Goal: Ask a question: Seek information or help from site administrators or community

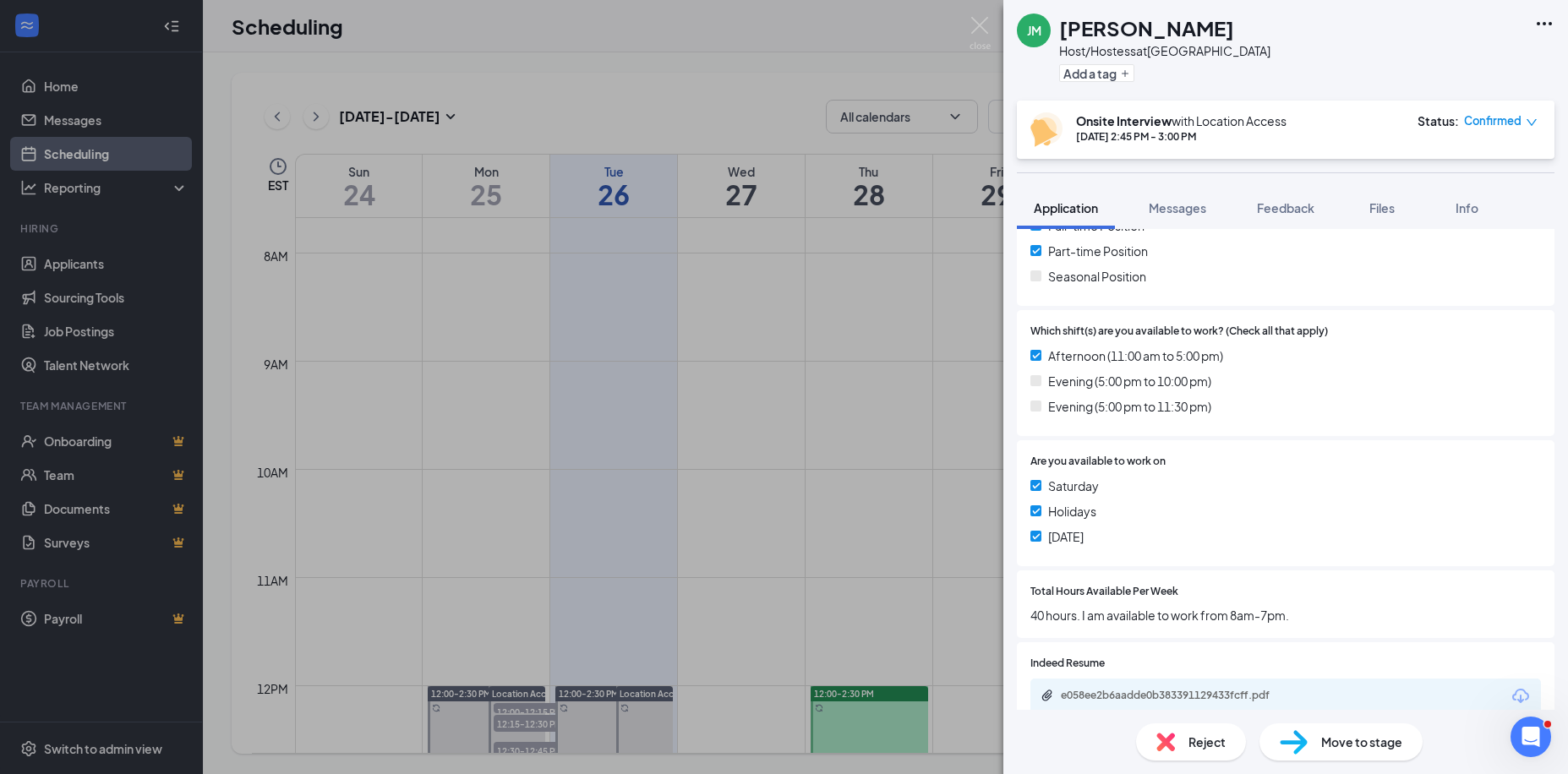
scroll to position [422, 0]
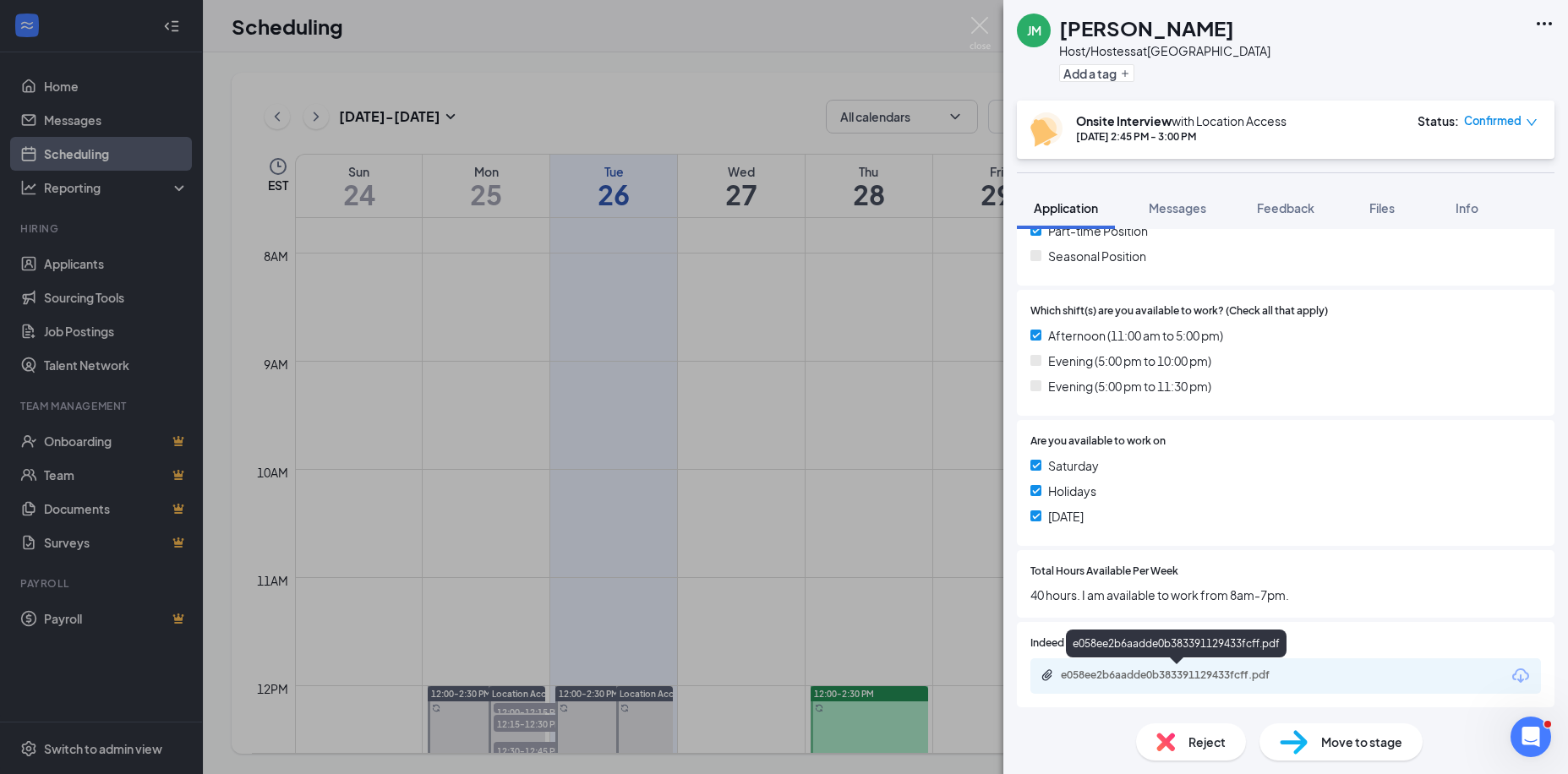
click at [1222, 680] on div "e058ee2b6aadde0b383391129433fcff.pdf" at bounding box center [1178, 675] width 236 height 13
click at [980, 26] on img at bounding box center [980, 33] width 21 height 33
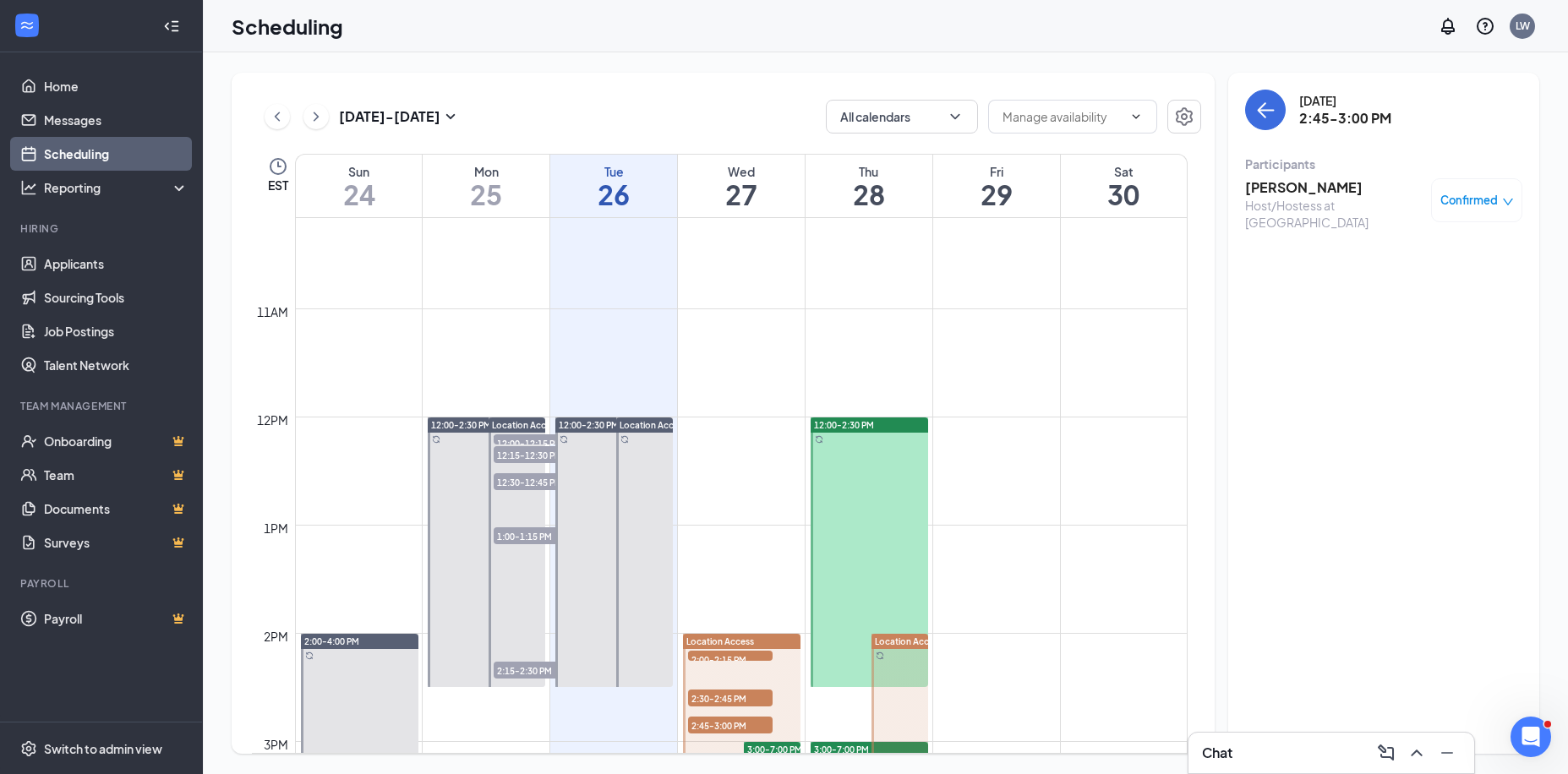
scroll to position [1254, 0]
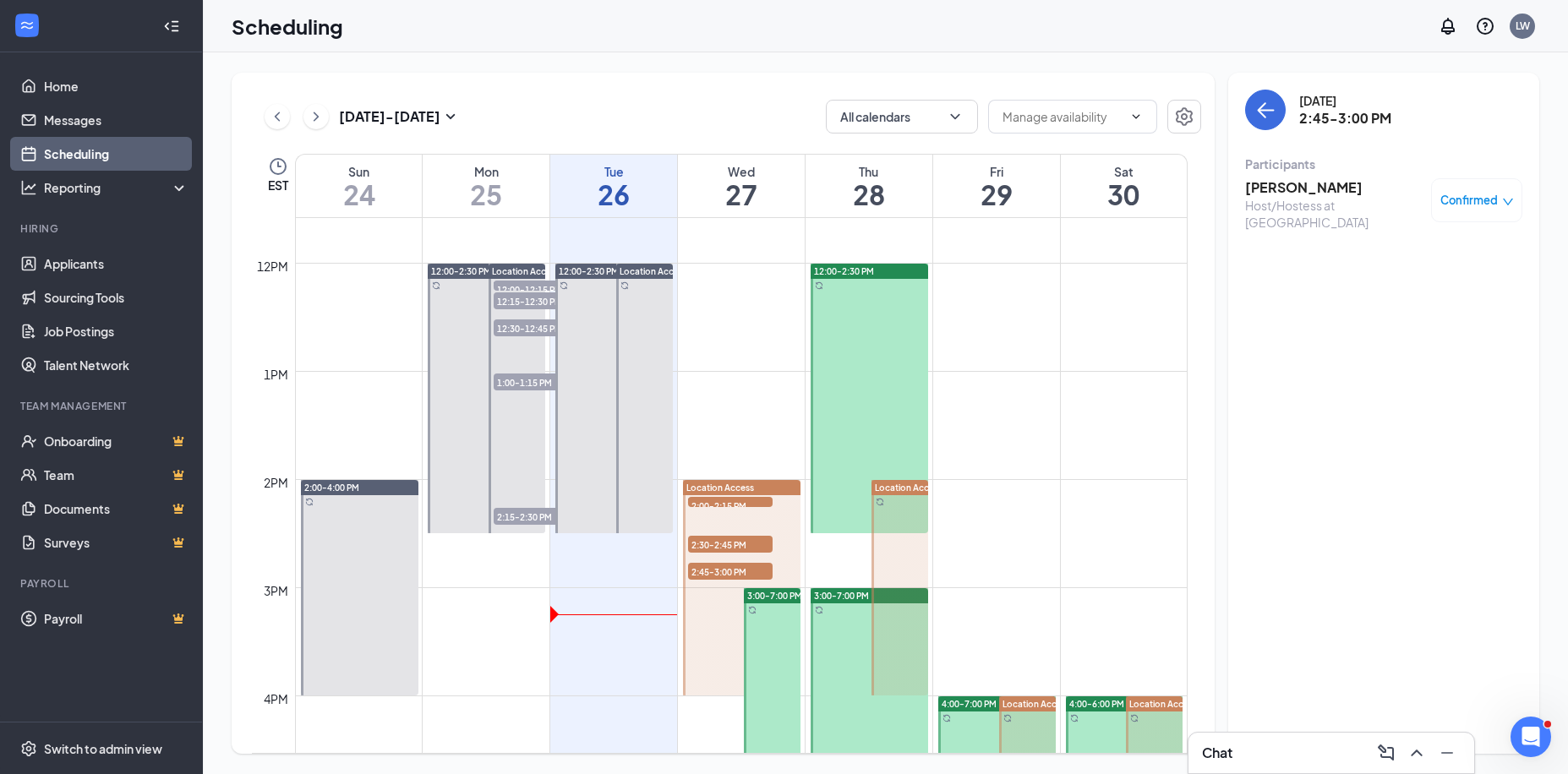
click at [730, 548] on span "2:30-2:45 PM" at bounding box center [730, 544] width 84 height 17
click at [715, 500] on span "2:00-2:15 PM" at bounding box center [730, 505] width 84 height 17
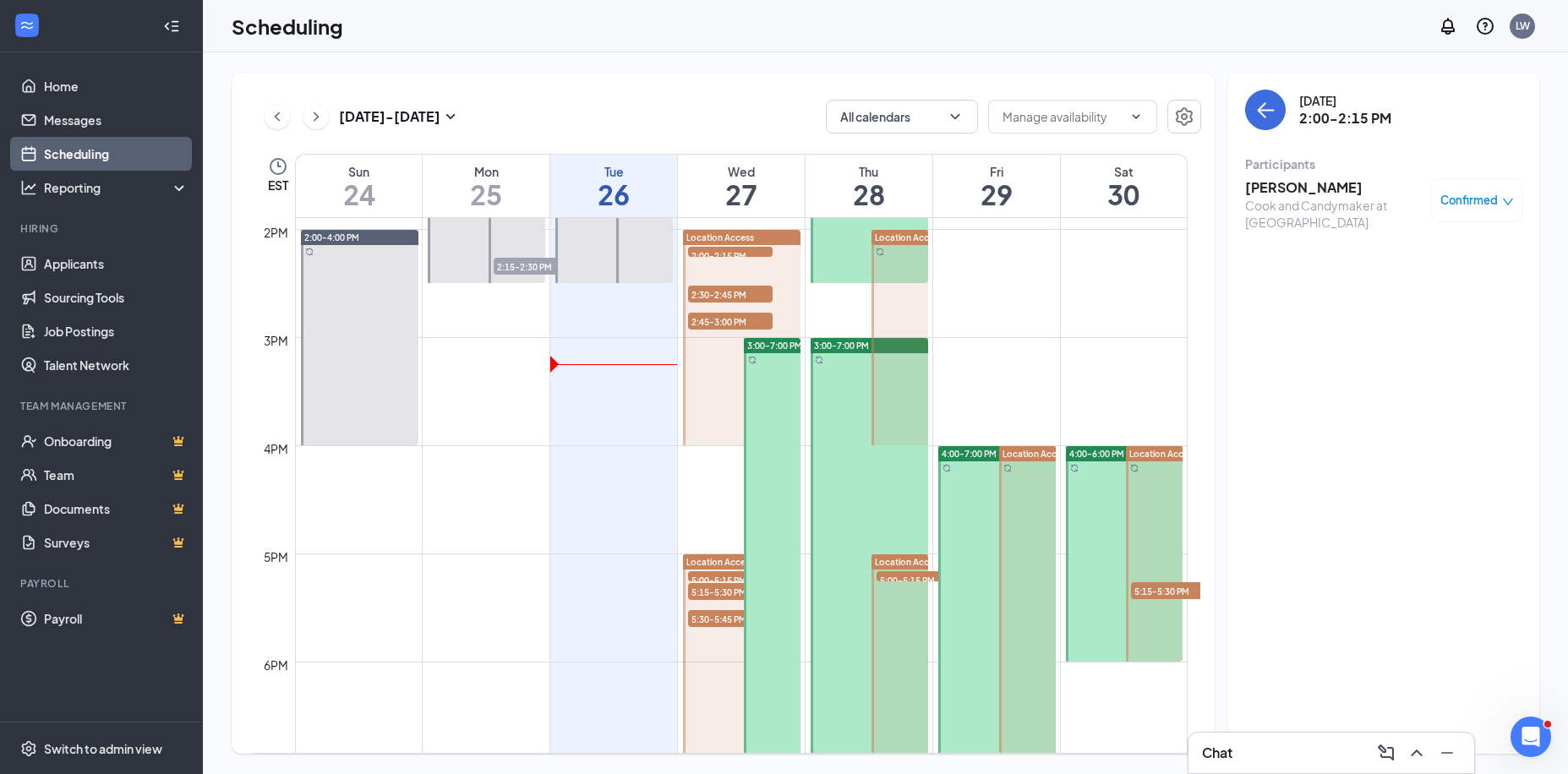
scroll to position [1507, 0]
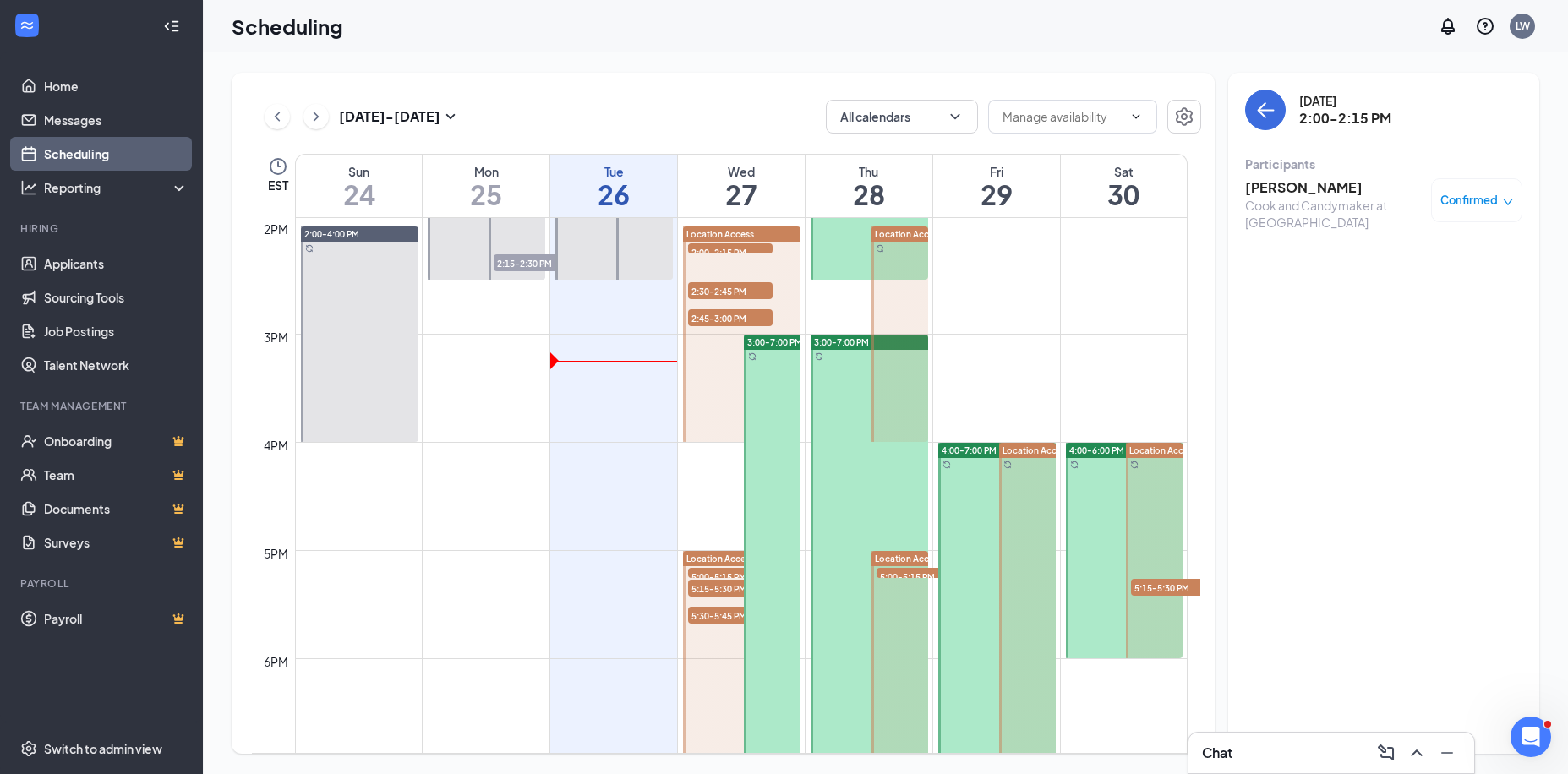
click at [712, 569] on span "5:00-5:15 PM" at bounding box center [730, 577] width 84 height 17
click at [1332, 192] on h3 "Grayson Kline" at bounding box center [1333, 187] width 177 height 19
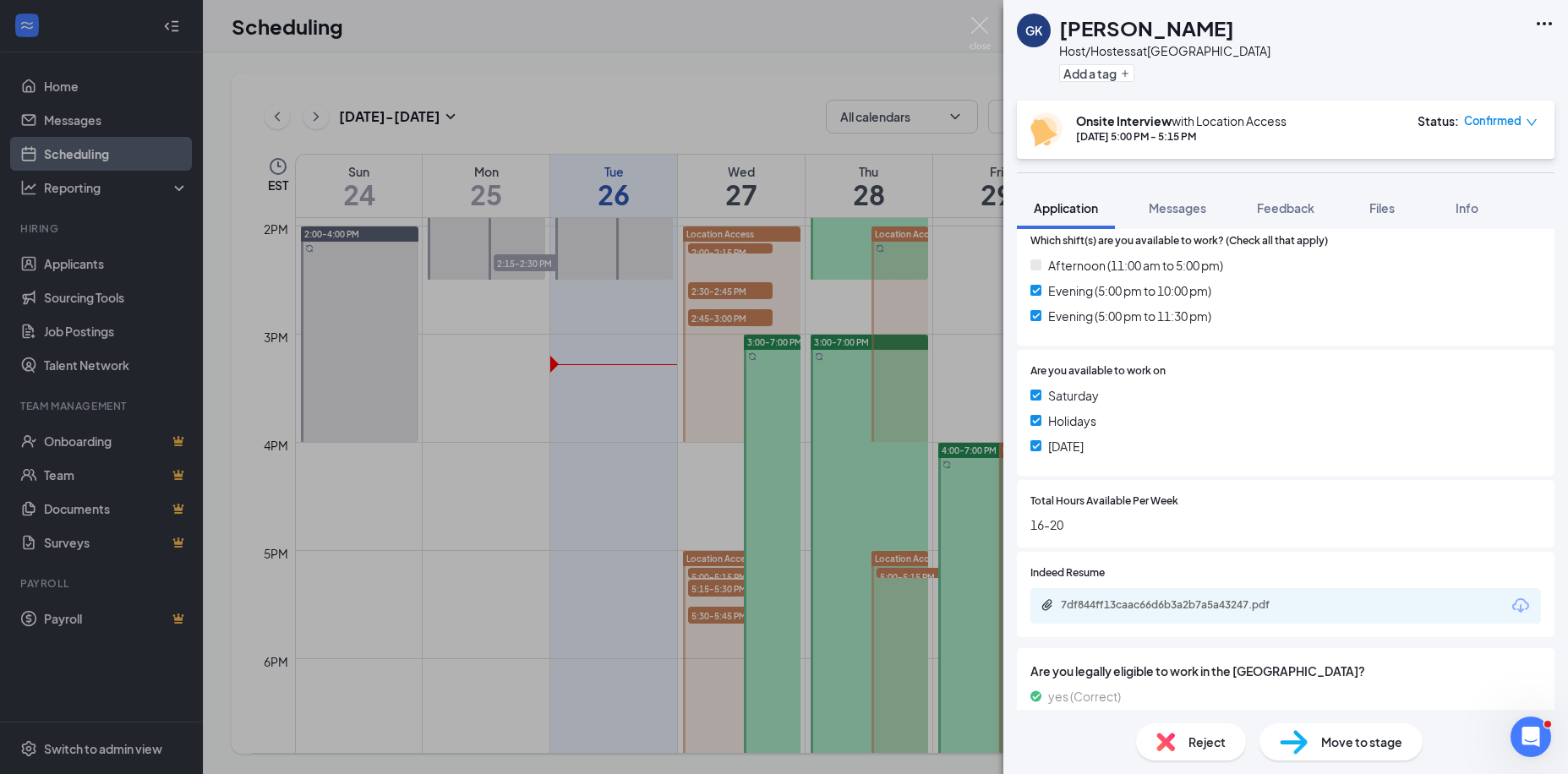
scroll to position [507, 0]
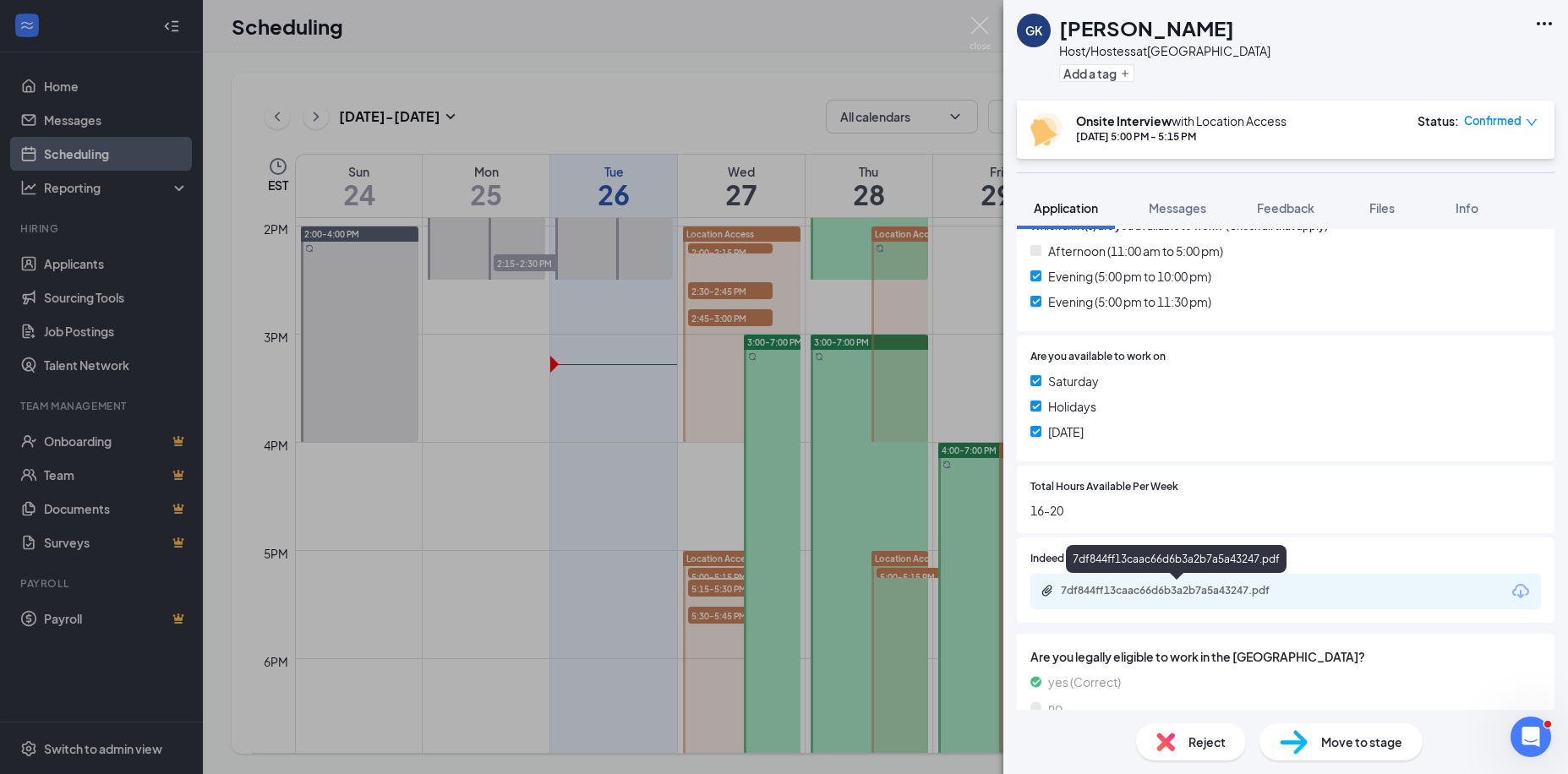
click at [1256, 588] on div "7df844ff13caac66d6b3a2b7a5a43247.pdf" at bounding box center [1178, 591] width 236 height 13
click at [717, 308] on div "GK Grayson Kline Host/Hostess at Greenville Add a tag Onsite Interview with Loc…" at bounding box center [784, 387] width 1568 height 774
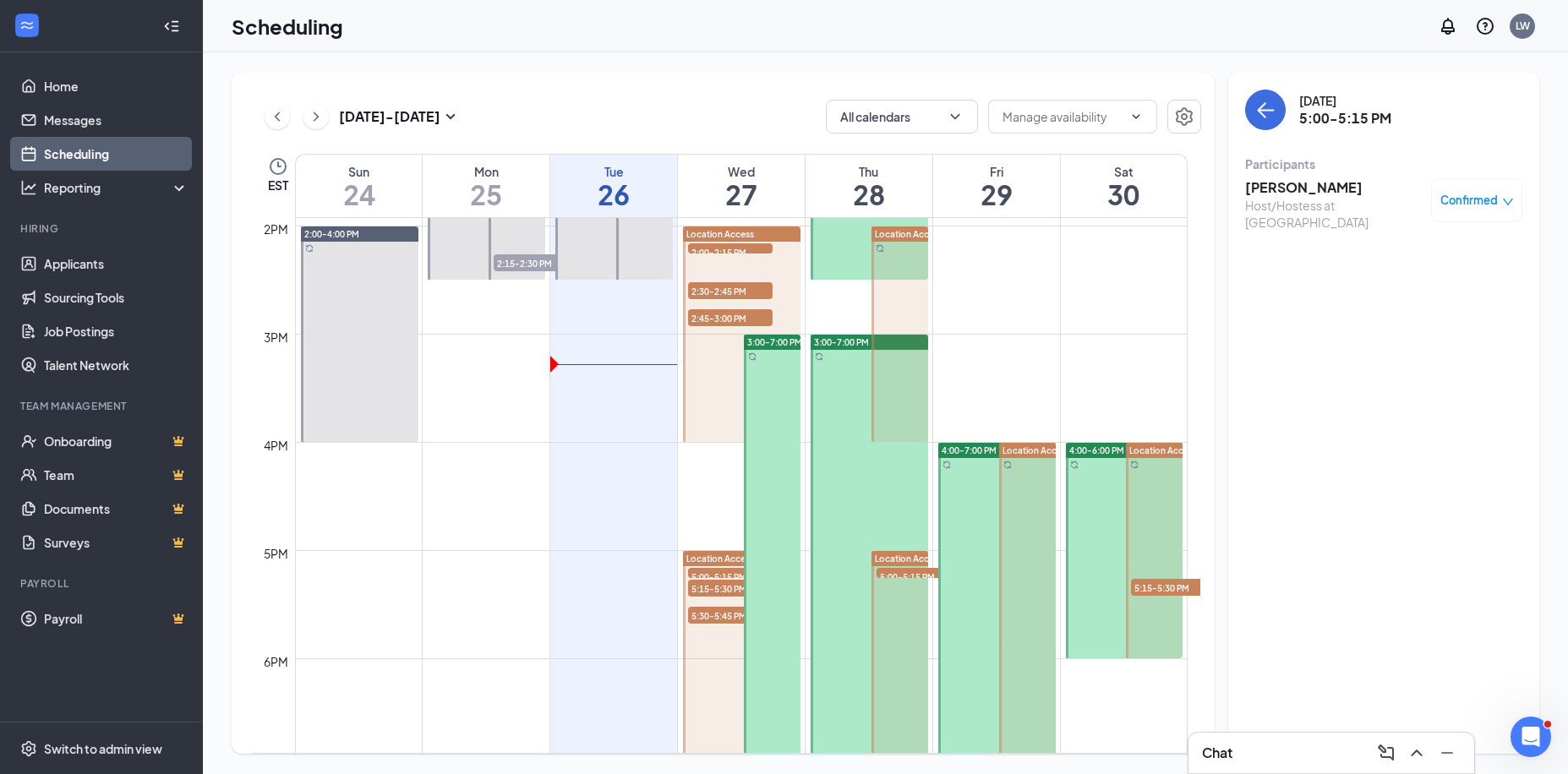
click at [718, 319] on span "2:45-3:00 PM" at bounding box center [730, 317] width 84 height 17
click at [705, 570] on span "5:00-5:15 PM" at bounding box center [730, 577] width 84 height 17
click at [718, 585] on span "5:15-5:30 PM" at bounding box center [730, 588] width 84 height 17
click at [1317, 196] on h3 "[PERSON_NAME]" at bounding box center [1333, 187] width 177 height 19
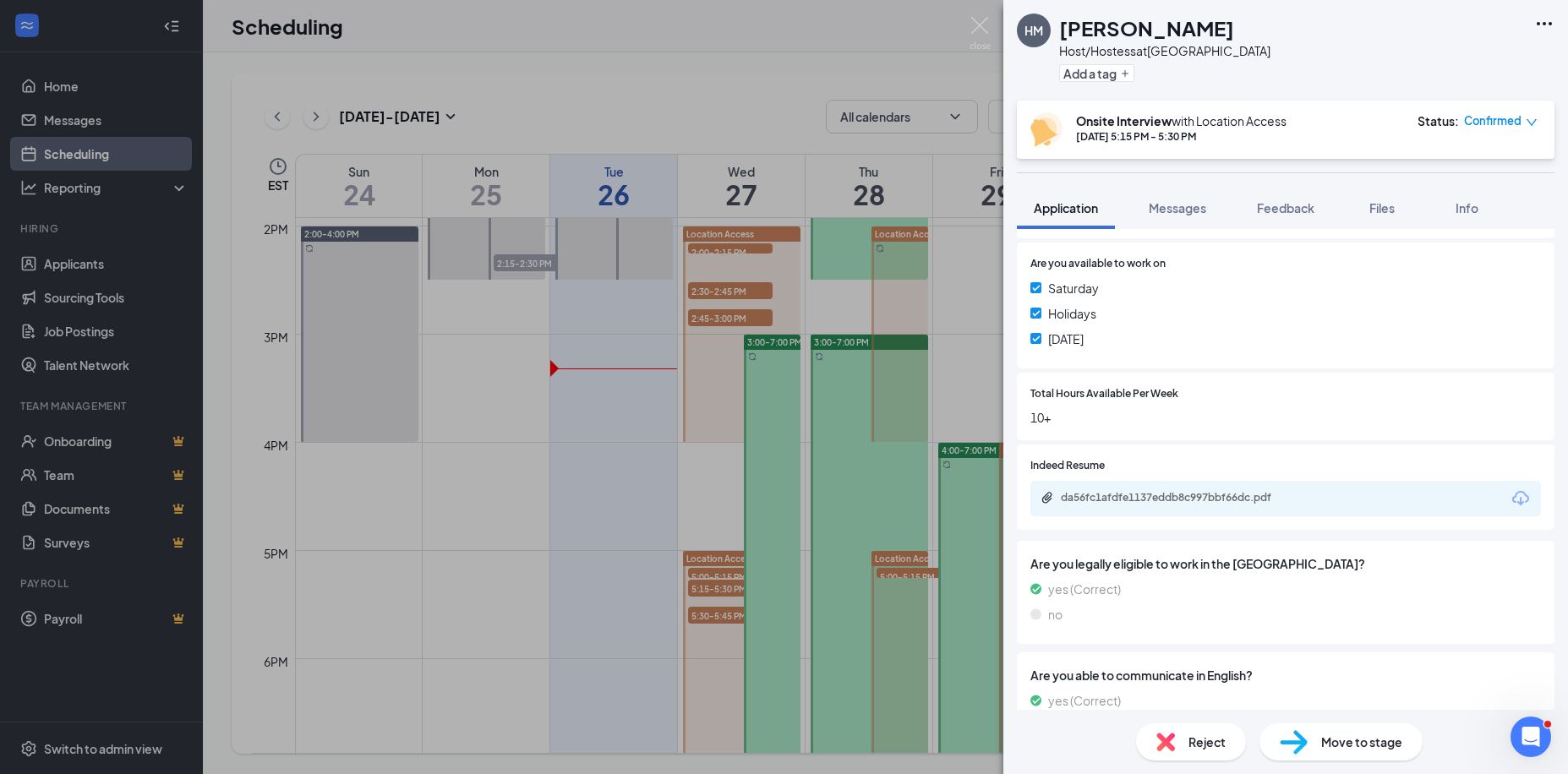
scroll to position [650, 0]
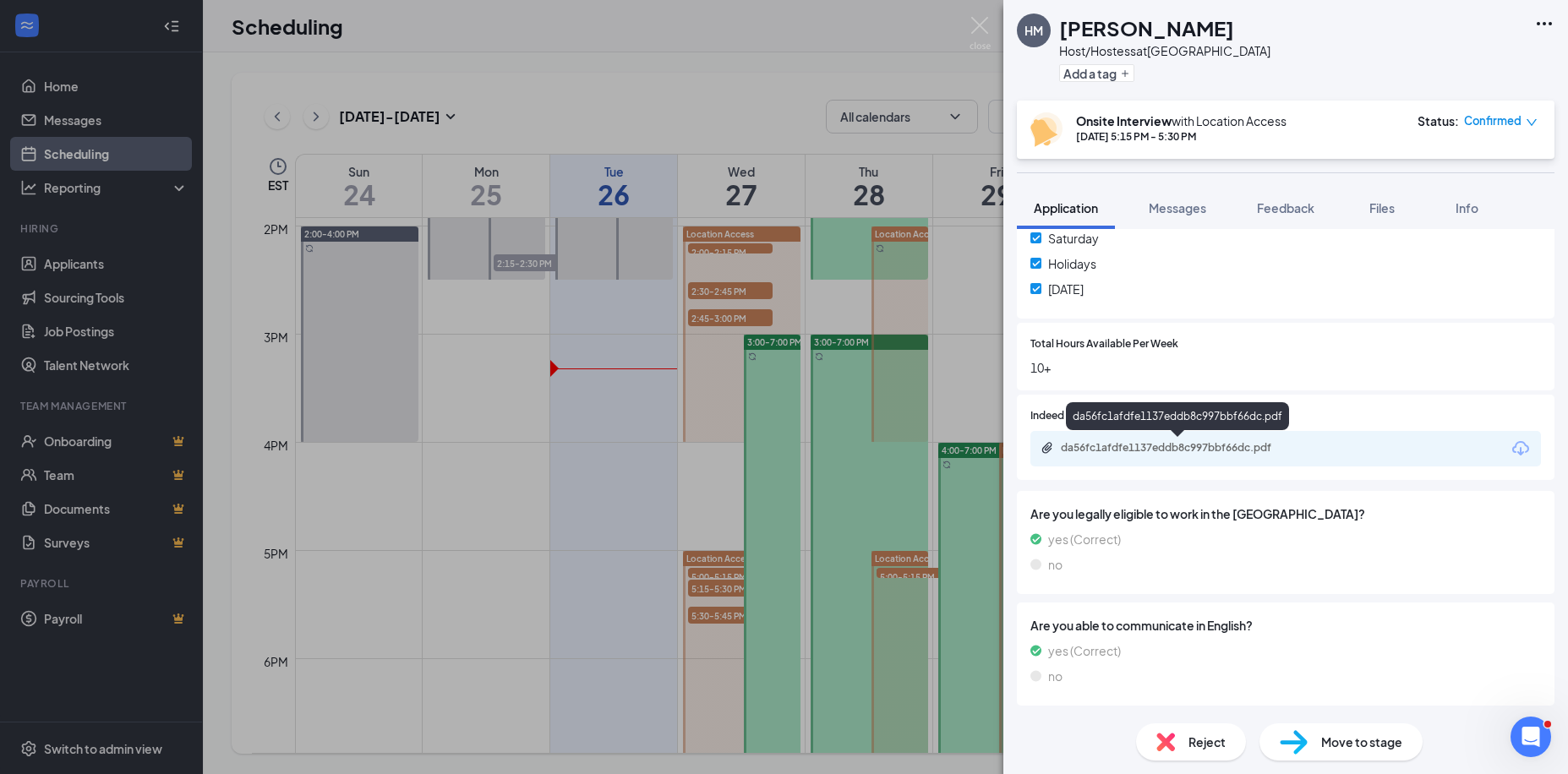
click at [1271, 442] on div "da56fc1afdfe1137eddb8c997bbf66dc.pdf" at bounding box center [1178, 447] width 236 height 13
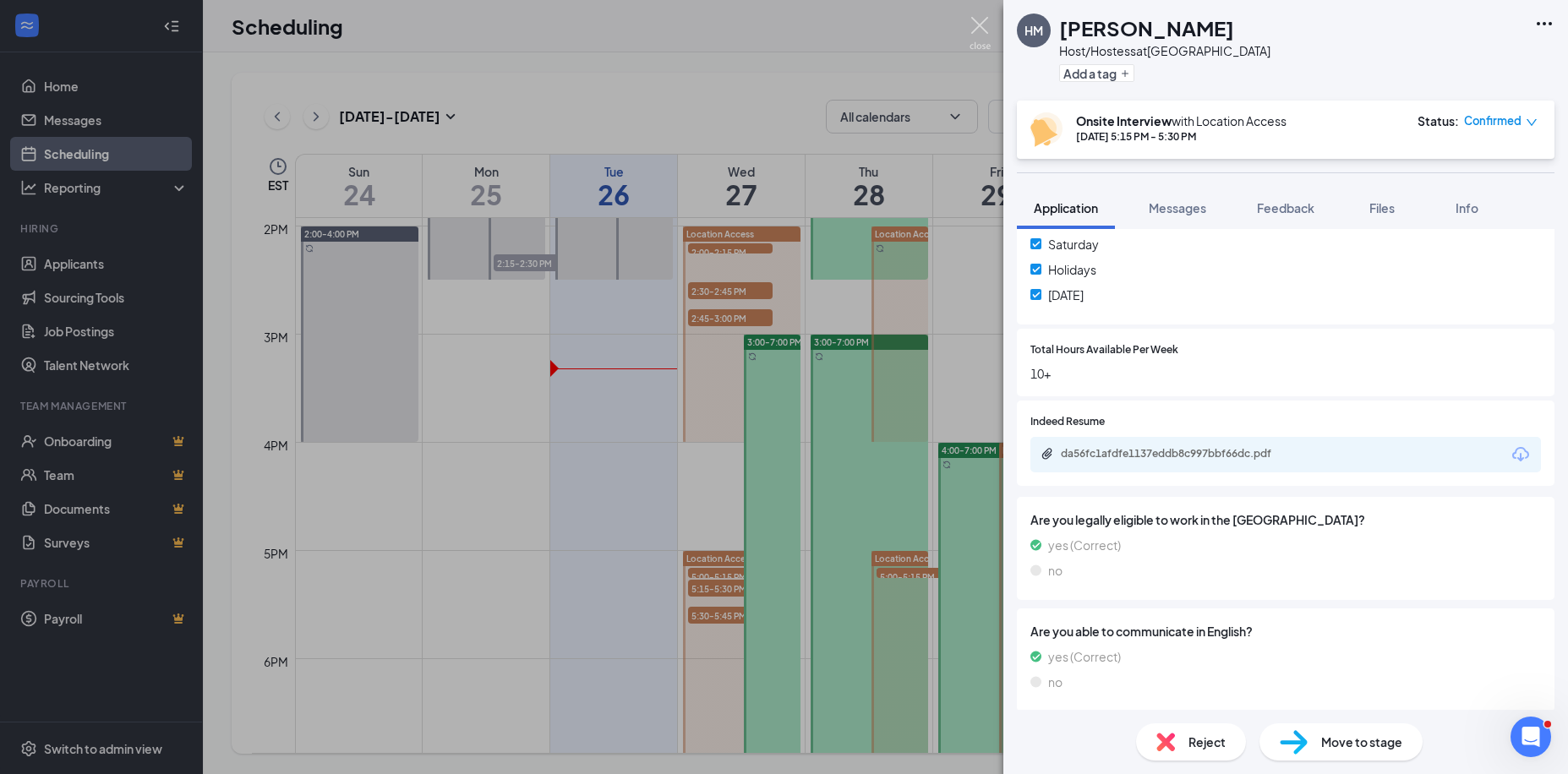
click at [985, 21] on img at bounding box center [980, 33] width 21 height 33
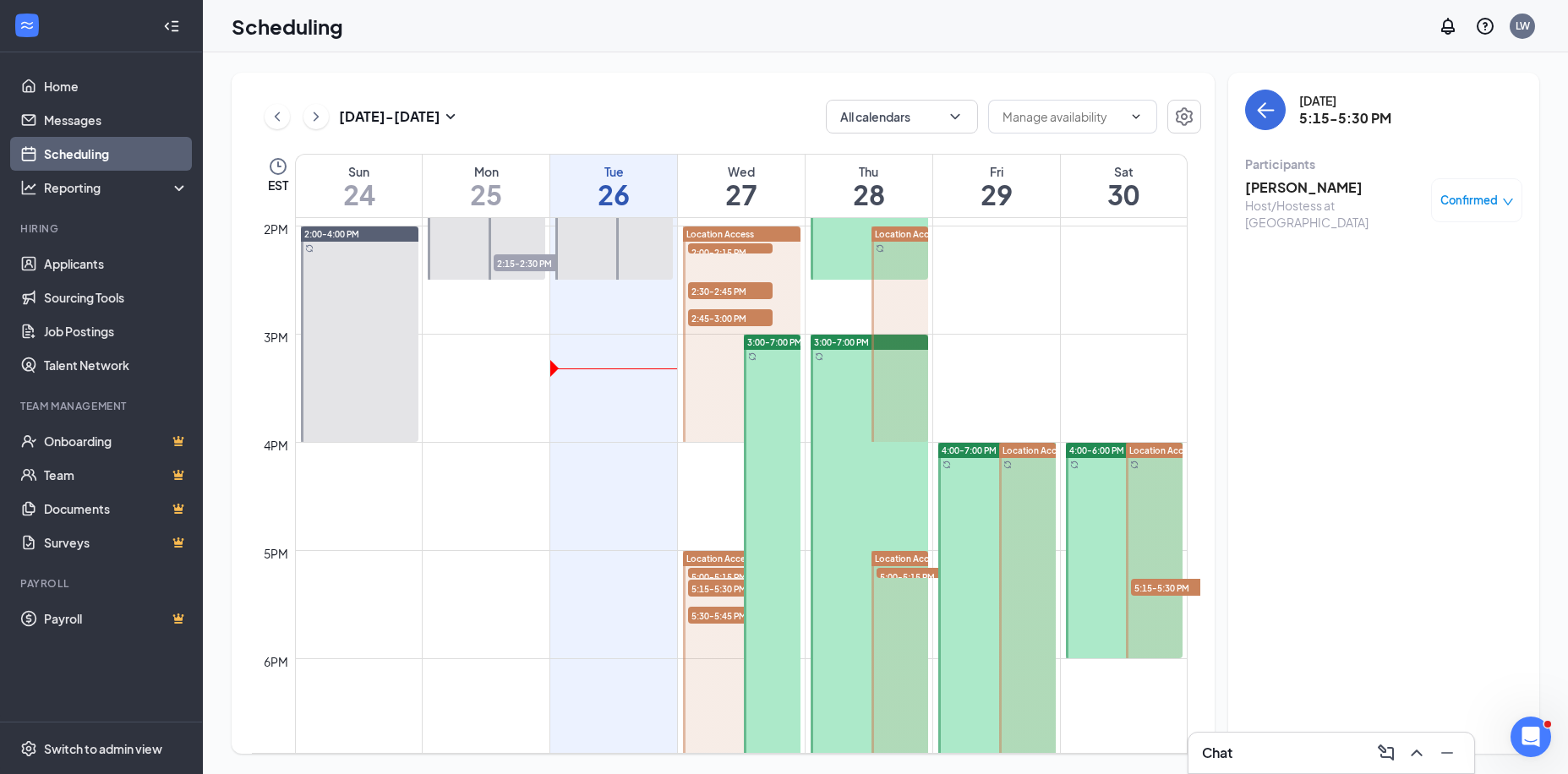
click at [719, 616] on span "5:30-5:45 PM" at bounding box center [730, 615] width 84 height 17
click at [1309, 179] on h3 "Jessica White" at bounding box center [1333, 187] width 177 height 19
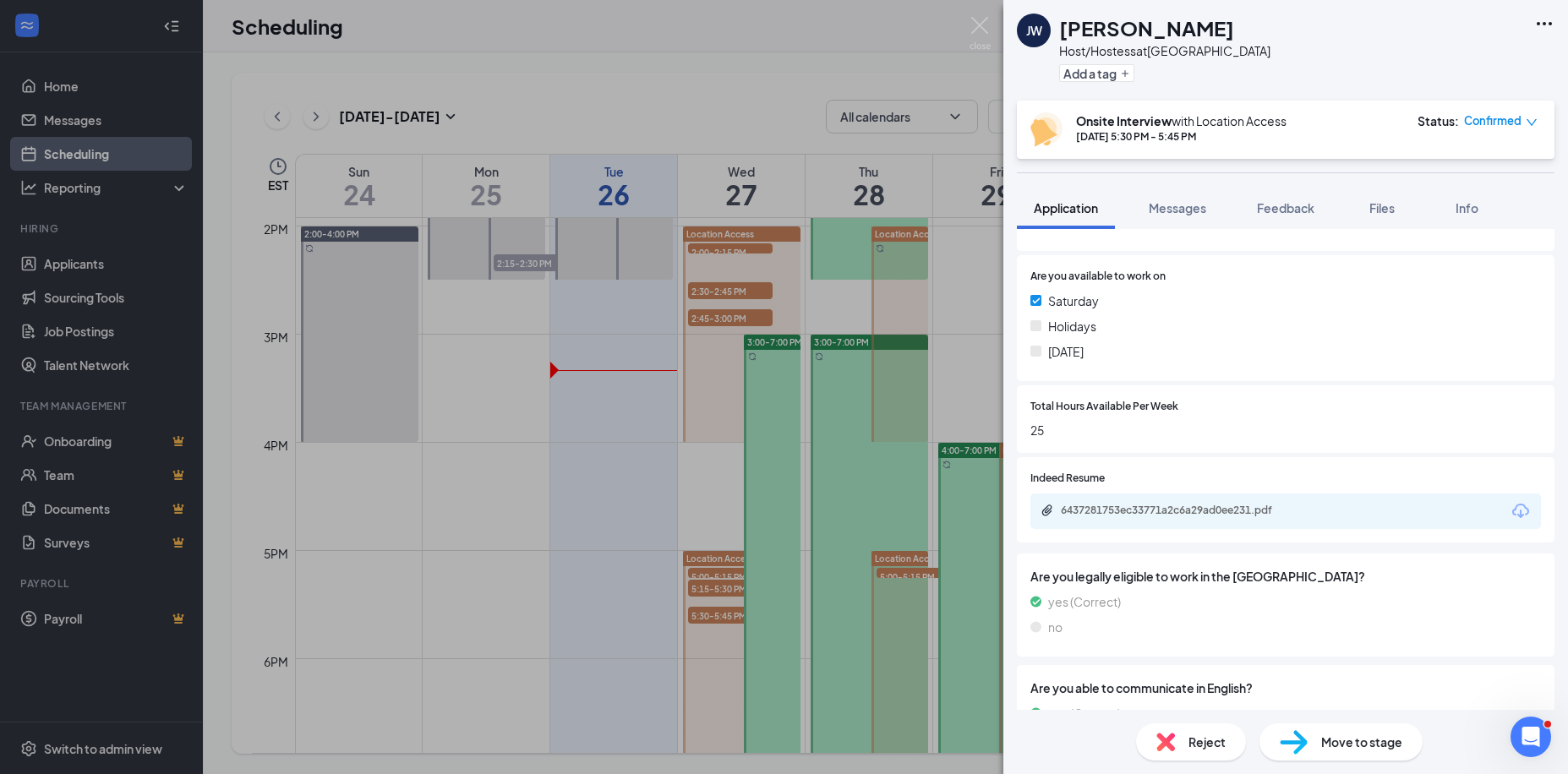
scroll to position [592, 0]
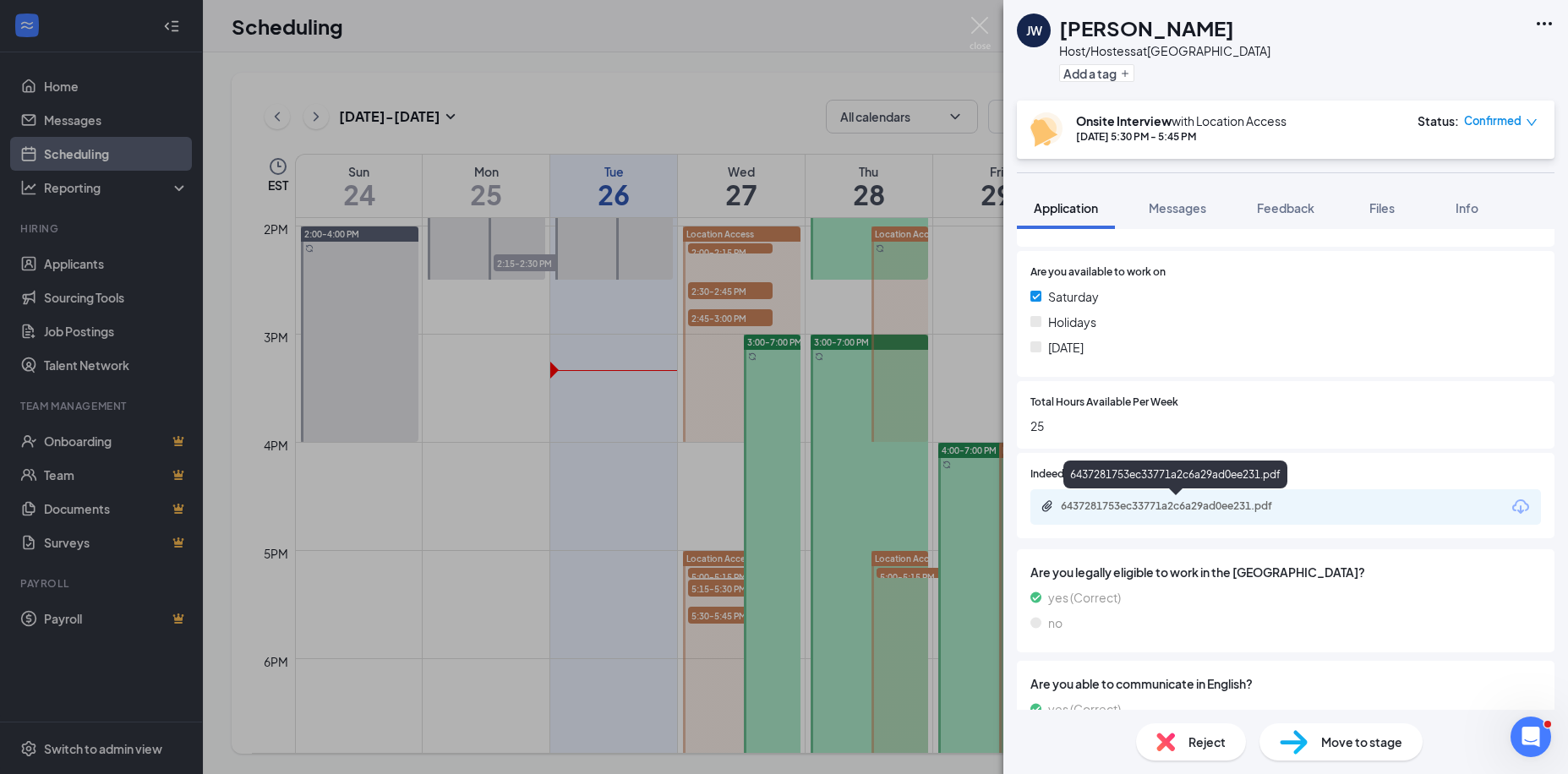
click at [1255, 499] on div "6437281753ec33771a2c6a29ad0ee231.pdf" at bounding box center [1178, 506] width 236 height 13
click at [709, 589] on div "JW Jessica White Host/Hostess at Greenville Add a tag Onsite Interview with Loc…" at bounding box center [784, 387] width 1568 height 774
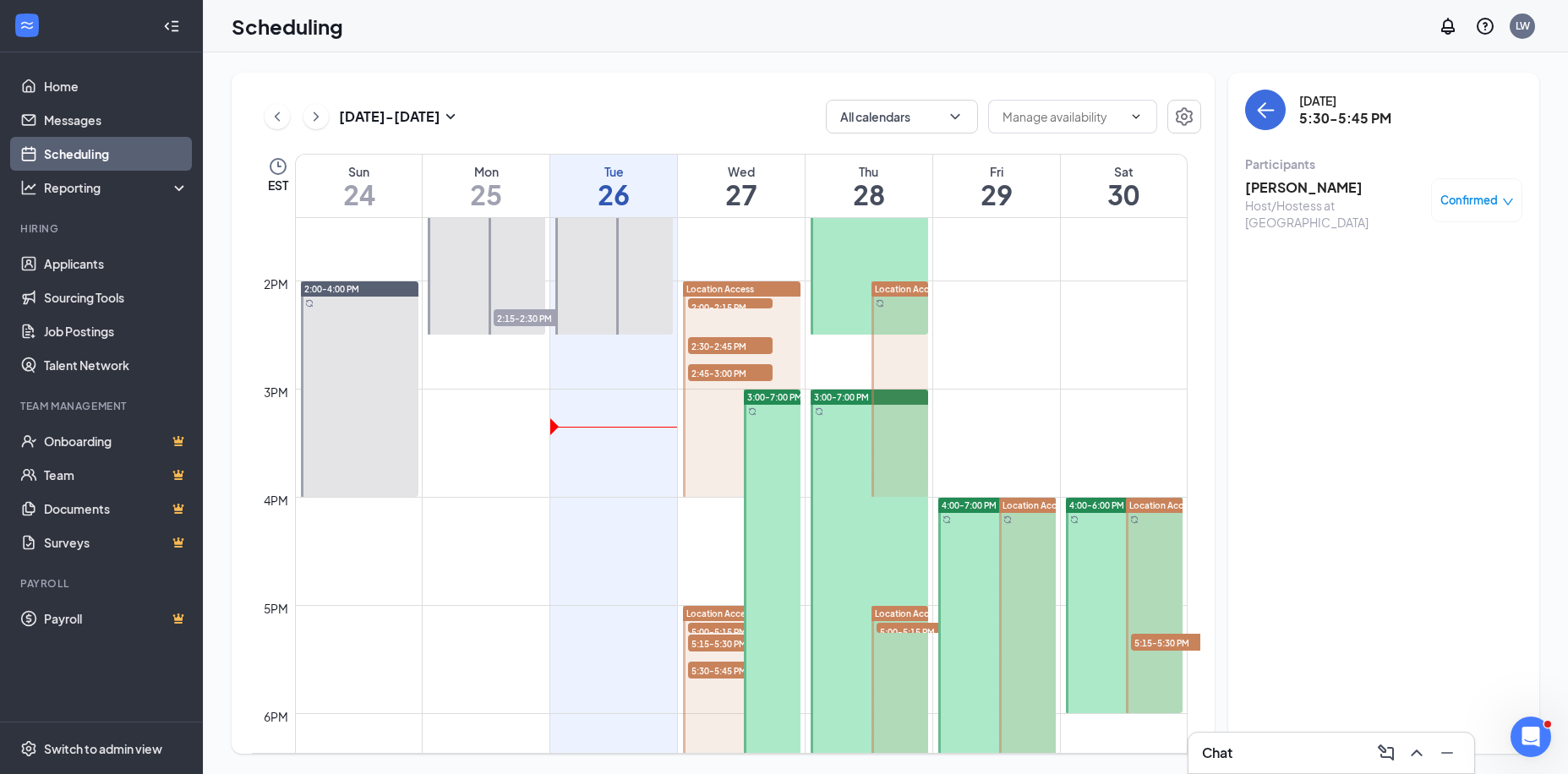
scroll to position [1423, 0]
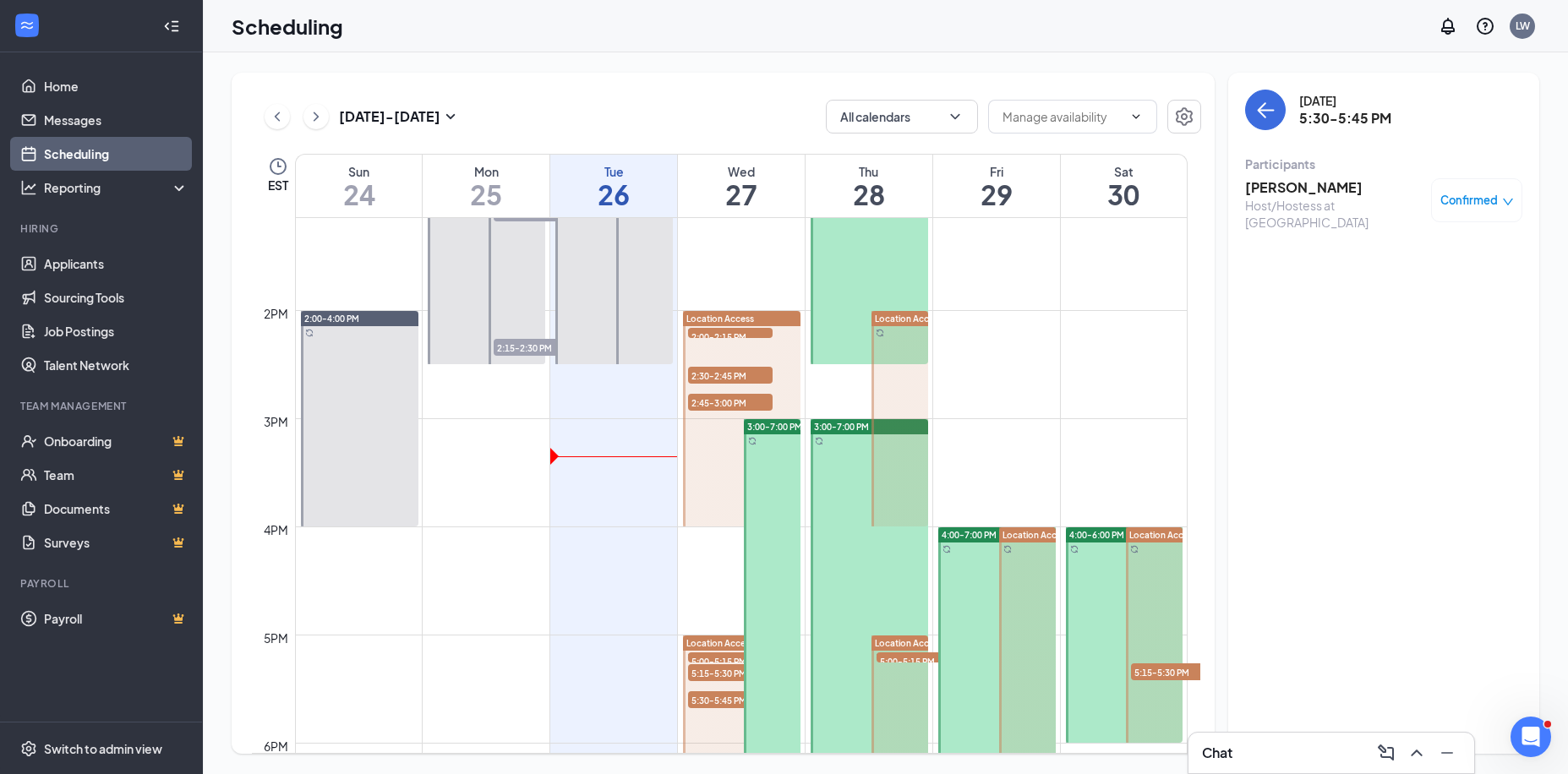
click at [907, 659] on span "5:00-5:15 PM" at bounding box center [918, 661] width 84 height 17
click at [904, 661] on span "5:00-5:15 PM" at bounding box center [918, 661] width 84 height 17
click at [1297, 191] on h3 "Trevin Washington" at bounding box center [1333, 197] width 177 height 37
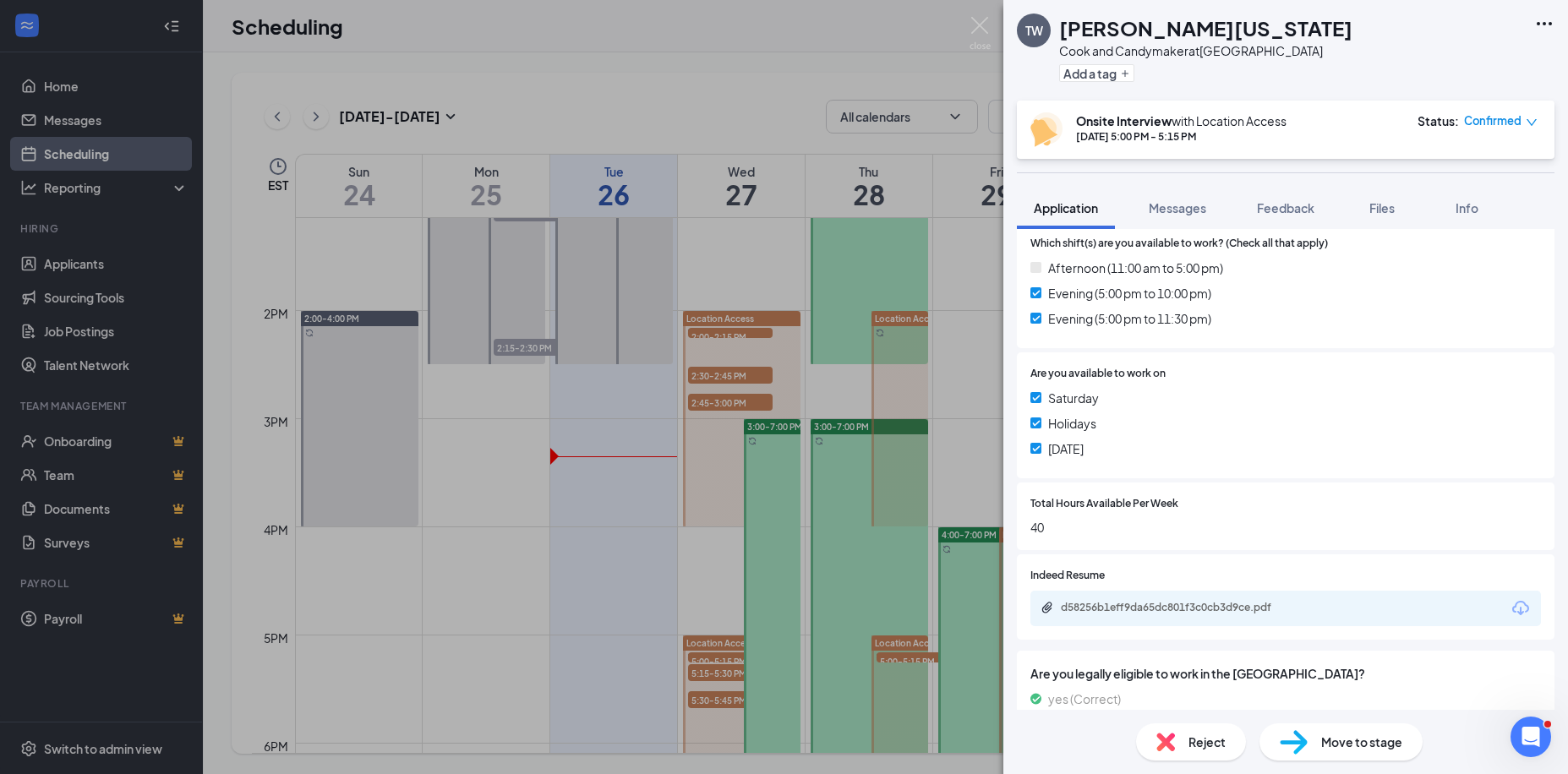
scroll to position [507, 0]
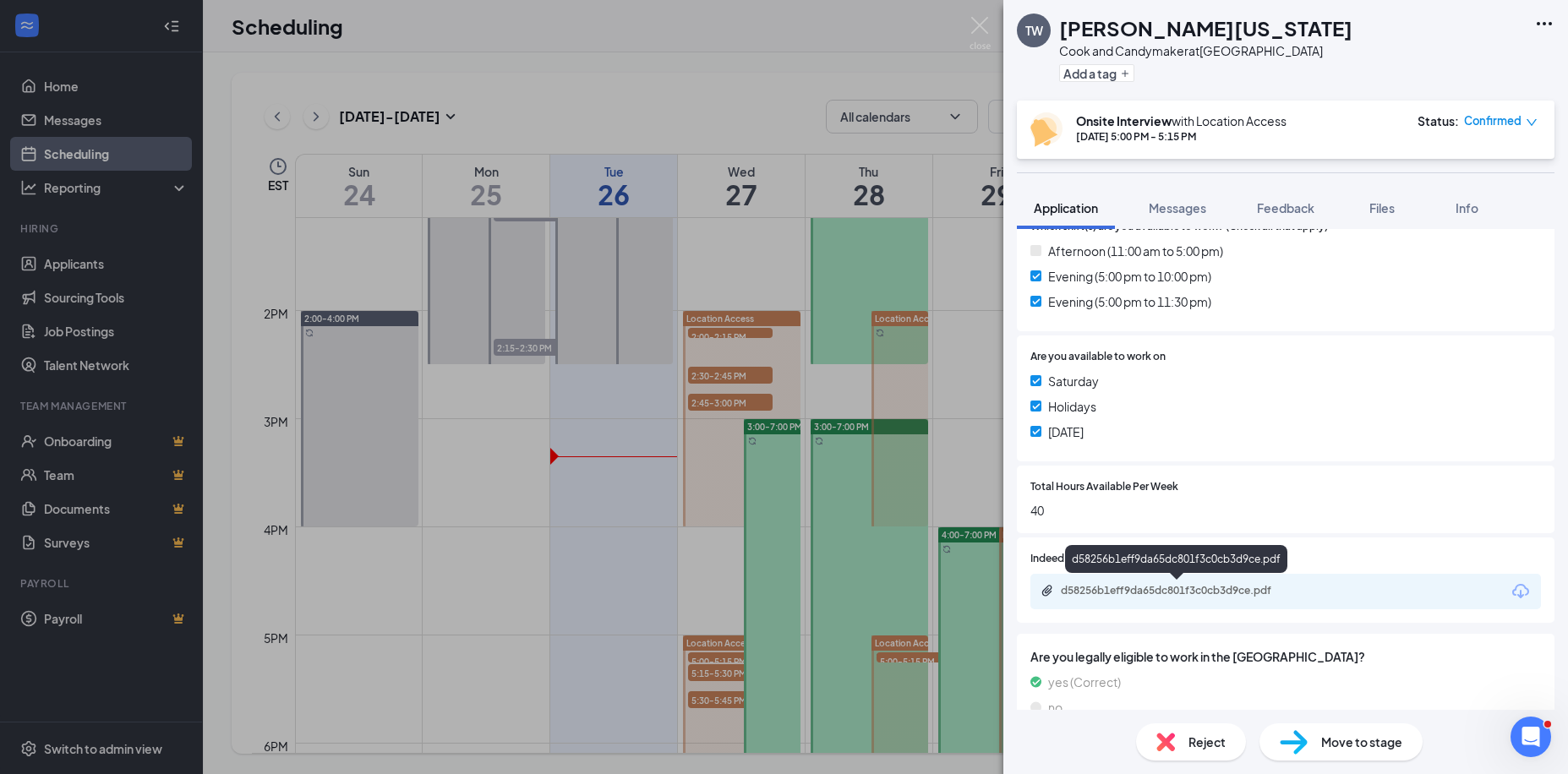
click at [1186, 600] on div "d58256b1eff9da65dc801f3c0cb3d9ce.pdf" at bounding box center [1177, 592] width 274 height 16
drag, startPoint x: 974, startPoint y: 18, endPoint x: 995, endPoint y: 78, distance: 63.6
click at [975, 19] on img at bounding box center [980, 33] width 21 height 33
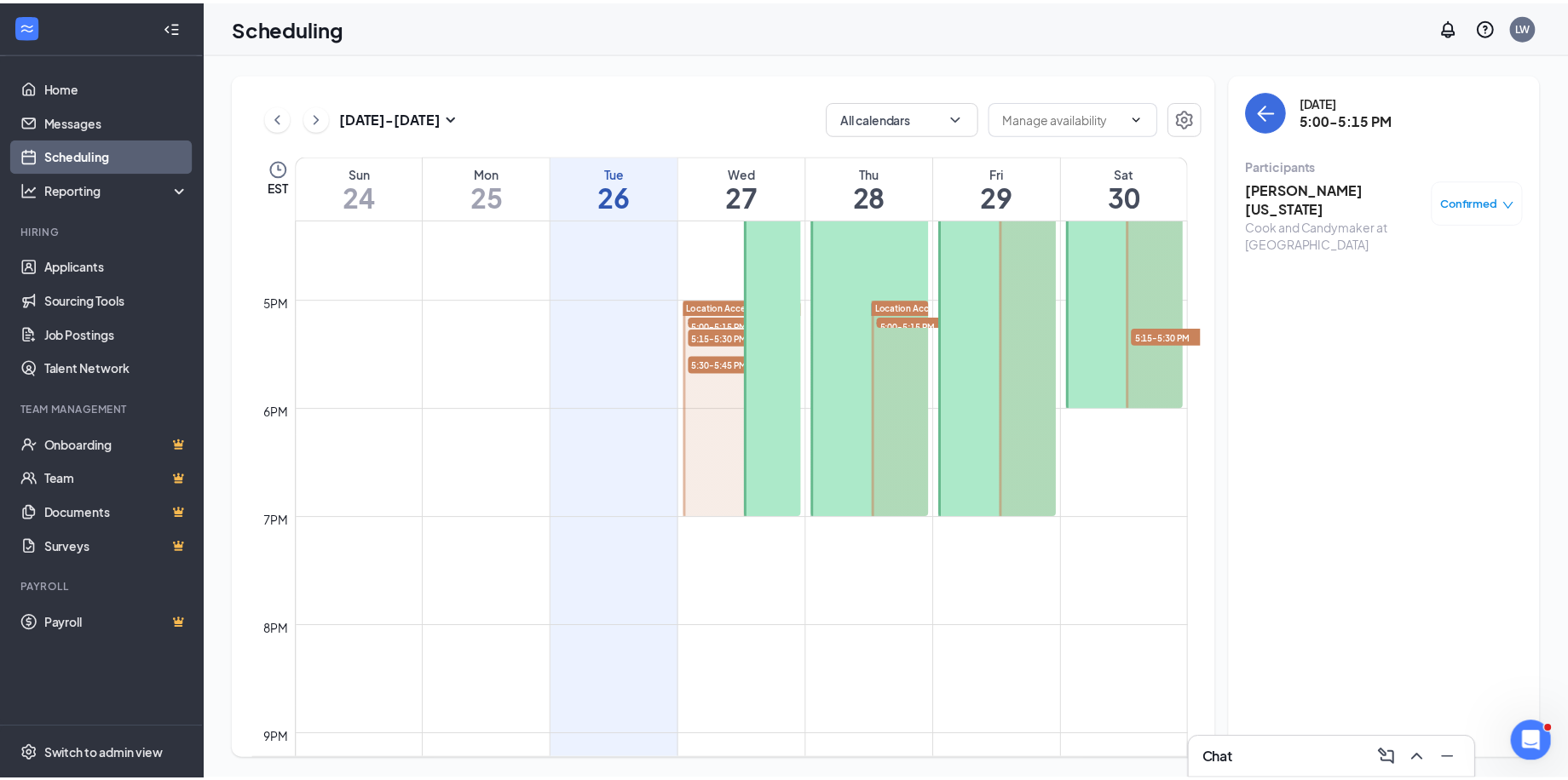
scroll to position [1605, 0]
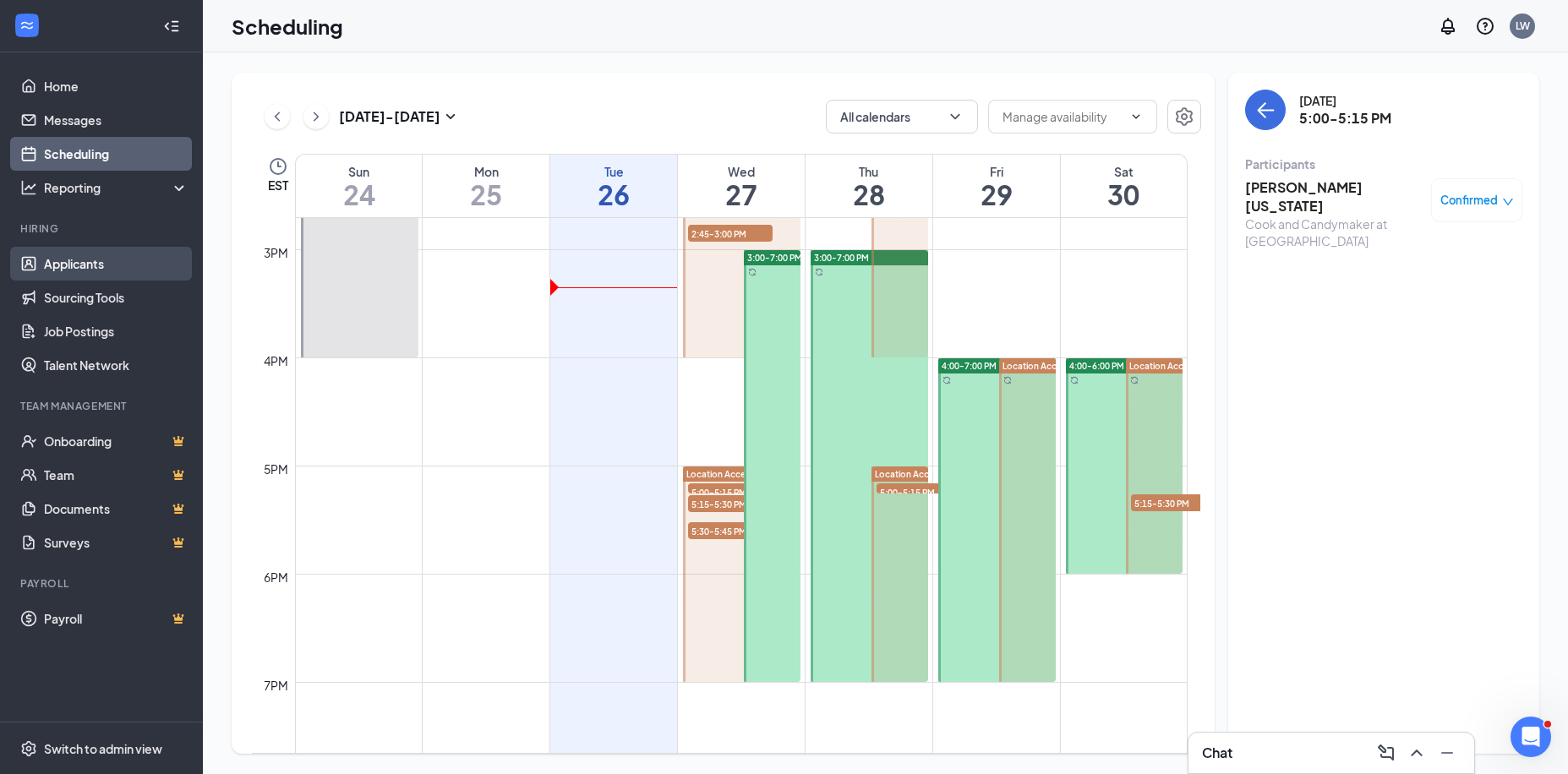
click at [100, 254] on link "Applicants" at bounding box center [116, 264] width 144 height 34
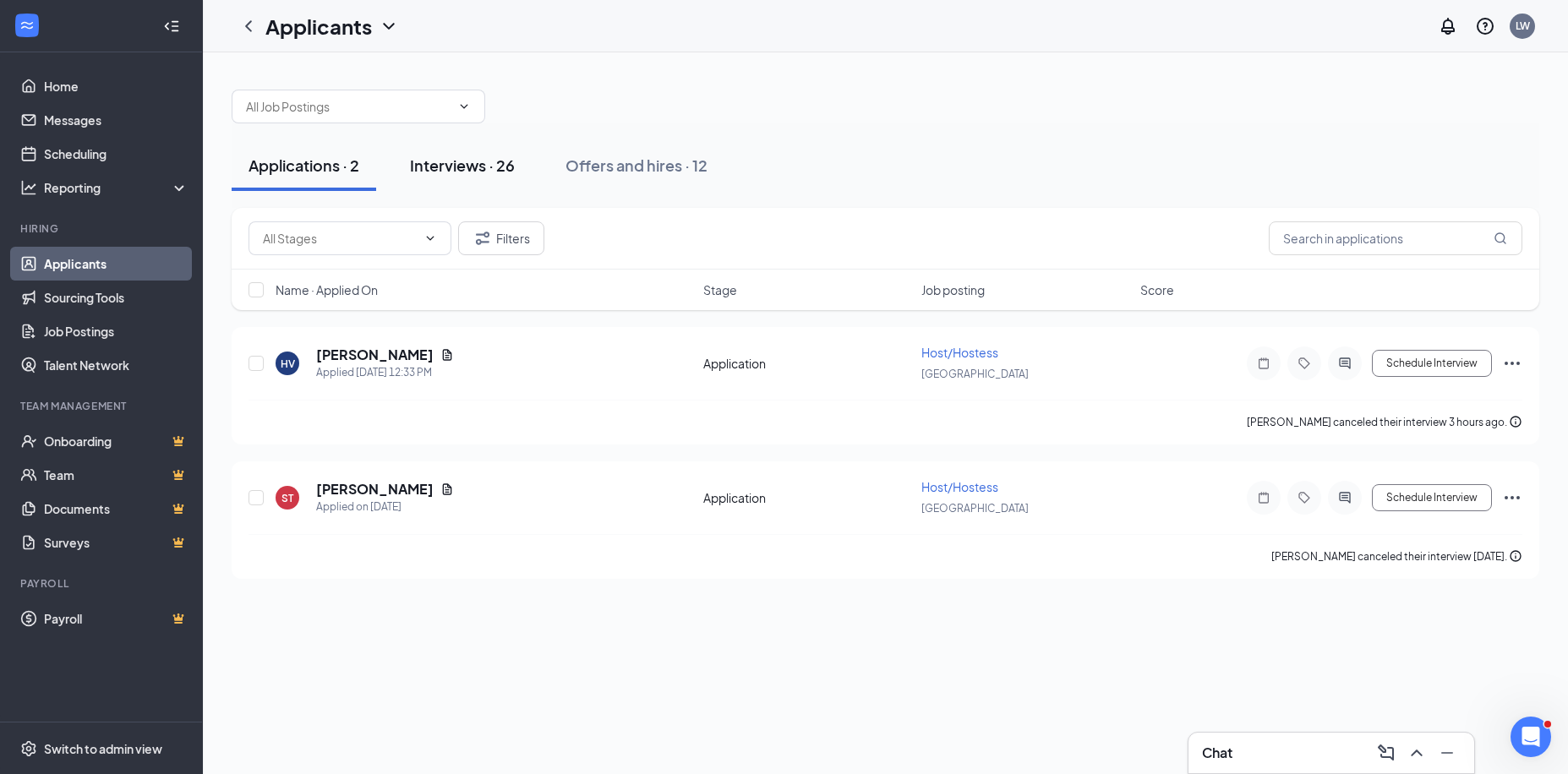
drag, startPoint x: 458, startPoint y: 166, endPoint x: 483, endPoint y: 174, distance: 26.2
click at [461, 166] on div "Interviews · 26" at bounding box center [462, 166] width 104 height 21
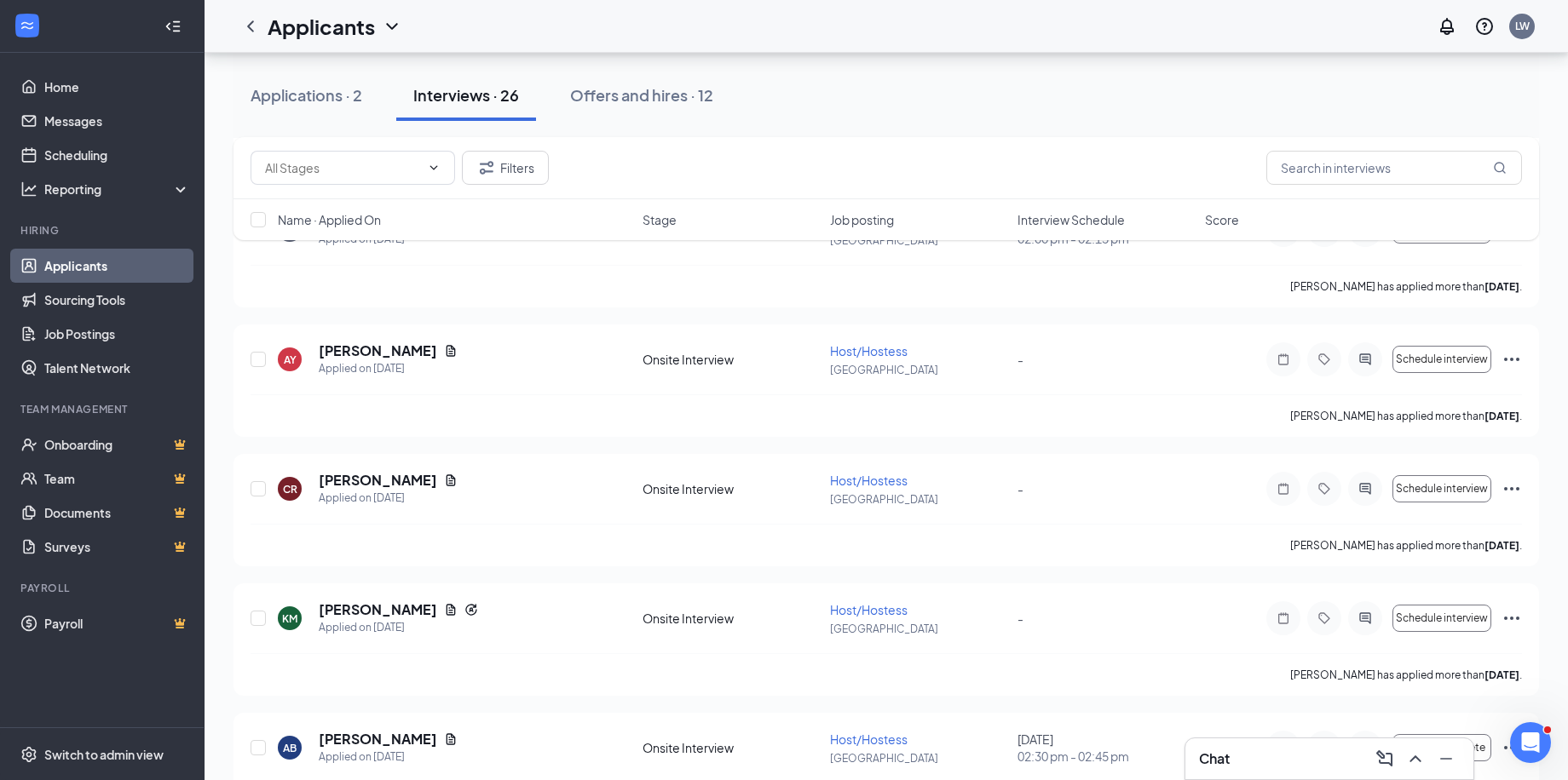
scroll to position [2834, 0]
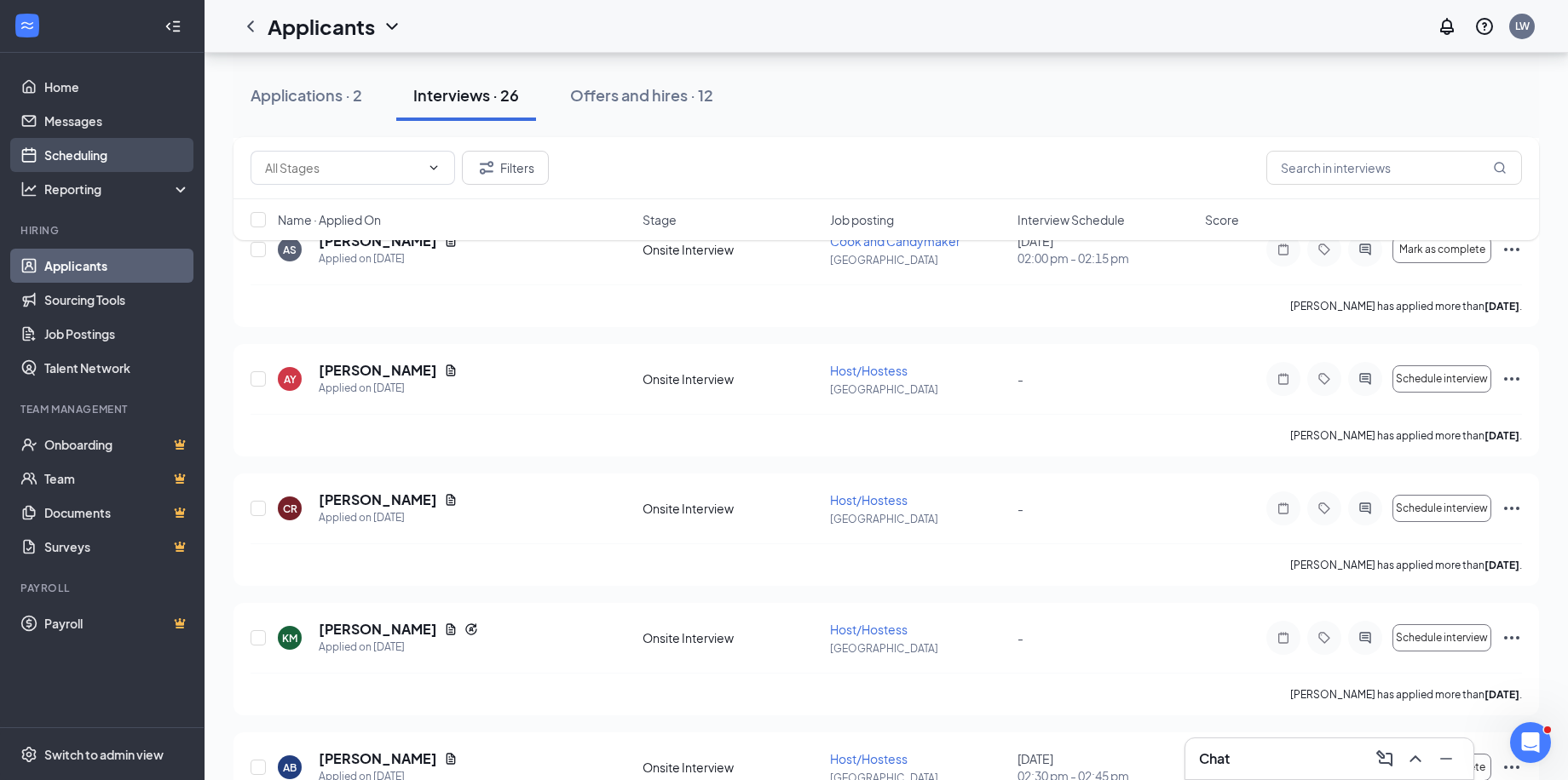
click at [82, 151] on link "Scheduling" at bounding box center [117, 155] width 145 height 34
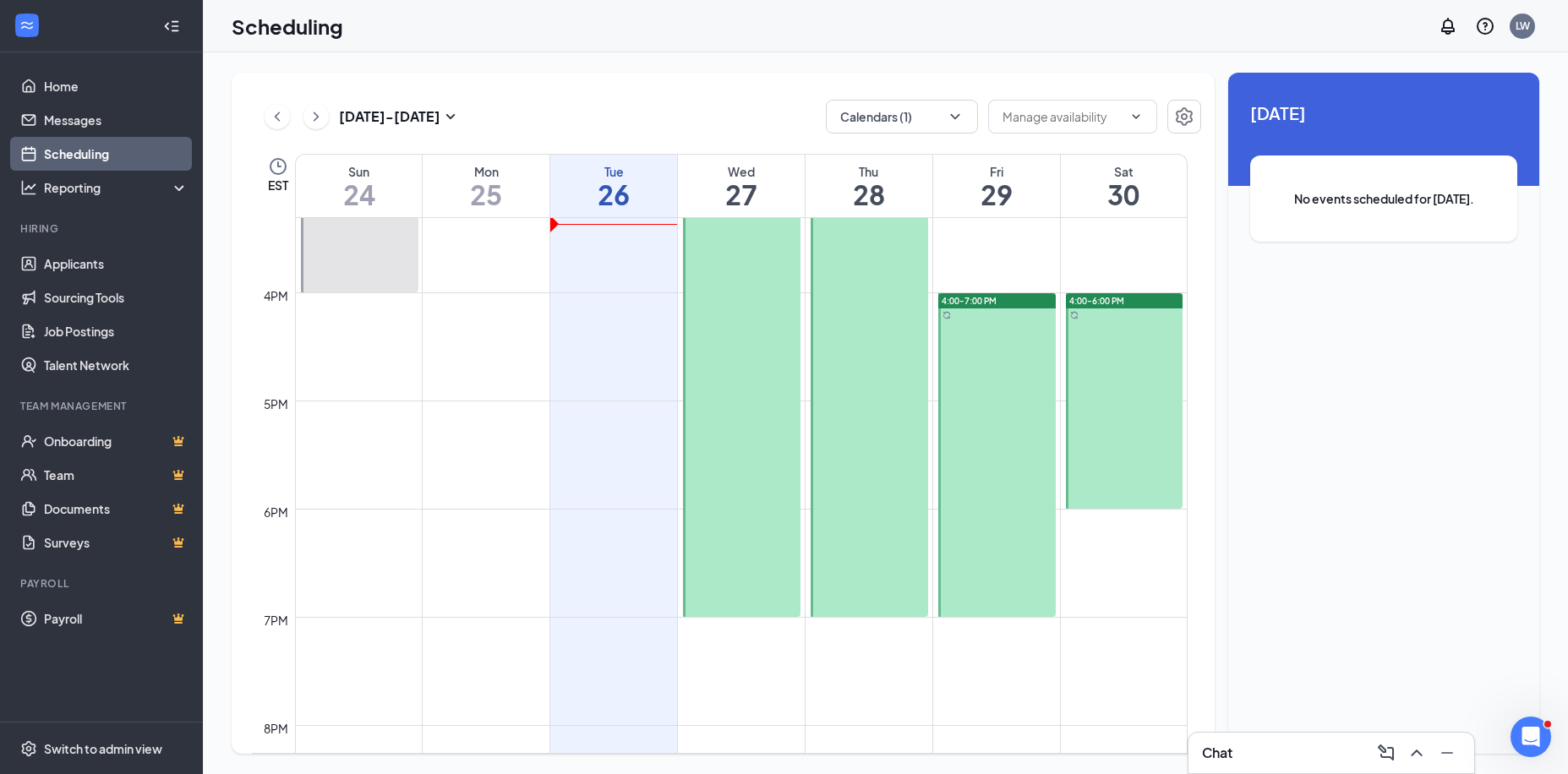
scroll to position [1761, 0]
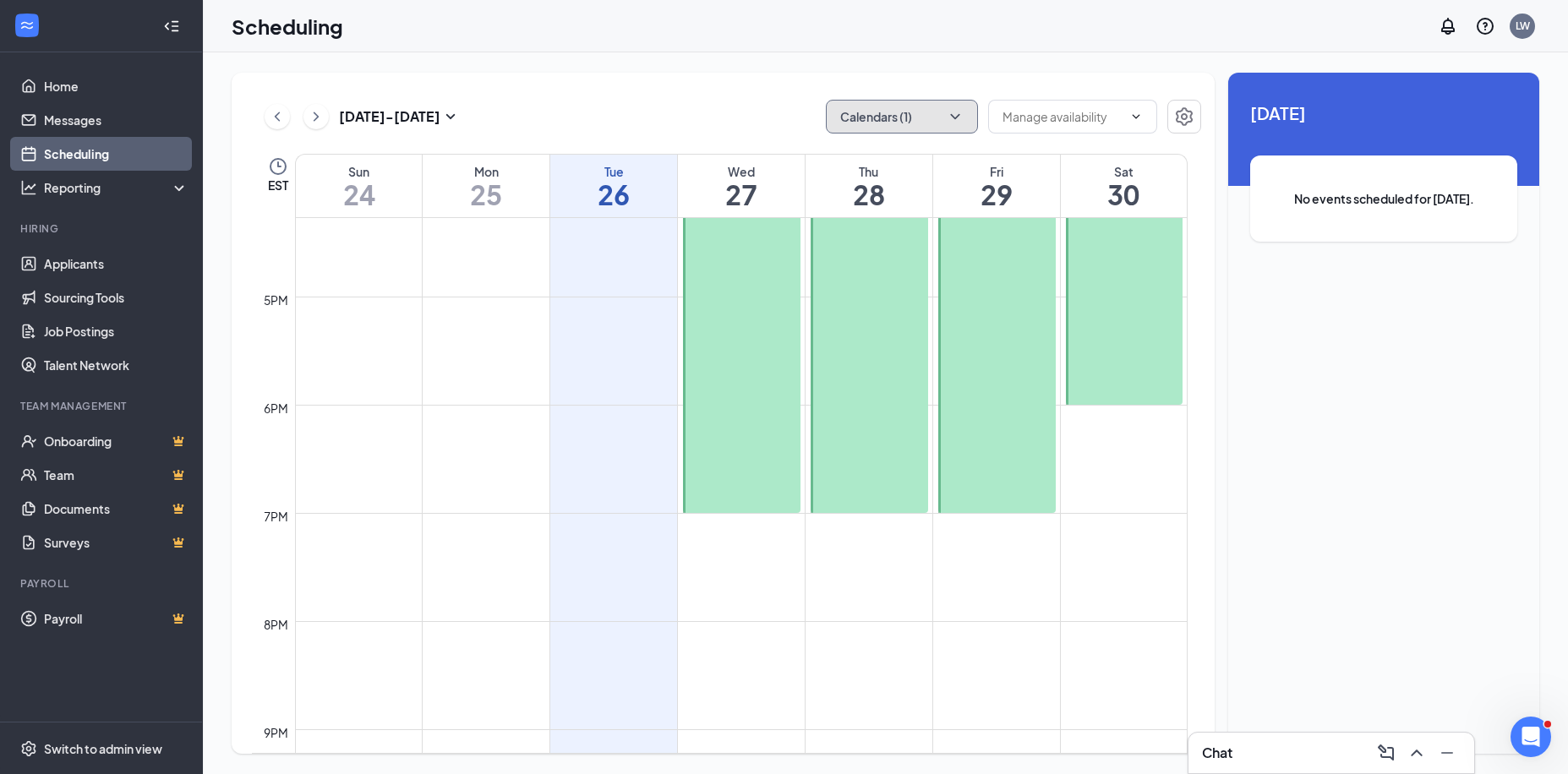
click at [946, 112] on icon "ChevronDown" at bounding box center [954, 116] width 17 height 17
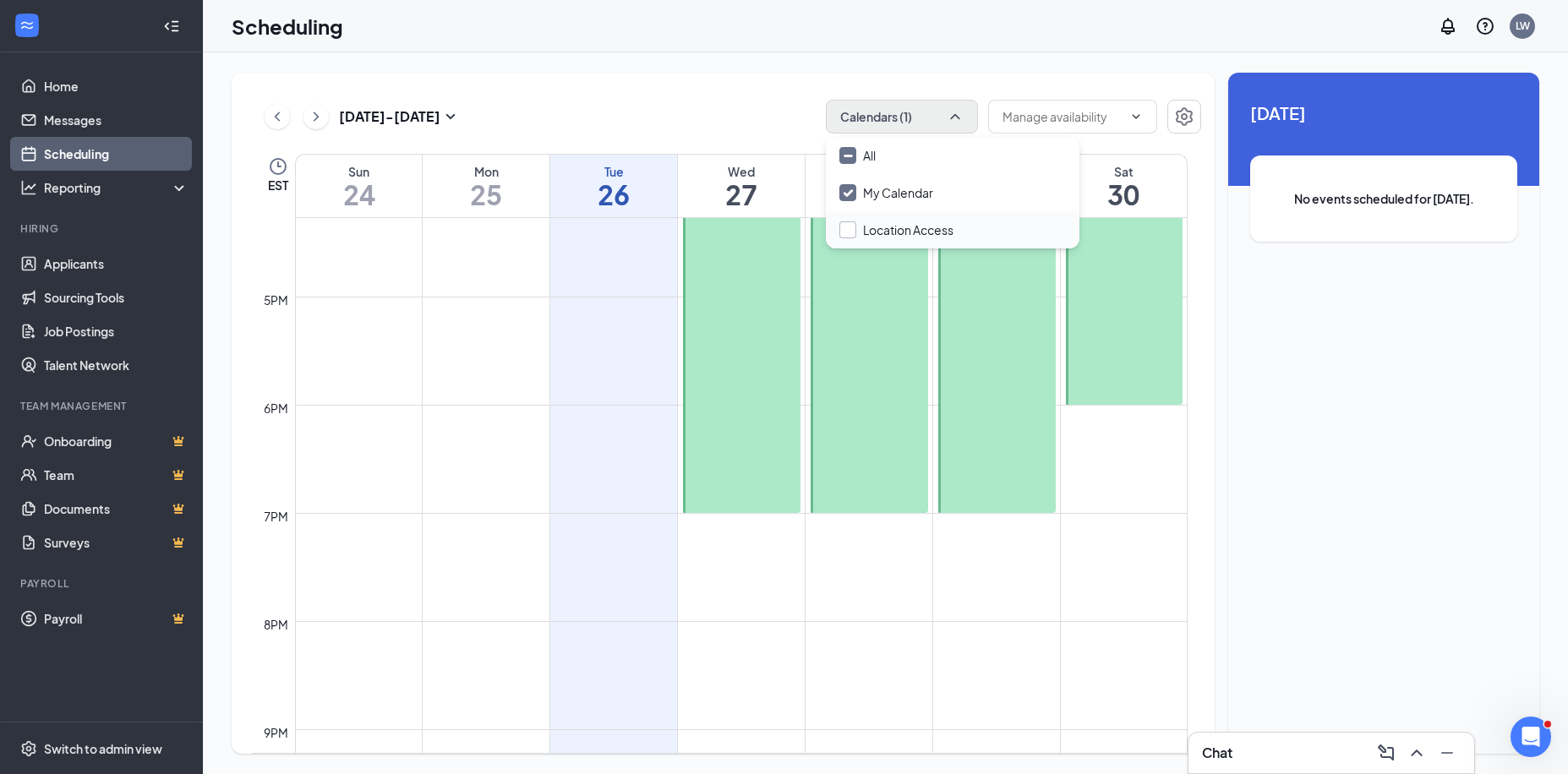
click at [901, 224] on input "Location Access" at bounding box center [896, 229] width 114 height 17
checkbox input "false"
checkbox input "true"
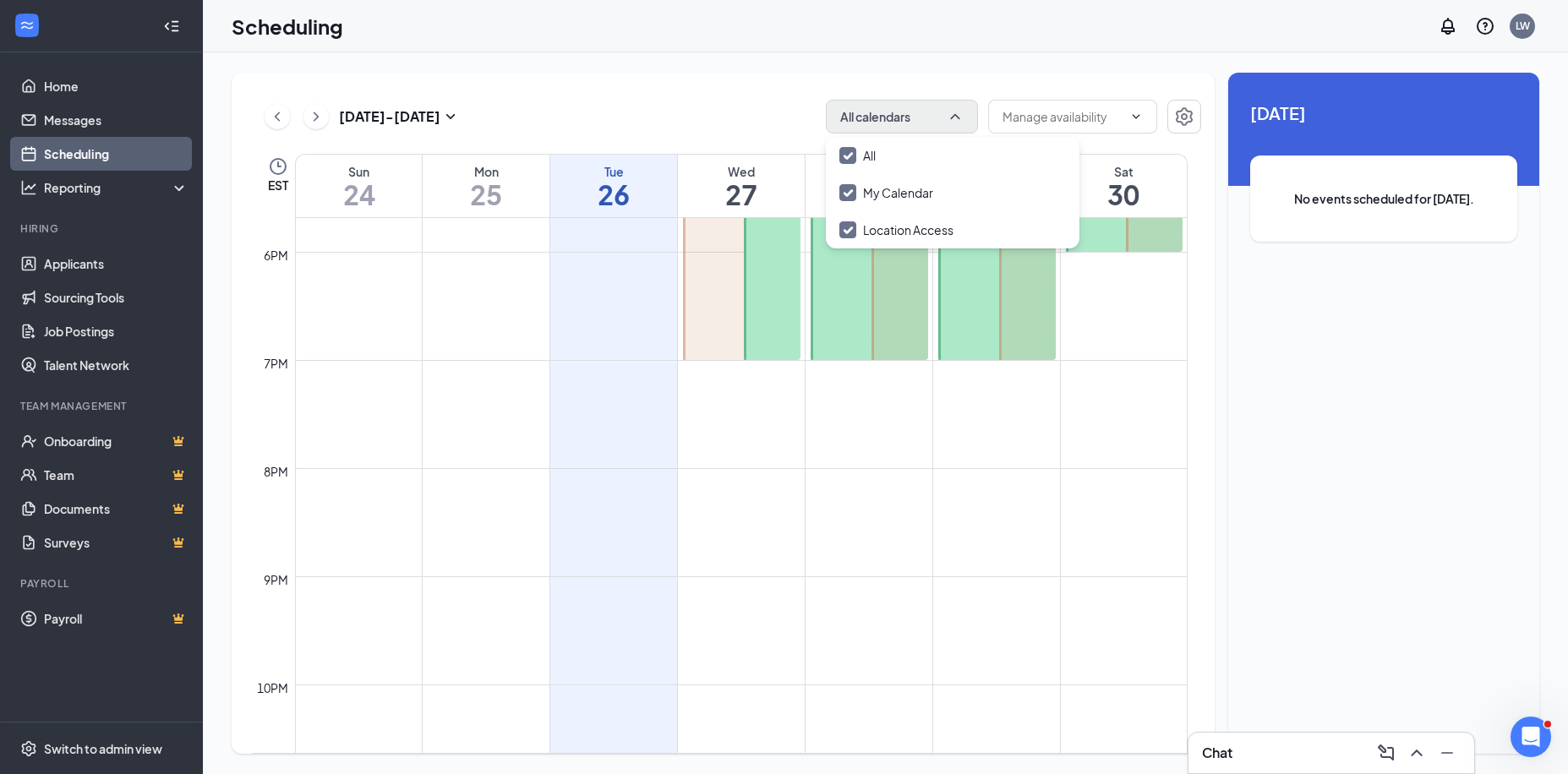
scroll to position [1761, 0]
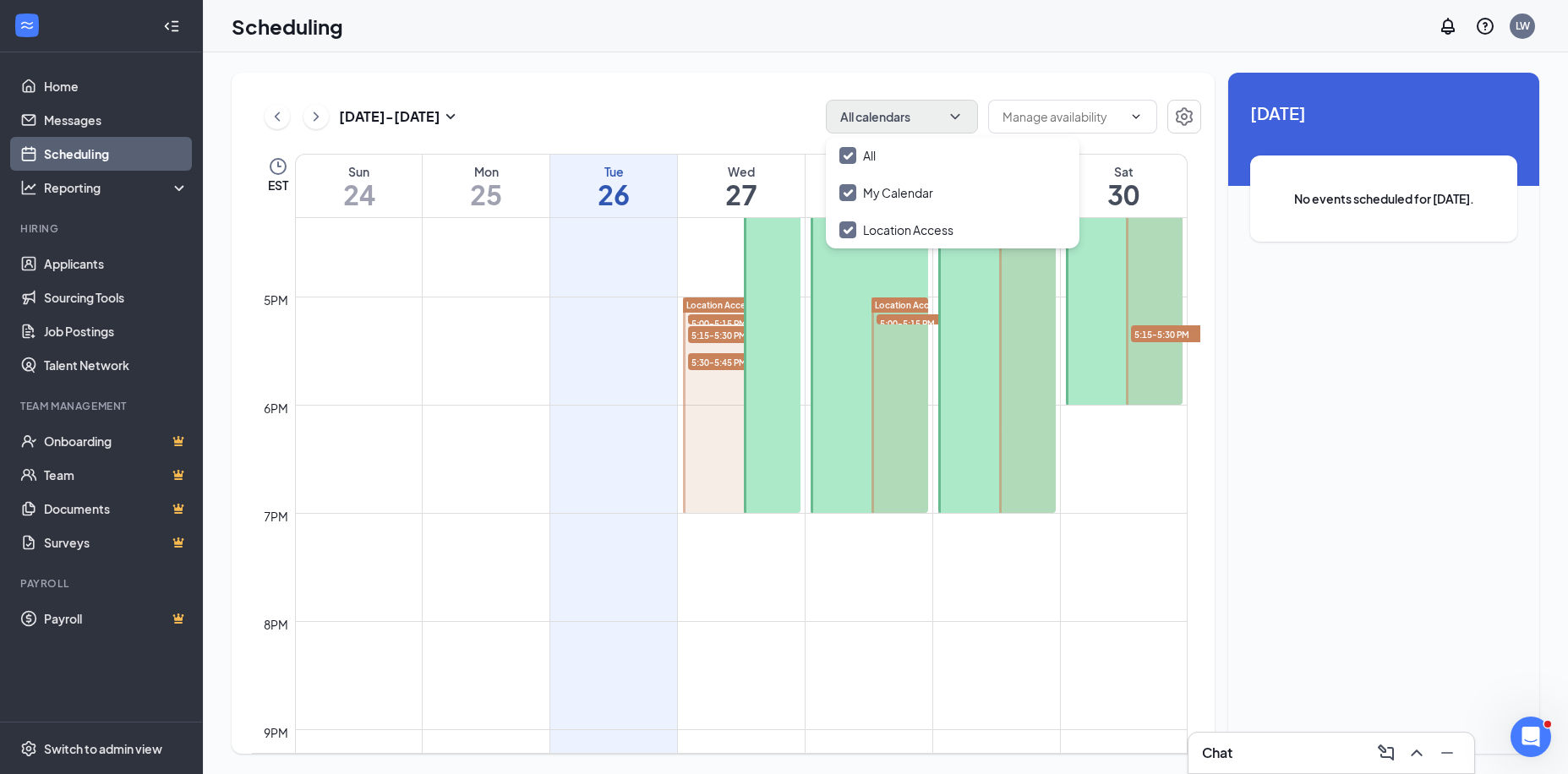
click at [725, 354] on span "5:30-5:45 PM" at bounding box center [730, 361] width 84 height 17
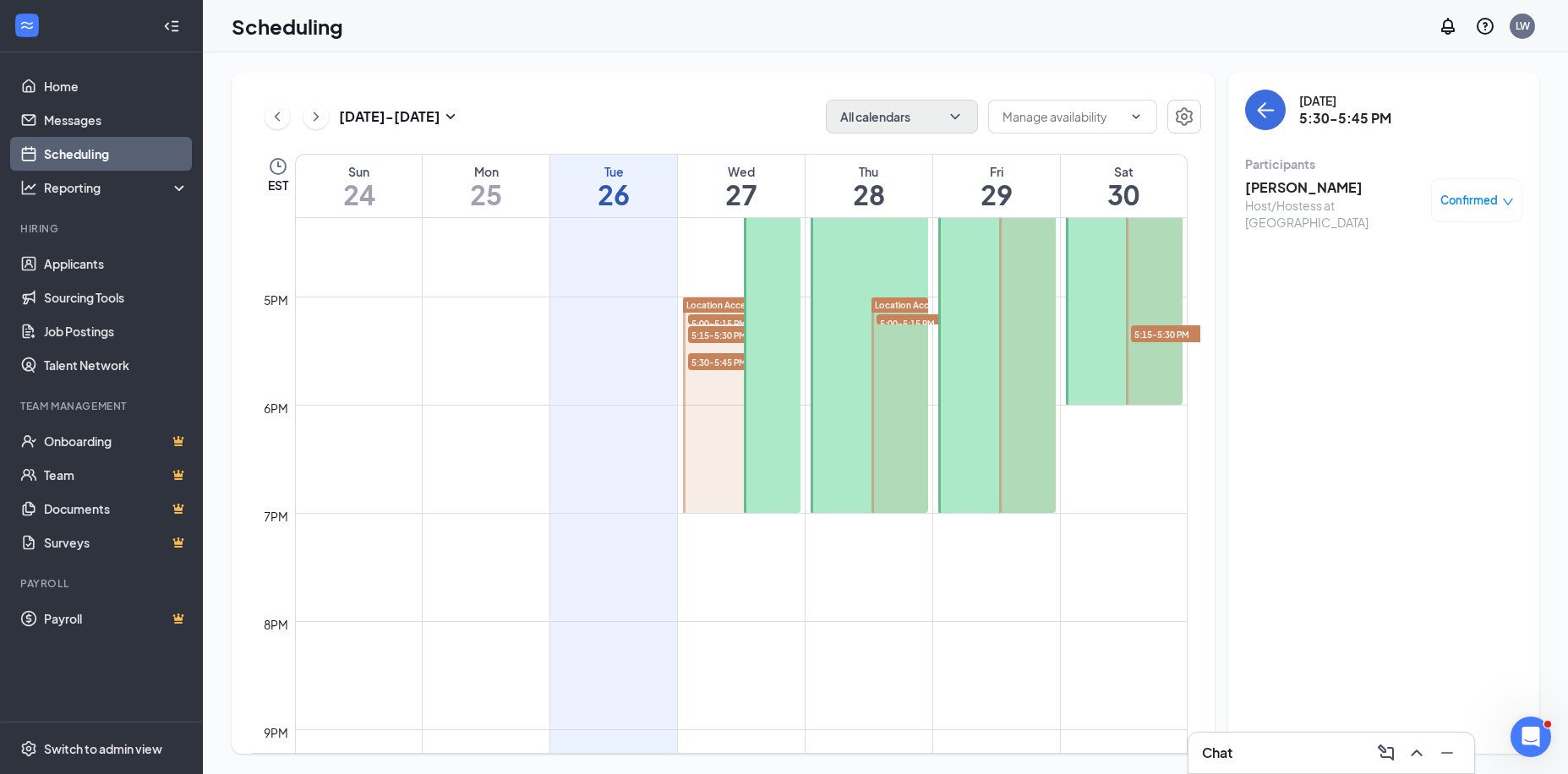
drag, startPoint x: 896, startPoint y: 321, endPoint x: 908, endPoint y: 319, distance: 12.2
click at [898, 320] on span "5:00-5:15 PM" at bounding box center [918, 322] width 84 height 17
click at [99, 260] on link "Applicants" at bounding box center [116, 264] width 144 height 34
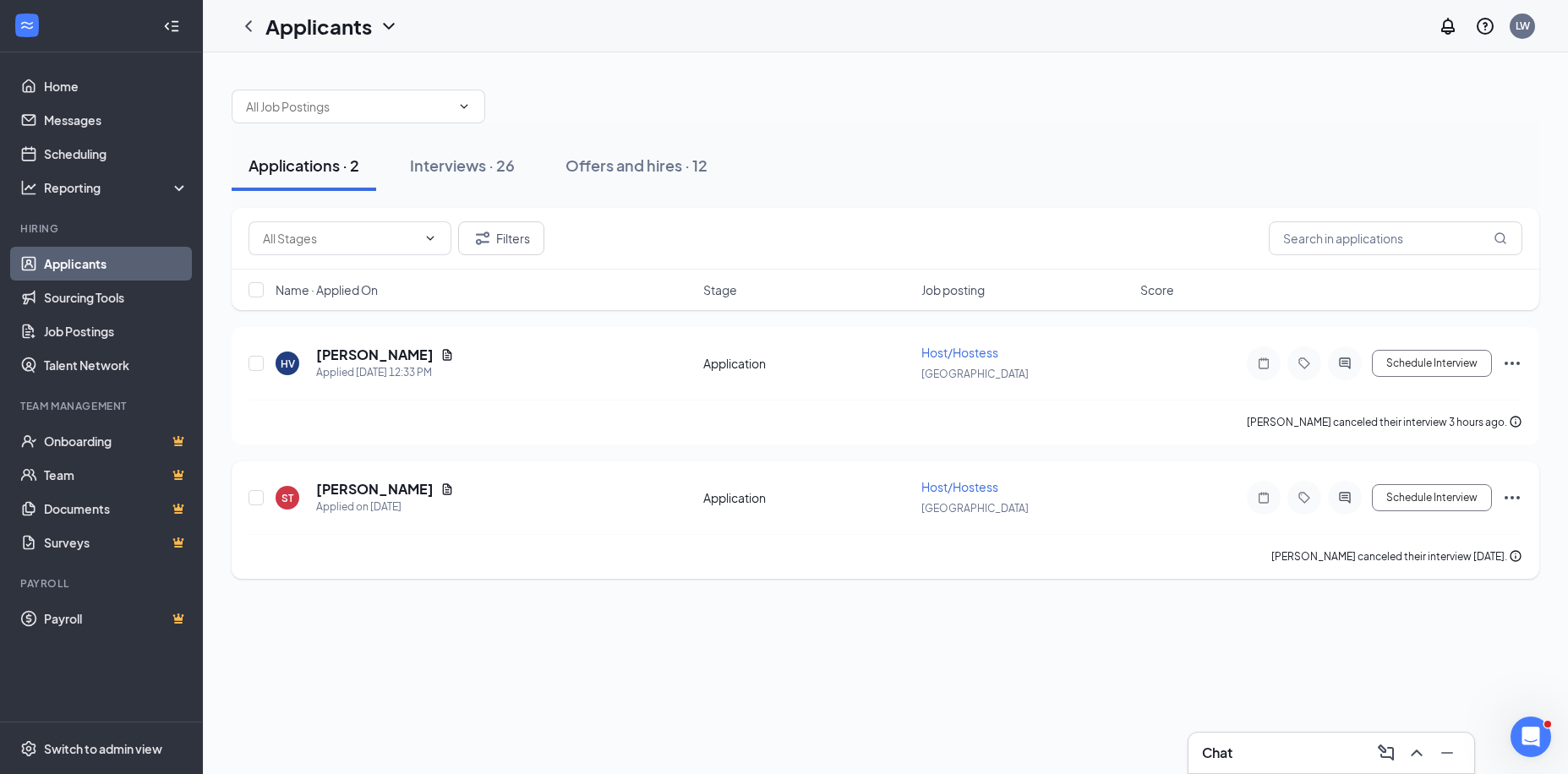
click at [624, 514] on div "ST Savanna Thies Applied on Aug 21" at bounding box center [484, 498] width 418 height 35
click at [350, 484] on h5 "Savanna Thies" at bounding box center [375, 489] width 118 height 19
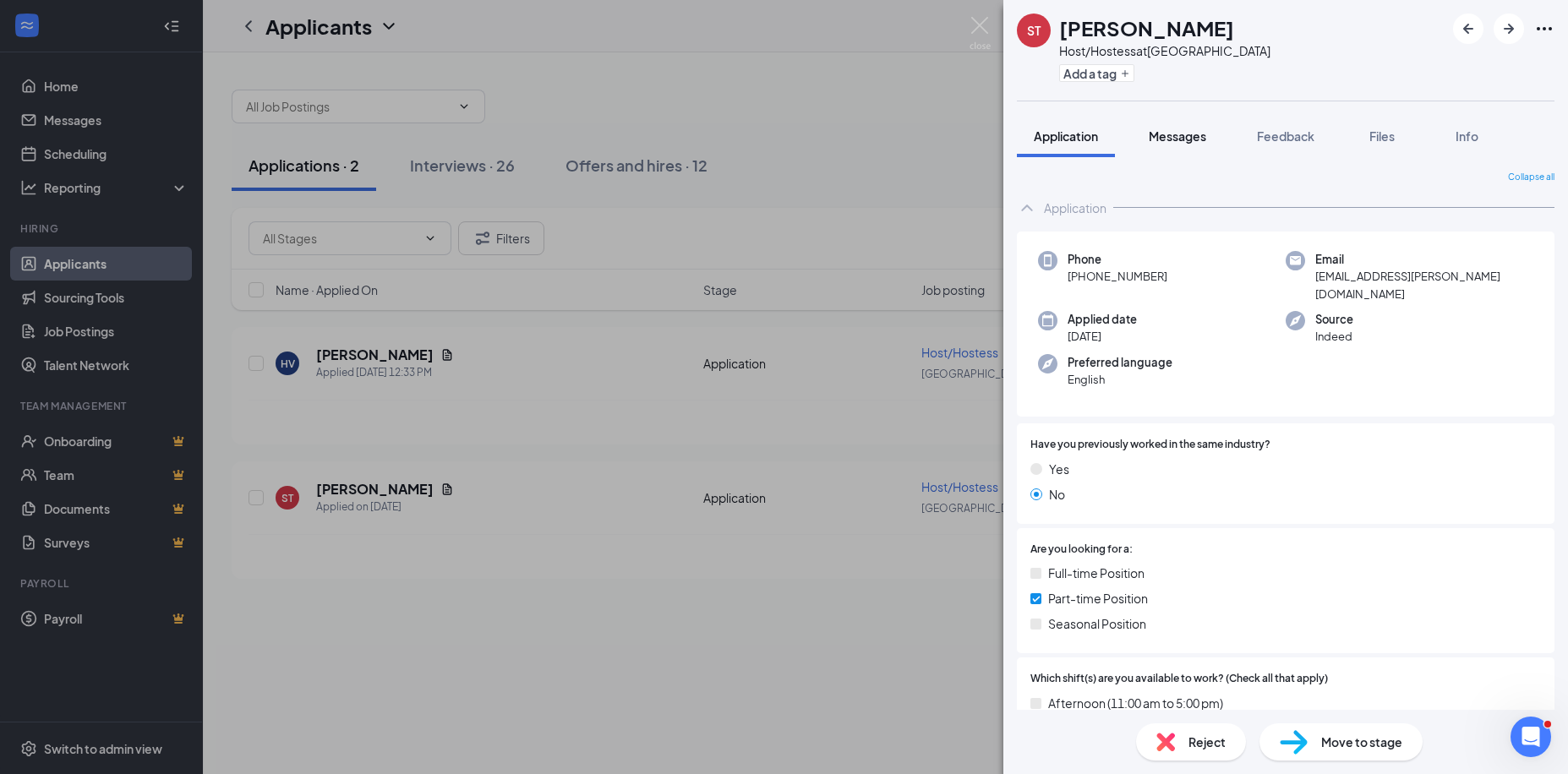
click at [1182, 139] on span "Messages" at bounding box center [1177, 135] width 58 height 15
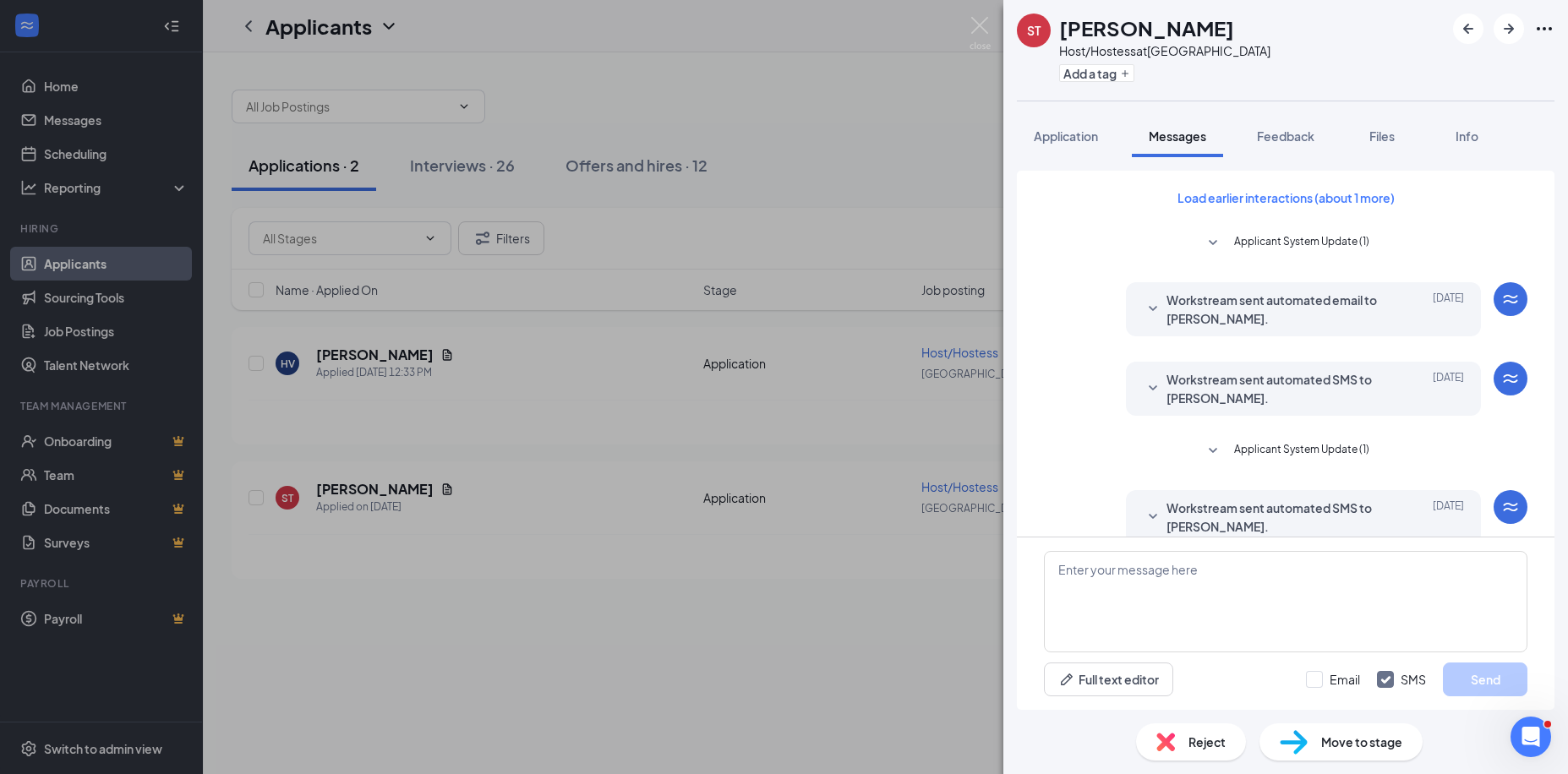
scroll to position [361, 0]
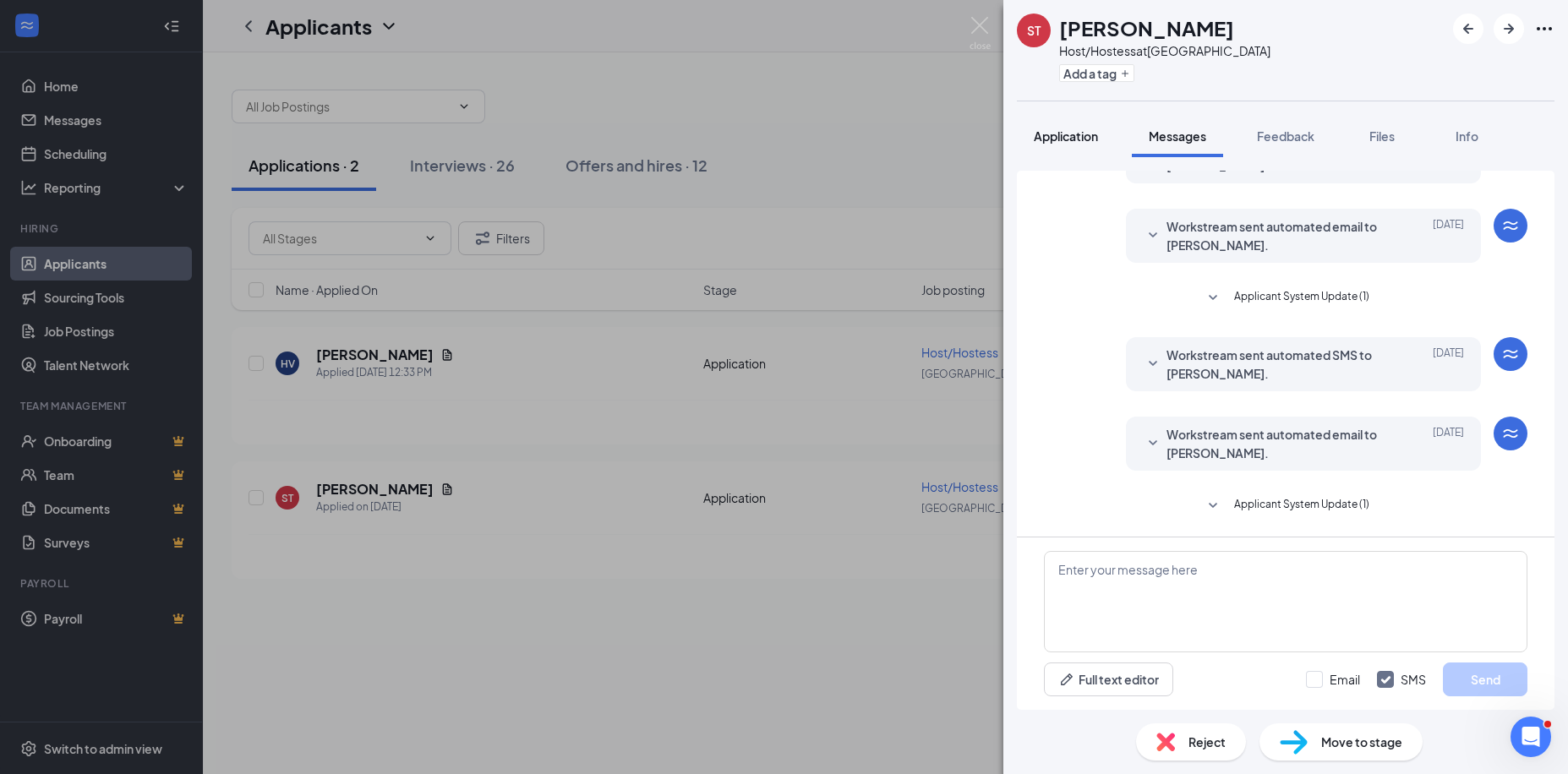
click at [1056, 143] on span "Application" at bounding box center [1066, 135] width 65 height 15
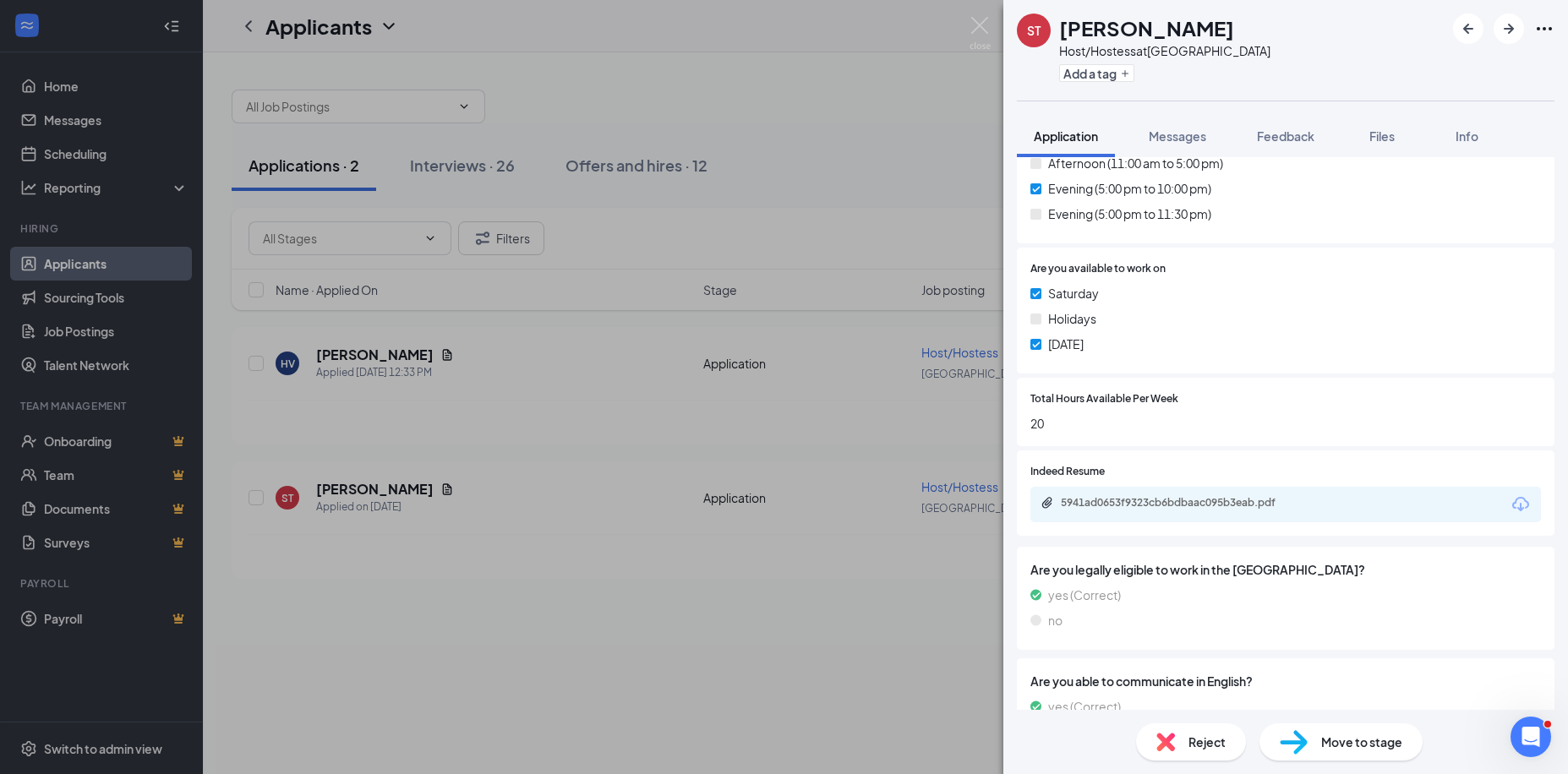
scroll to position [578, 0]
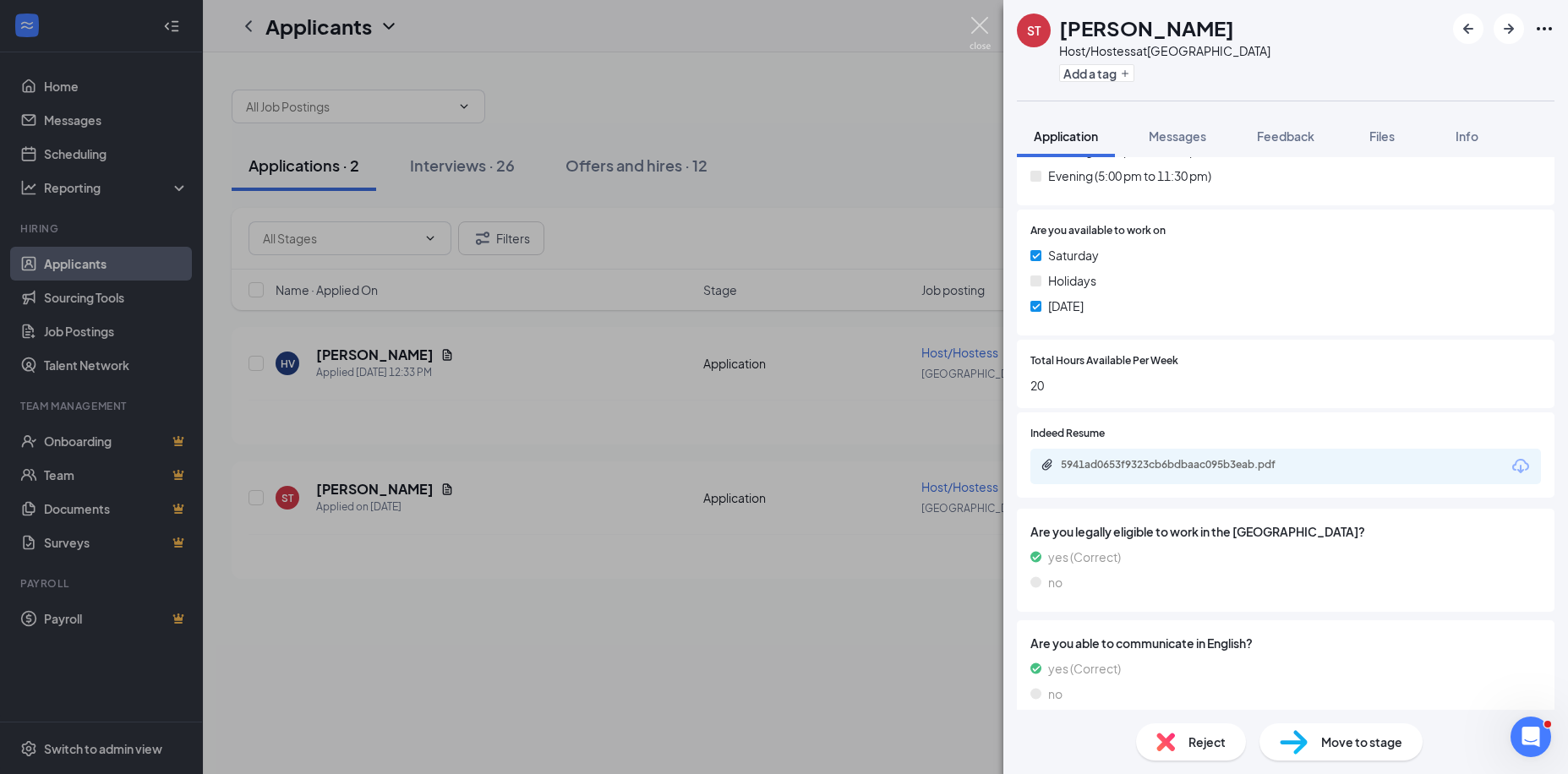
drag, startPoint x: 973, startPoint y: 23, endPoint x: 1111, endPoint y: 49, distance: 140.4
click at [976, 23] on img at bounding box center [980, 33] width 21 height 33
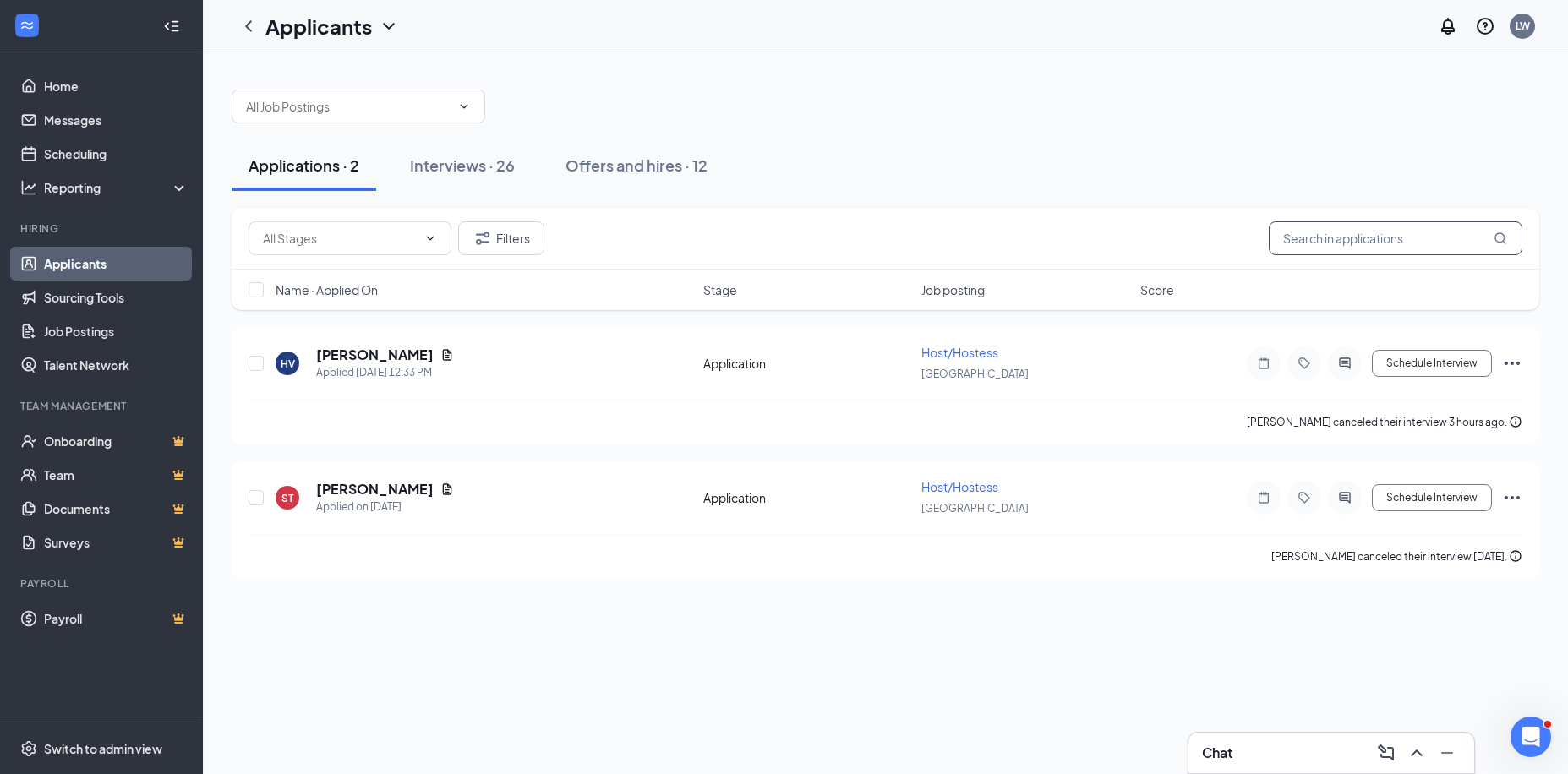
click at [1333, 243] on input "text" at bounding box center [1395, 238] width 253 height 34
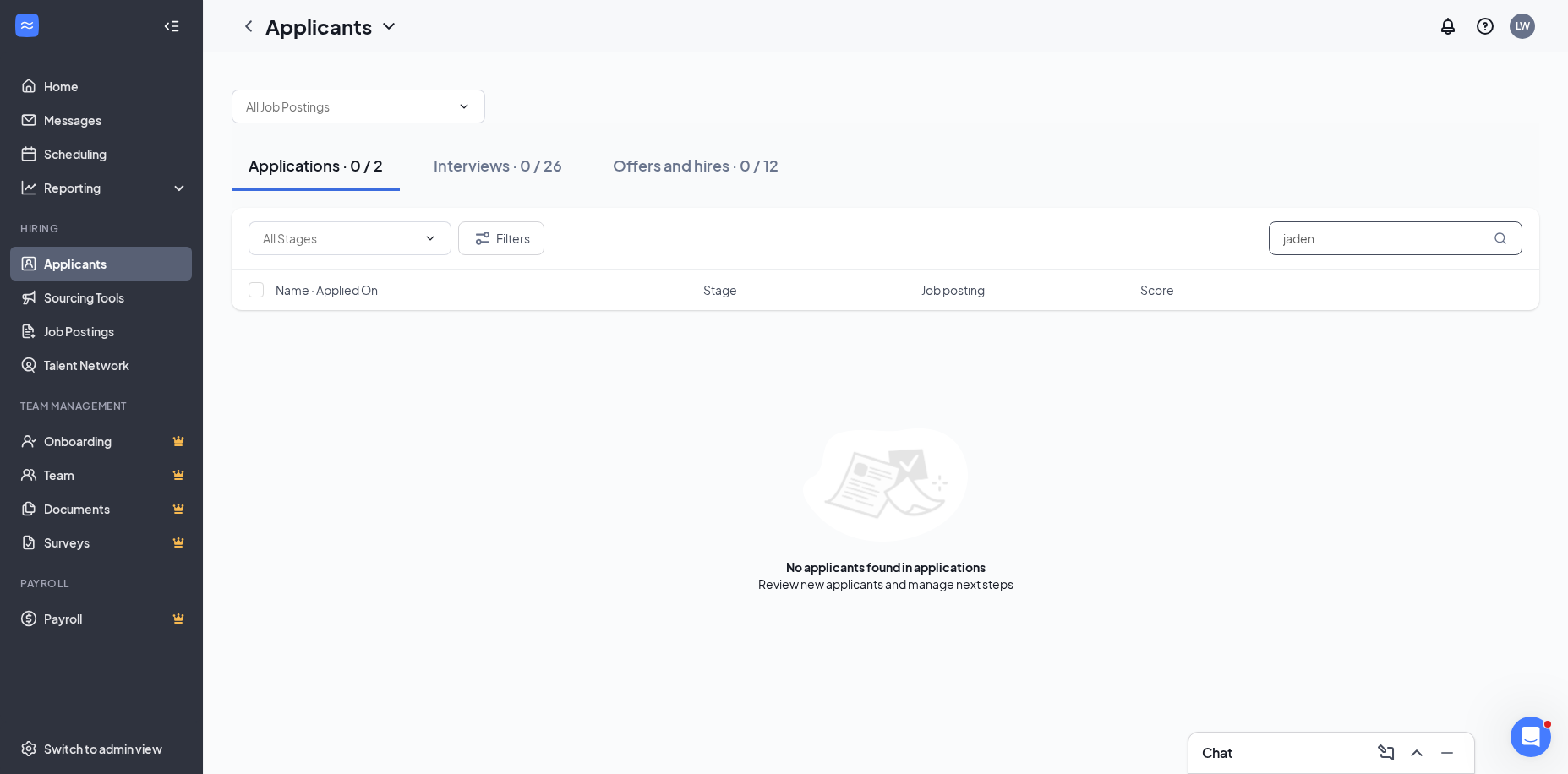
type input "jaden"
click at [1504, 236] on icon "MagnifyingGlass" at bounding box center [1500, 238] width 13 height 13
click at [475, 159] on div "Interviews · 0 / 26" at bounding box center [498, 166] width 128 height 21
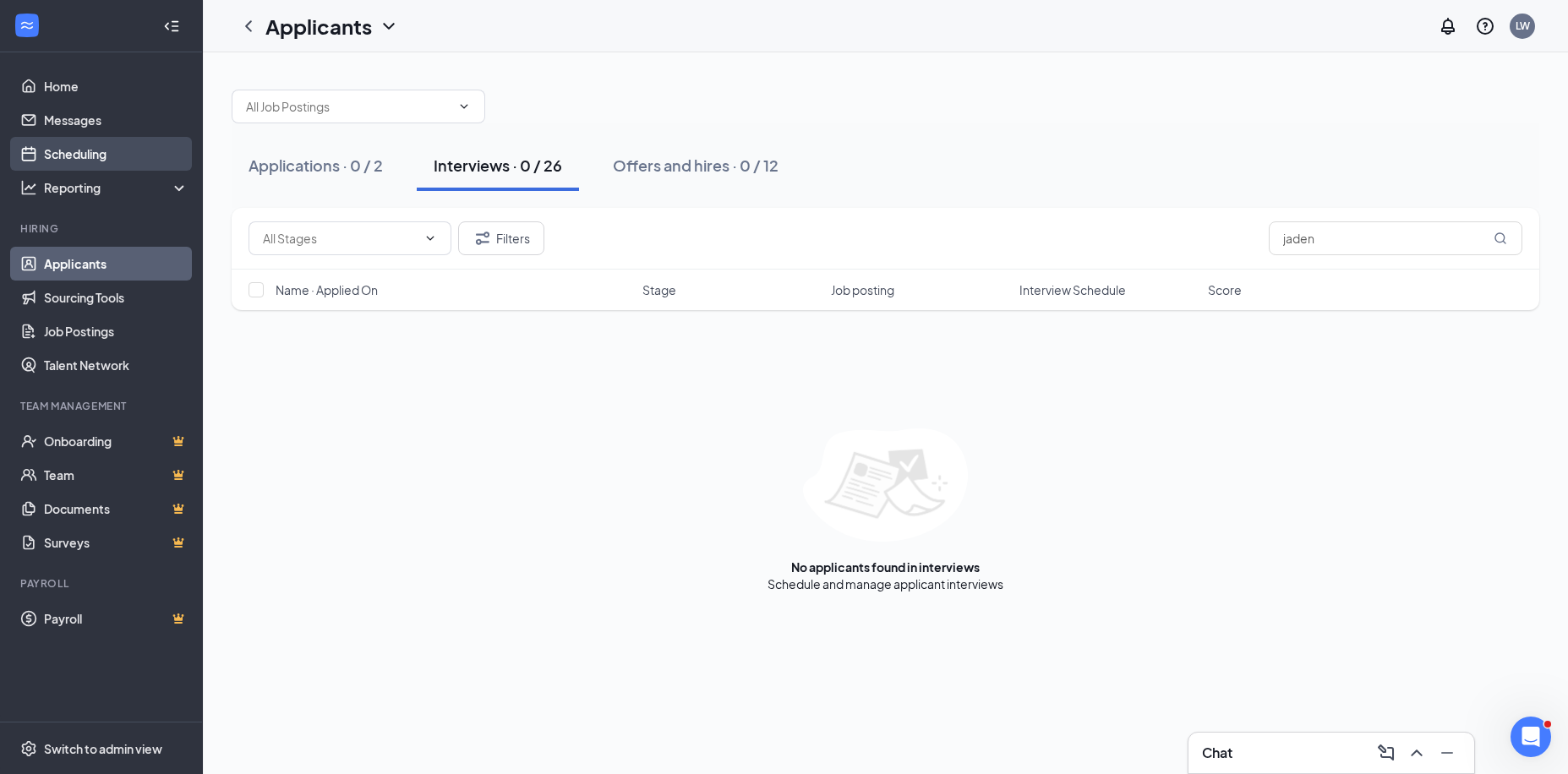
click at [104, 160] on link "Scheduling" at bounding box center [116, 154] width 144 height 34
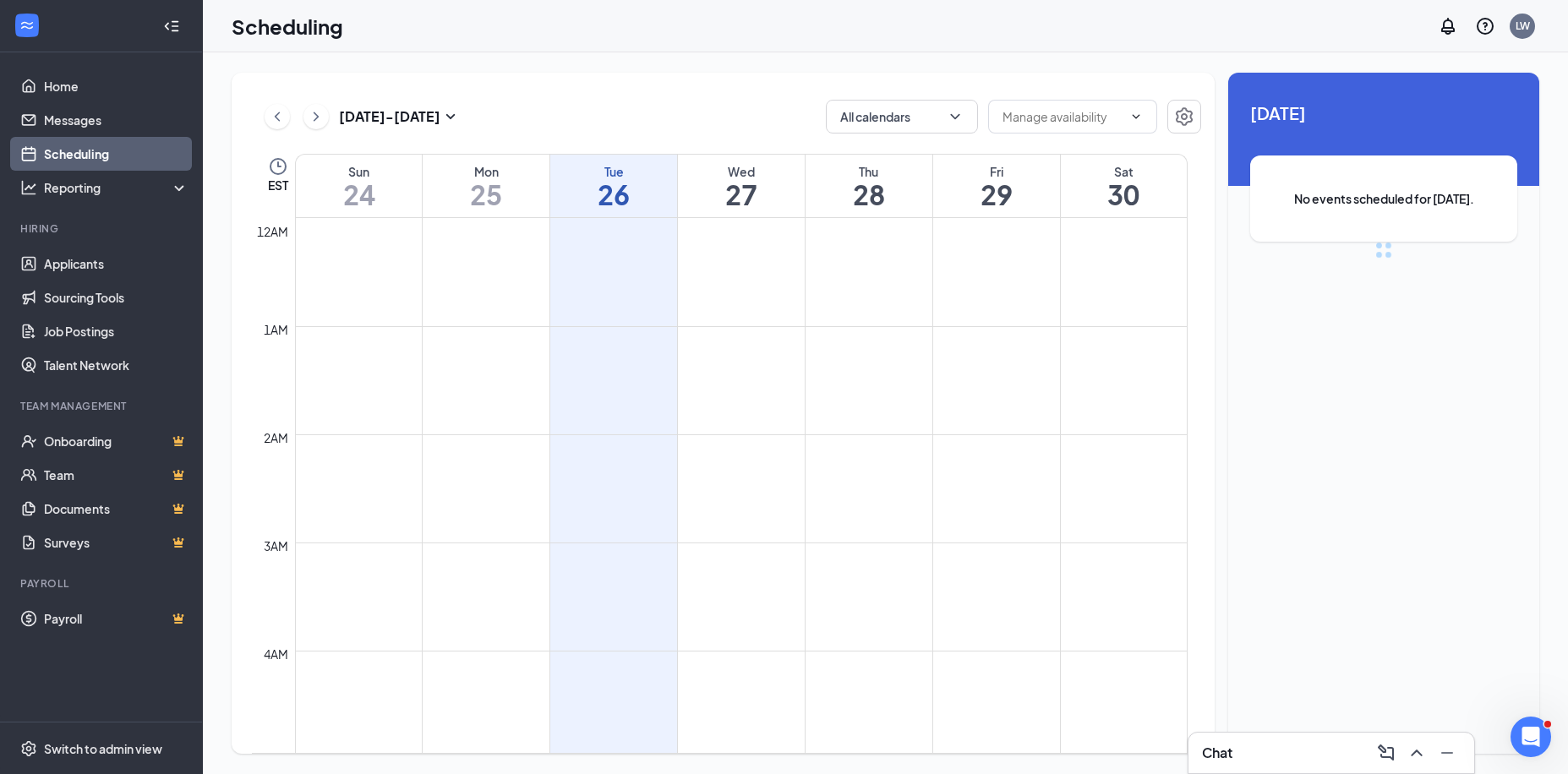
scroll to position [831, 0]
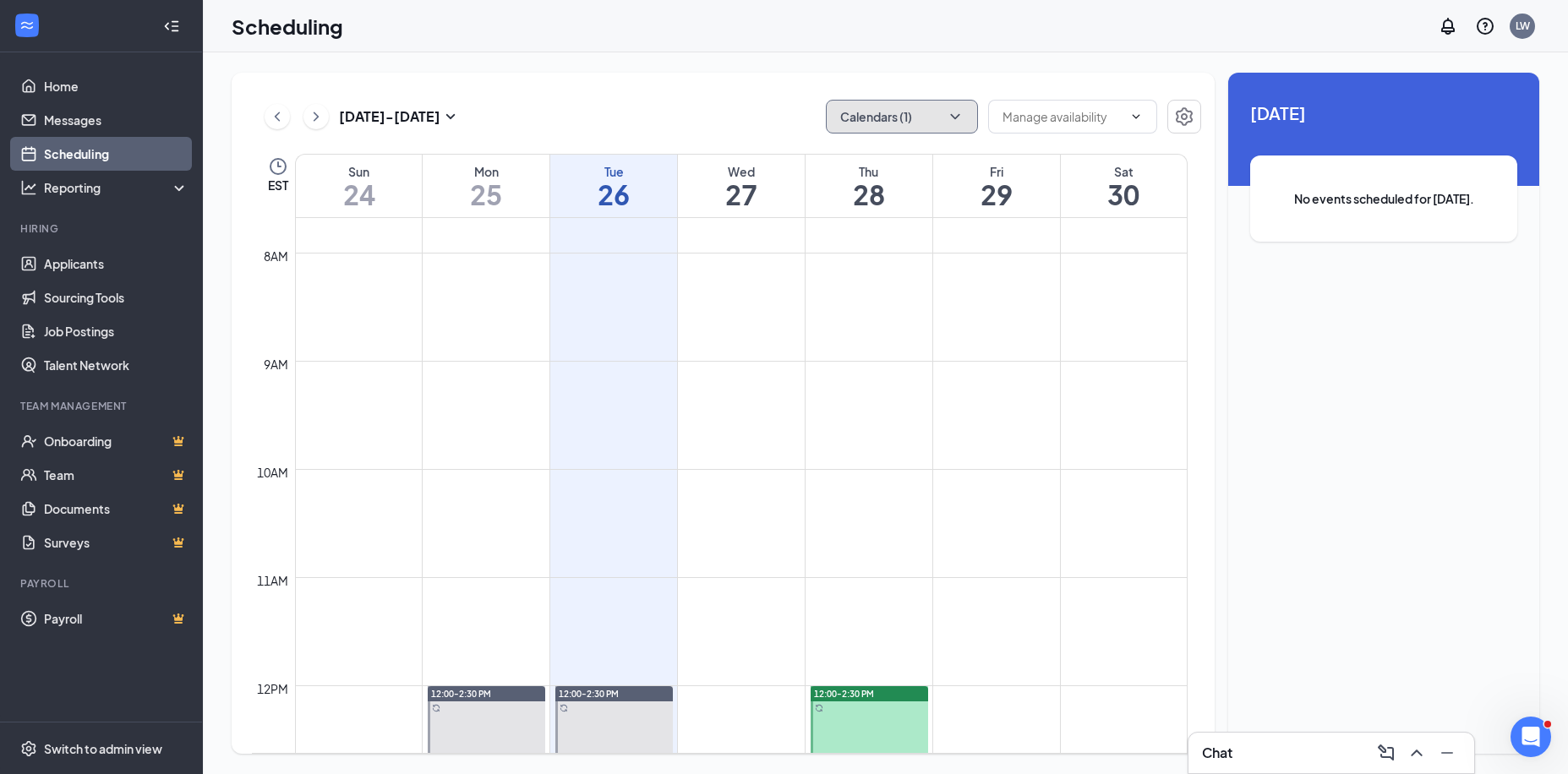
click at [952, 113] on icon "ChevronDown" at bounding box center [954, 116] width 17 height 17
click at [904, 228] on input "Location Access" at bounding box center [896, 229] width 114 height 17
checkbox input "false"
checkbox input "true"
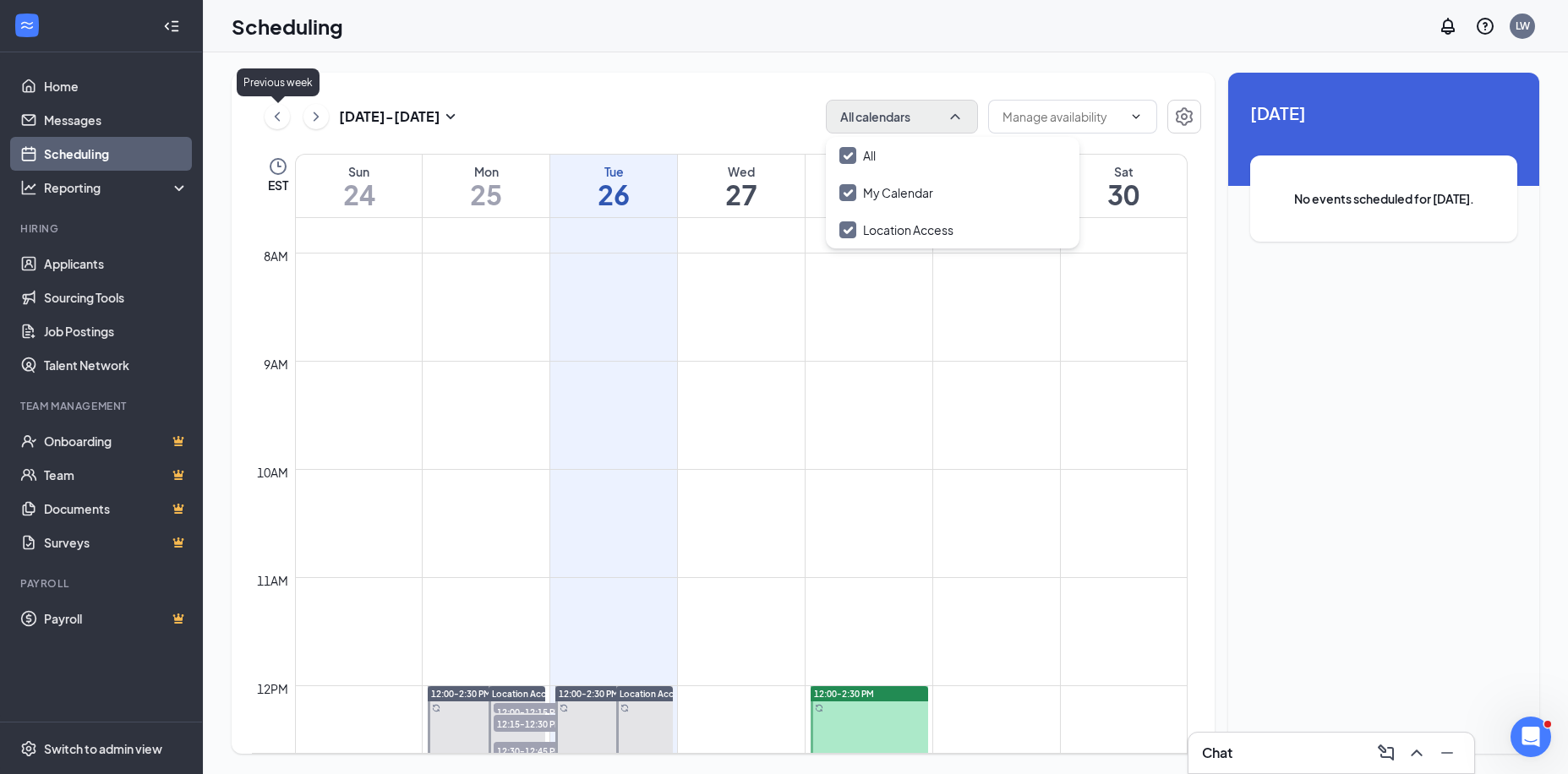
click at [281, 112] on icon "ChevronLeft" at bounding box center [277, 116] width 17 height 20
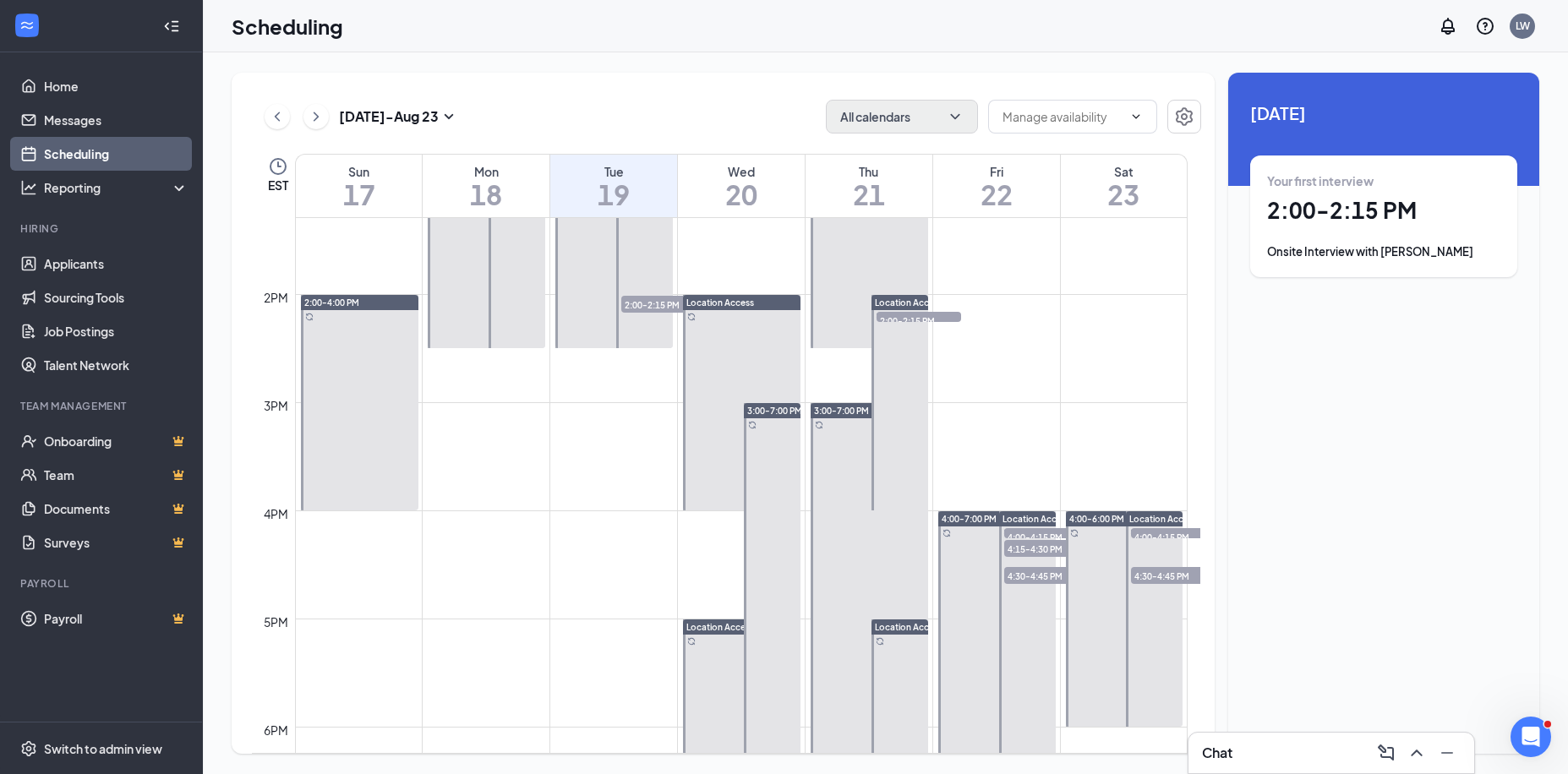
scroll to position [1592, 0]
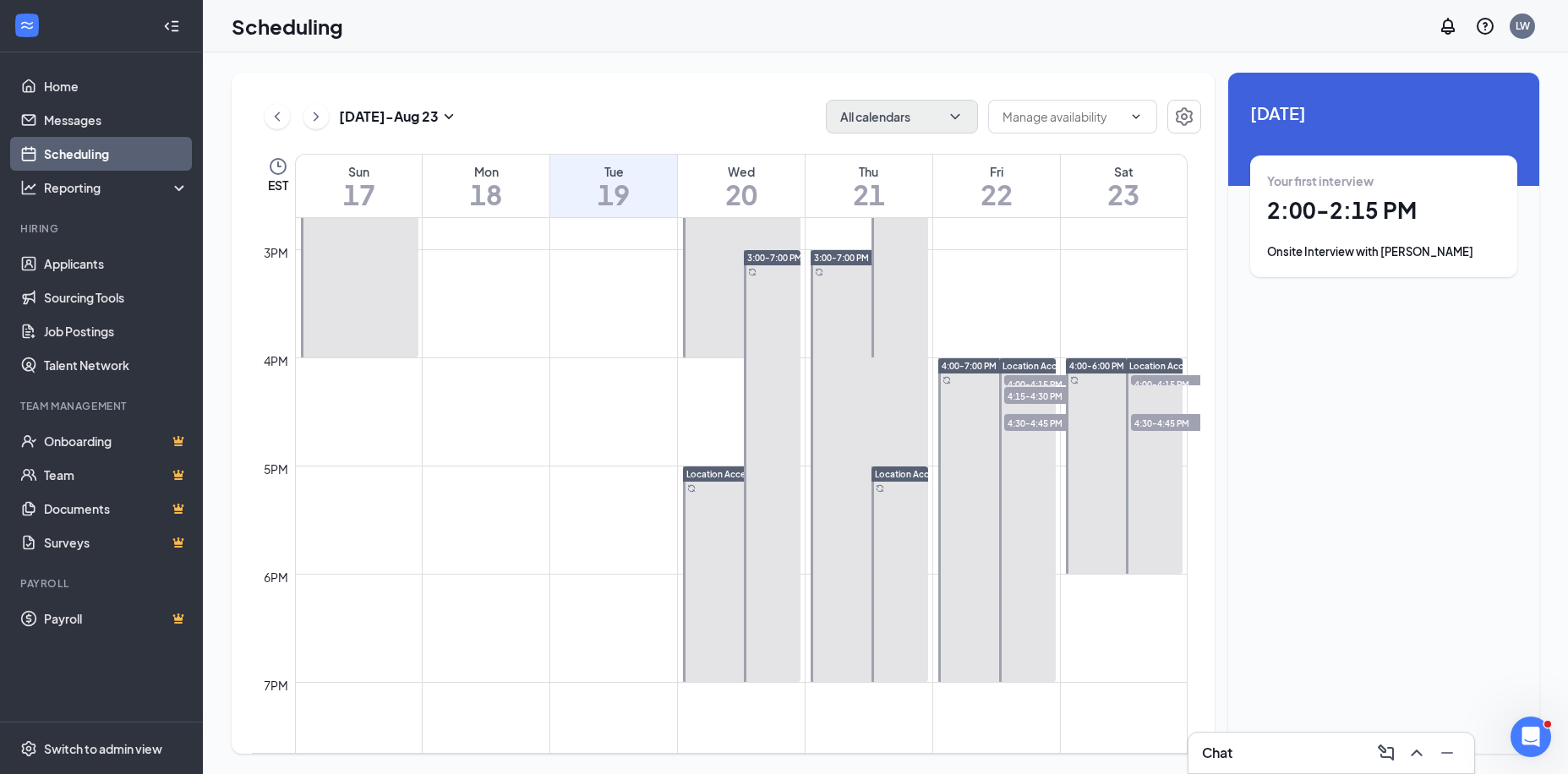
click at [1041, 378] on span "4:00-4:15 PM" at bounding box center [1046, 383] width 84 height 17
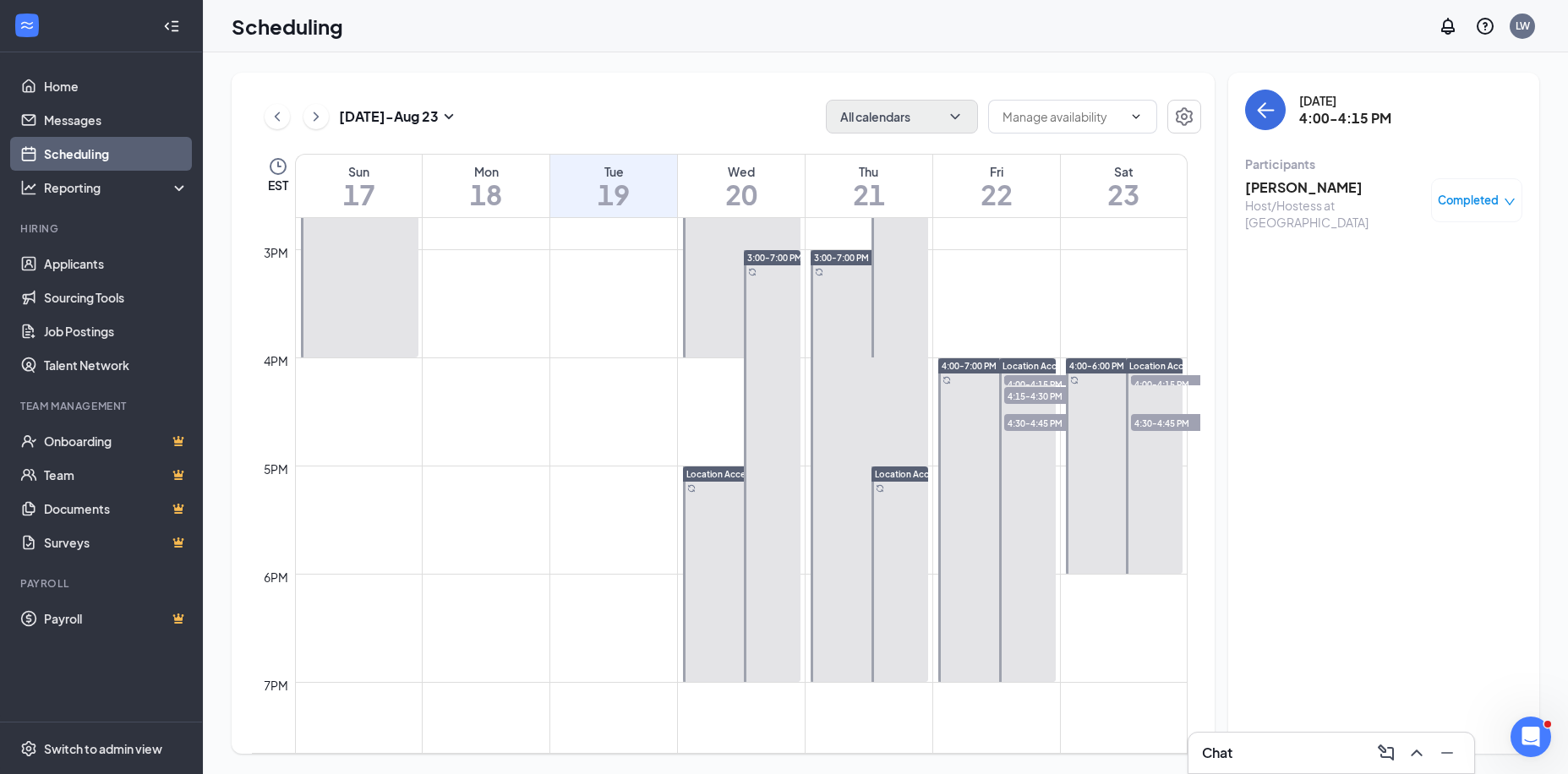
click at [1039, 391] on span "4:15-4:30 PM" at bounding box center [1046, 395] width 84 height 17
click at [1033, 422] on span "4:30-4:45 PM" at bounding box center [1046, 422] width 84 height 17
click at [1143, 379] on span "4:00-4:15 PM" at bounding box center [1172, 383] width 84 height 17
click at [1159, 422] on span "4:30-4:45 PM" at bounding box center [1172, 422] width 84 height 17
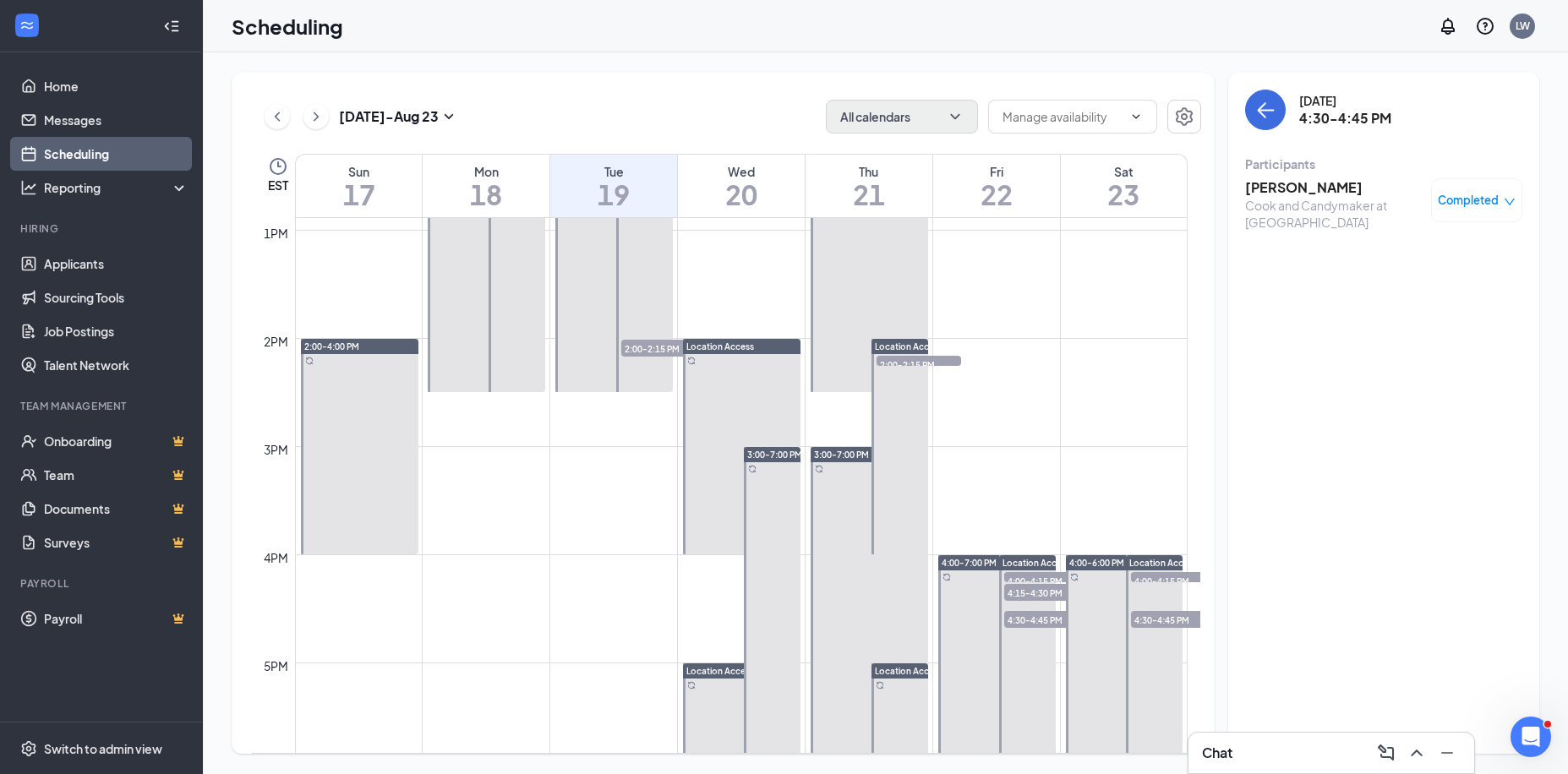
scroll to position [1338, 0]
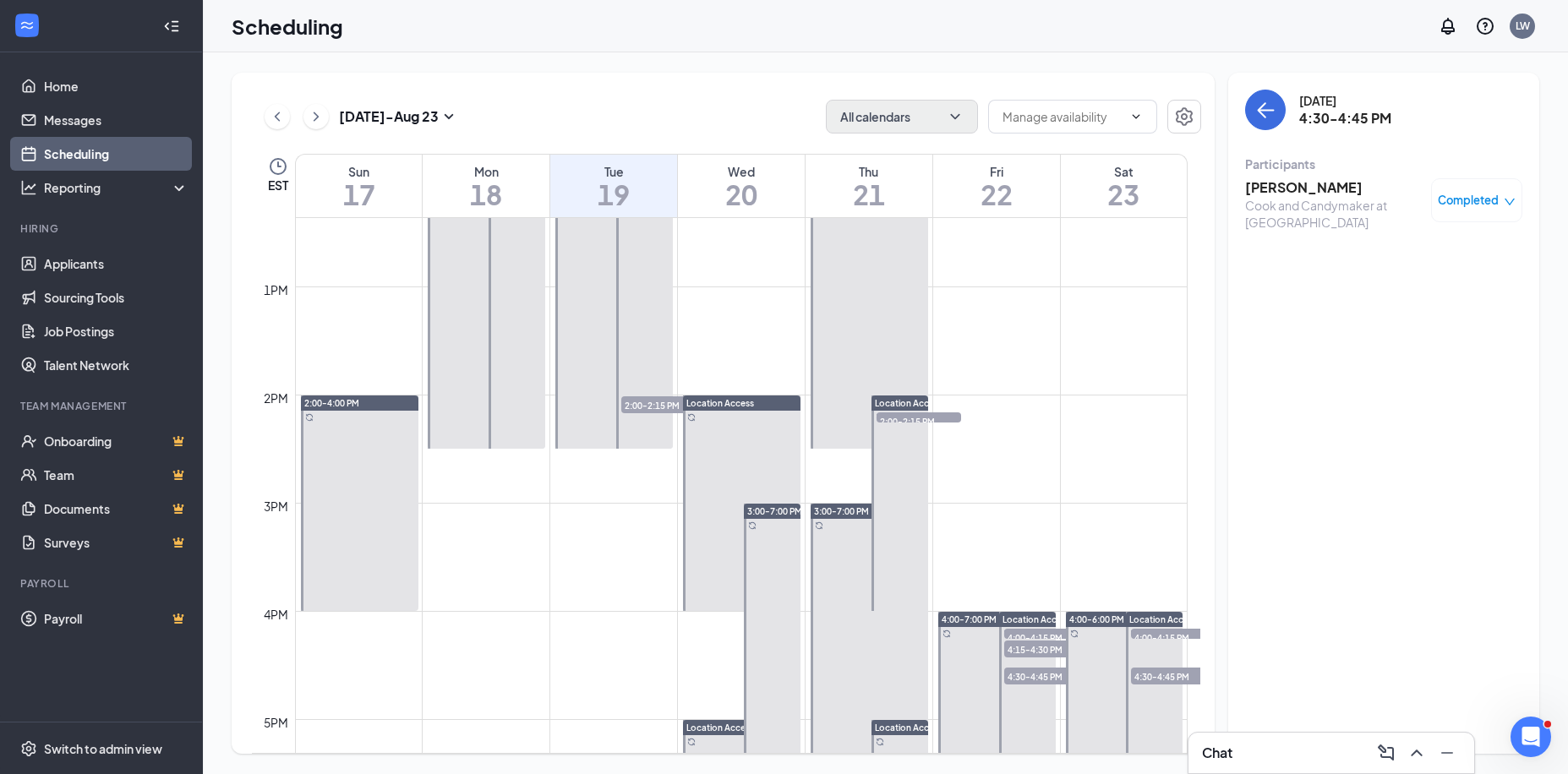
click at [659, 402] on span "2:00-2:15 PM" at bounding box center [663, 405] width 84 height 17
click at [904, 418] on span "2:00-2:15 PM" at bounding box center [918, 421] width 84 height 17
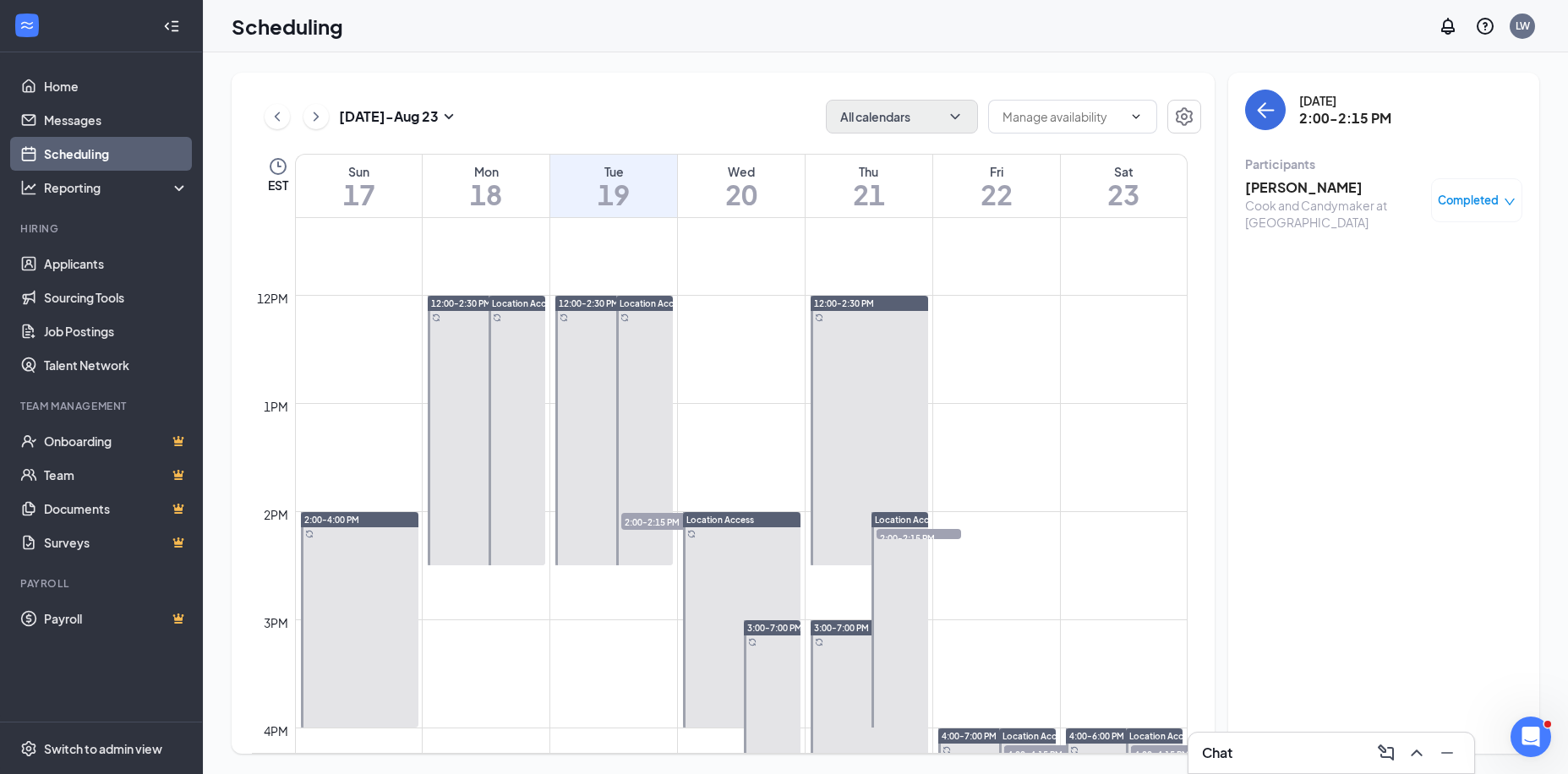
scroll to position [1169, 0]
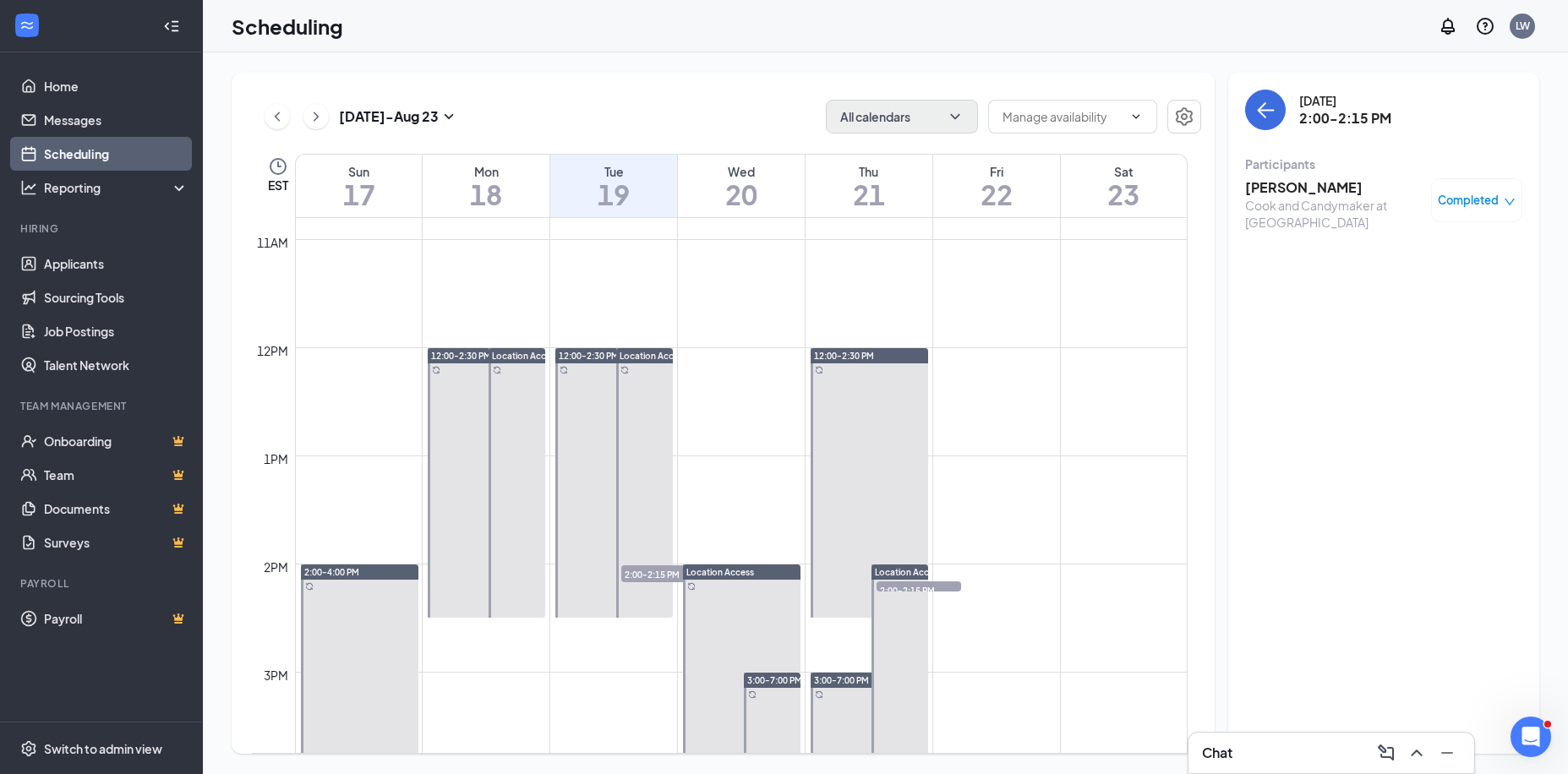
click at [660, 568] on span "2:00-2:15 PM" at bounding box center [663, 574] width 84 height 17
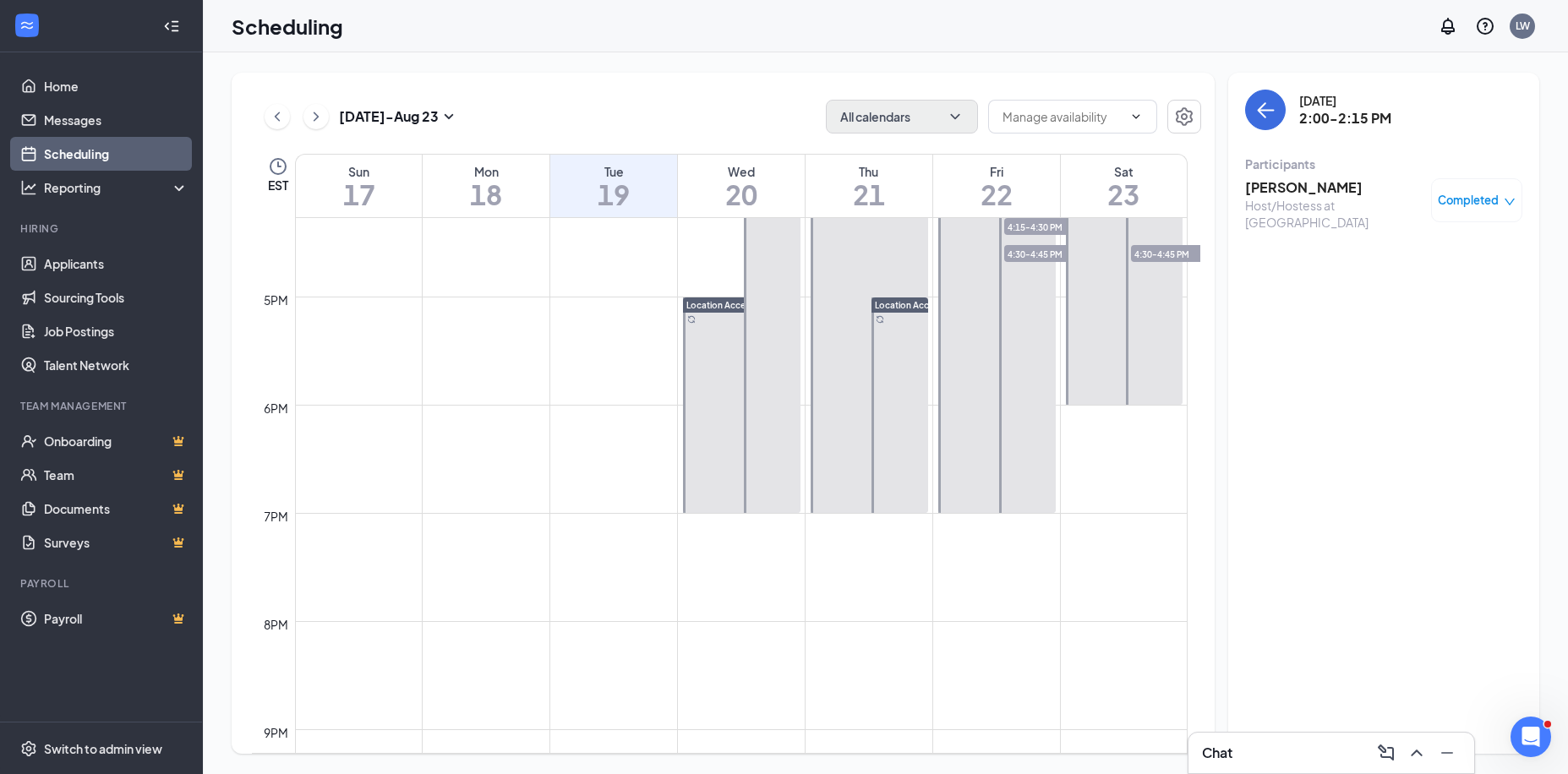
scroll to position [1338, 0]
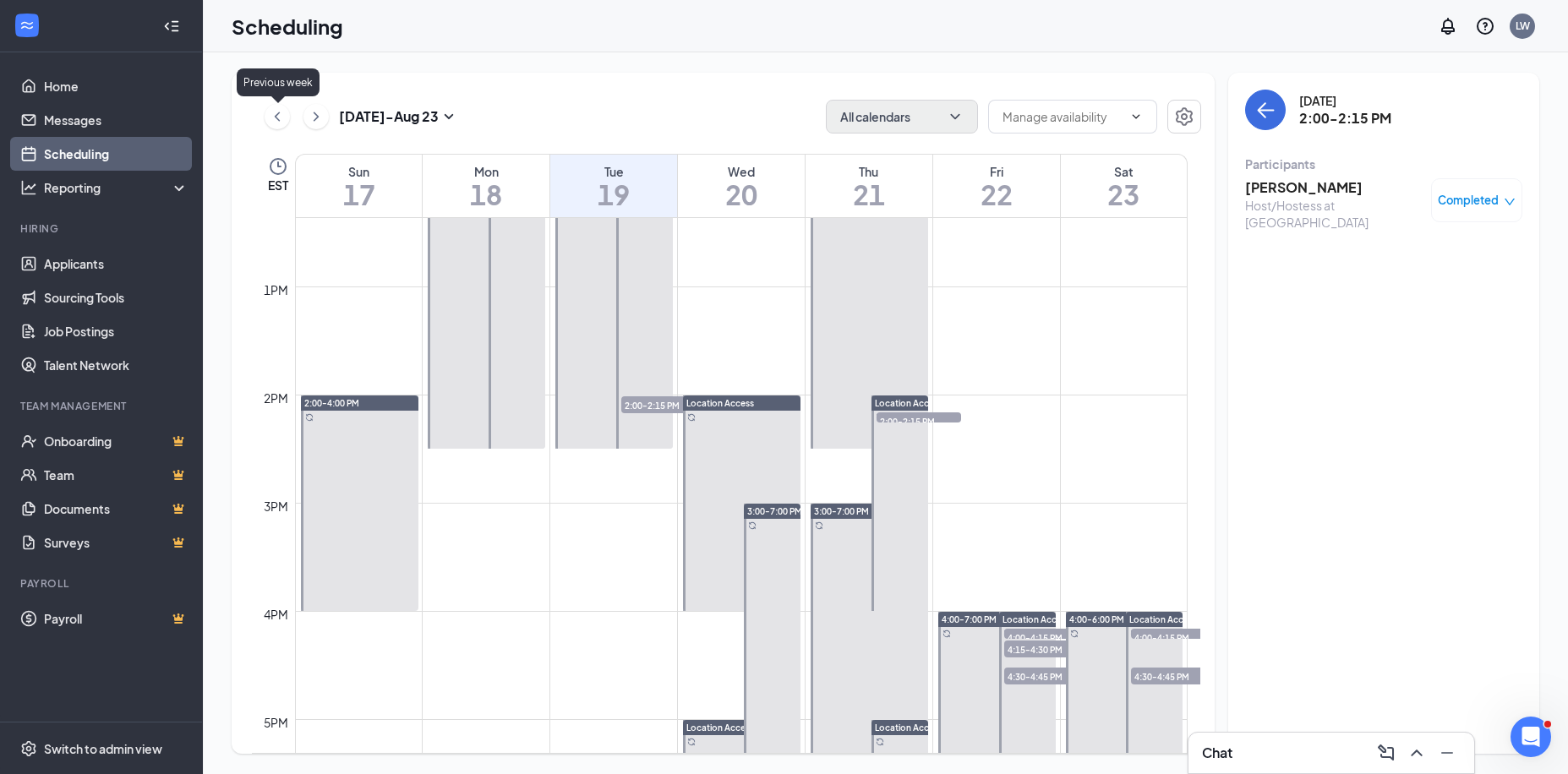
click at [271, 119] on icon "ChevronLeft" at bounding box center [277, 116] width 17 height 20
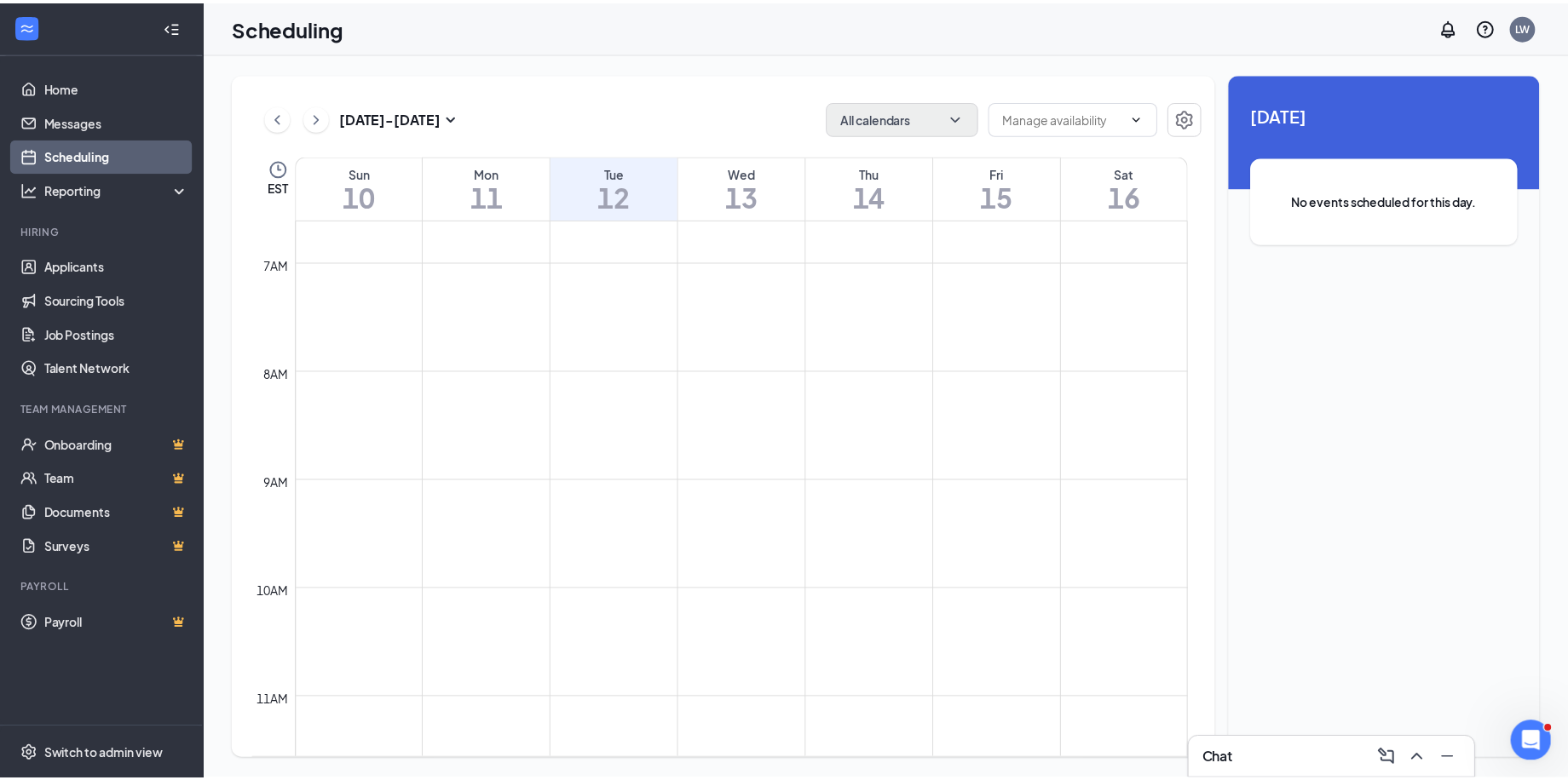
scroll to position [752, 0]
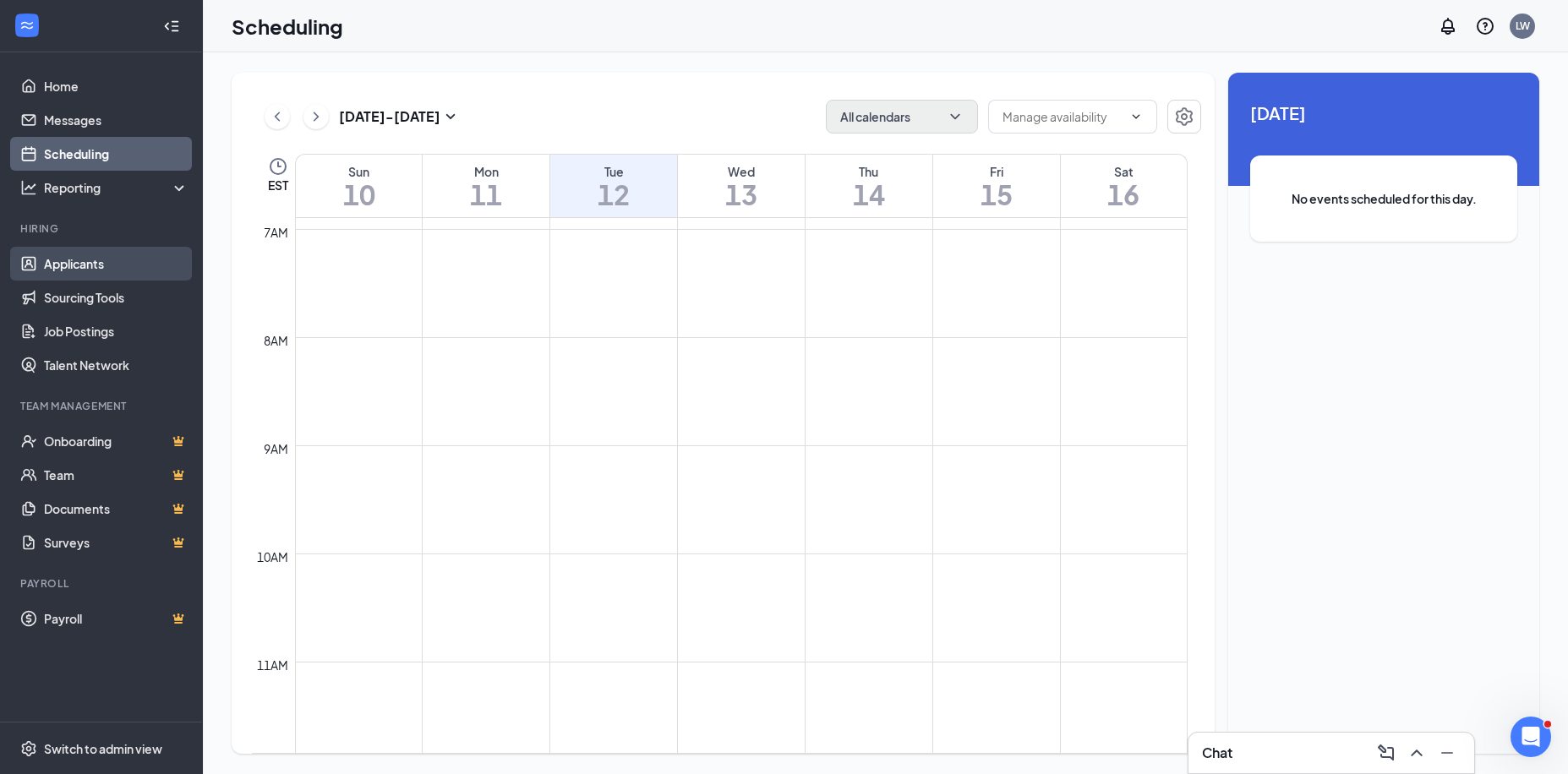
click at [74, 261] on link "Applicants" at bounding box center [116, 264] width 144 height 34
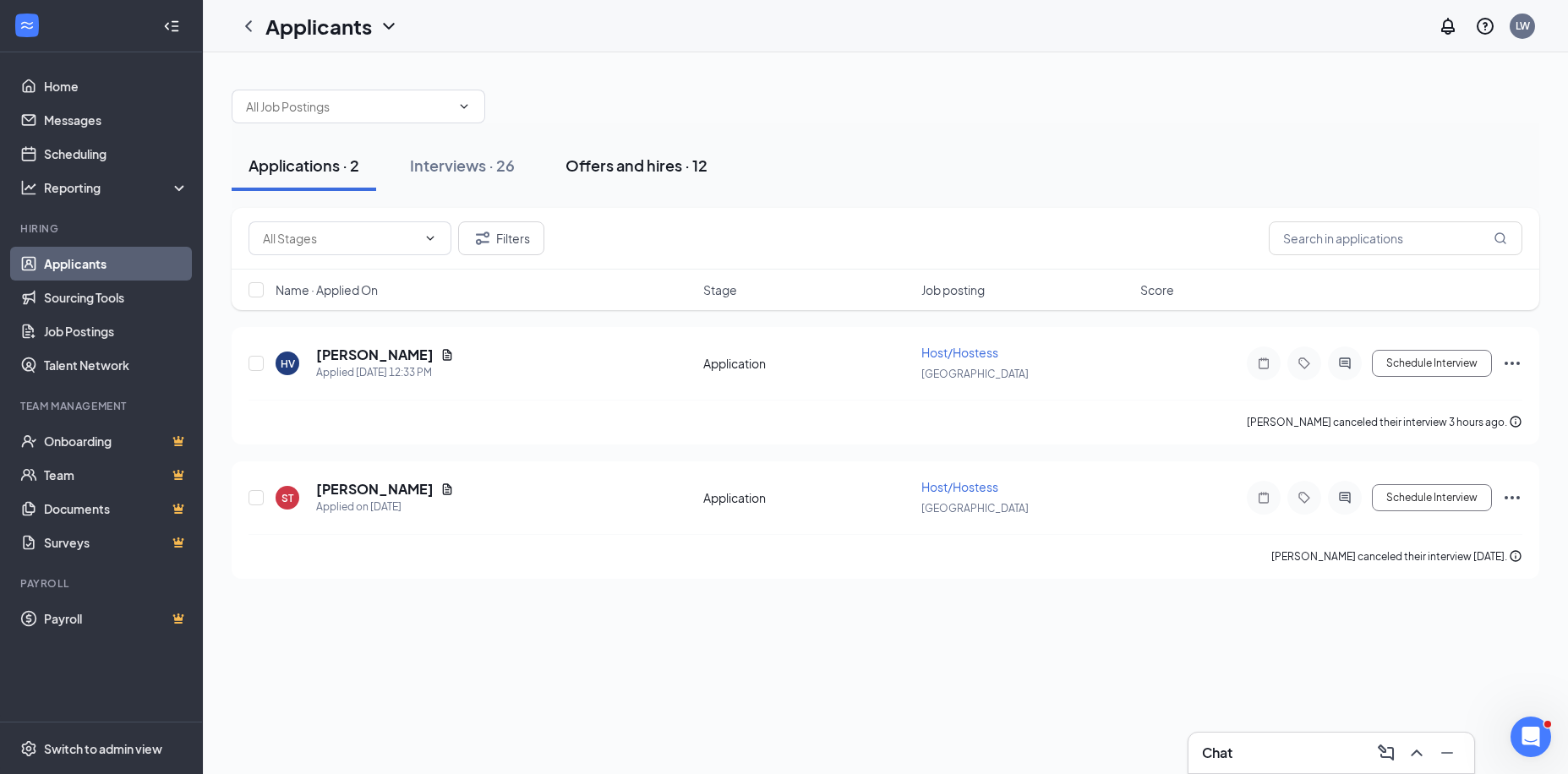
click at [676, 167] on div "Offers and hires · 12" at bounding box center [637, 166] width 142 height 21
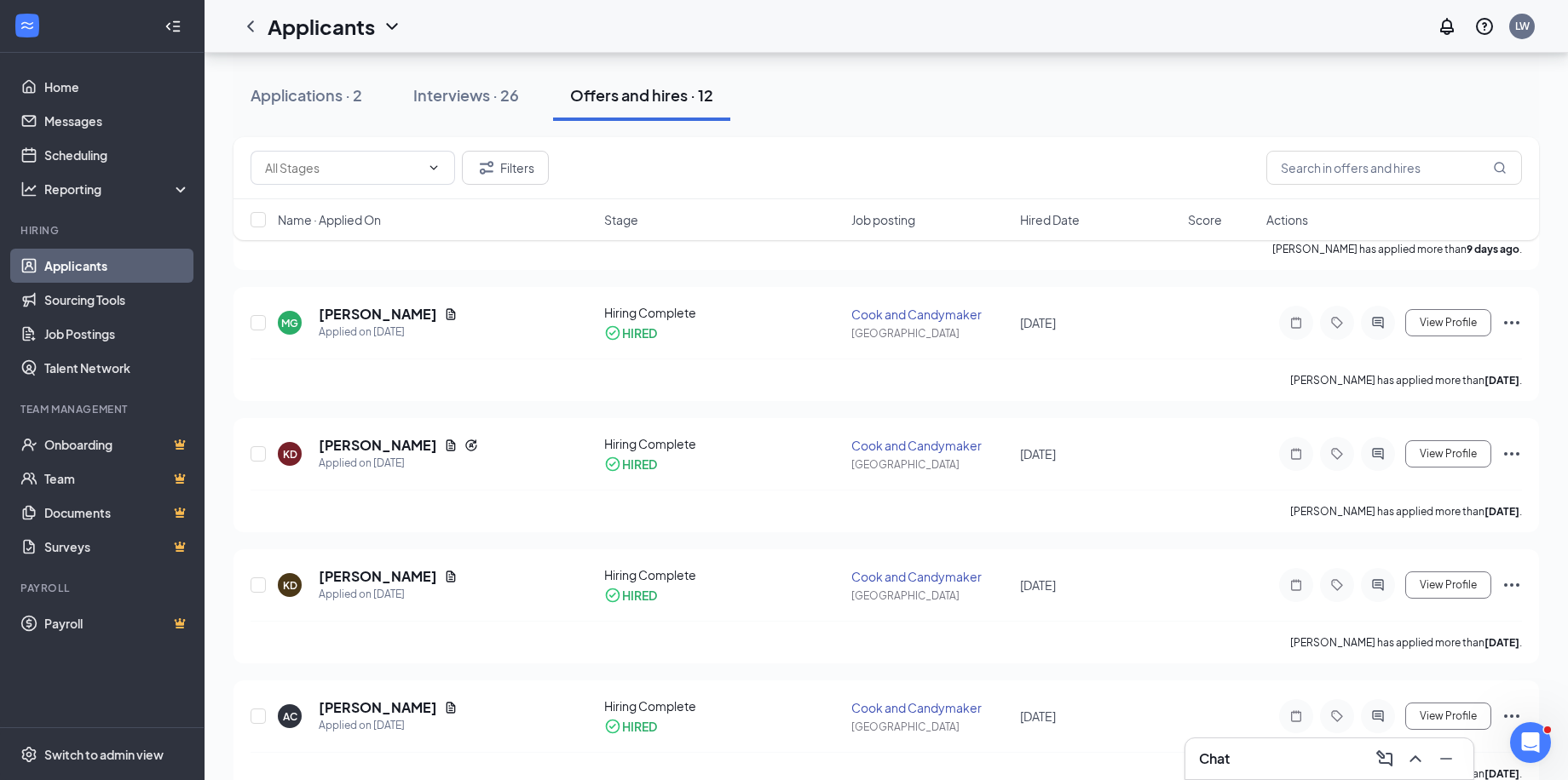
scroll to position [20, 0]
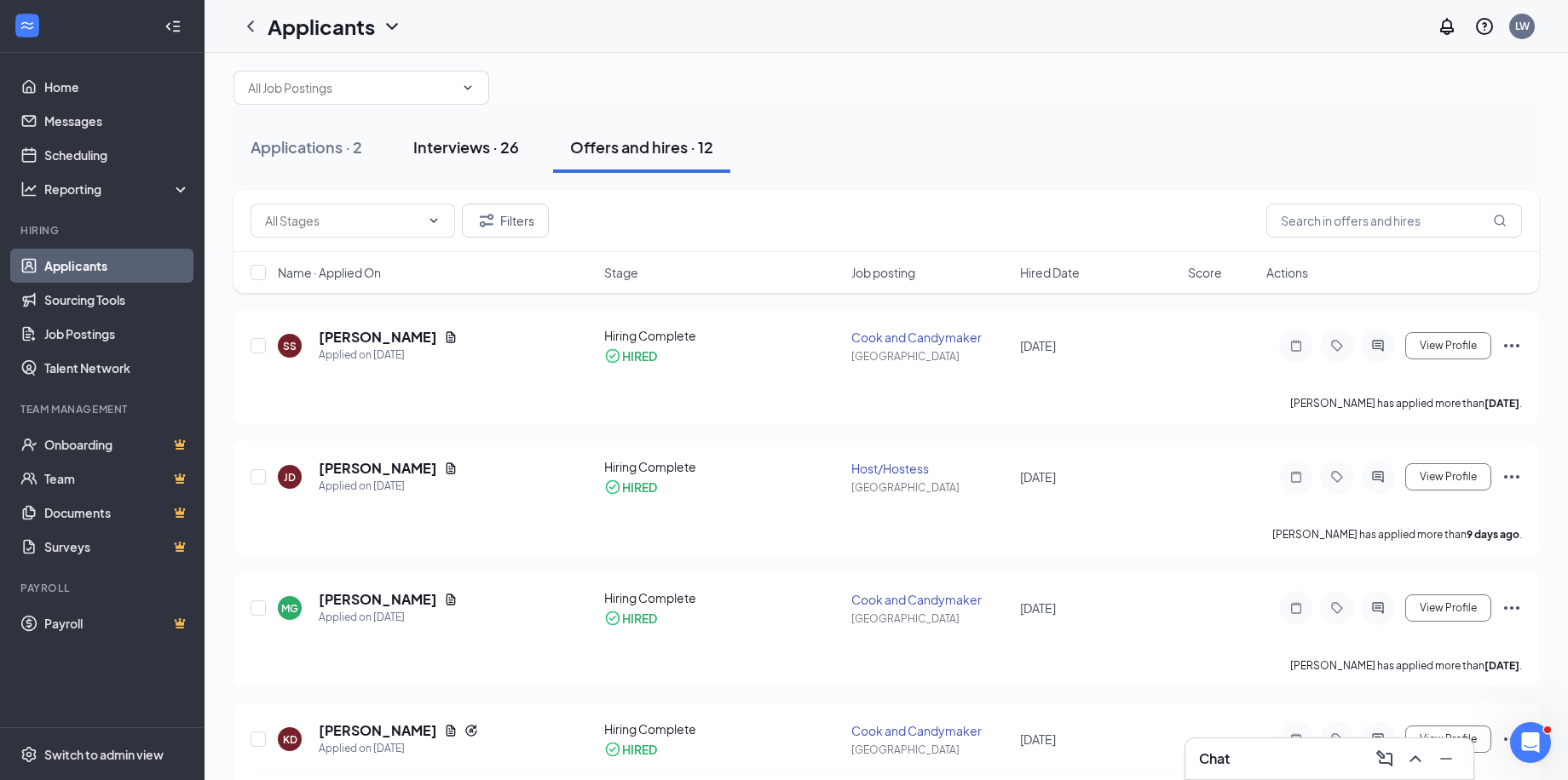
click at [478, 145] on div "Interviews · 26" at bounding box center [466, 147] width 105 height 21
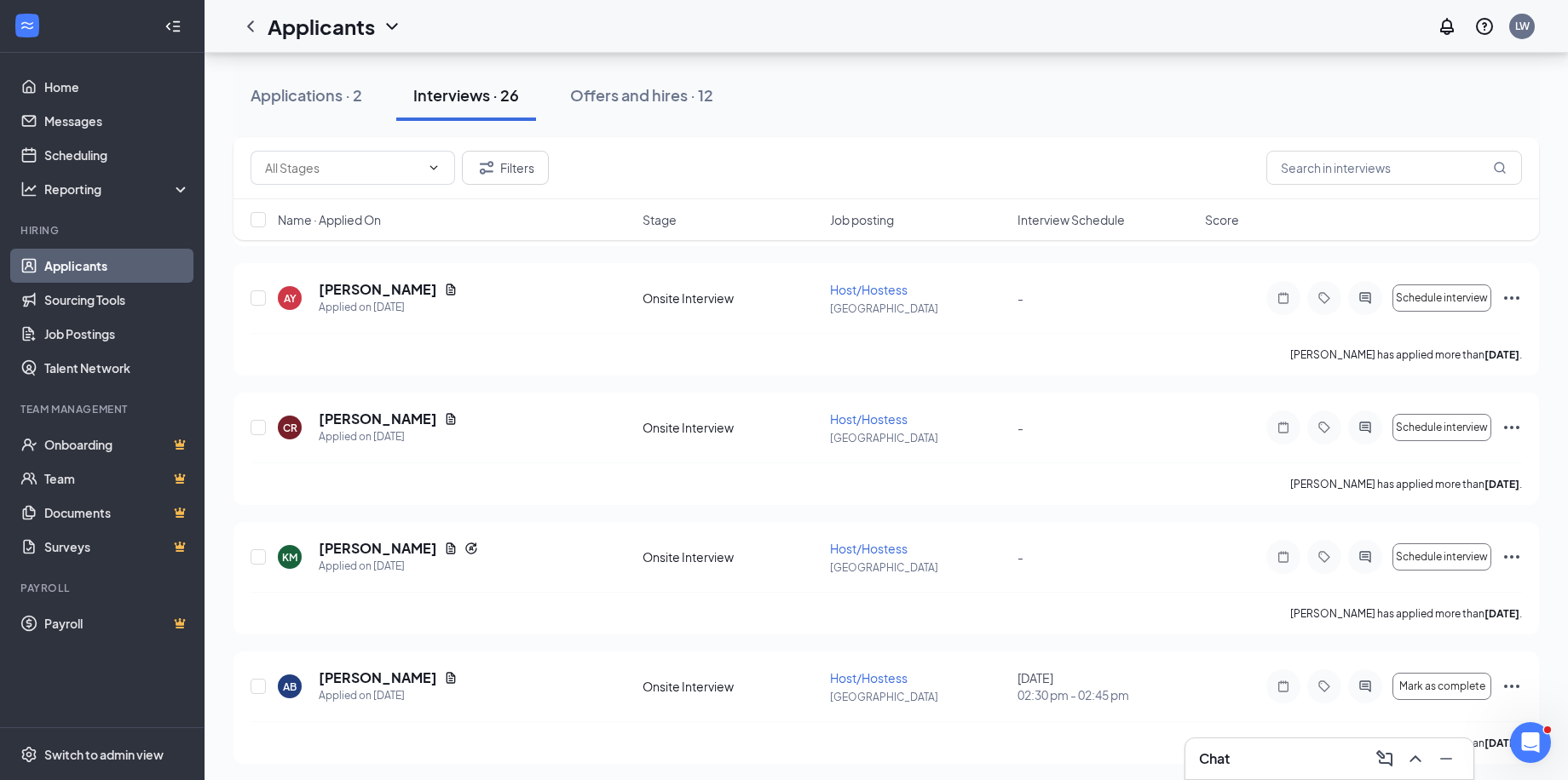
scroll to position [2920, 0]
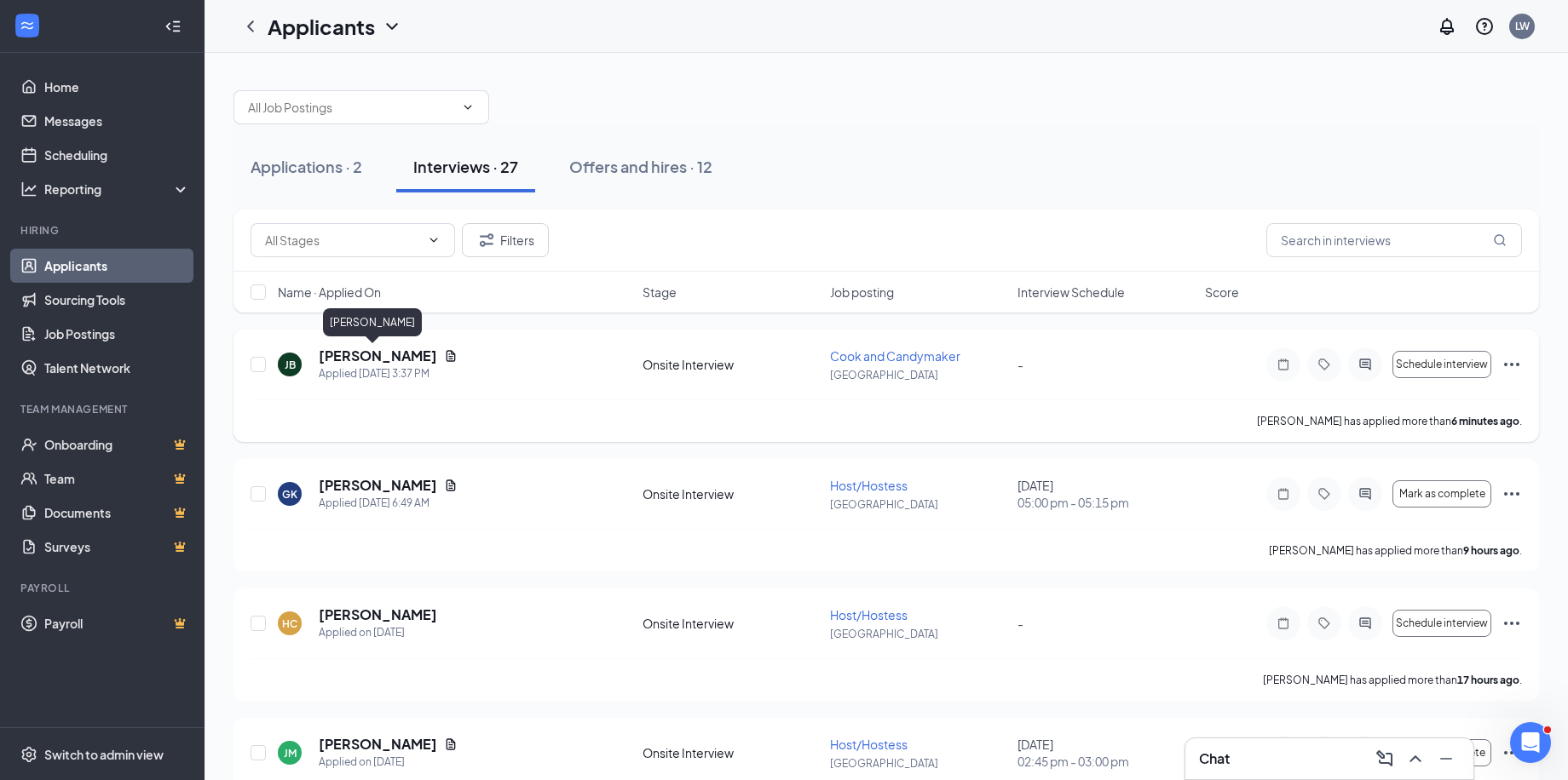
click at [370, 353] on h5 "Jaden Bailey" at bounding box center [377, 356] width 119 height 19
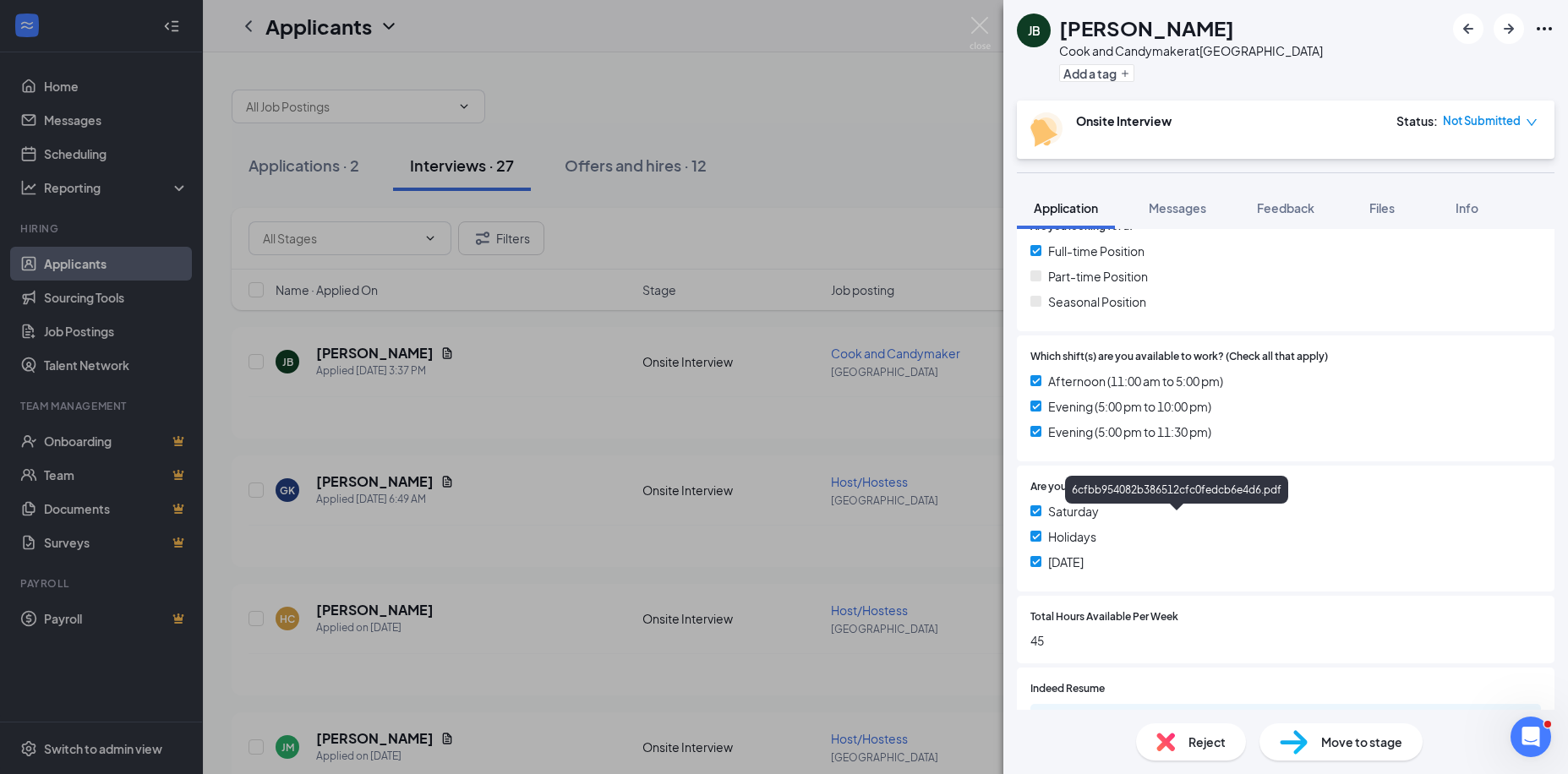
scroll to position [228, 0]
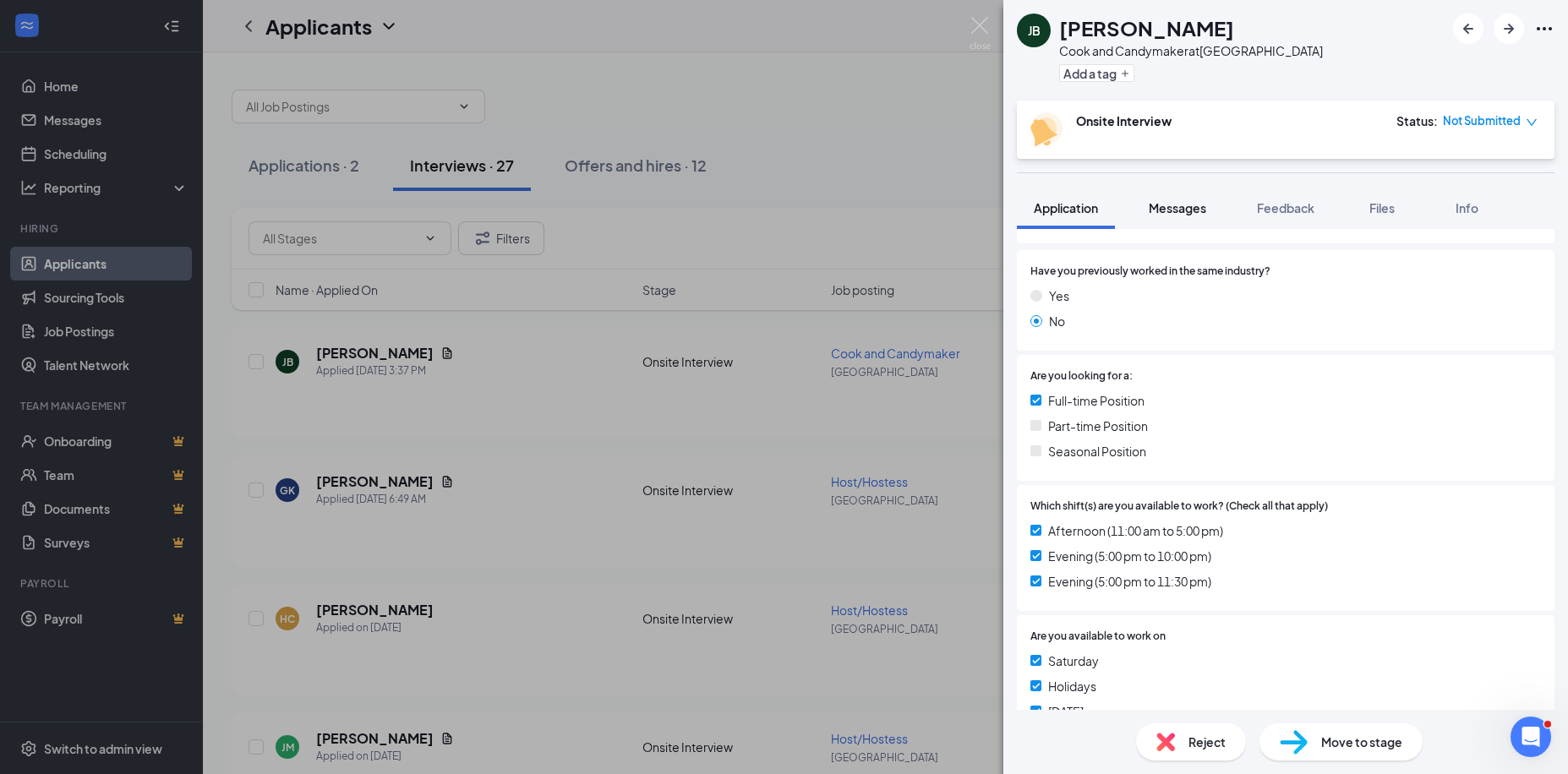
drag, startPoint x: 1175, startPoint y: 201, endPoint x: 1215, endPoint y: 211, distance: 41.2
click at [1175, 201] on span "Messages" at bounding box center [1177, 207] width 58 height 15
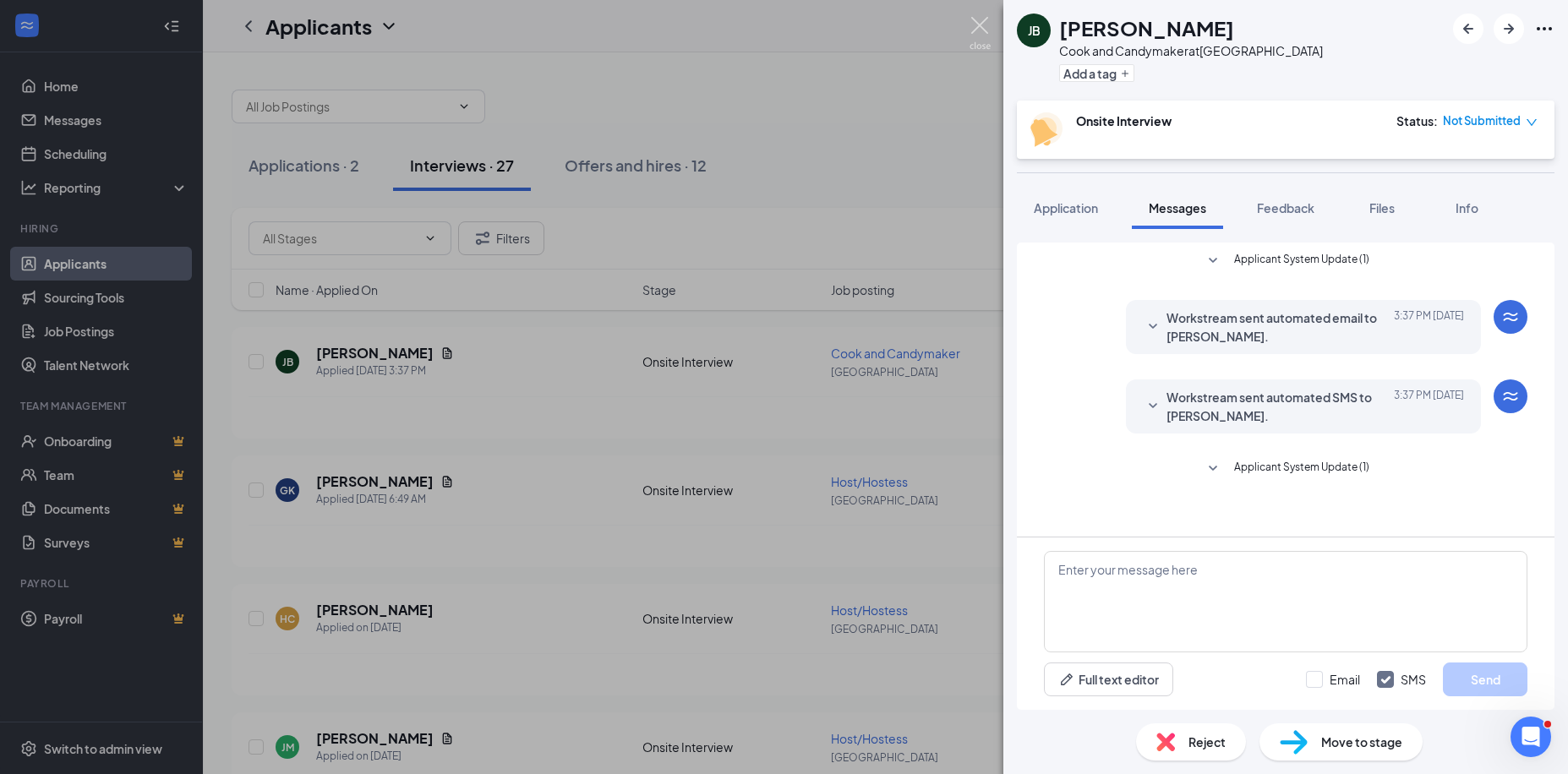
click at [980, 24] on img at bounding box center [980, 33] width 21 height 33
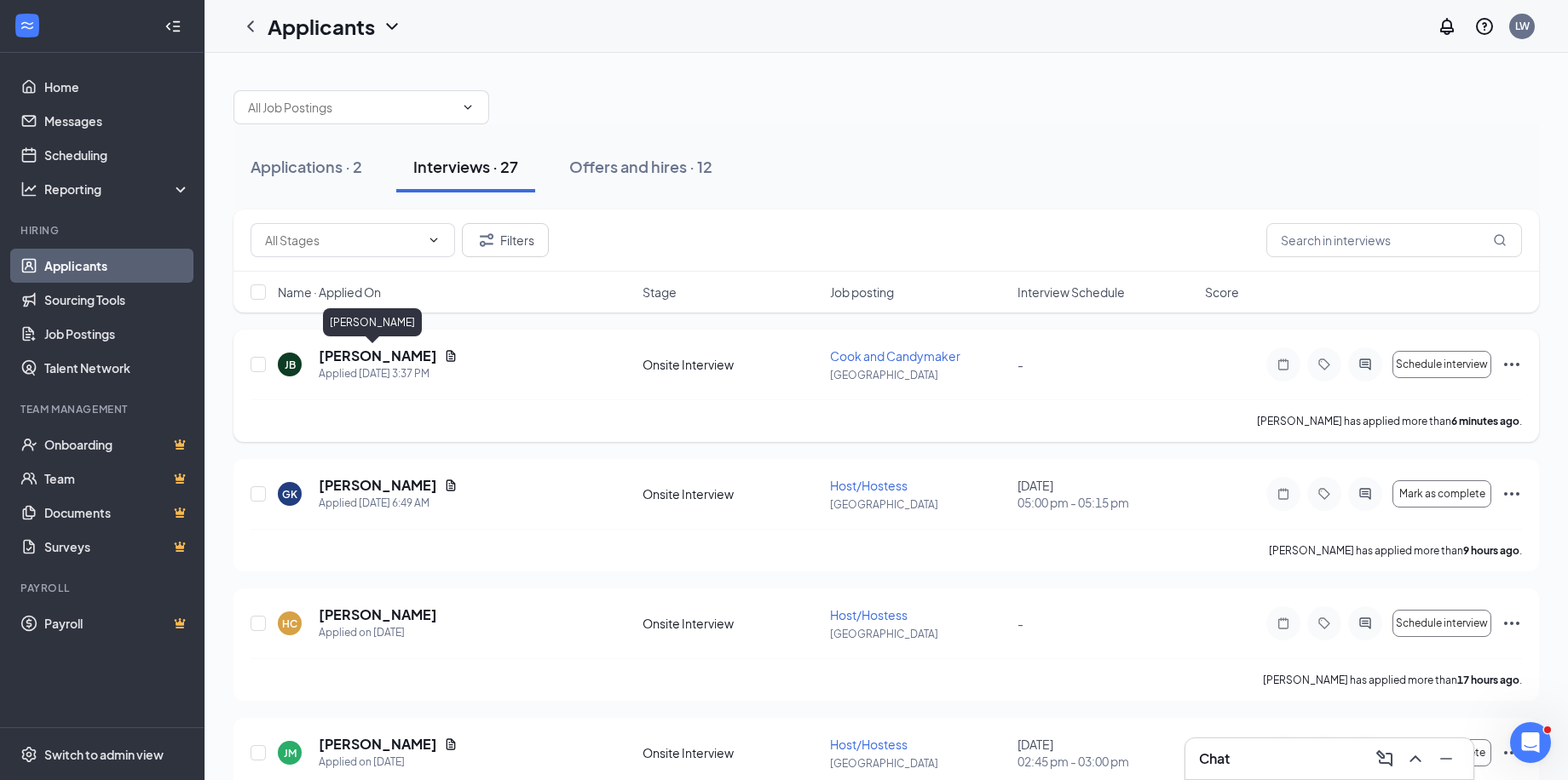
click at [390, 349] on h5 "Jaden Bailey" at bounding box center [377, 356] width 119 height 19
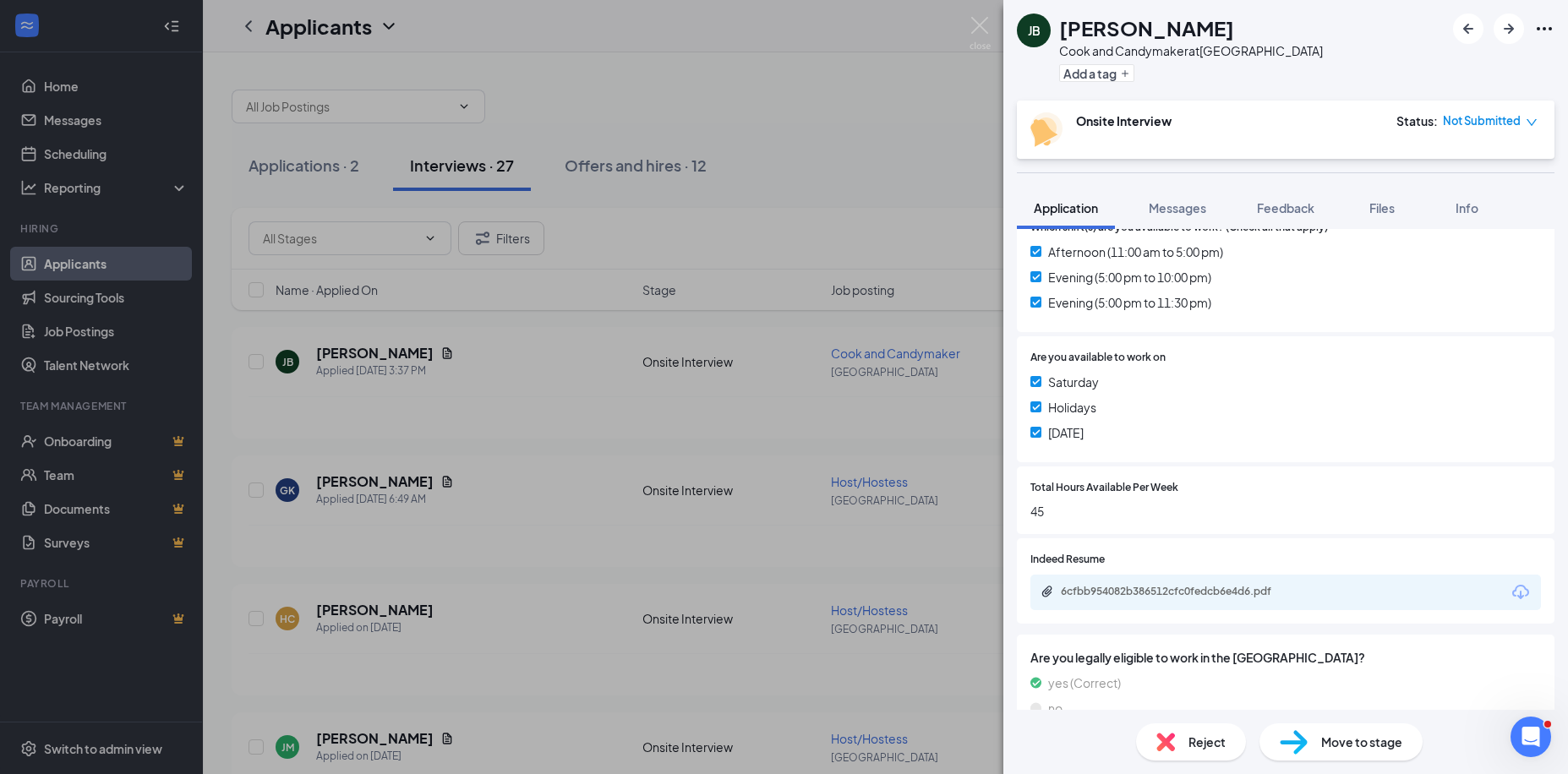
scroll to position [507, 0]
click at [1201, 586] on div "6cfbb954082b386512cfc0fedcb6e4d6.pdf" at bounding box center [1178, 591] width 236 height 13
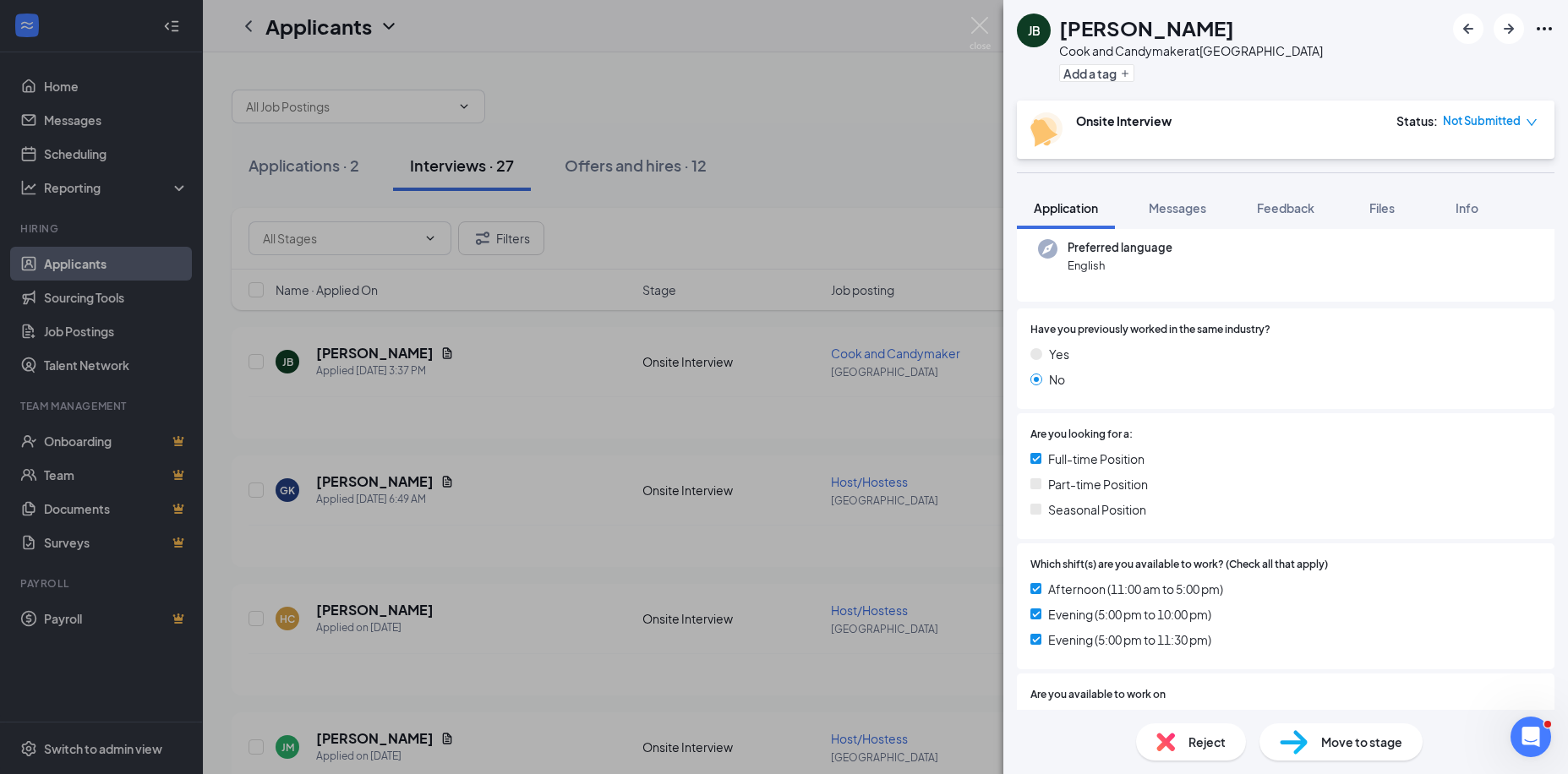
scroll to position [0, 0]
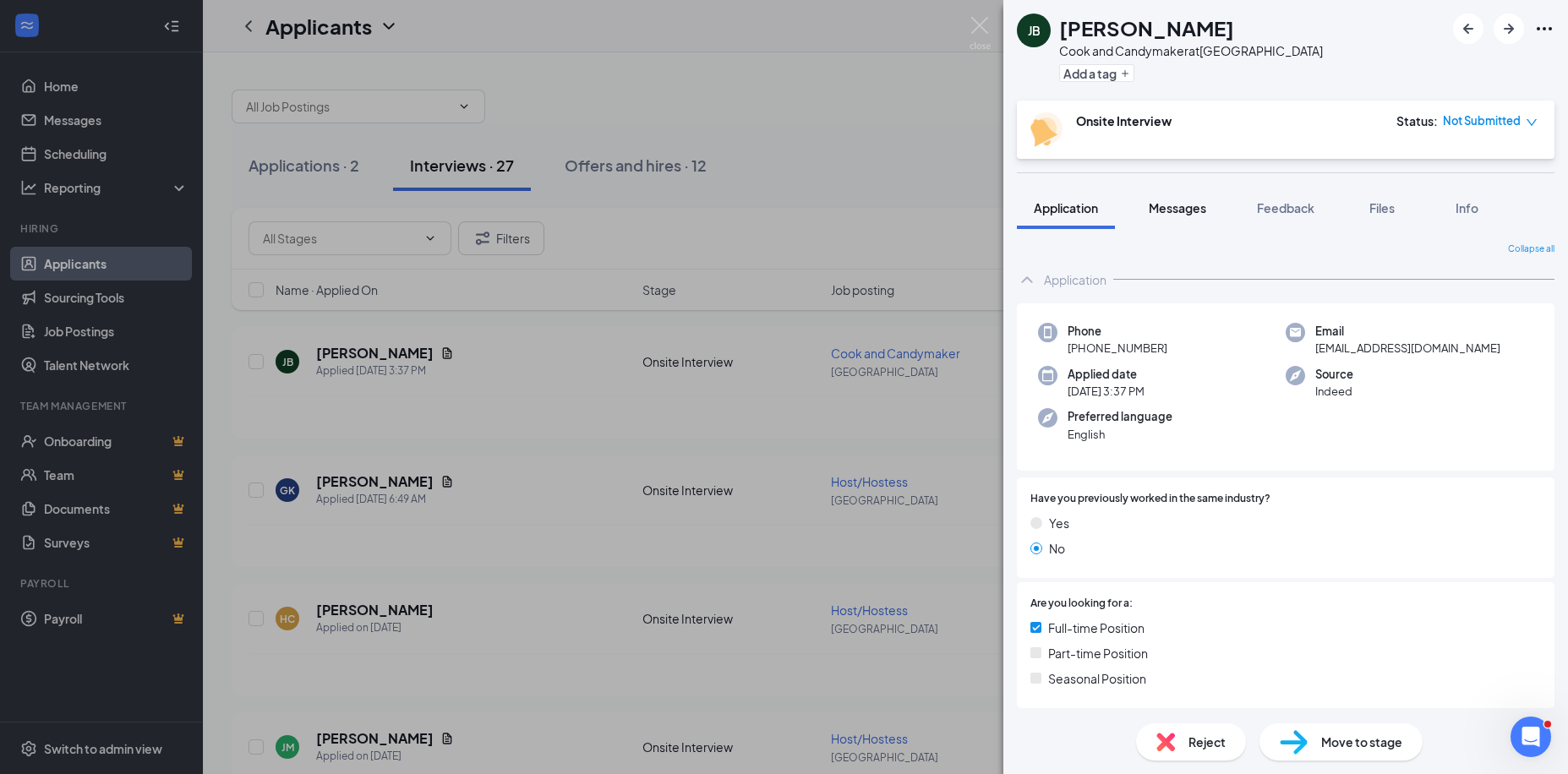
click at [1201, 202] on span "Messages" at bounding box center [1177, 207] width 58 height 15
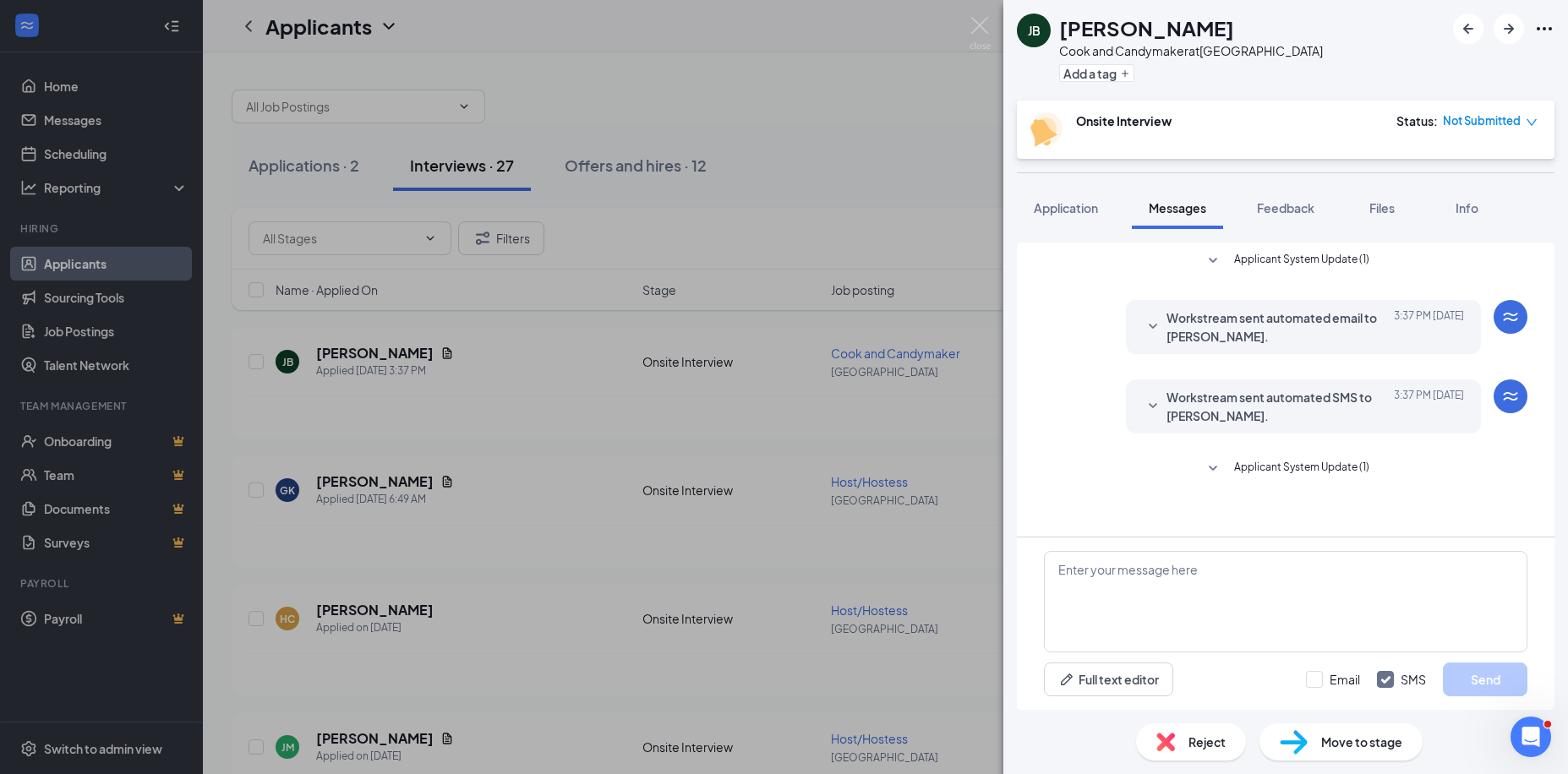
click at [1293, 317] on span "Workstream sent automated email to Jaden Bailey." at bounding box center [1277, 327] width 221 height 37
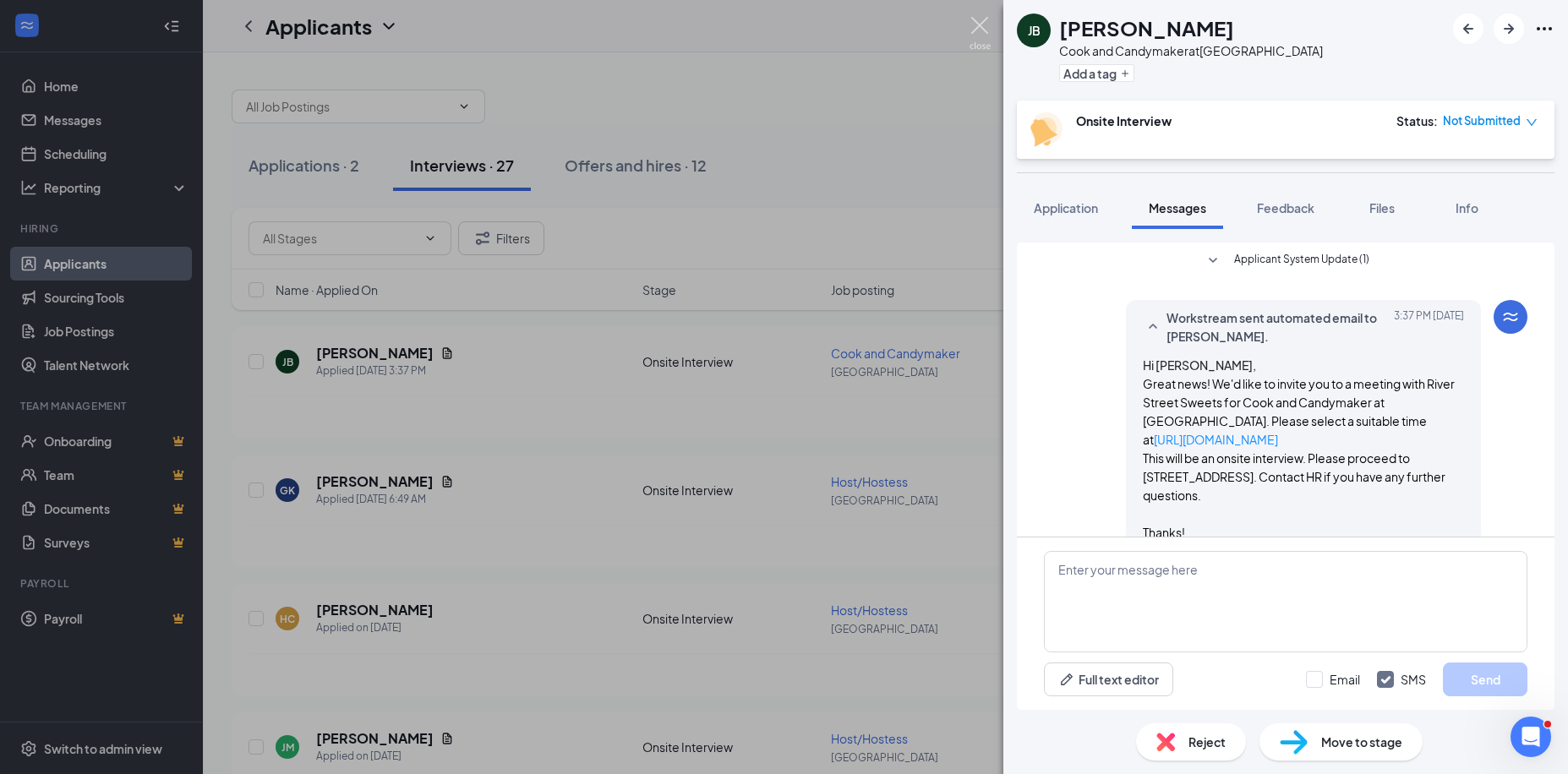
click at [978, 23] on img at bounding box center [980, 33] width 21 height 33
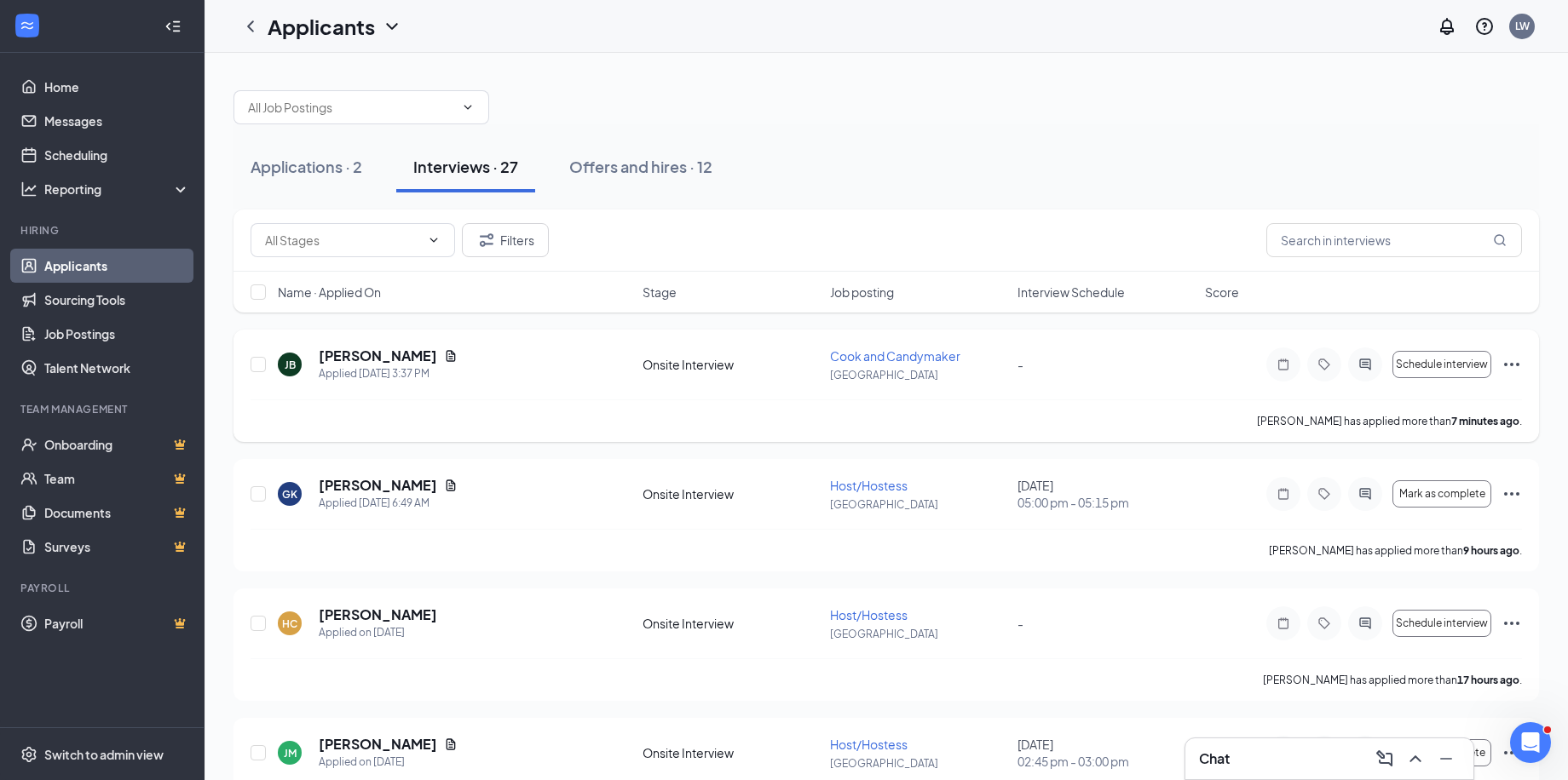
click at [1365, 375] on div at bounding box center [1365, 364] width 34 height 34
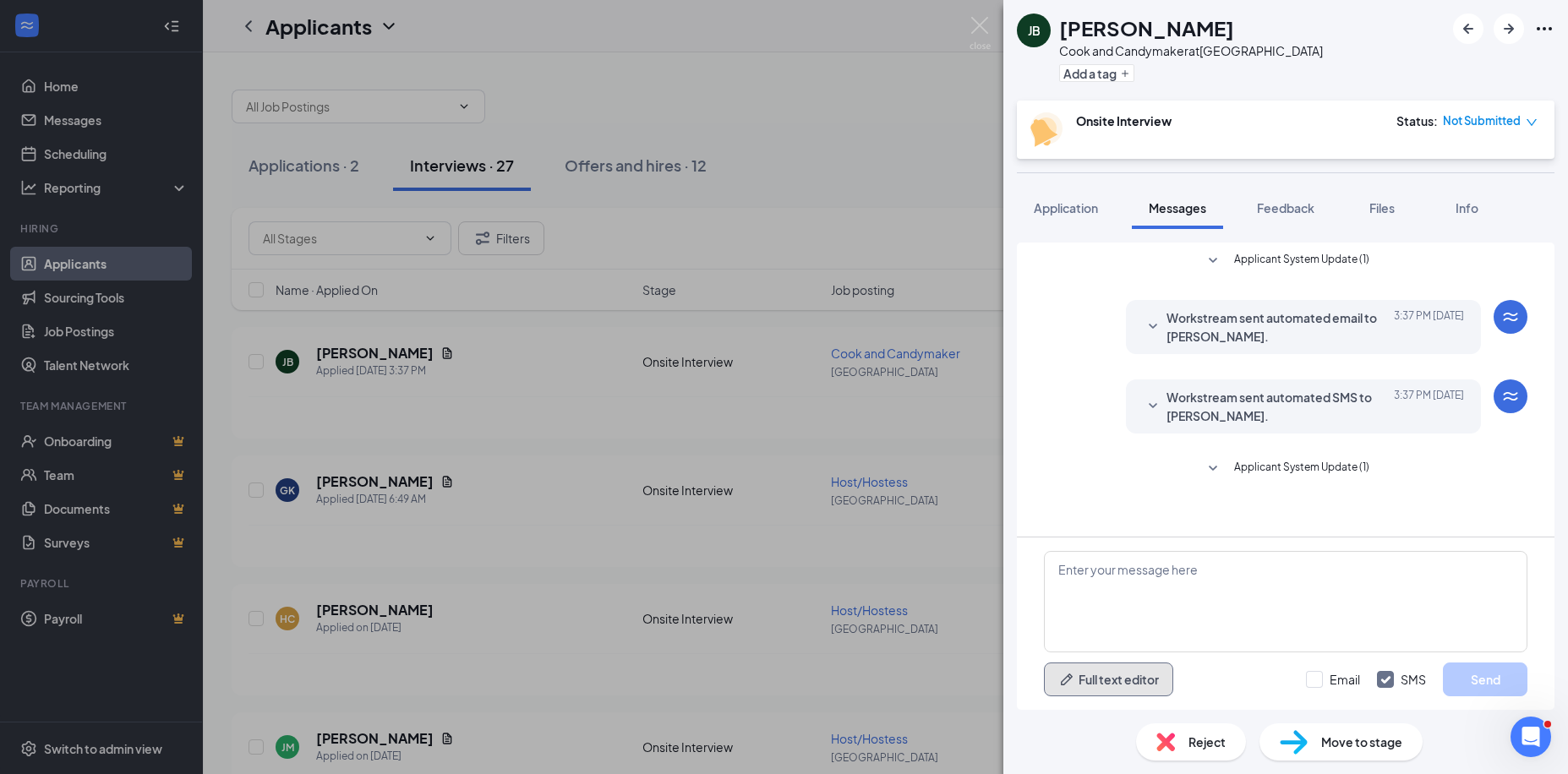
click at [1115, 676] on button "Full text editor" at bounding box center [1108, 679] width 129 height 34
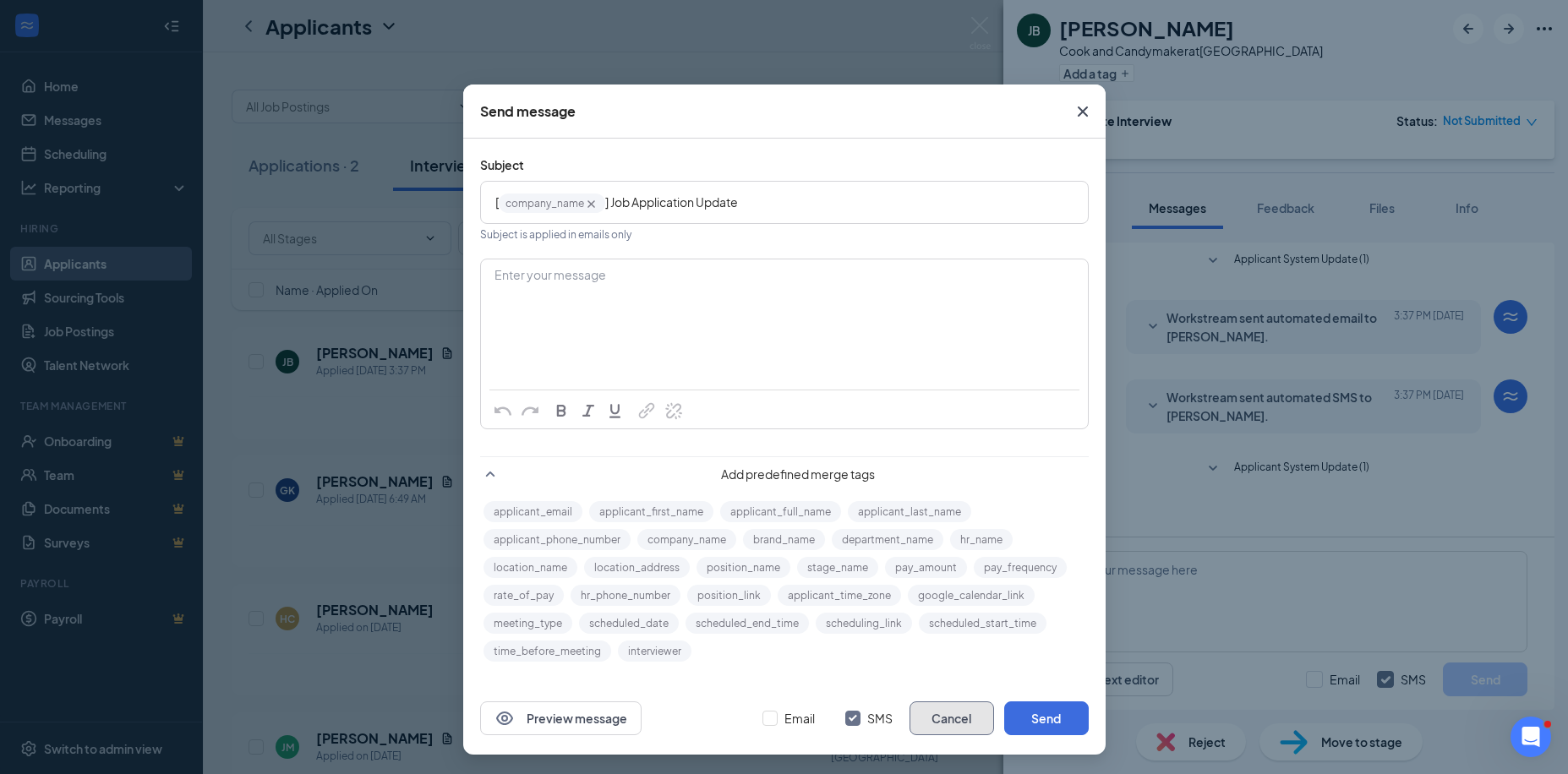
click at [963, 716] on button "Cancel" at bounding box center [951, 718] width 84 height 34
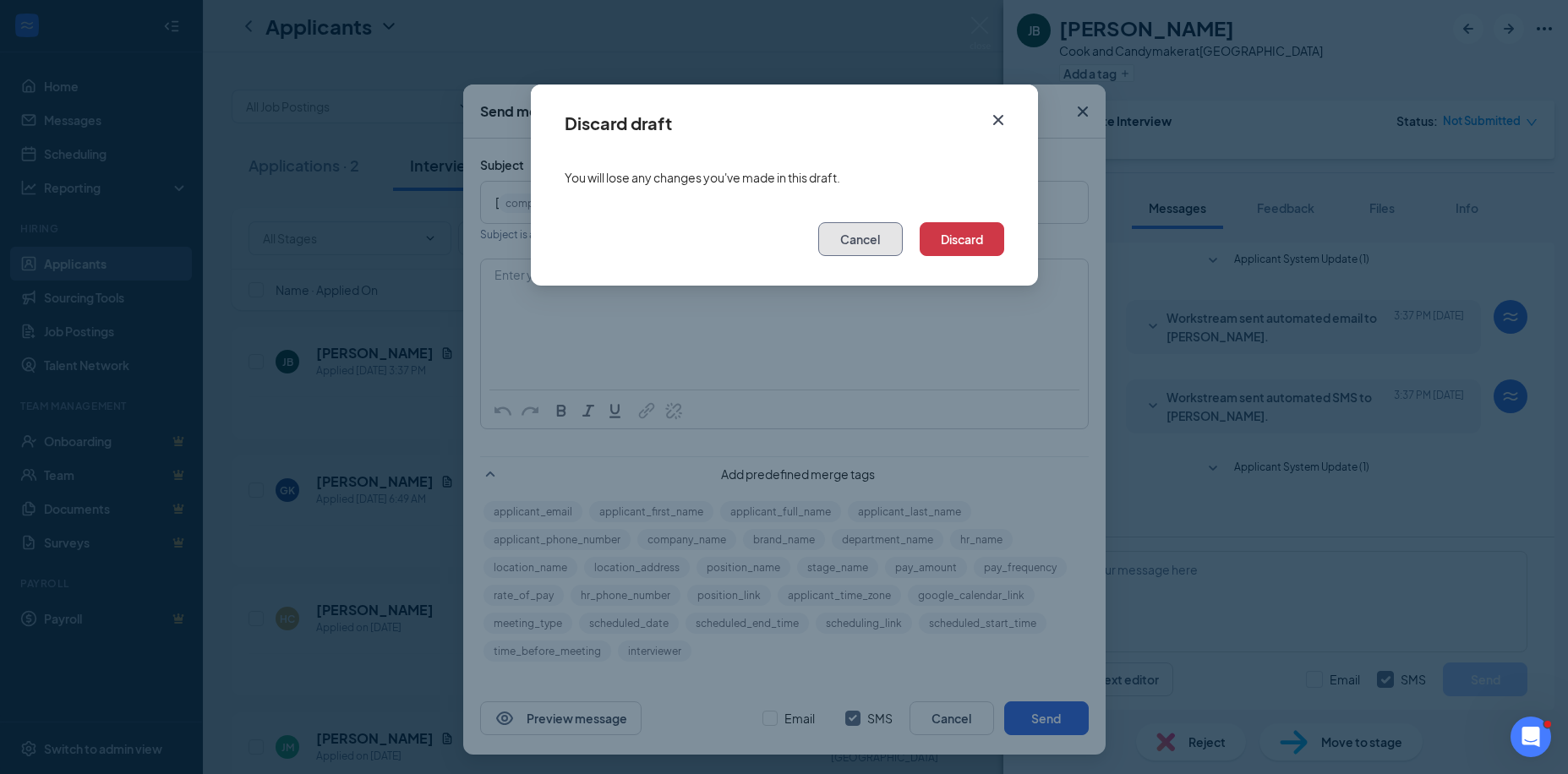
click at [849, 241] on button "Cancel" at bounding box center [860, 239] width 84 height 34
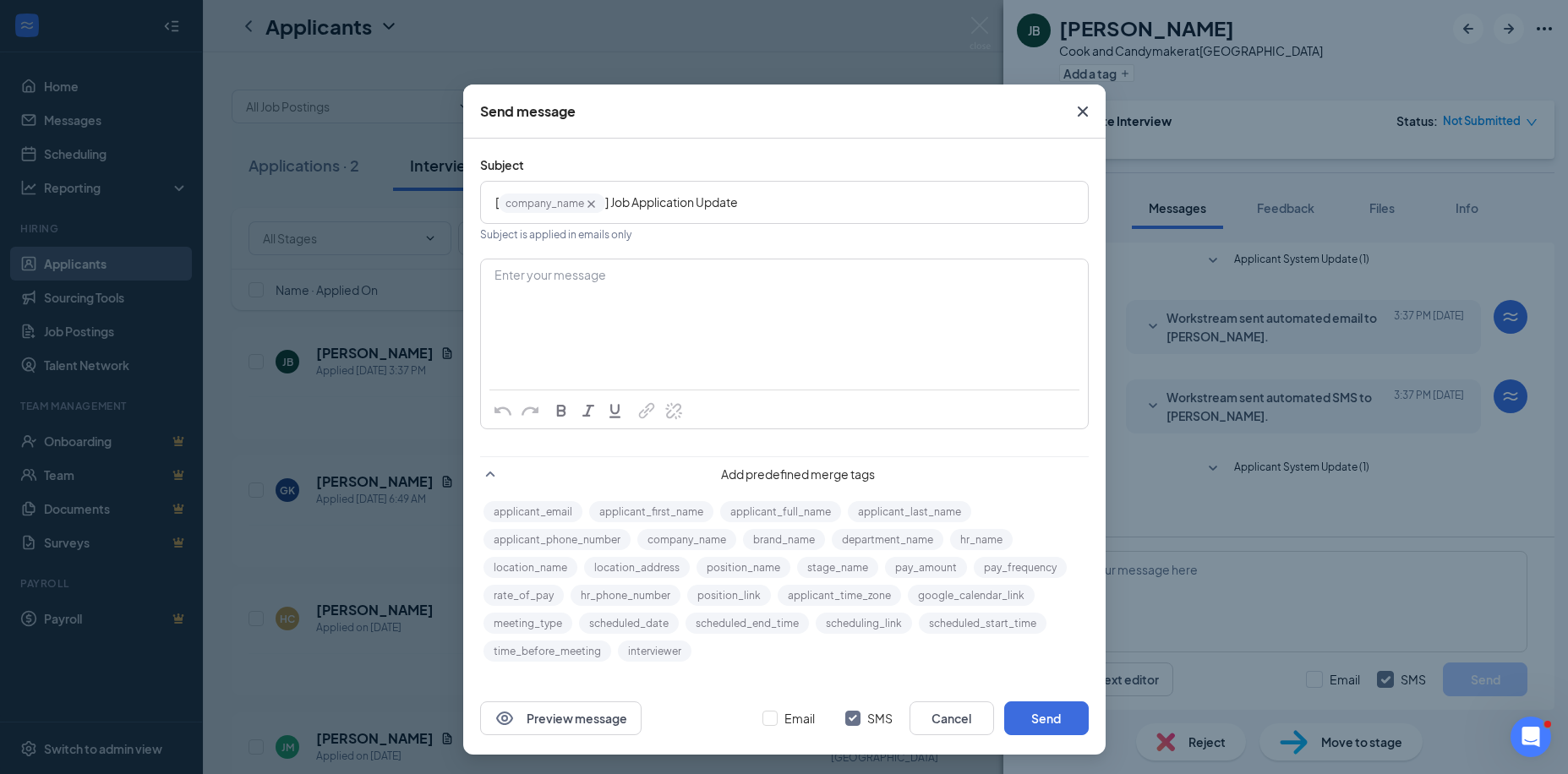
click at [1078, 112] on icon "Cross" at bounding box center [1081, 111] width 10 height 10
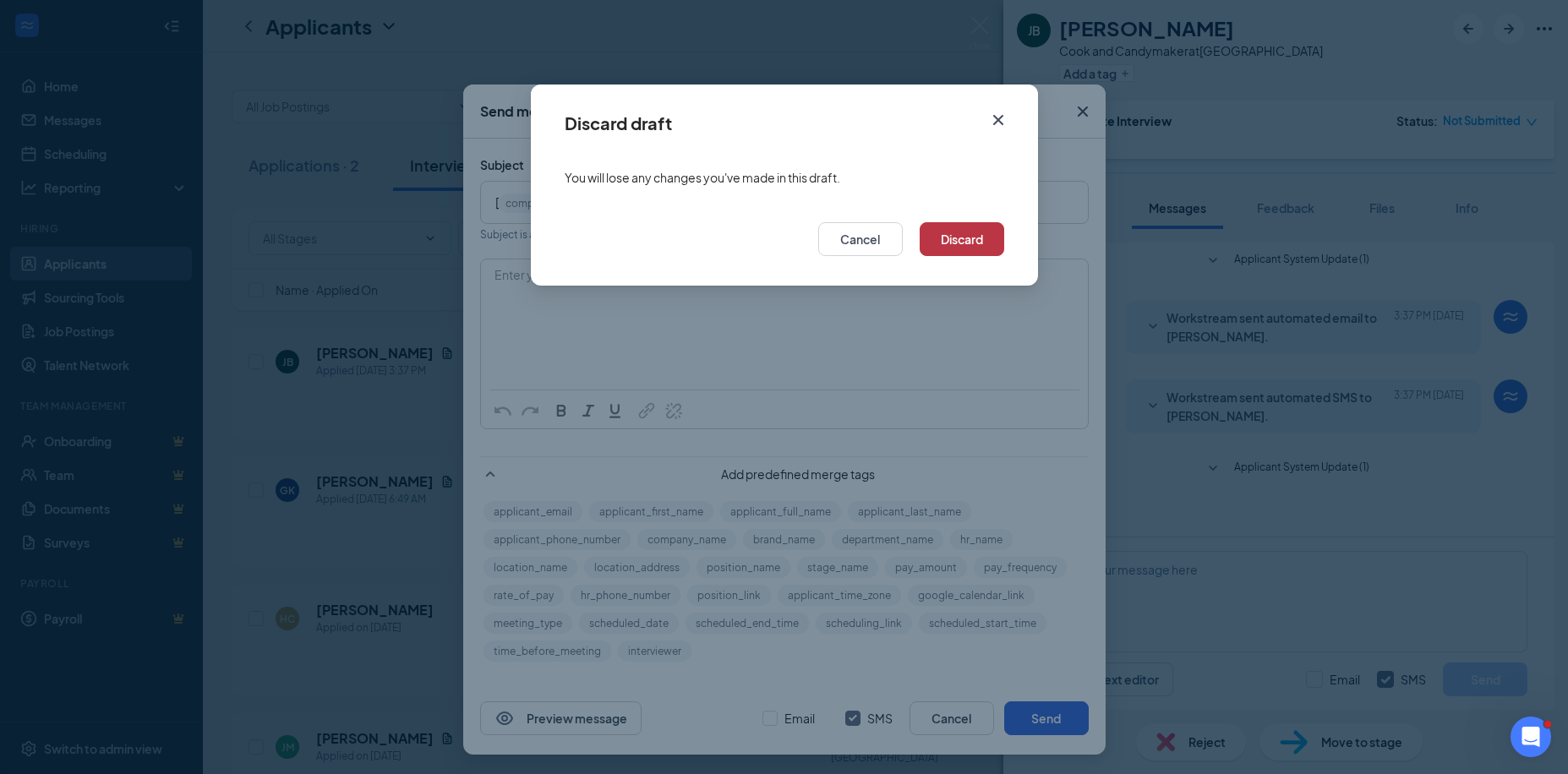
click at [969, 251] on button "Discard" at bounding box center [962, 239] width 84 height 34
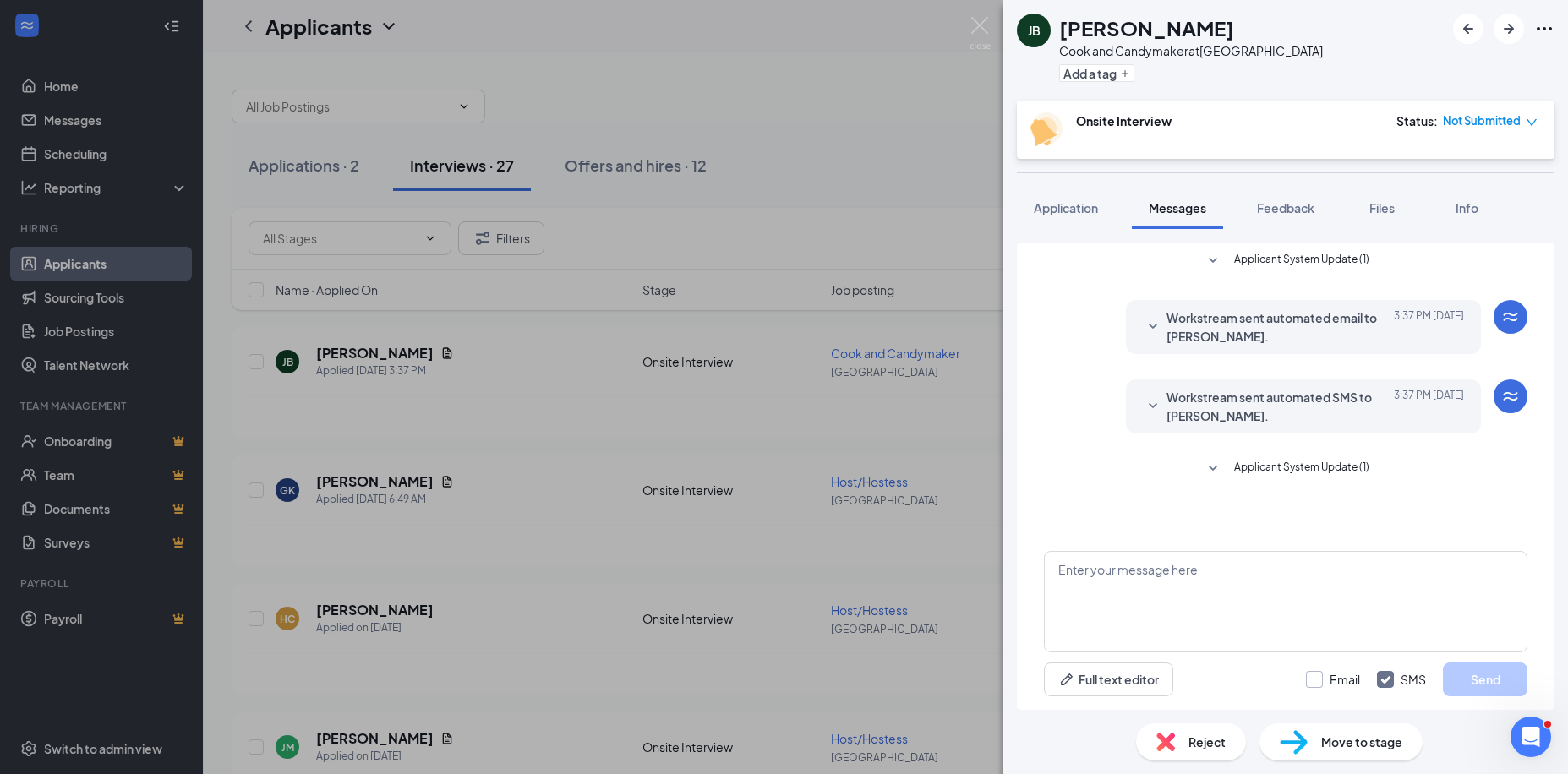
click at [1317, 679] on input "Email" at bounding box center [1332, 679] width 54 height 17
checkbox input "true"
click at [1367, 399] on span "Workstream sent automated SMS to Jaden Bailey." at bounding box center [1277, 406] width 221 height 37
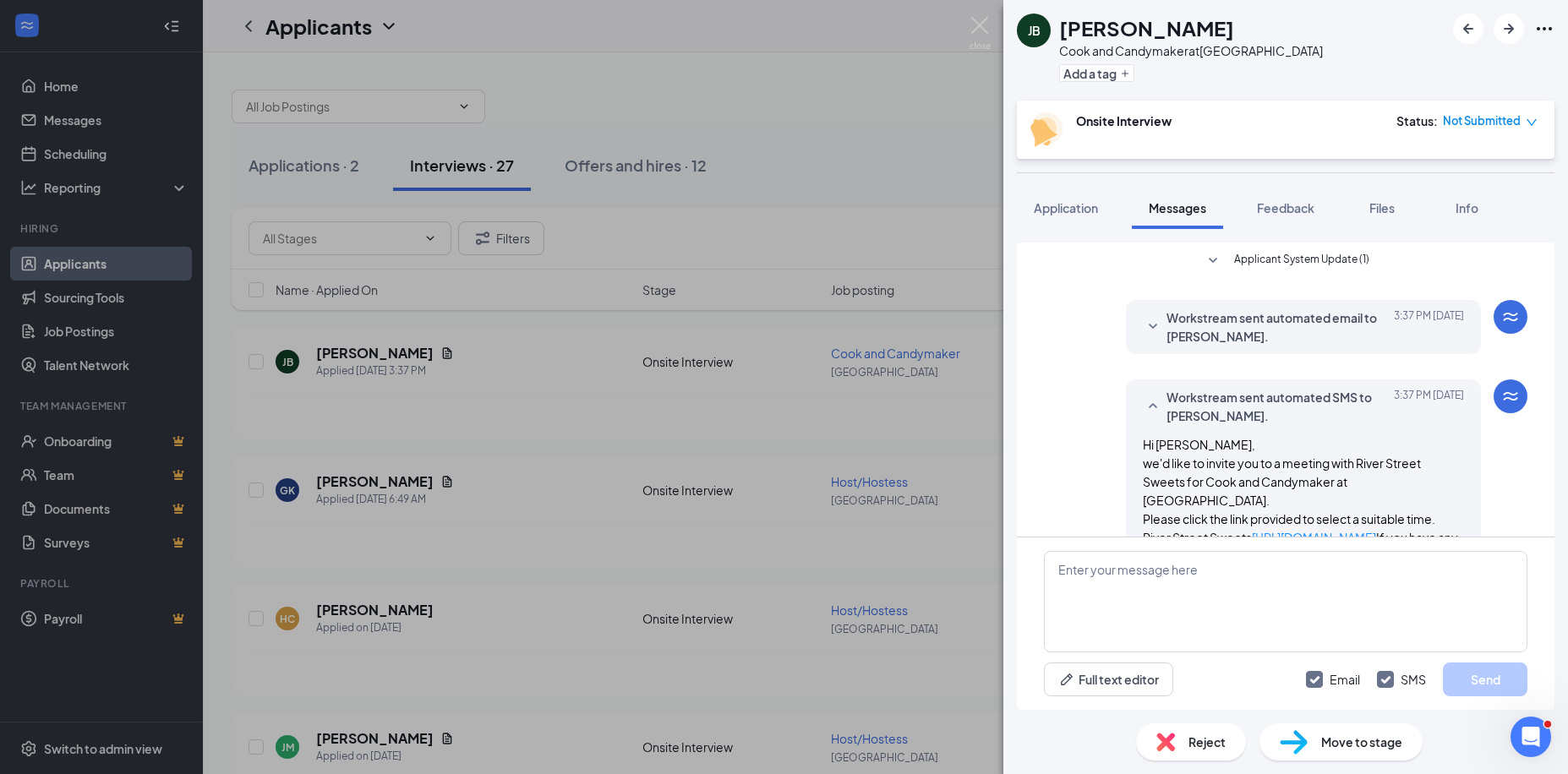
drag, startPoint x: 1259, startPoint y: 410, endPoint x: 1198, endPoint y: 431, distance: 64.5
click at [1198, 431] on div "Workstream sent automated SMS to Jaden Bailey. Today 3:37 PM Hi Jaden, we'd lik…" at bounding box center [1303, 486] width 355 height 213
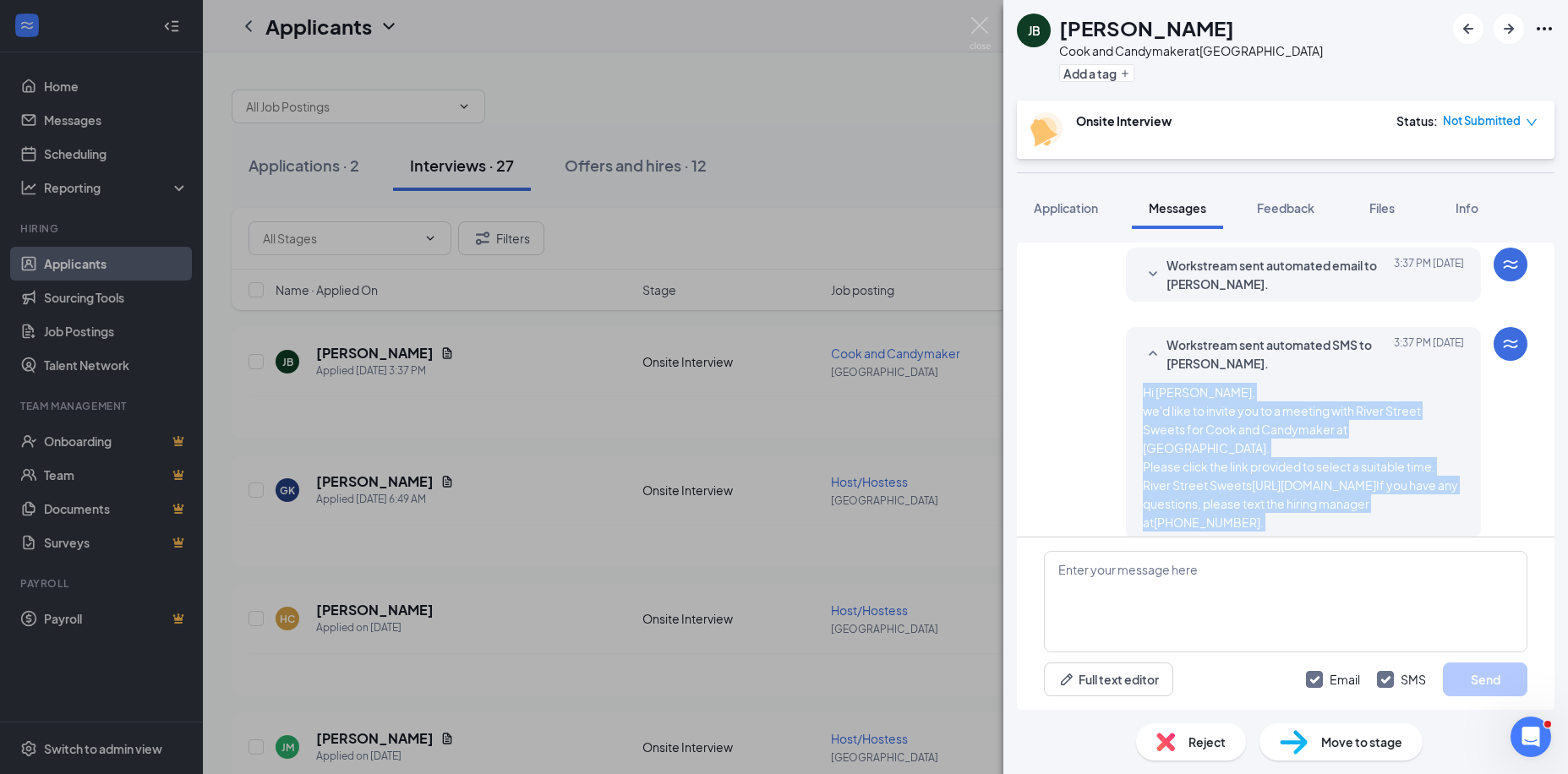
scroll to position [121, 0]
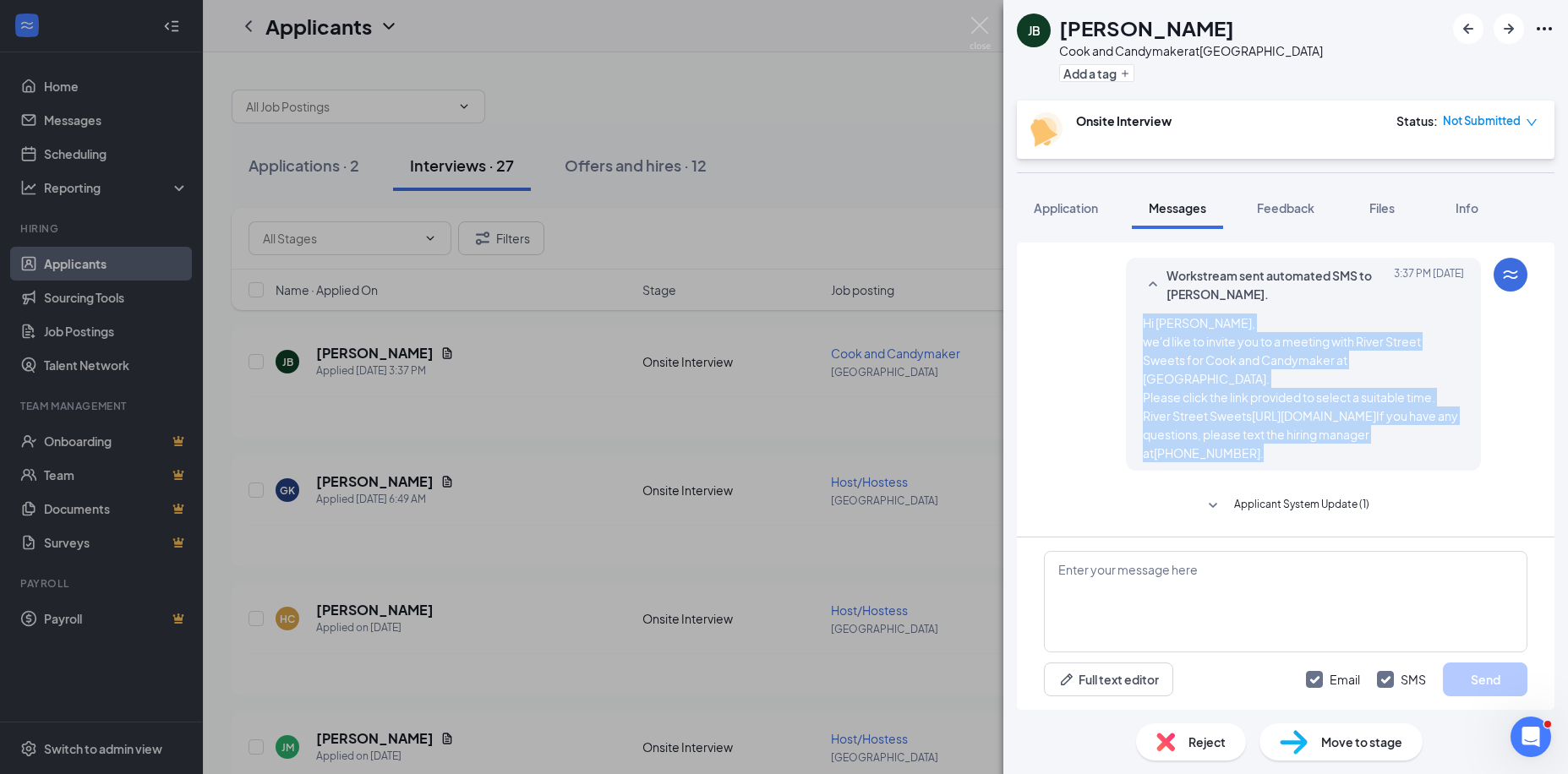
drag, startPoint x: 1126, startPoint y: 445, endPoint x: 1313, endPoint y: 457, distance: 187.4
click at [1313, 457] on div "Workstream sent automated SMS to Jaden Bailey. Today 3:37 PM Hi Jaden, we'd lik…" at bounding box center [1303, 364] width 355 height 213
drag, startPoint x: 1313, startPoint y: 457, endPoint x: 1193, endPoint y: 401, distance: 132.4
copy span "Hi Jaden, we'd like to invite you to a meeting with River Street Sweets for Coo…"
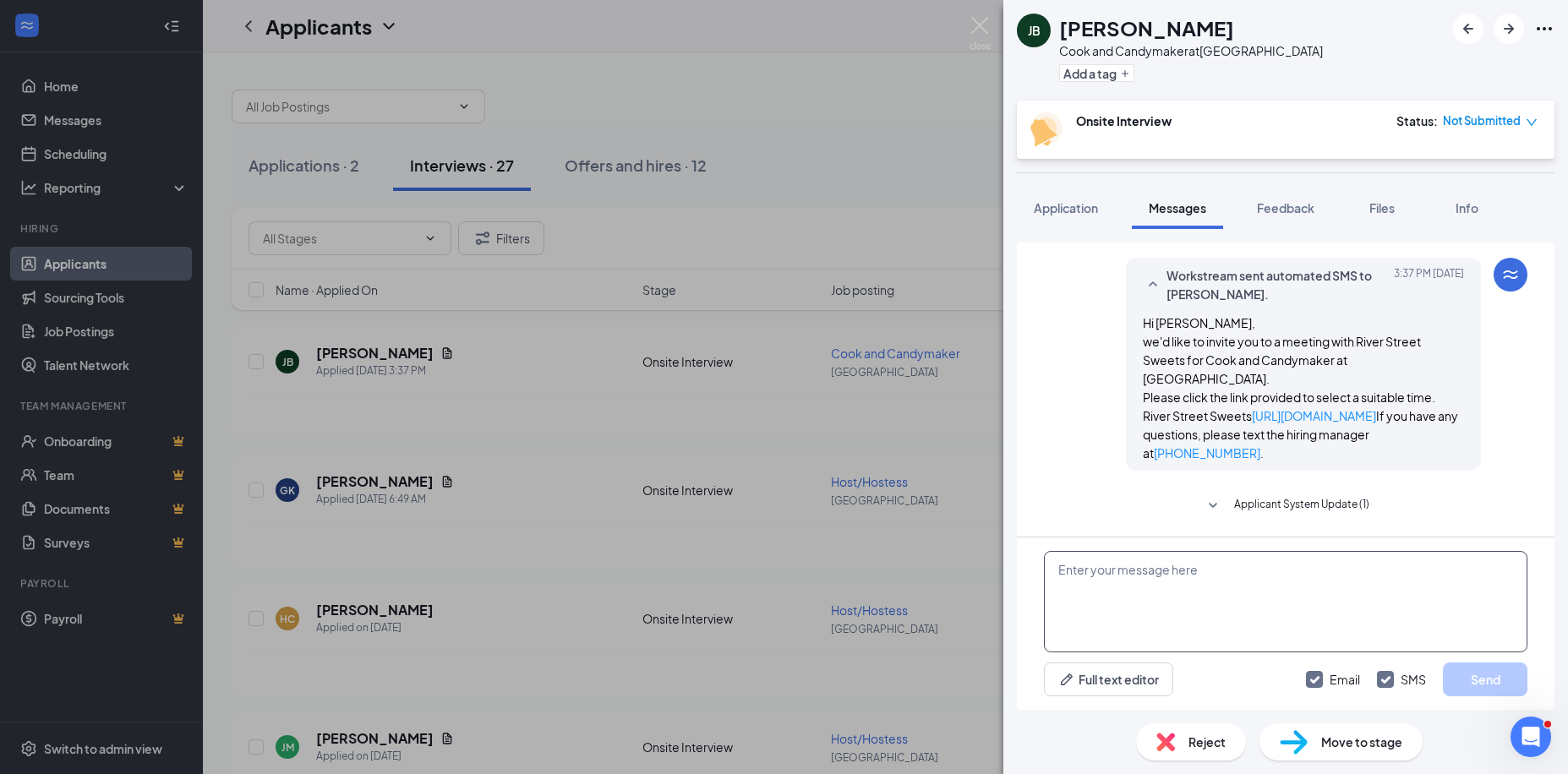
click at [1086, 582] on textarea at bounding box center [1286, 601] width 483 height 102
paste textarea "Hi Jaden, we'd like to invite you to a meeting with River Street Sweets for Coo…"
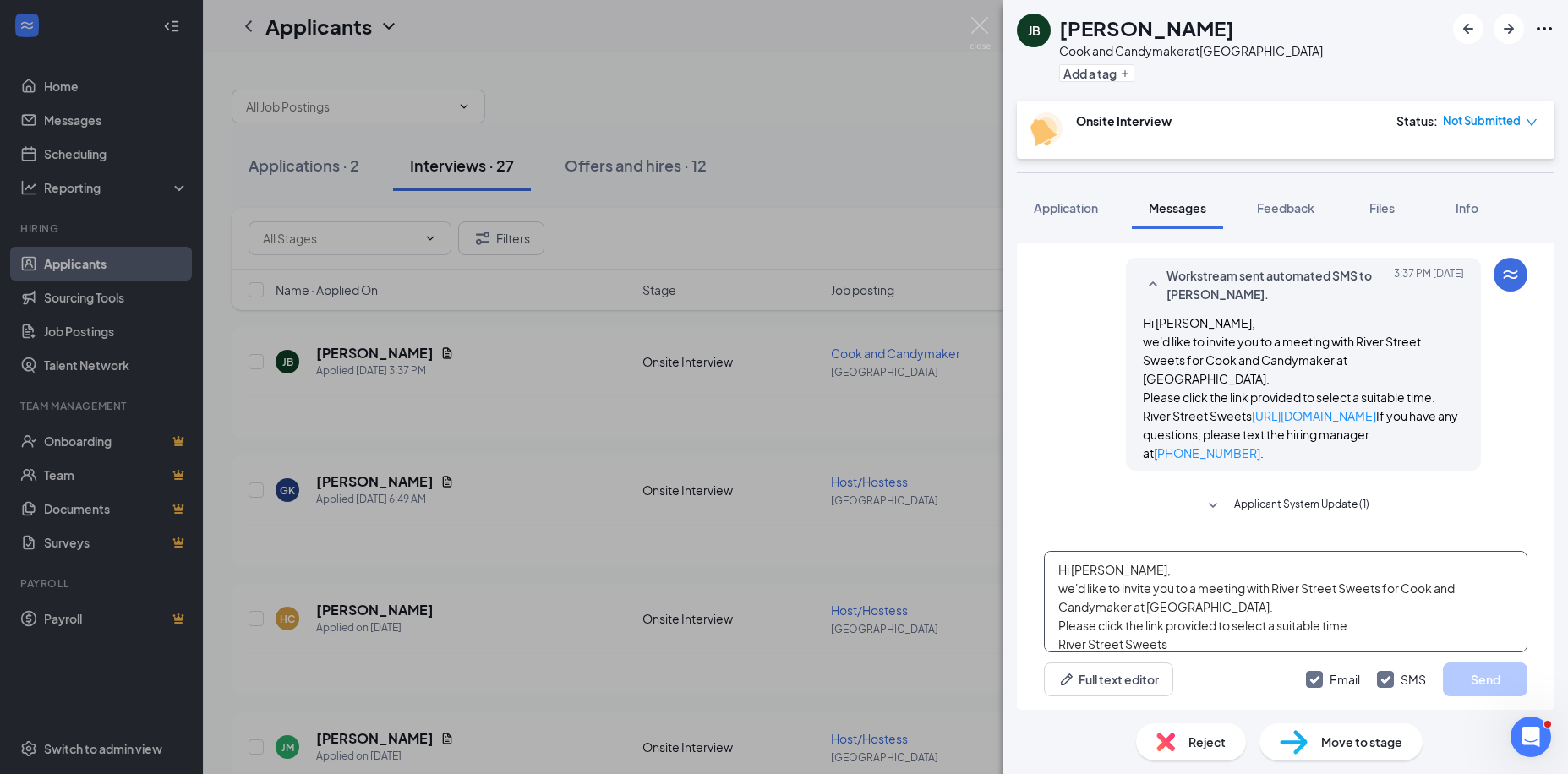
scroll to position [37, 0]
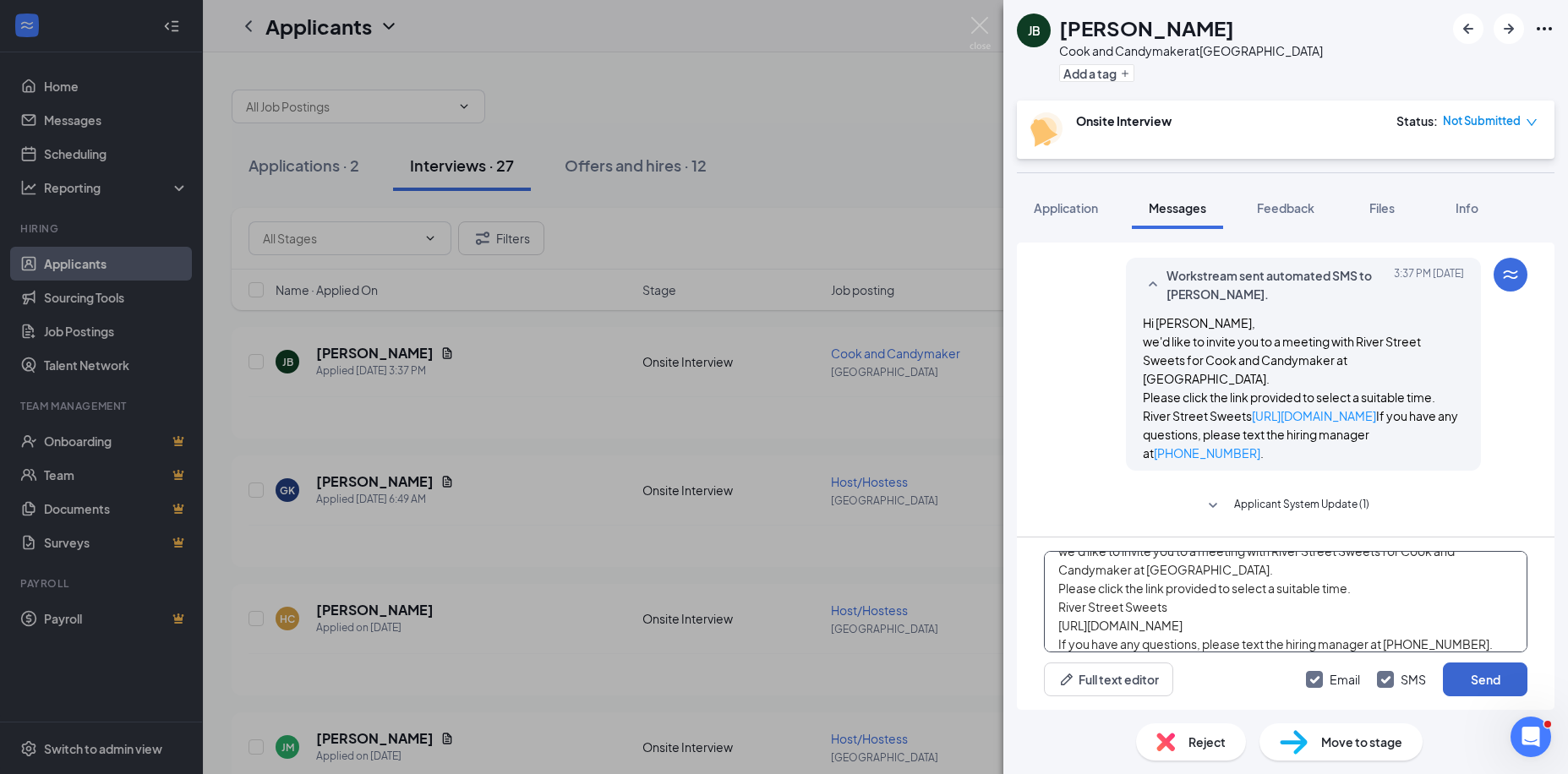
type textarea "Hi Jaden, we'd like to invite you to a meeting with River Street Sweets for Coo…"
click at [1488, 678] on button "Send" at bounding box center [1485, 679] width 84 height 34
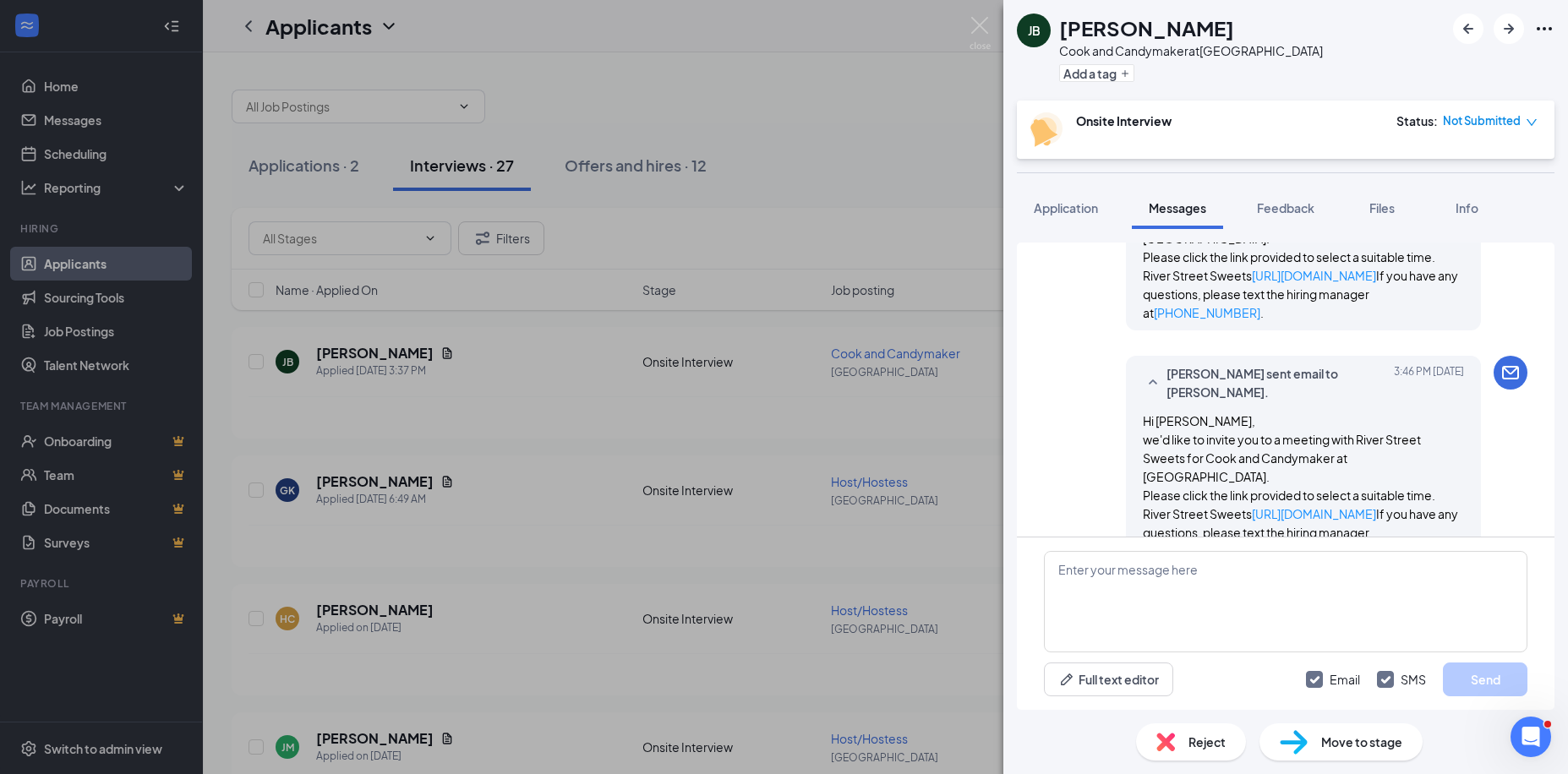
scroll to position [582, 0]
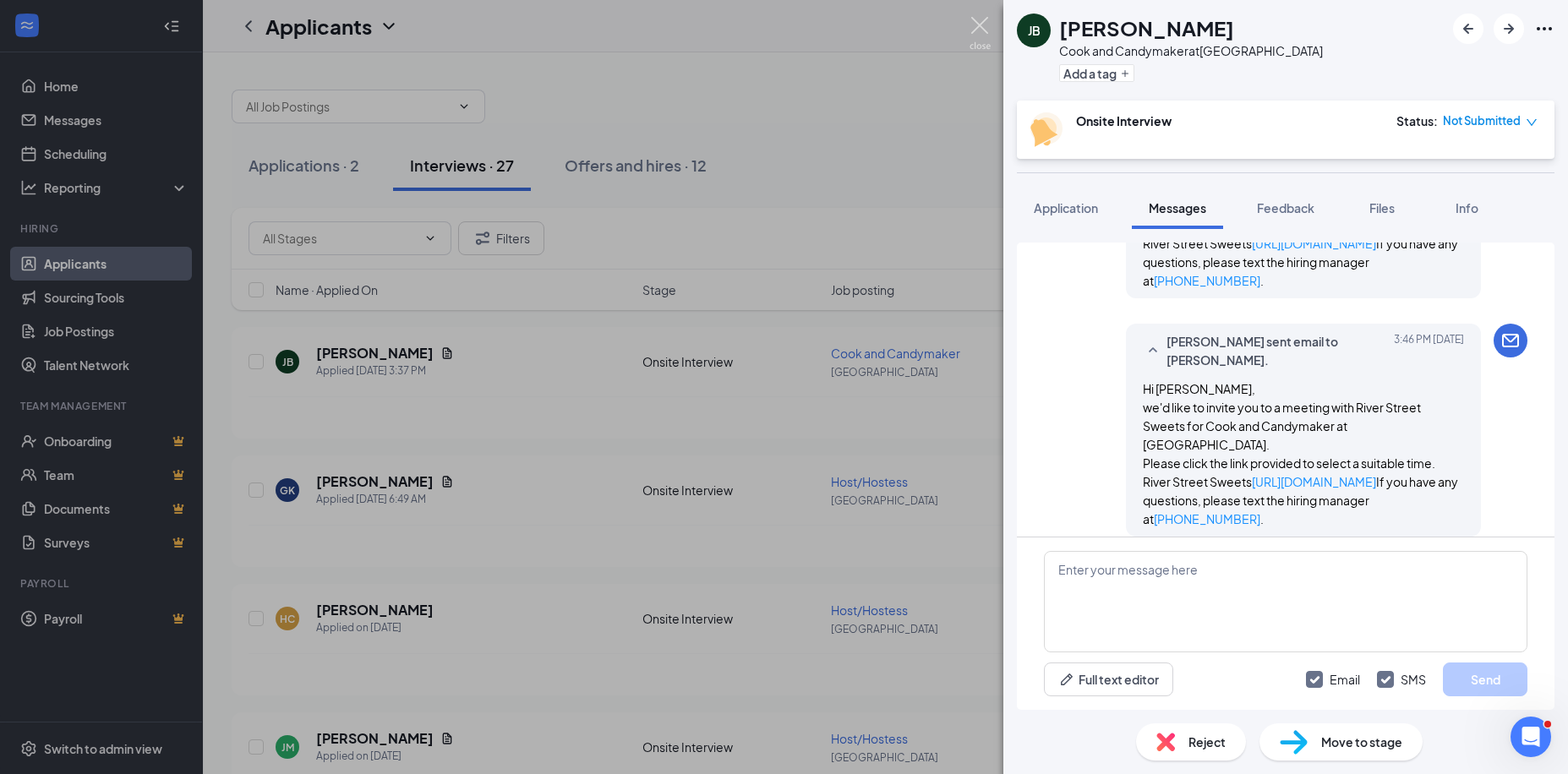
click at [986, 19] on img at bounding box center [980, 33] width 21 height 33
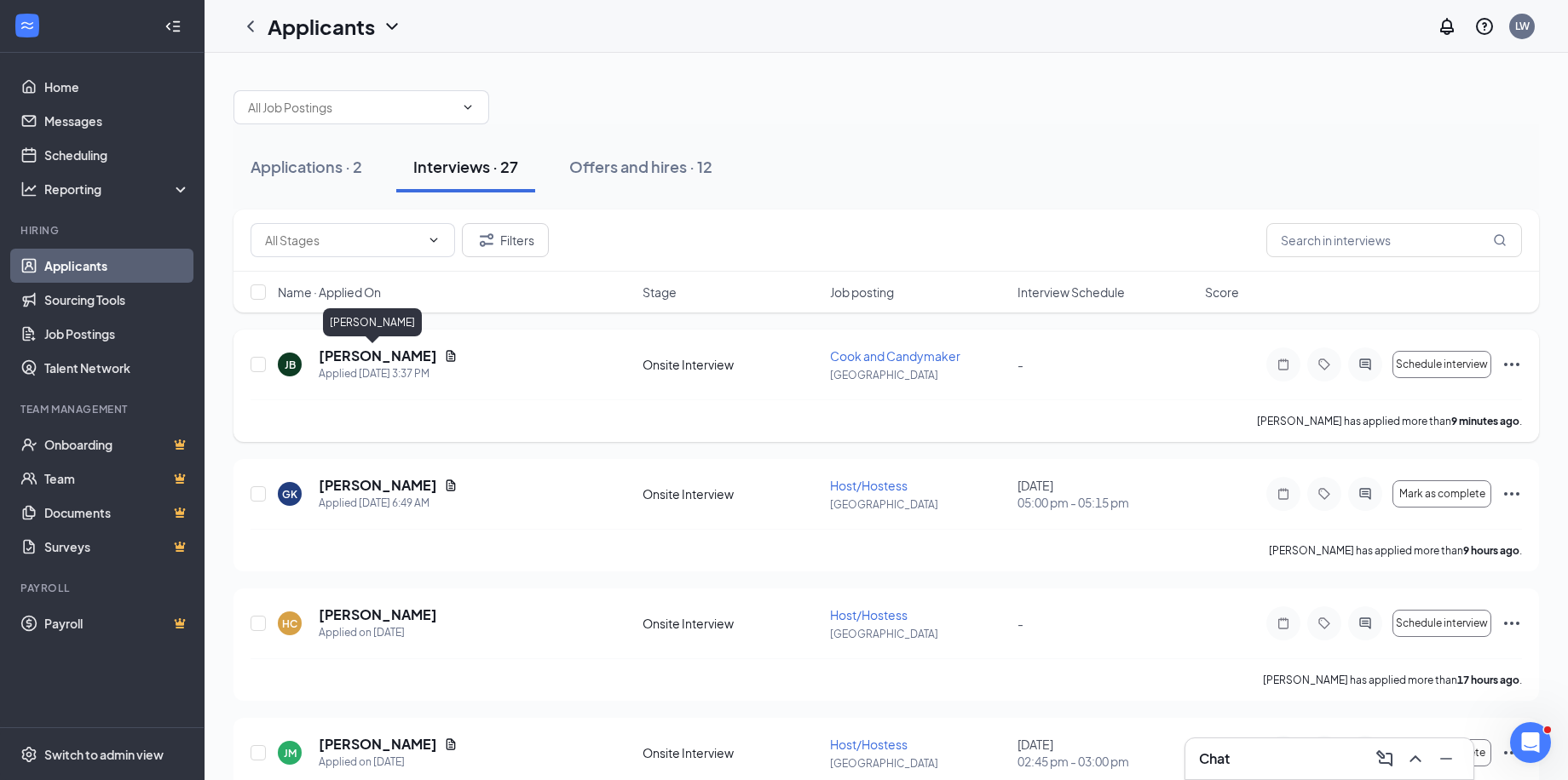
click at [371, 350] on h5 "Jaden Bailey" at bounding box center [377, 356] width 119 height 19
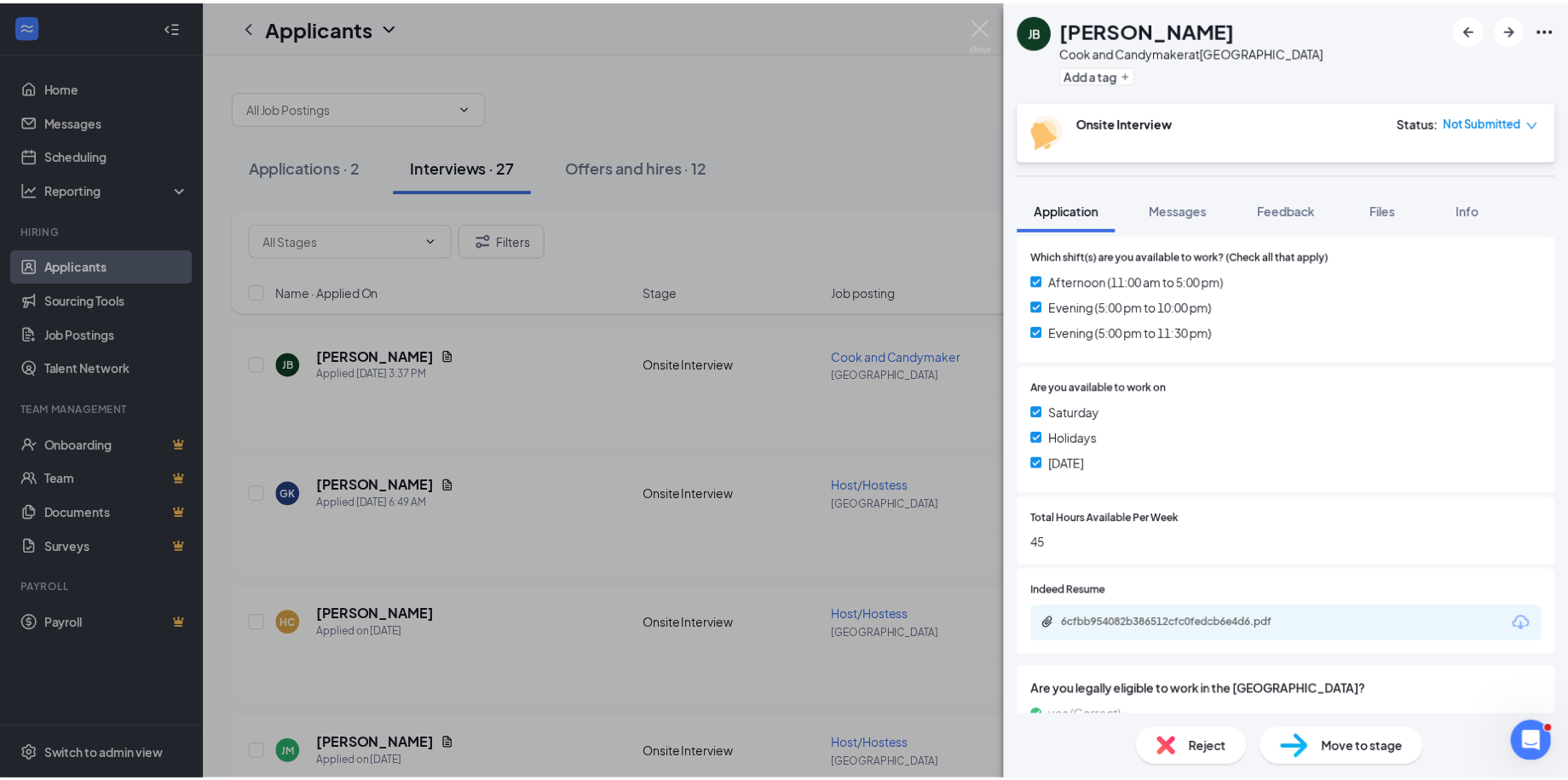
scroll to position [596, 0]
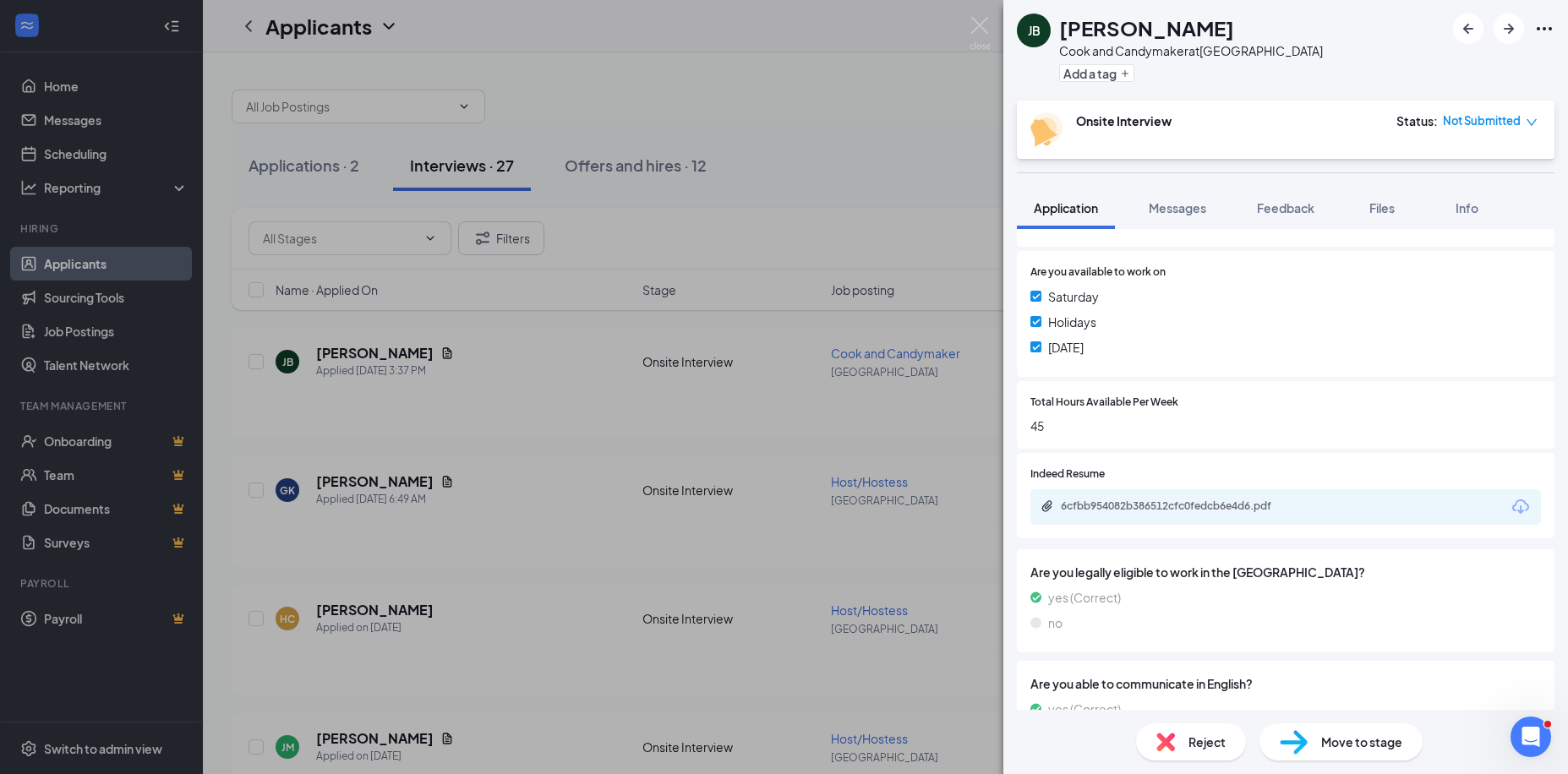
click at [1182, 495] on div "6cfbb954082b386512cfc0fedcb6e4d6.pdf" at bounding box center [1286, 507] width 511 height 35
click at [1183, 507] on div "6cfbb954082b386512cfc0fedcb6e4d6.pdf" at bounding box center [1178, 506] width 236 height 13
click at [981, 20] on img at bounding box center [980, 33] width 21 height 33
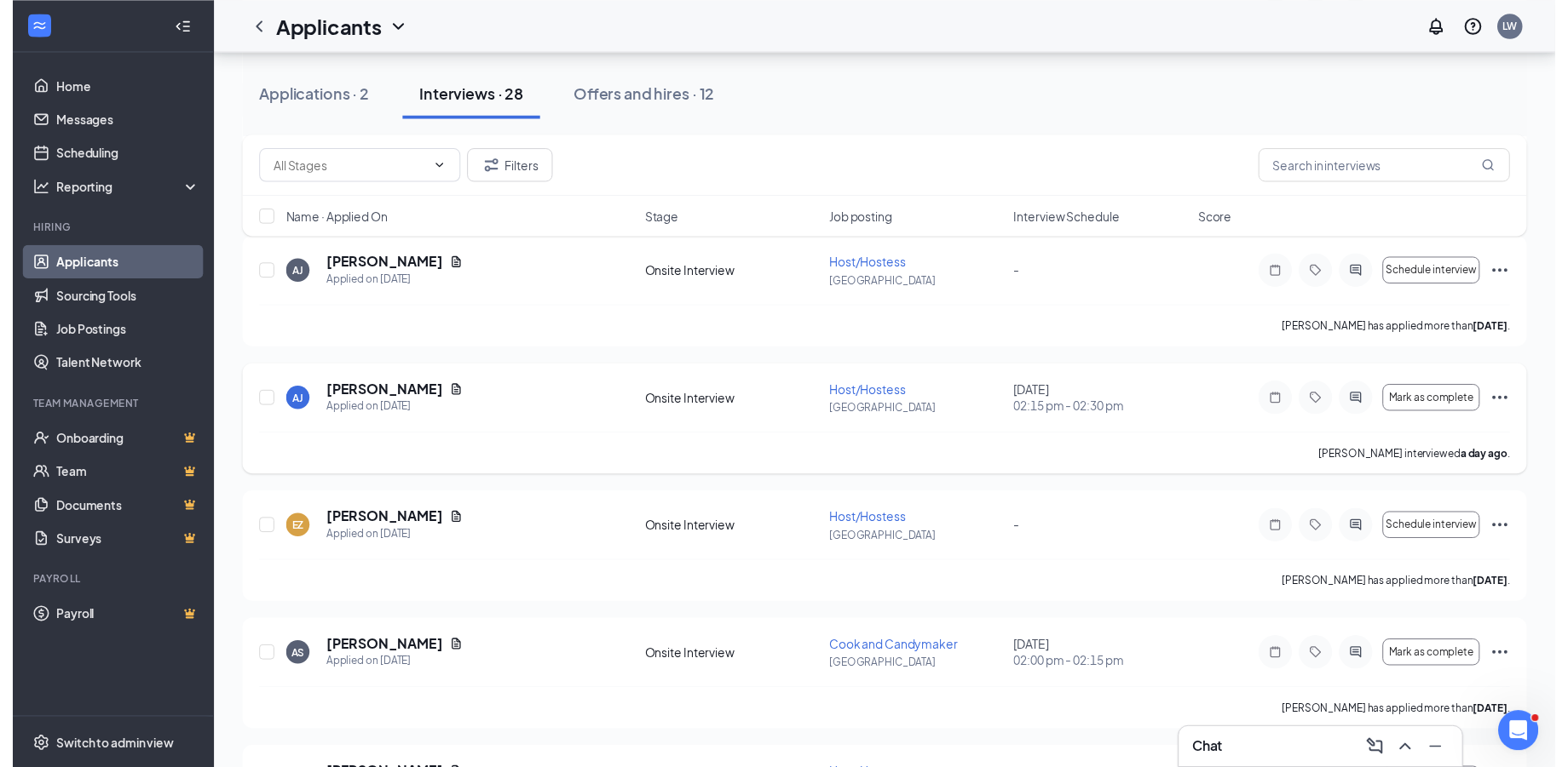
scroll to position [2666, 0]
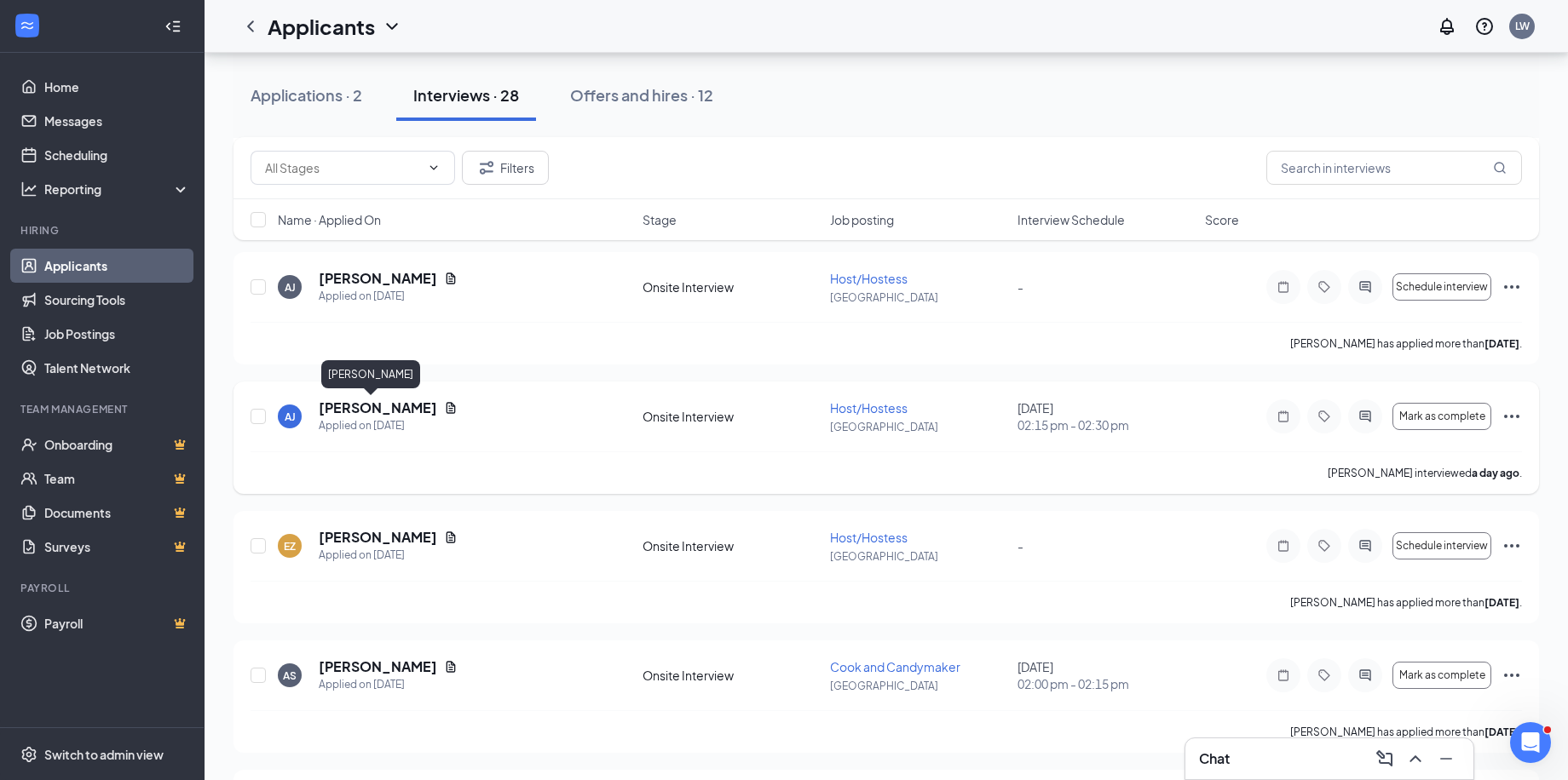
click at [360, 401] on h5 "Axel Juan" at bounding box center [377, 408] width 119 height 19
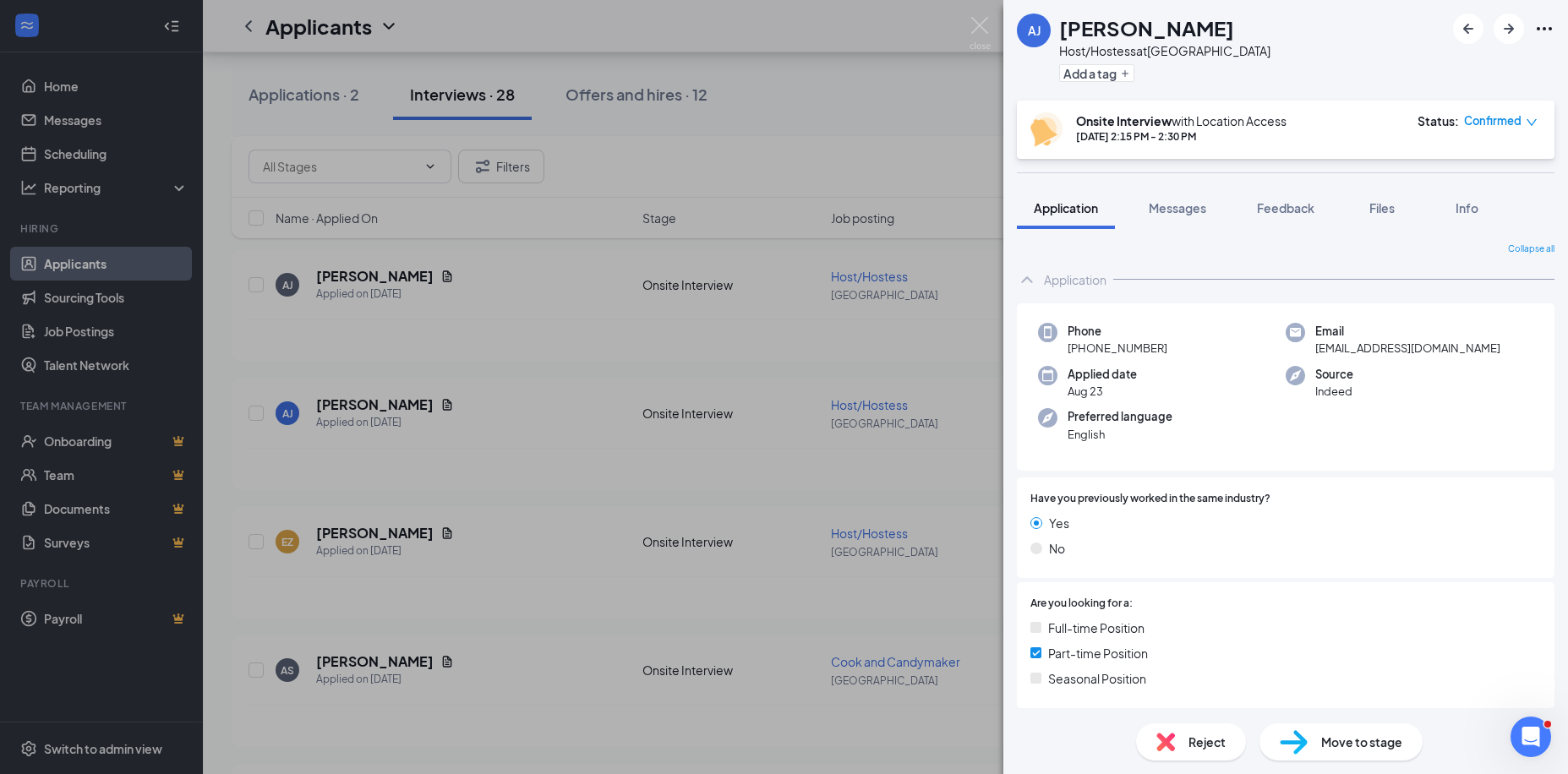
click at [1195, 739] on span "Reject" at bounding box center [1207, 742] width 37 height 19
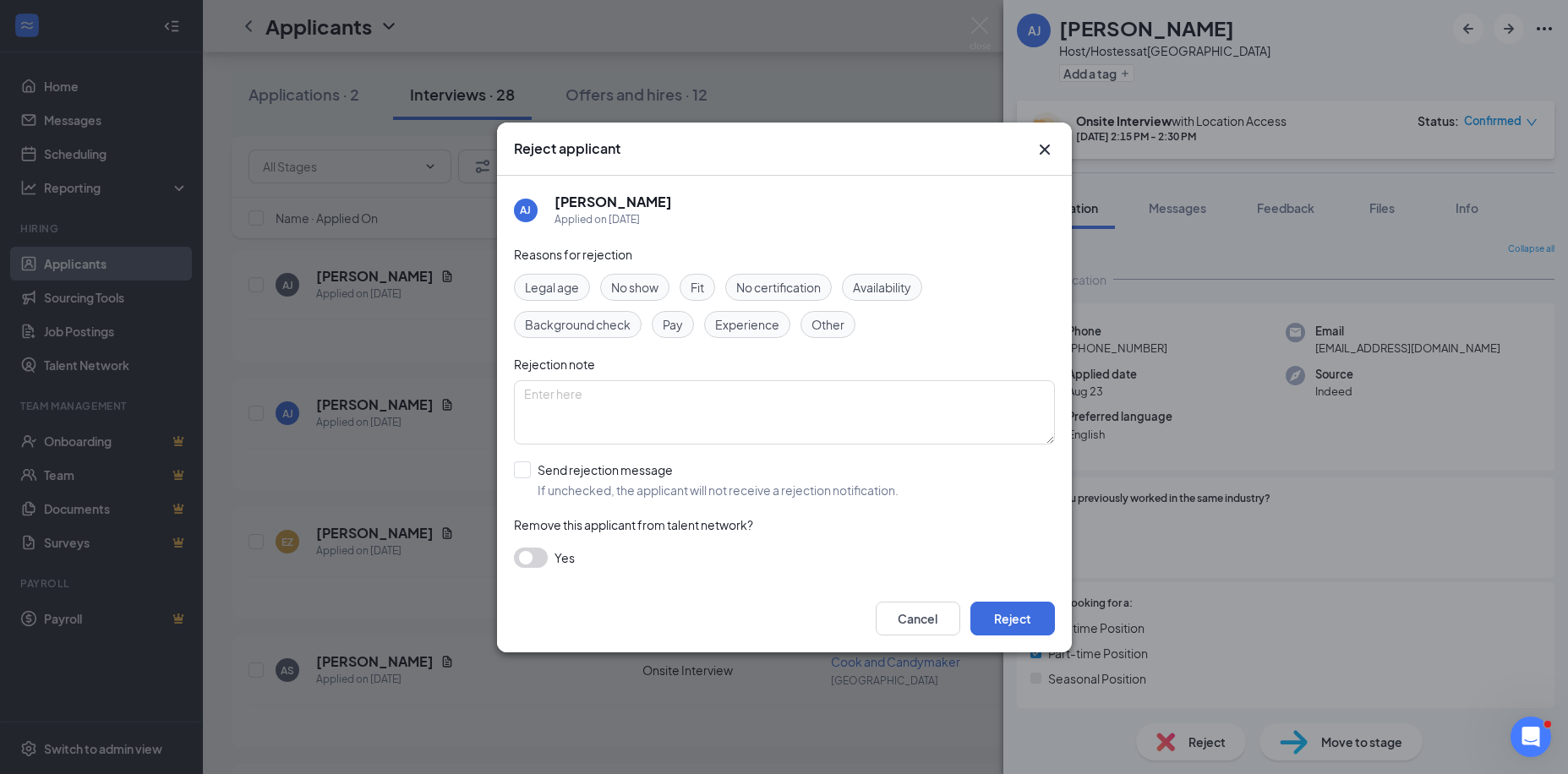
click at [522, 462] on input "Send rejection message If unchecked, the applicant will not receive a rejection…" at bounding box center [706, 480] width 384 height 37
checkbox input "true"
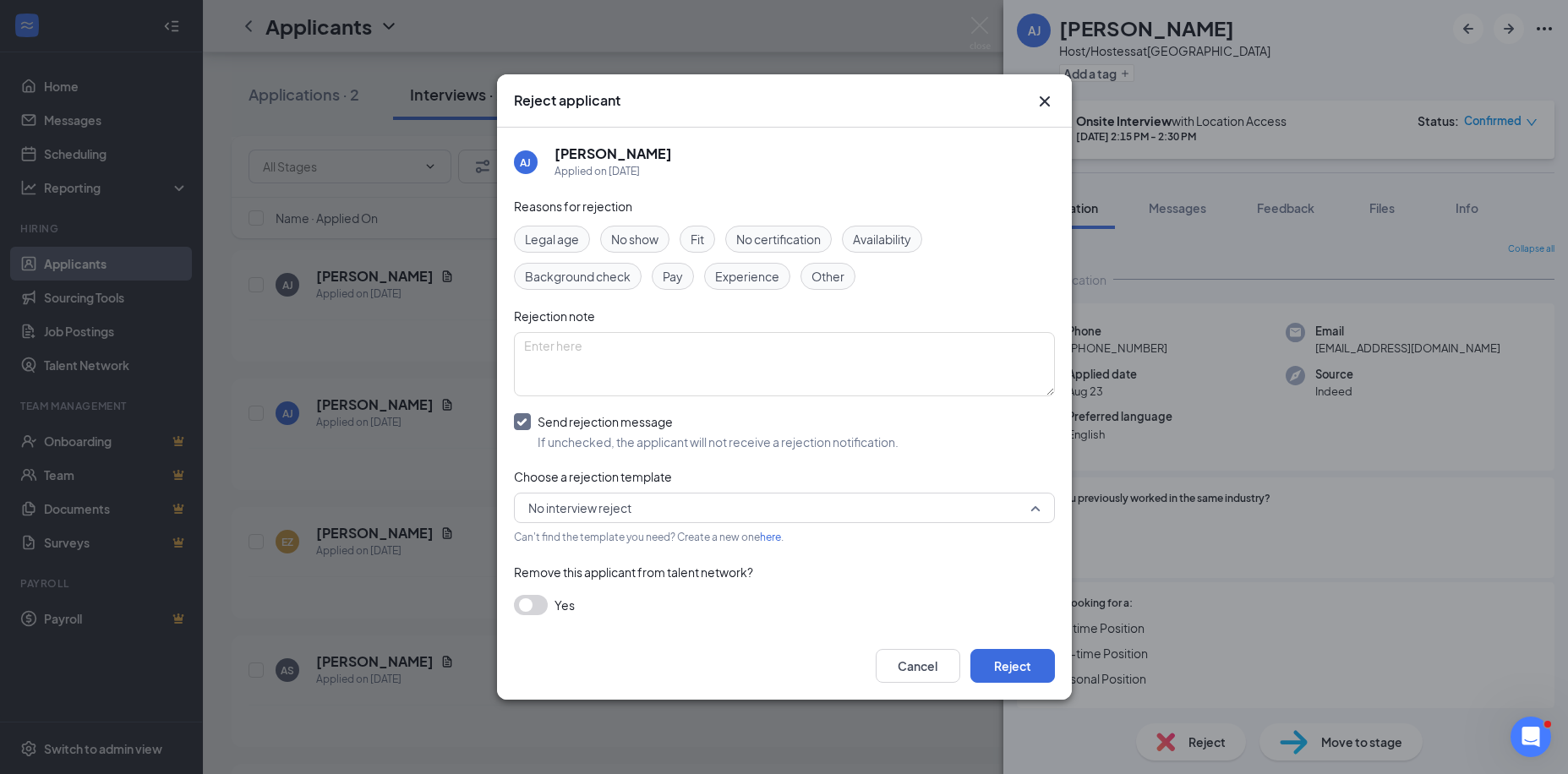
click at [1032, 507] on span "No interview reject" at bounding box center [784, 507] width 513 height 26
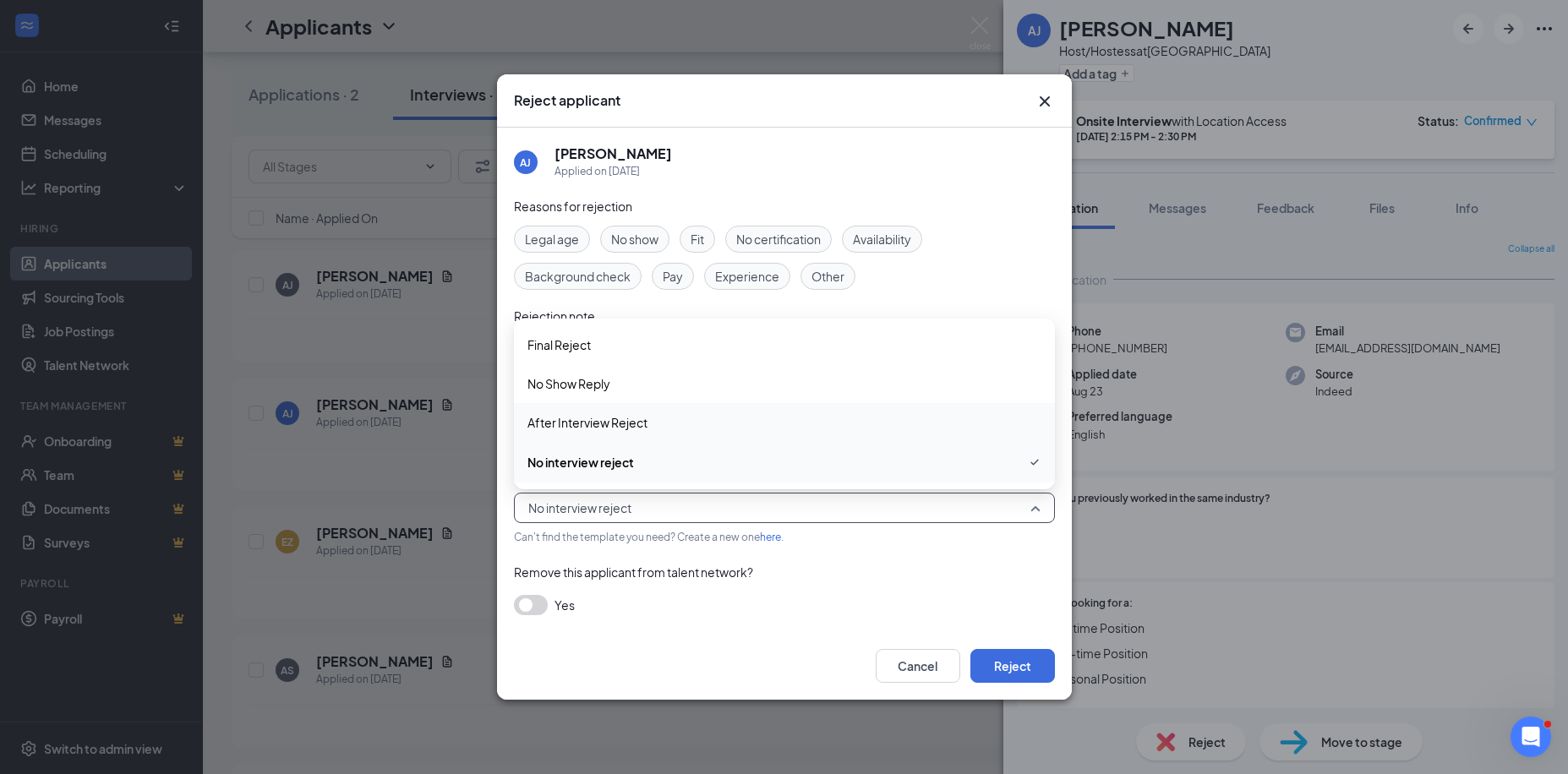
click at [634, 422] on span "After Interview Reject" at bounding box center [588, 422] width 120 height 19
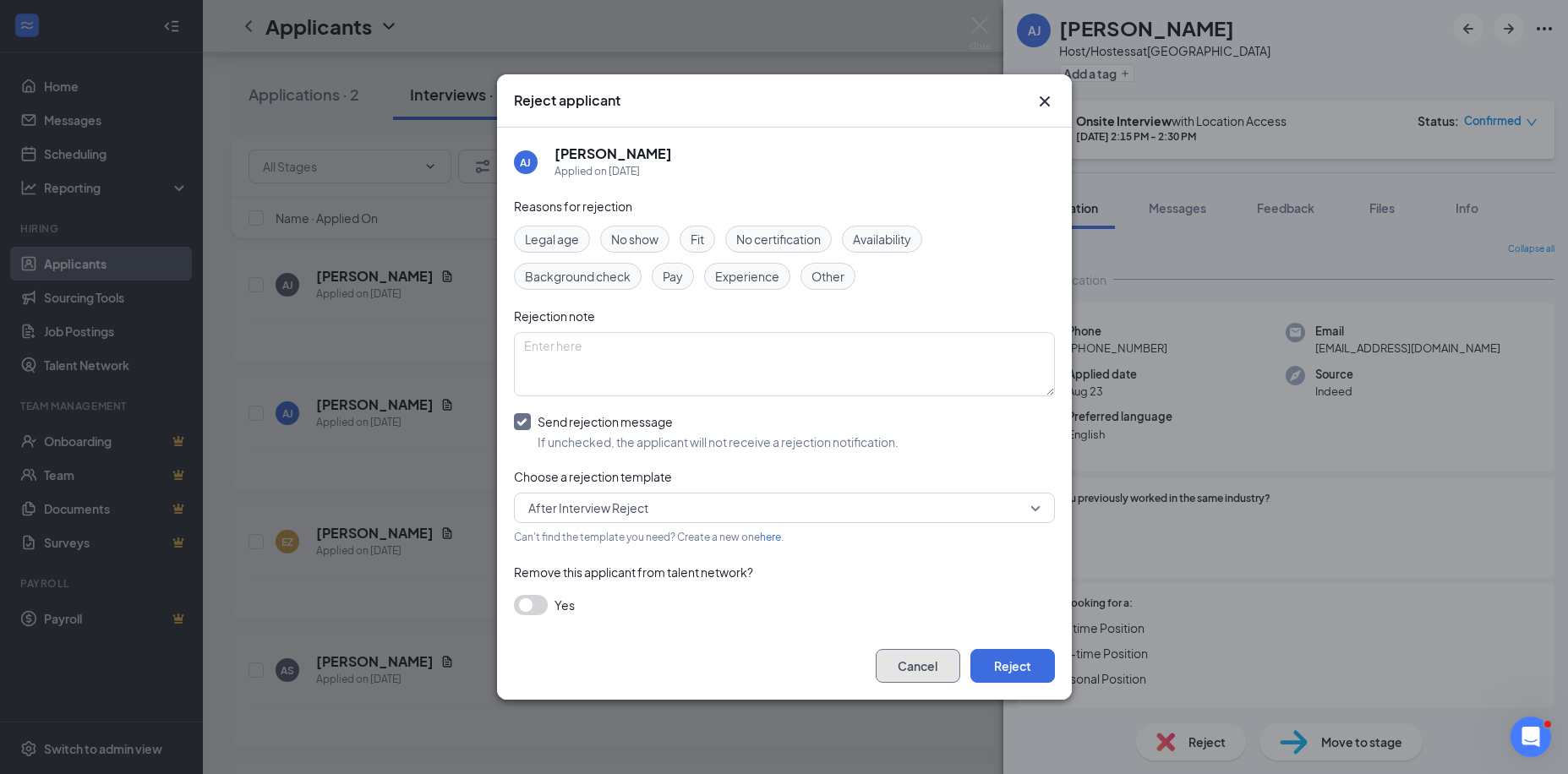
click at [920, 662] on button "Cancel" at bounding box center [917, 666] width 84 height 34
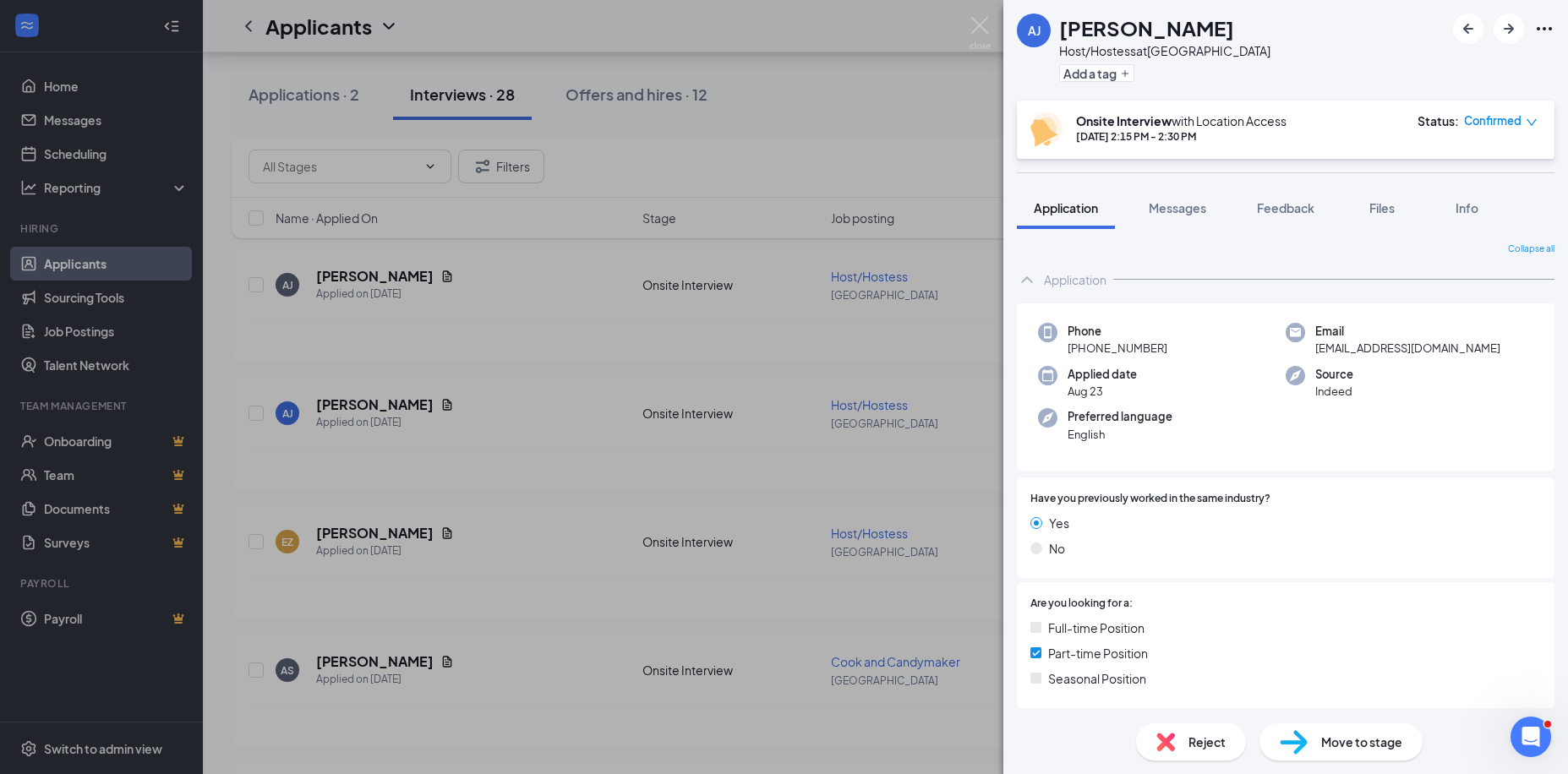
click at [105, 755] on div "AJ Axel Juan Host/Hostess at Greenville Add a tag Onsite Interview with Locatio…" at bounding box center [784, 387] width 1568 height 774
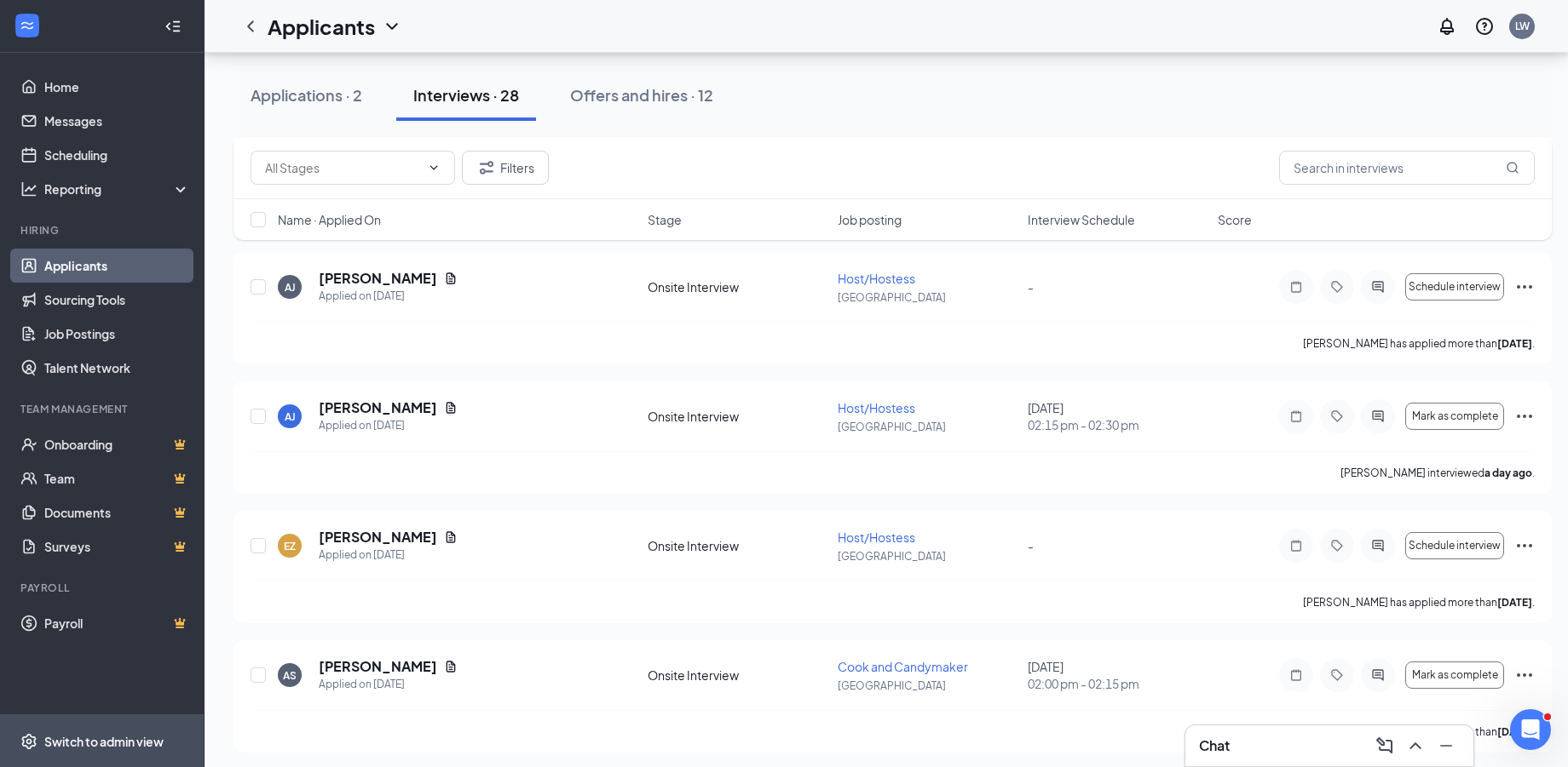
drag, startPoint x: 106, startPoint y: 745, endPoint x: 136, endPoint y: 732, distance: 32.7
click at [106, 746] on div "Switch to admin view" at bounding box center [104, 741] width 120 height 17
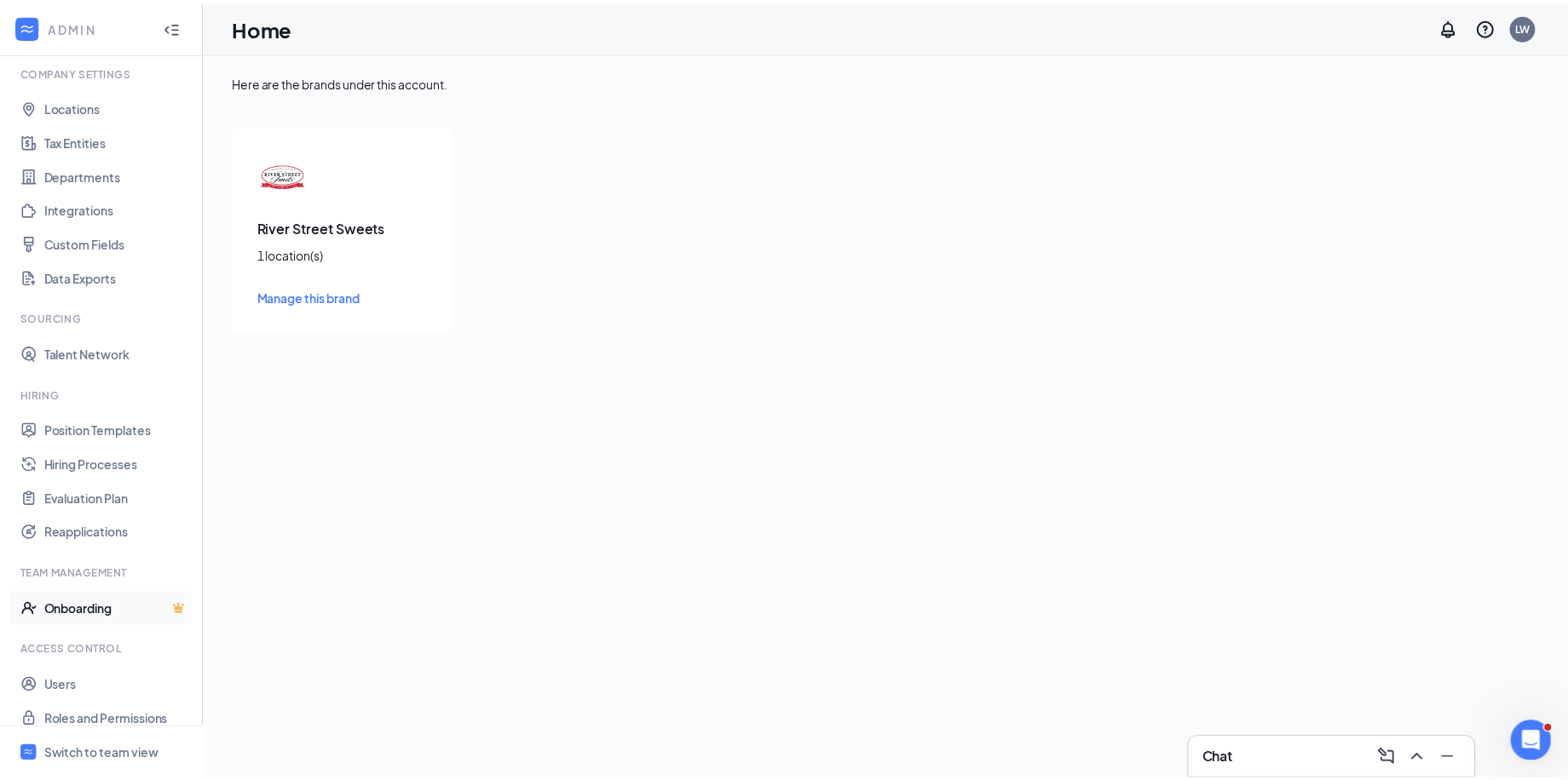
scroll to position [73, 0]
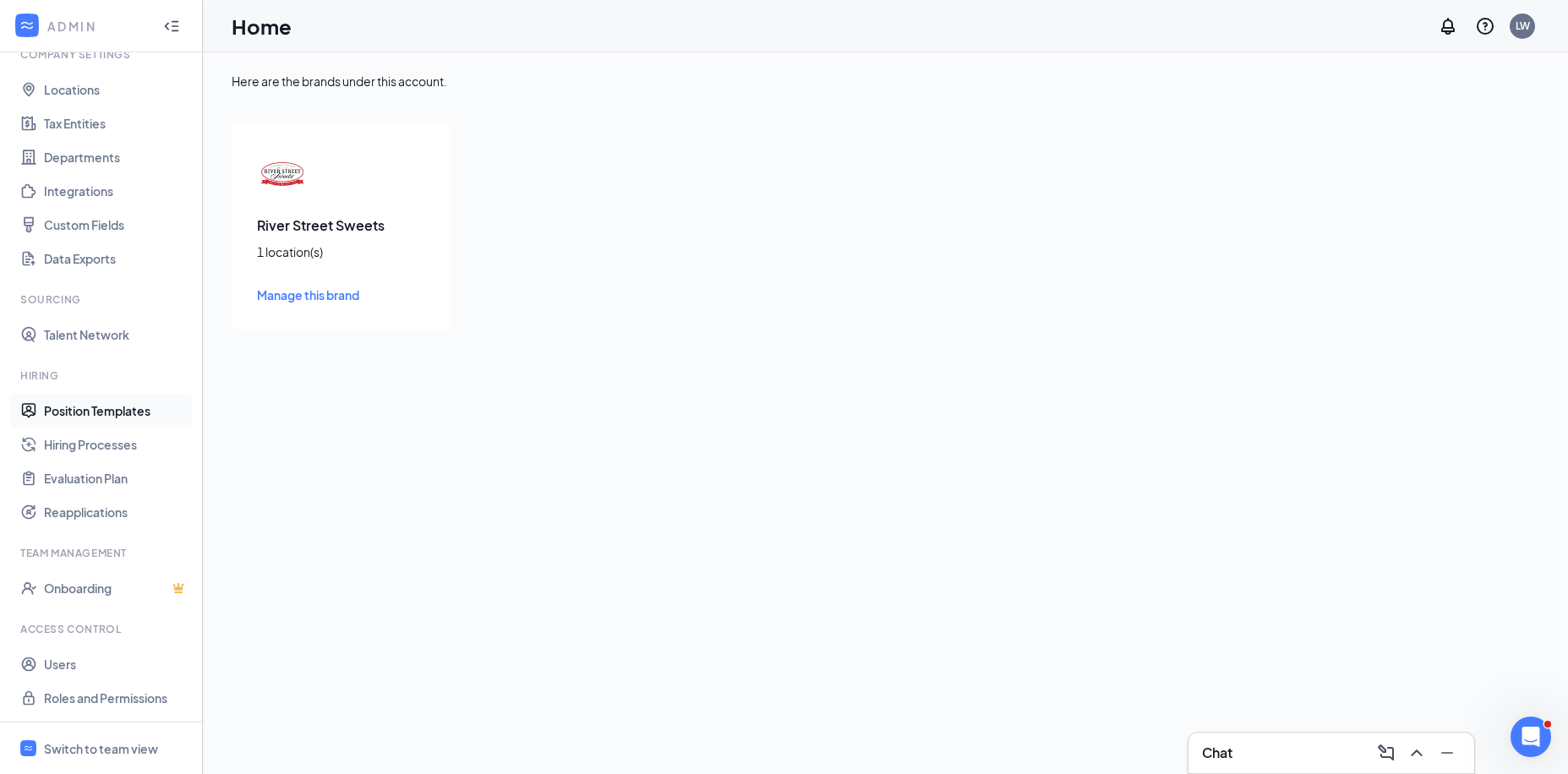
click at [101, 404] on link "Position Templates" at bounding box center [116, 411] width 144 height 34
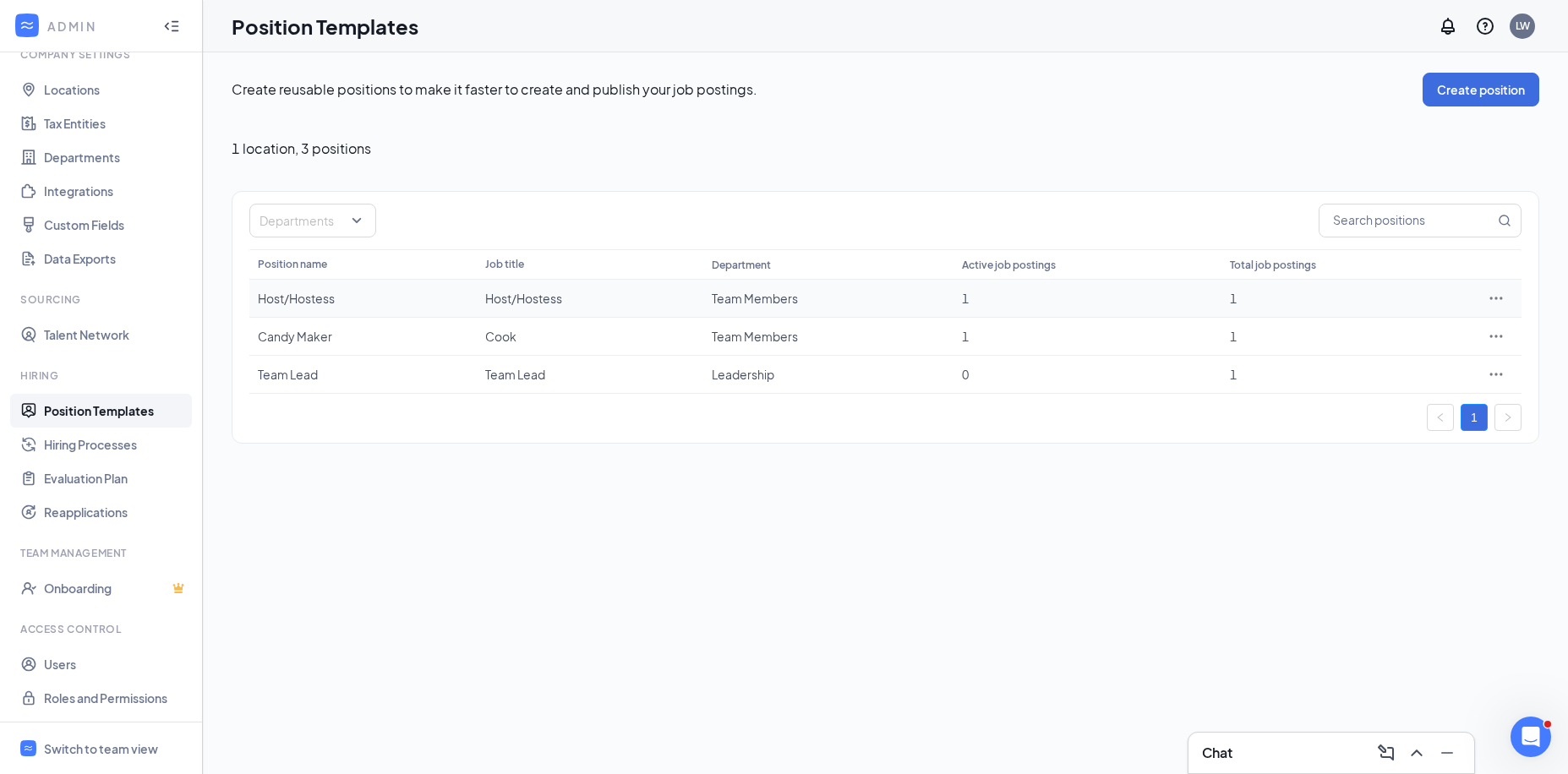
click at [333, 294] on div "Host/Hostess" at bounding box center [363, 298] width 211 height 17
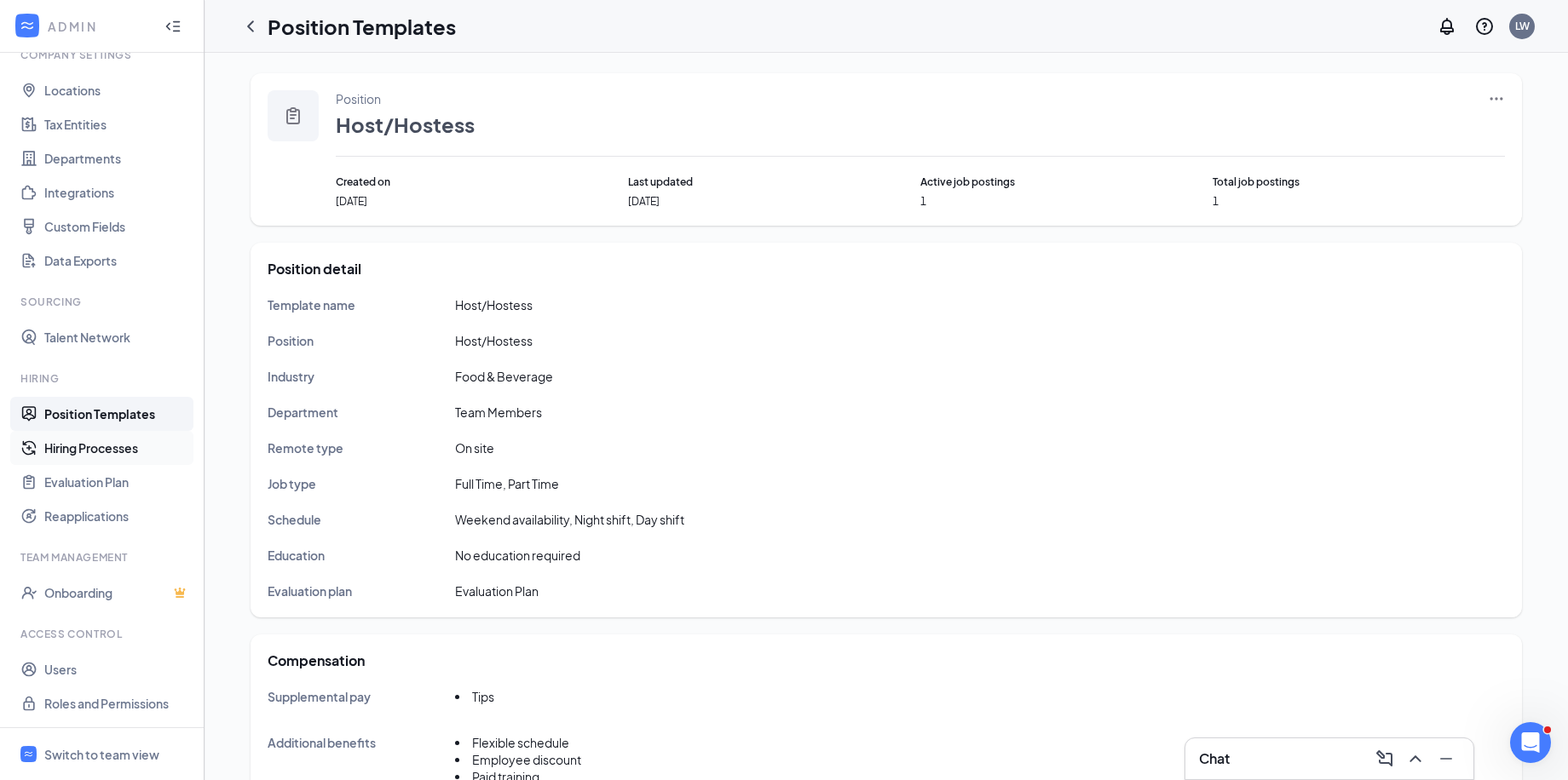
click at [77, 443] on link "Hiring Processes" at bounding box center [117, 448] width 145 height 34
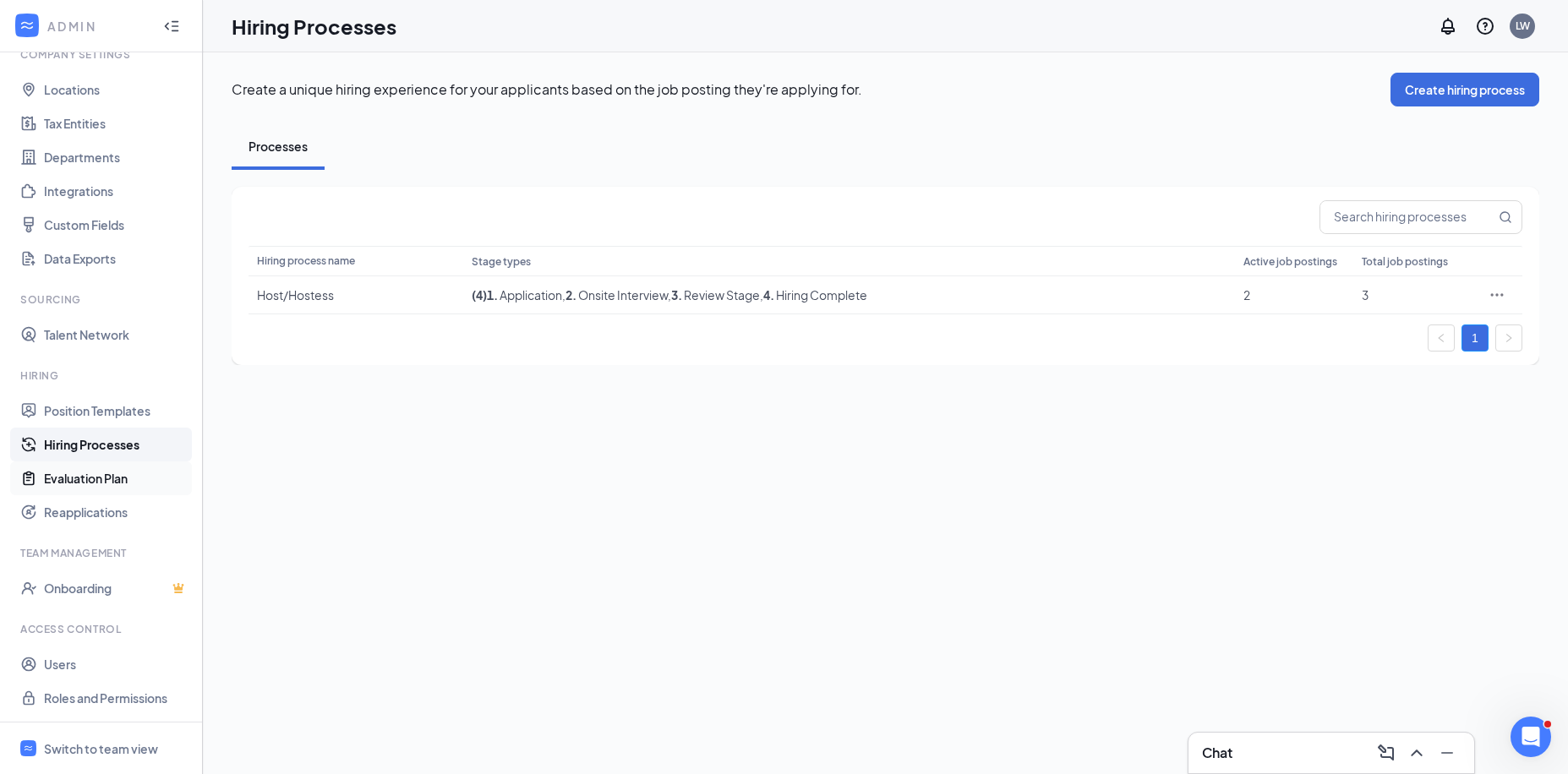
click at [88, 475] on link "Evaluation Plan" at bounding box center [116, 478] width 144 height 34
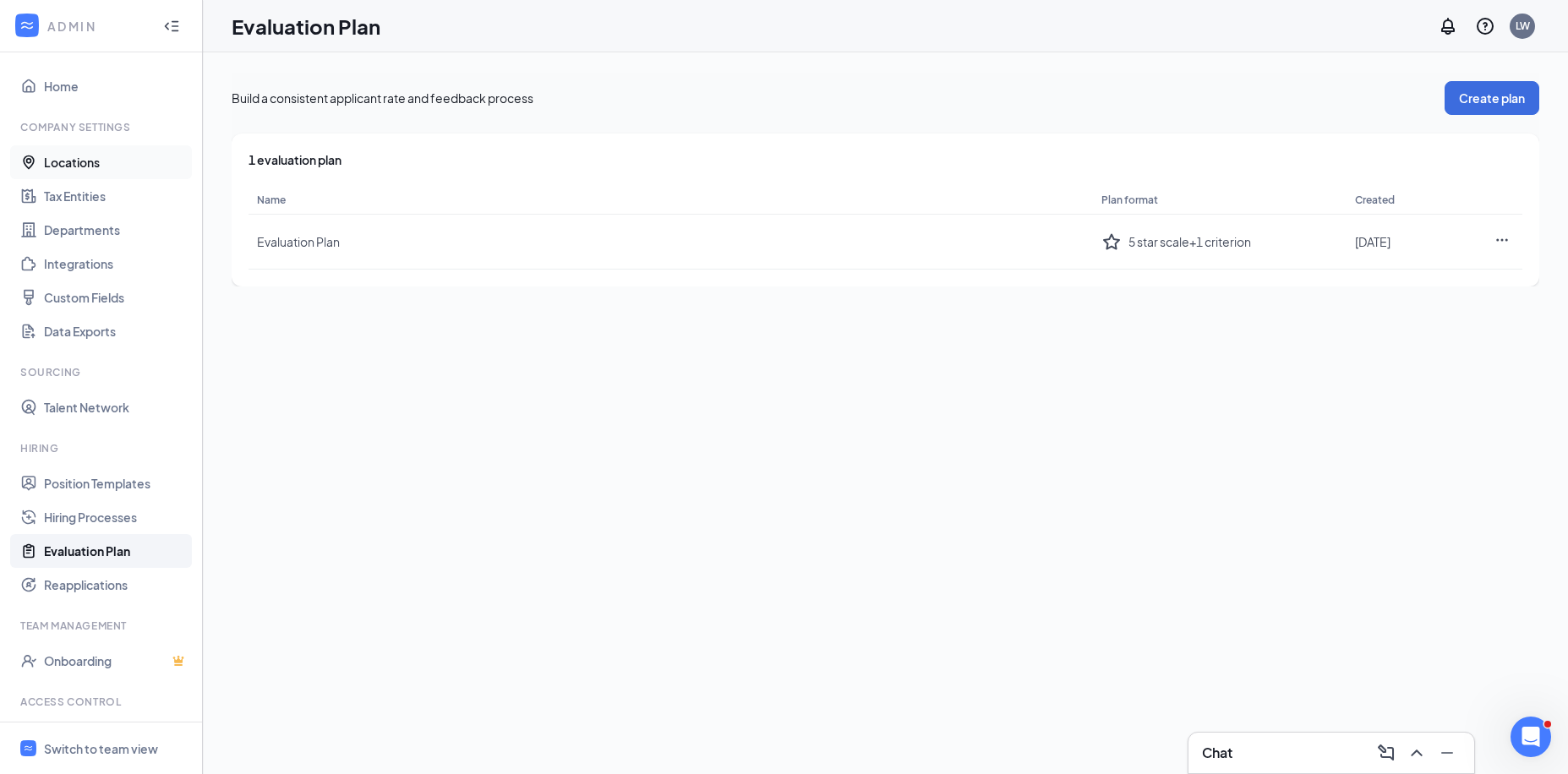
click at [70, 159] on link "Locations" at bounding box center [116, 162] width 144 height 34
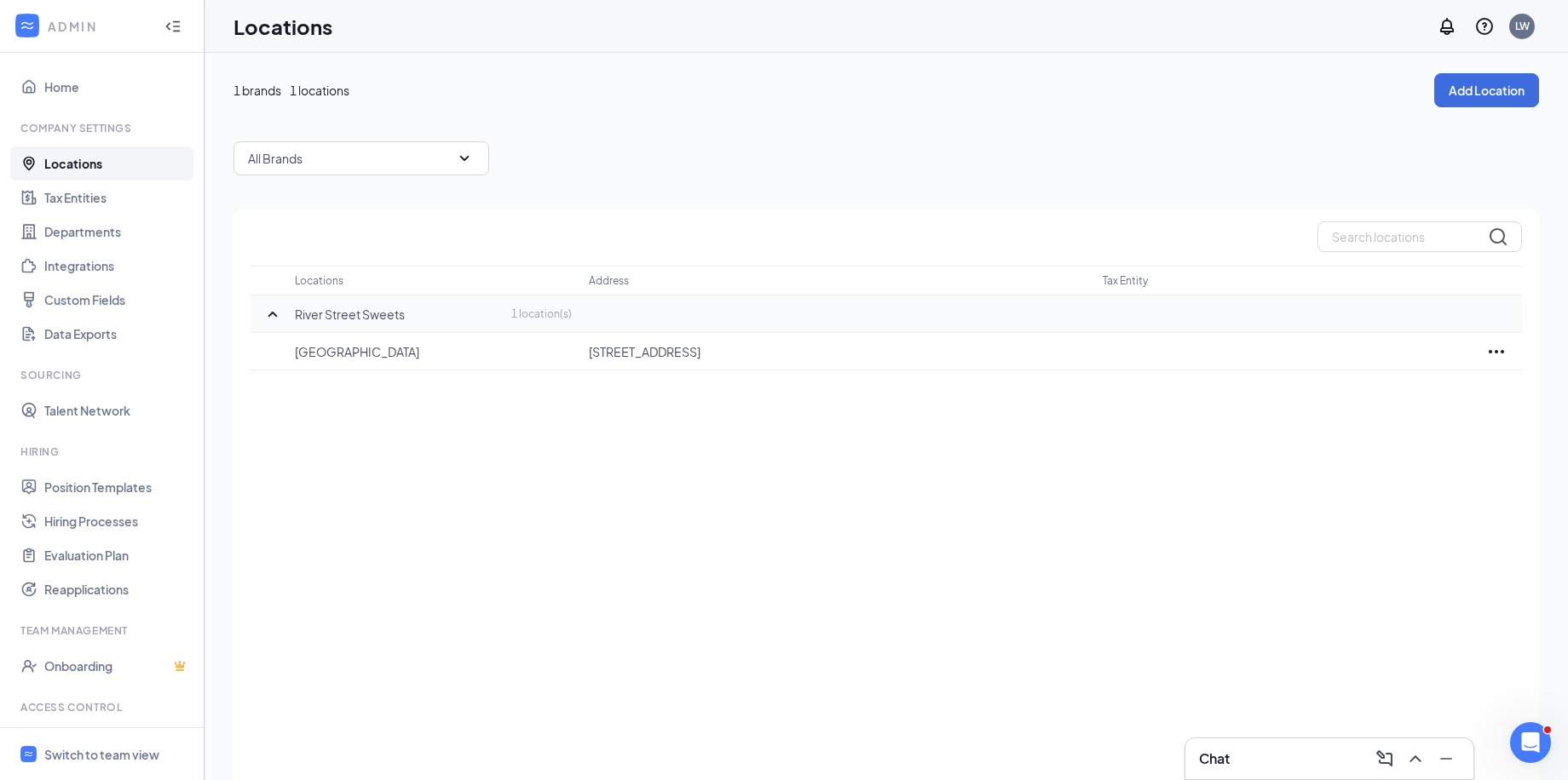
click at [378, 311] on p "River Street Sweets" at bounding box center [349, 314] width 110 height 17
click at [95, 231] on link "Departments" at bounding box center [117, 232] width 145 height 34
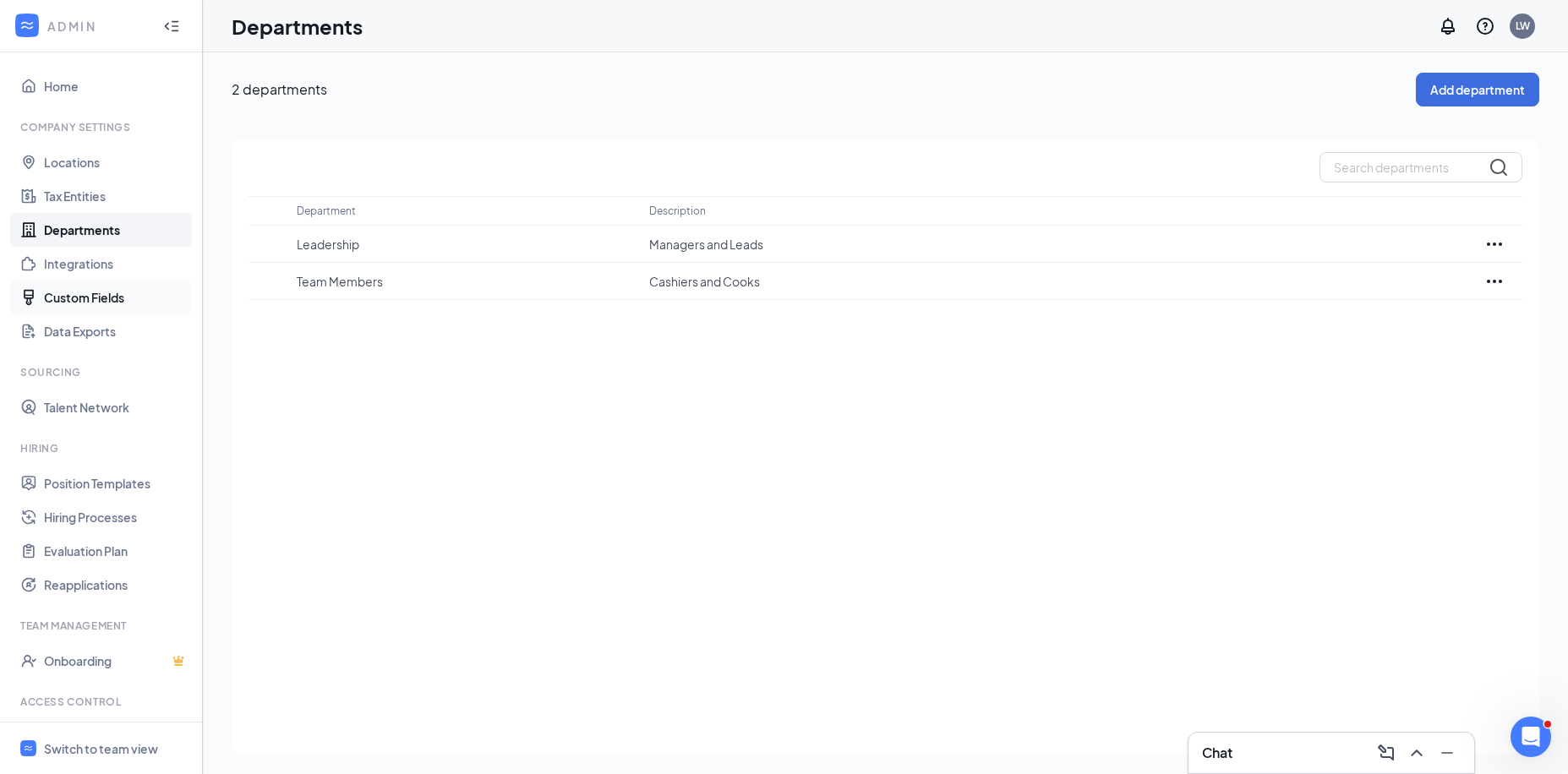
click at [90, 292] on link "Custom Fields" at bounding box center [116, 298] width 144 height 34
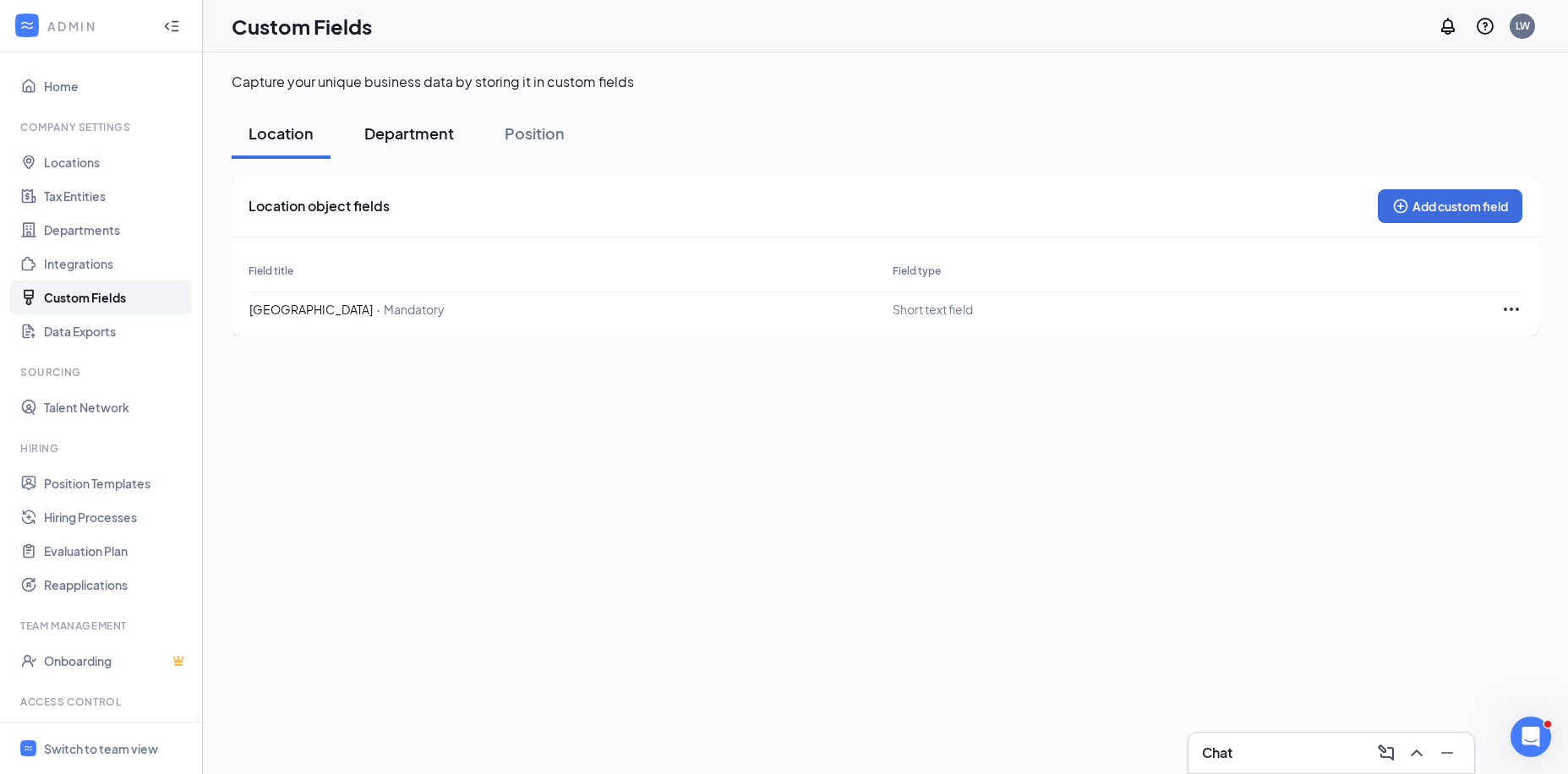
click at [413, 135] on div "Department" at bounding box center [408, 133] width 89 height 21
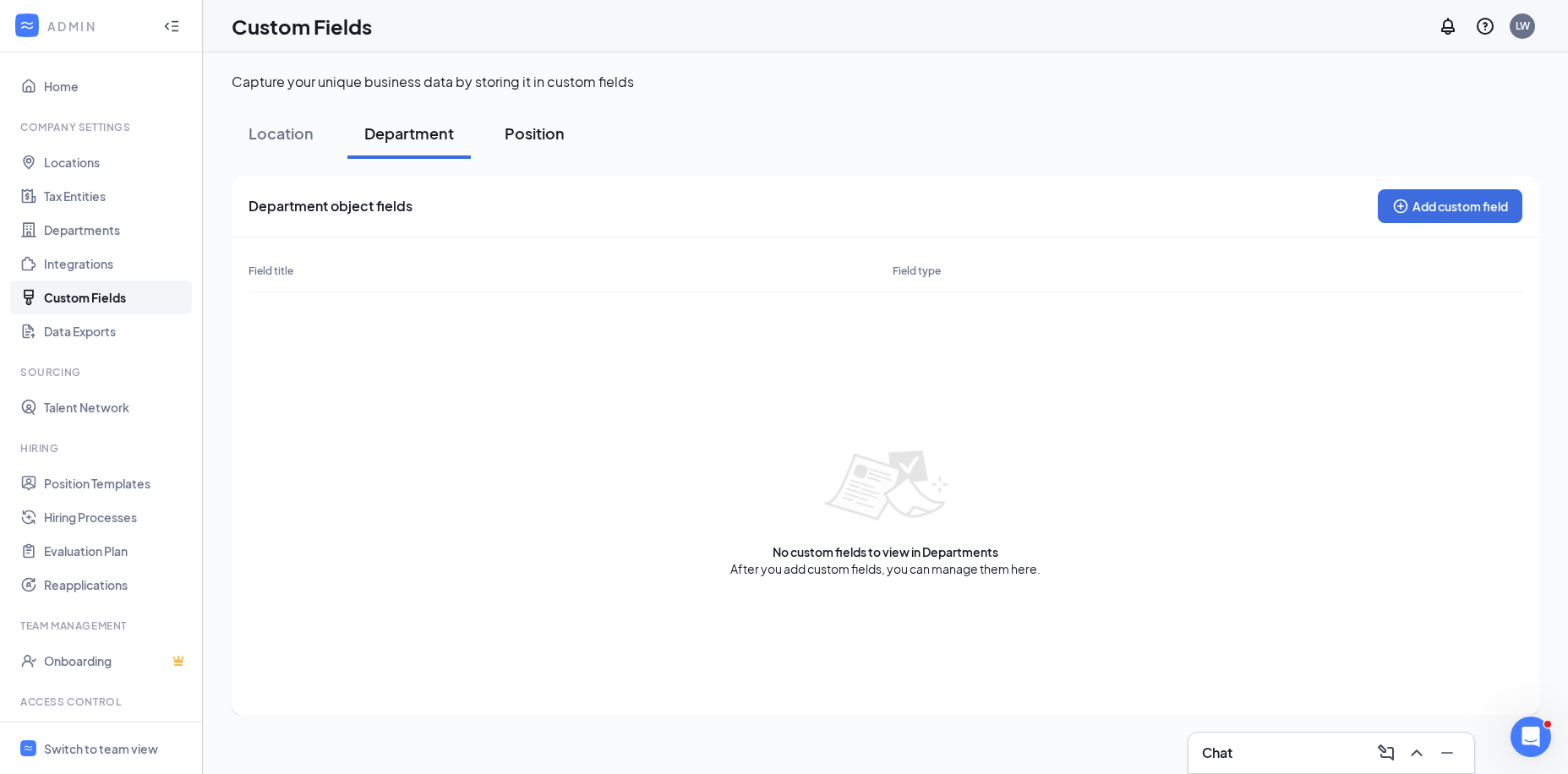
click at [545, 128] on div "Position" at bounding box center [535, 133] width 60 height 21
click at [106, 478] on link "Position Templates" at bounding box center [116, 484] width 144 height 34
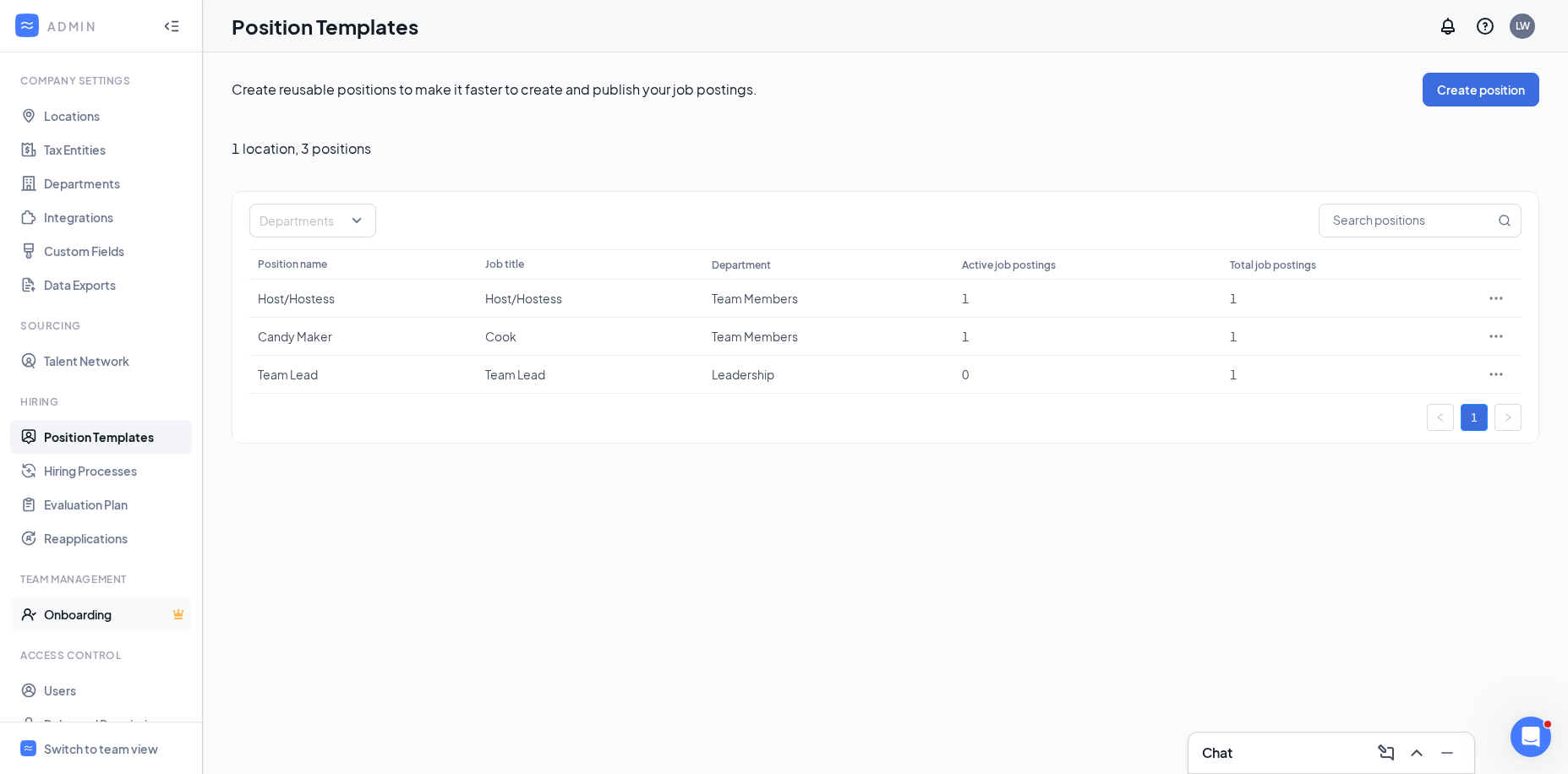
scroll to position [73, 0]
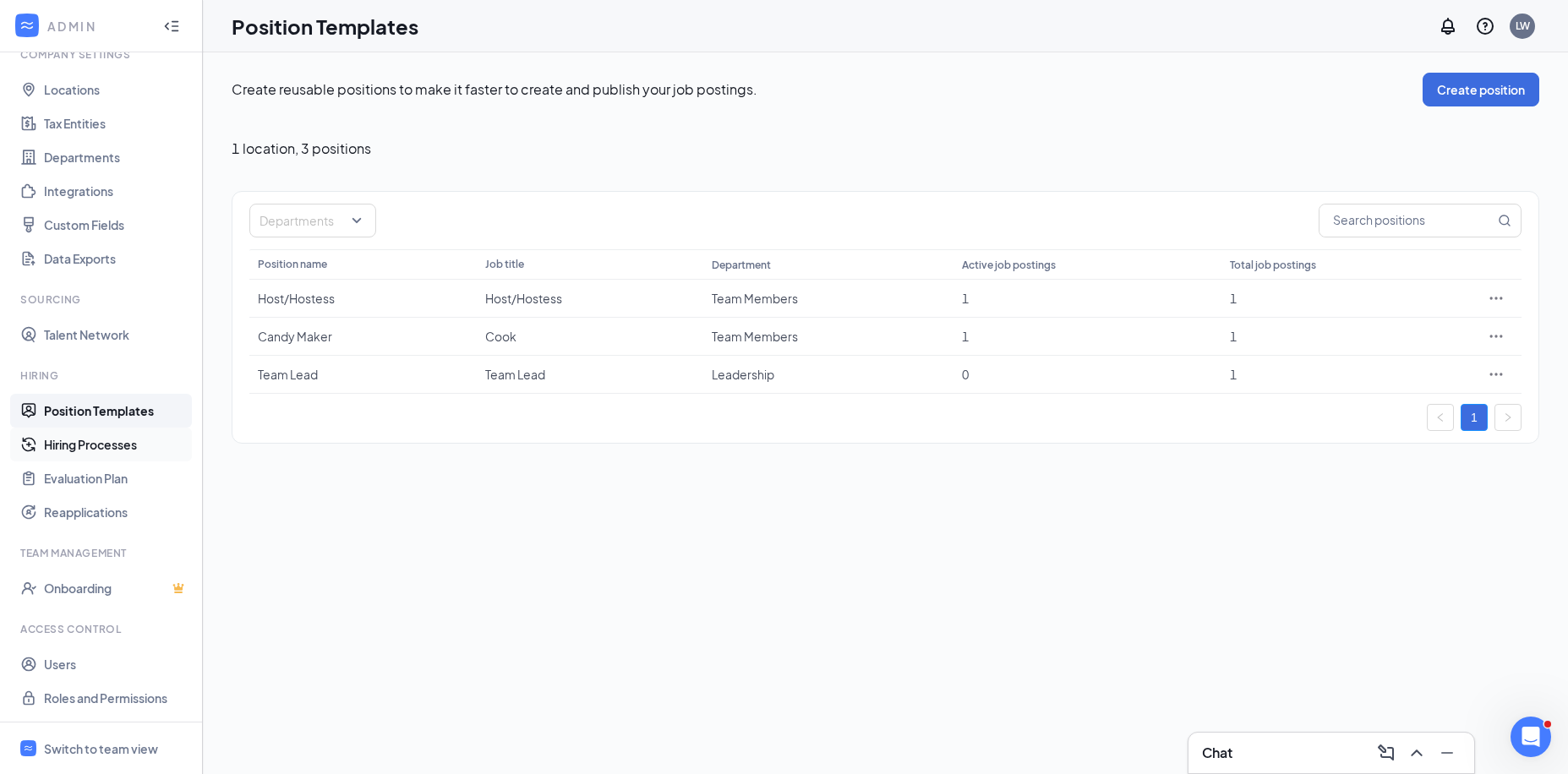
click at [101, 441] on link "Hiring Processes" at bounding box center [116, 445] width 144 height 34
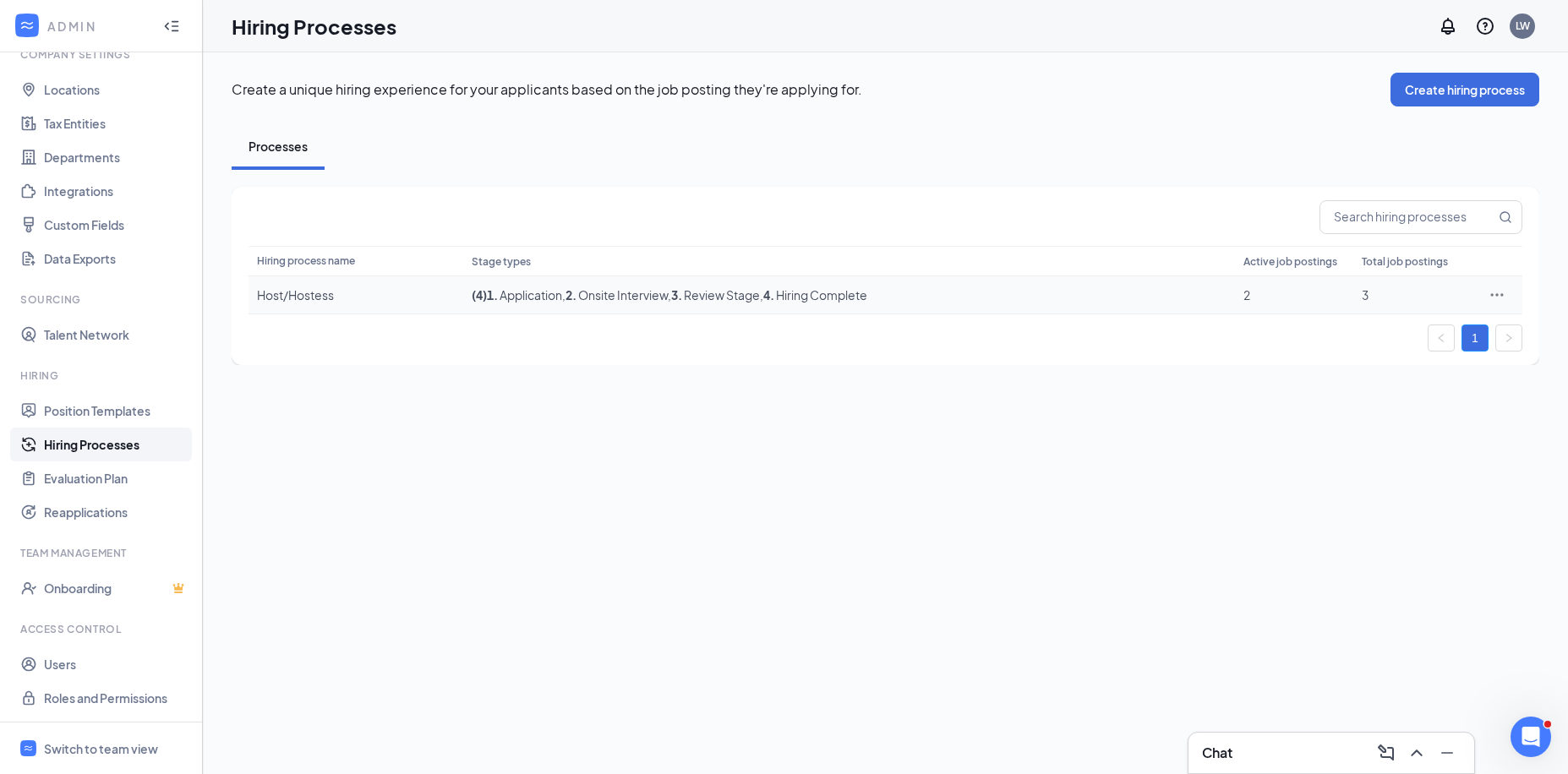
click at [736, 294] on span ", 3 . Review Stage" at bounding box center [714, 295] width 92 height 15
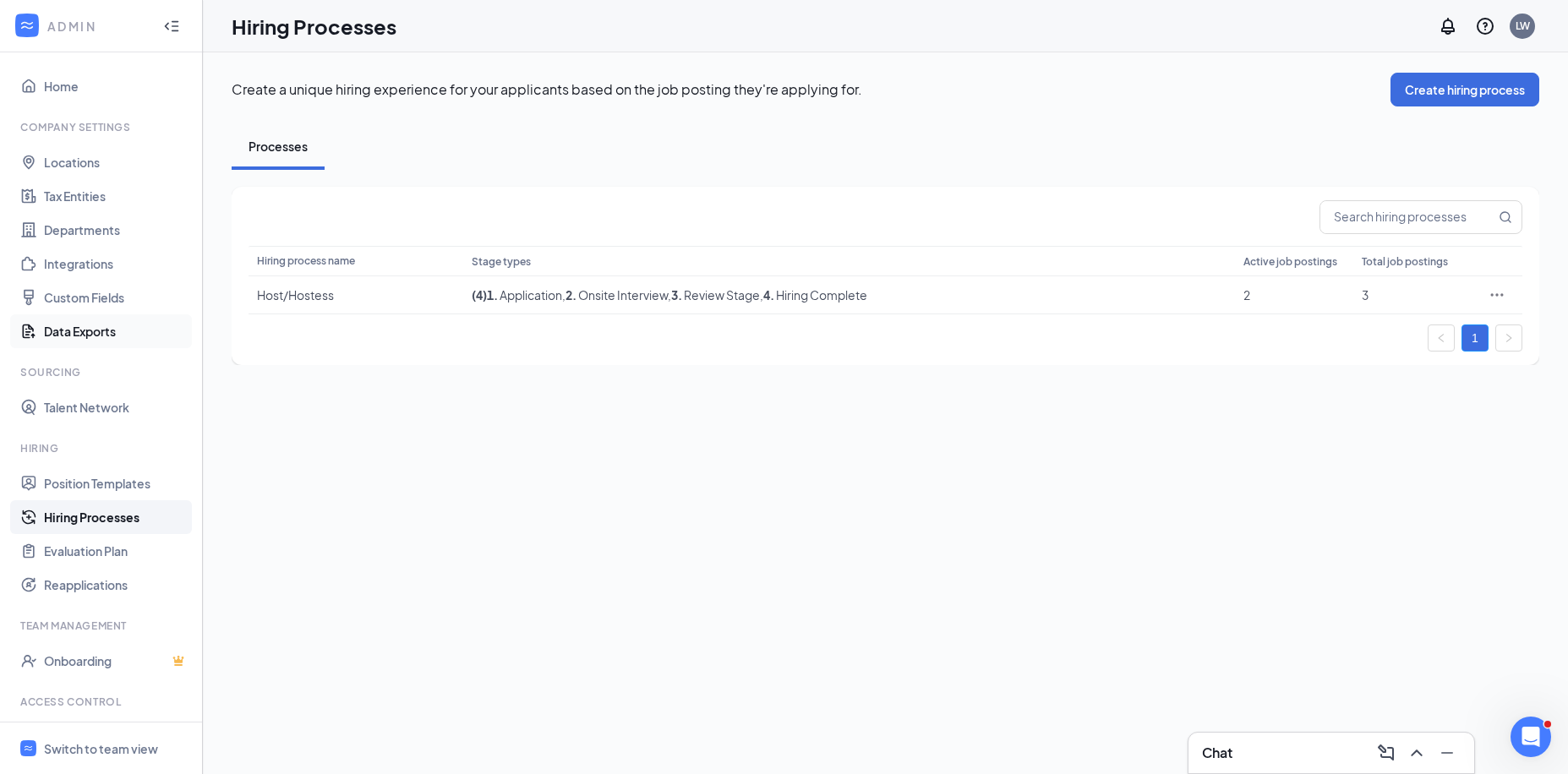
click at [80, 327] on link "Data Exports" at bounding box center [116, 331] width 144 height 34
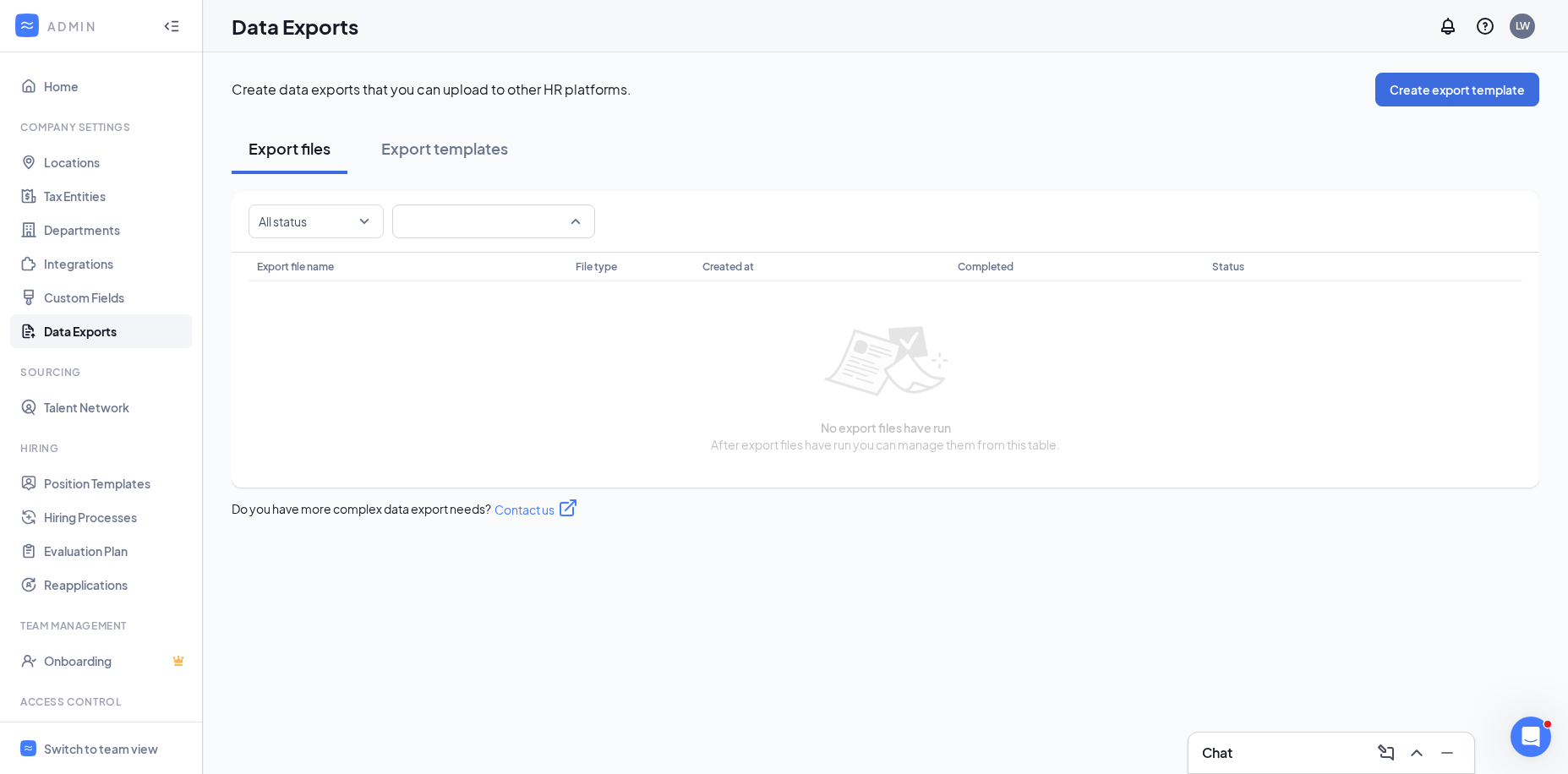
click at [566, 225] on span at bounding box center [493, 221] width 182 height 32
click at [462, 267] on span "All template" at bounding box center [438, 267] width 66 height 19
click at [361, 219] on div at bounding box center [307, 221] width 110 height 27
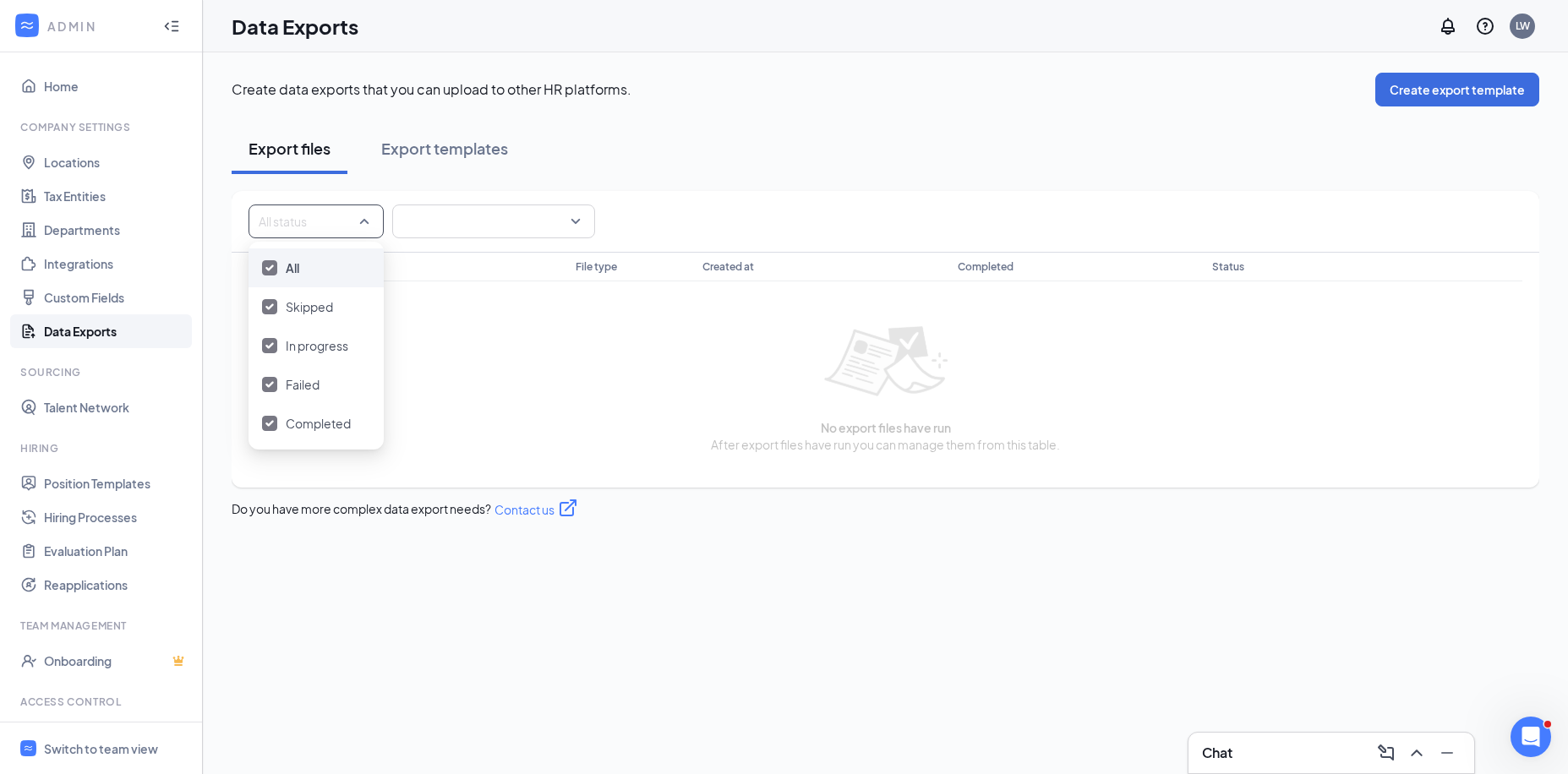
click at [361, 219] on div at bounding box center [307, 221] width 110 height 27
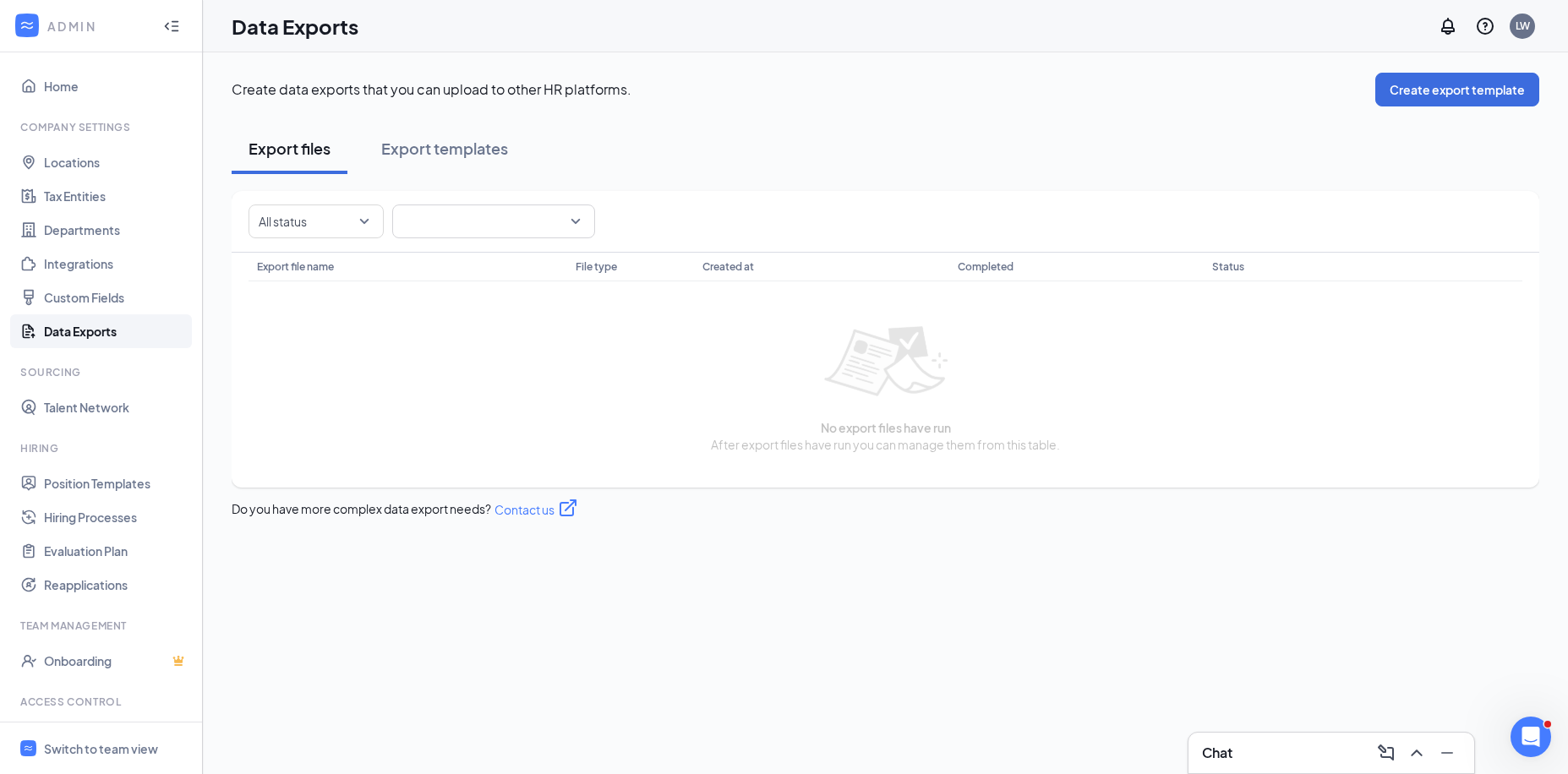
click at [401, 336] on div "No export files have run After export files have run you can manage them from t…" at bounding box center [885, 379] width 1247 height 169
click at [97, 294] on link "Custom Fields" at bounding box center [116, 298] width 144 height 34
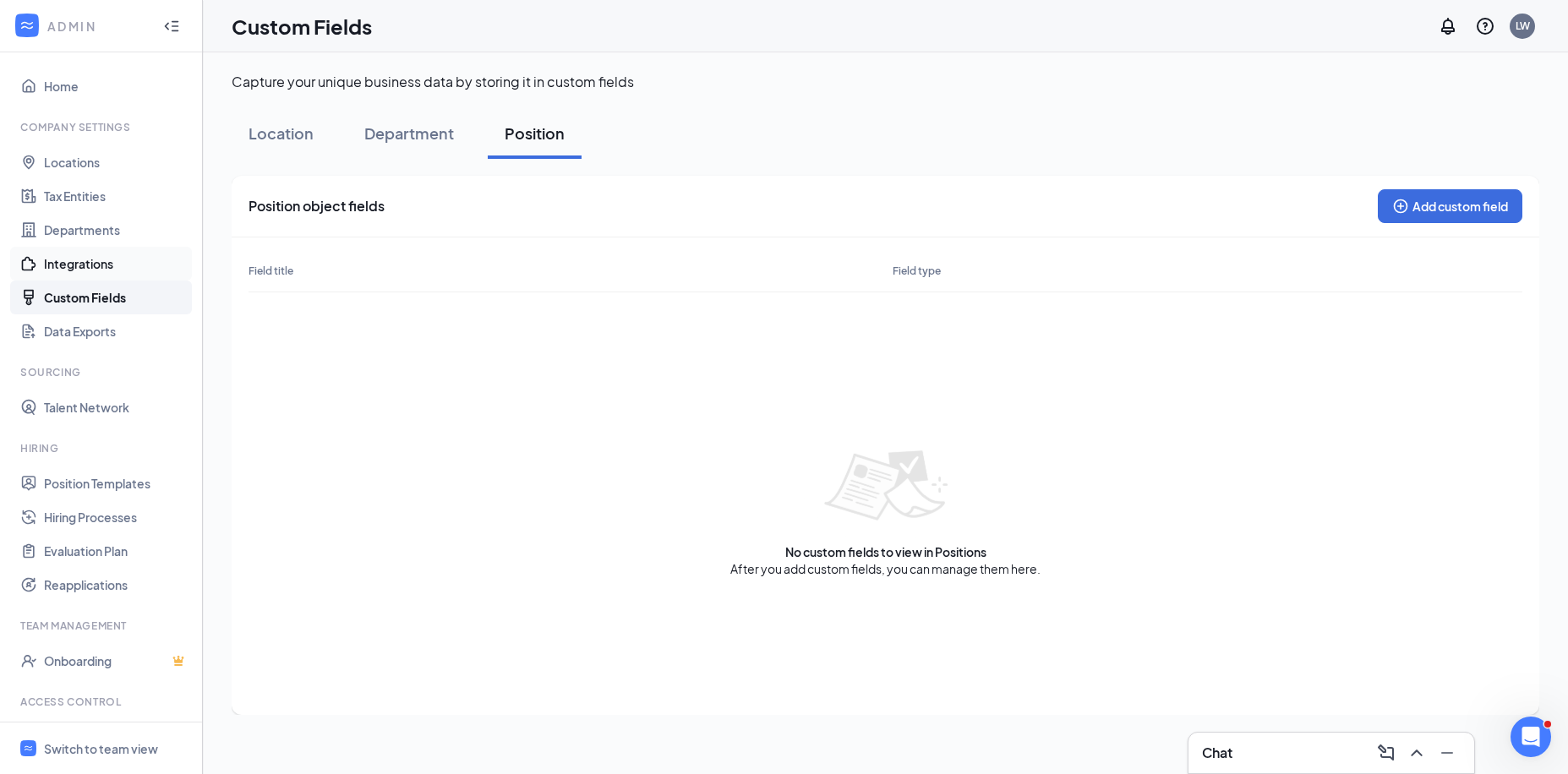
click at [92, 260] on link "Integrations" at bounding box center [116, 264] width 144 height 34
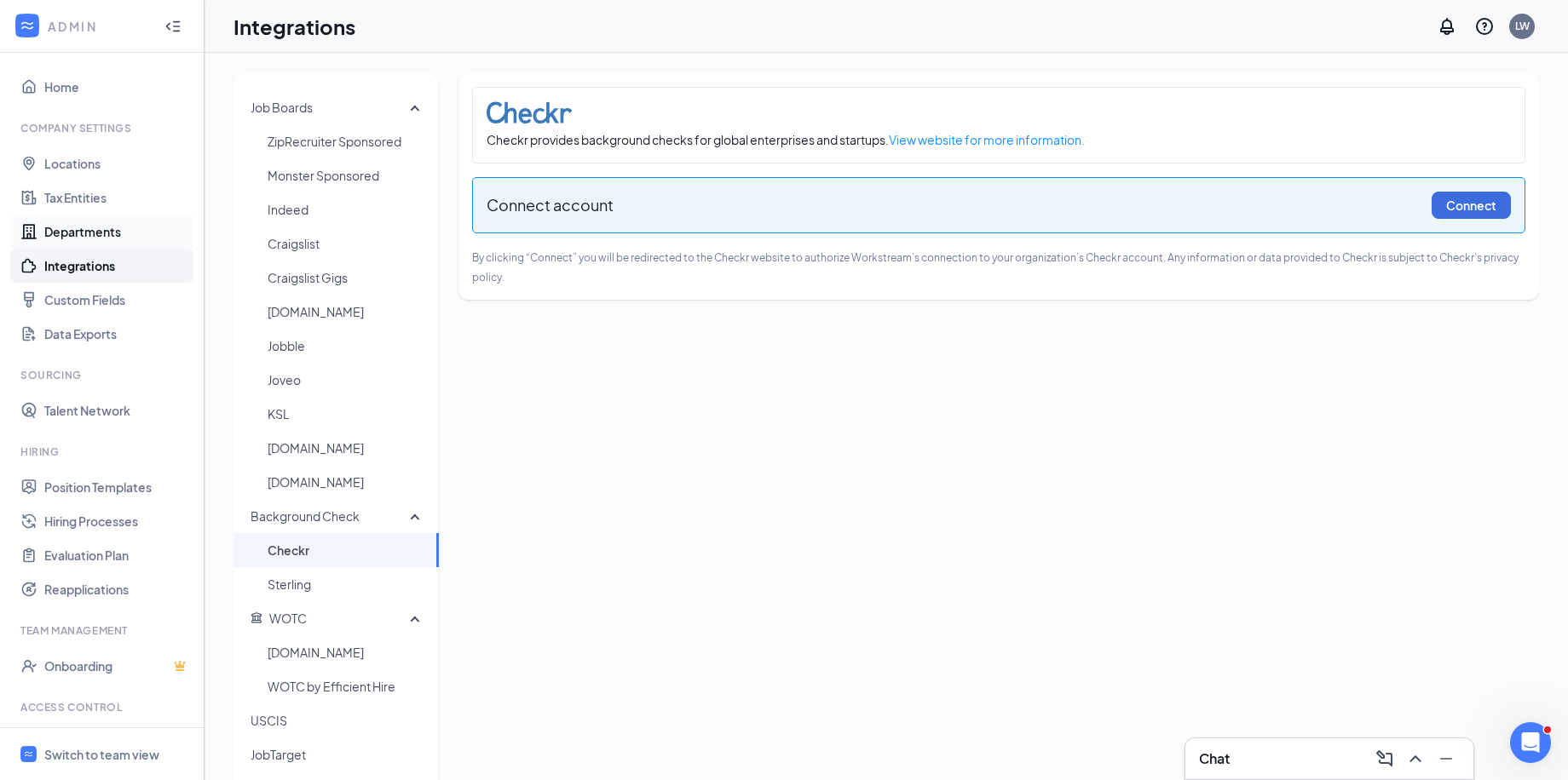
click at [73, 227] on link "Departments" at bounding box center [117, 232] width 145 height 34
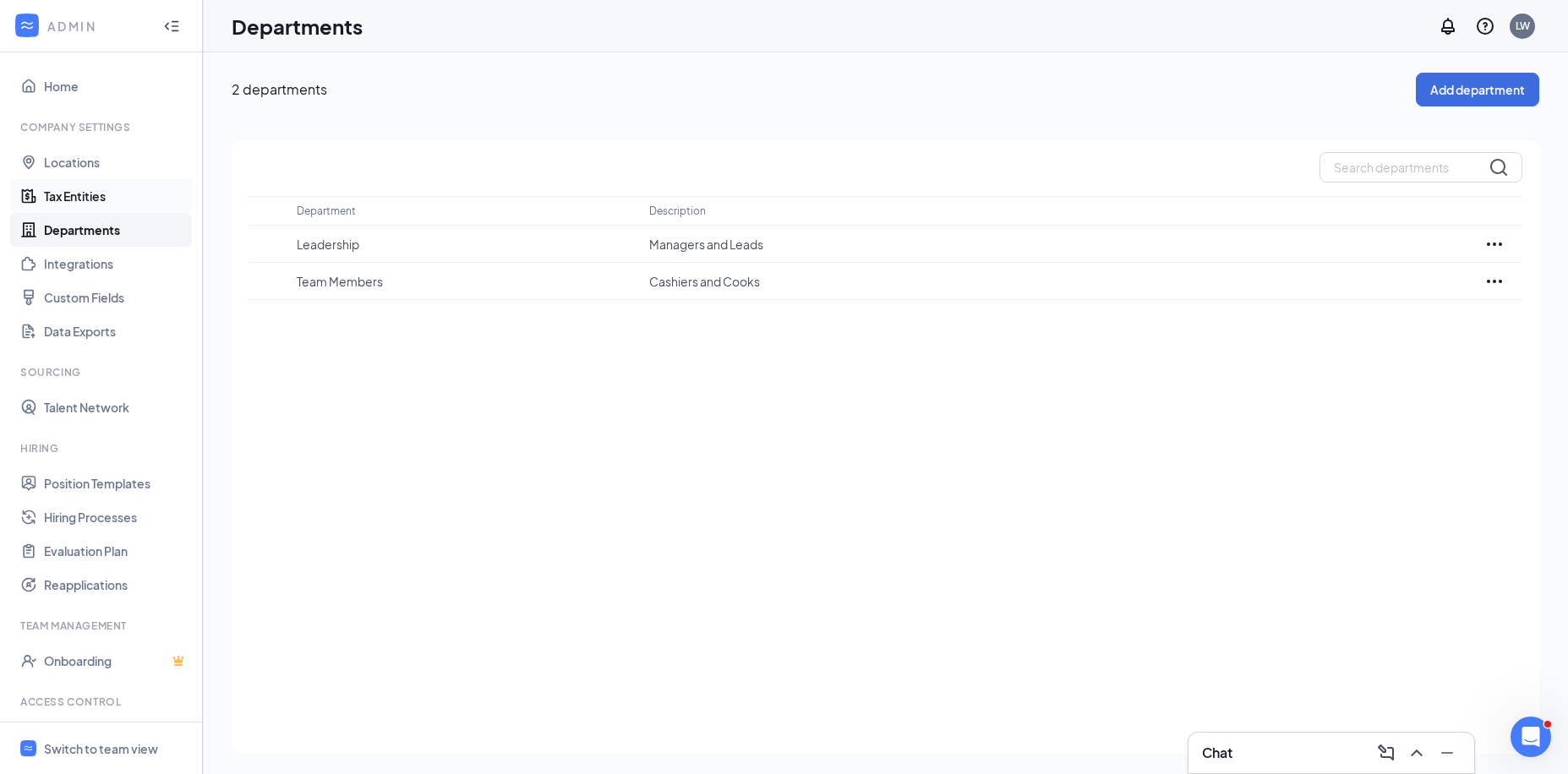
click at [91, 192] on link "Tax Entities" at bounding box center [116, 196] width 144 height 34
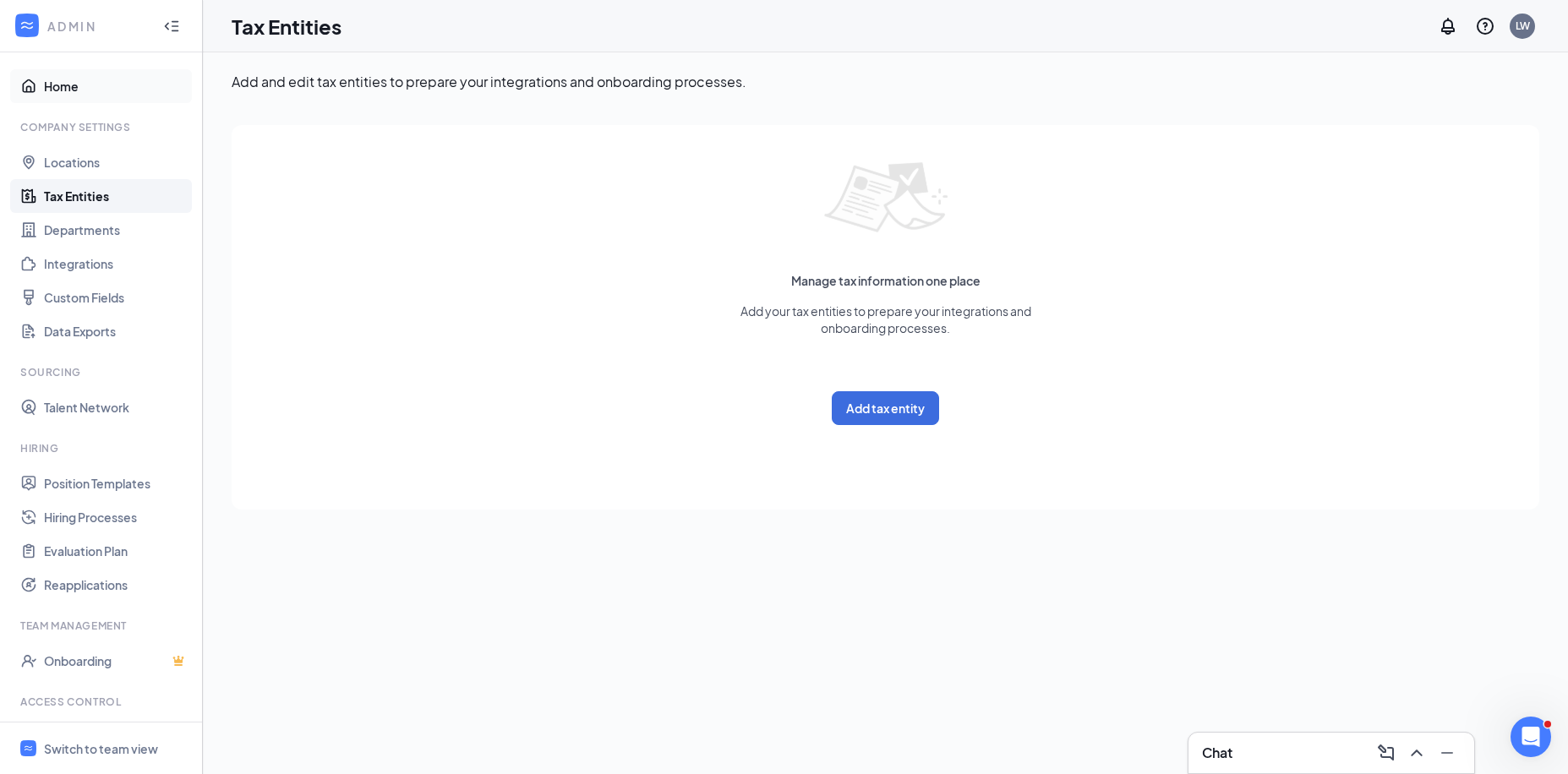
click at [55, 87] on link "Home" at bounding box center [116, 86] width 144 height 34
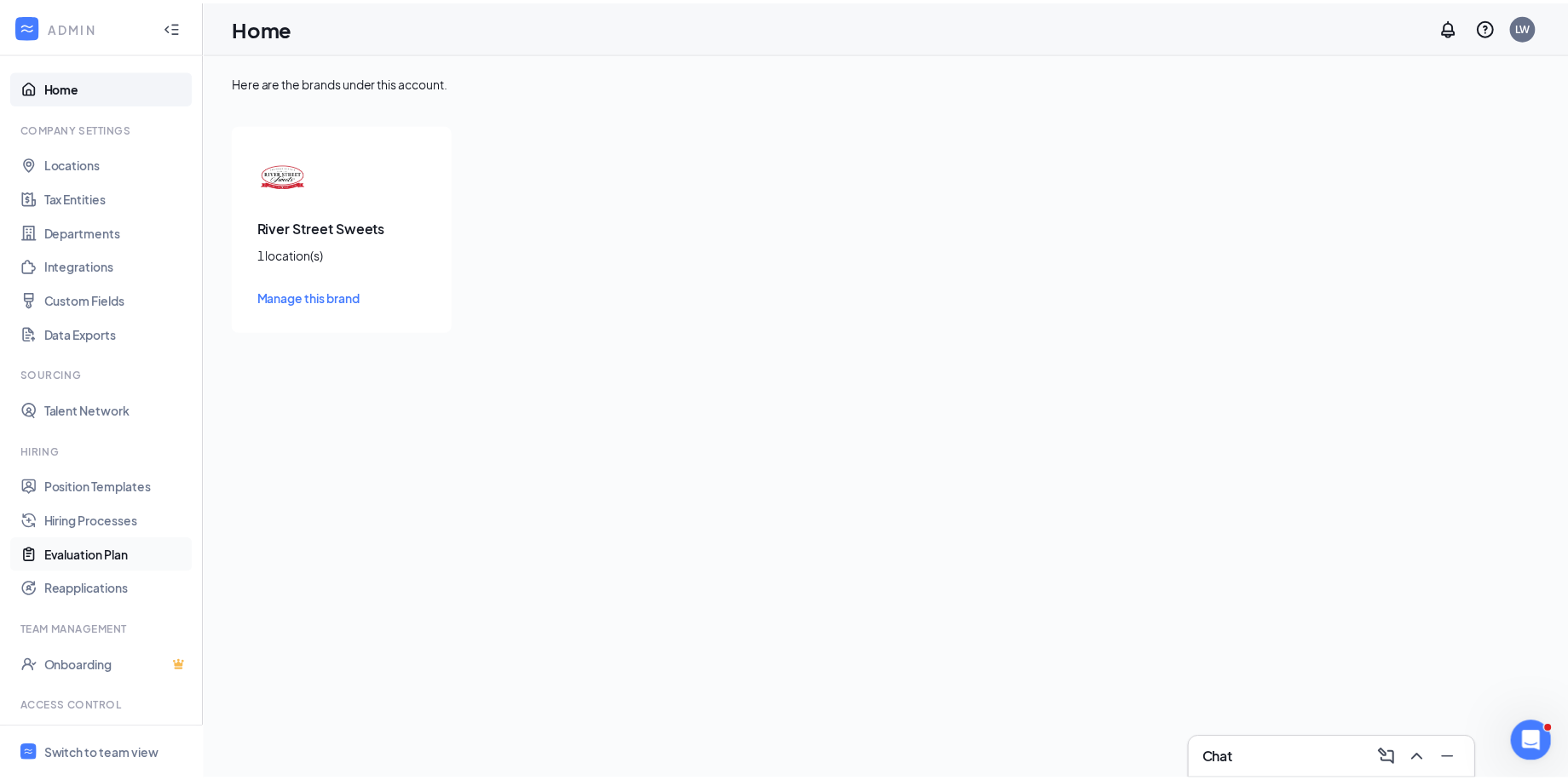
scroll to position [73, 0]
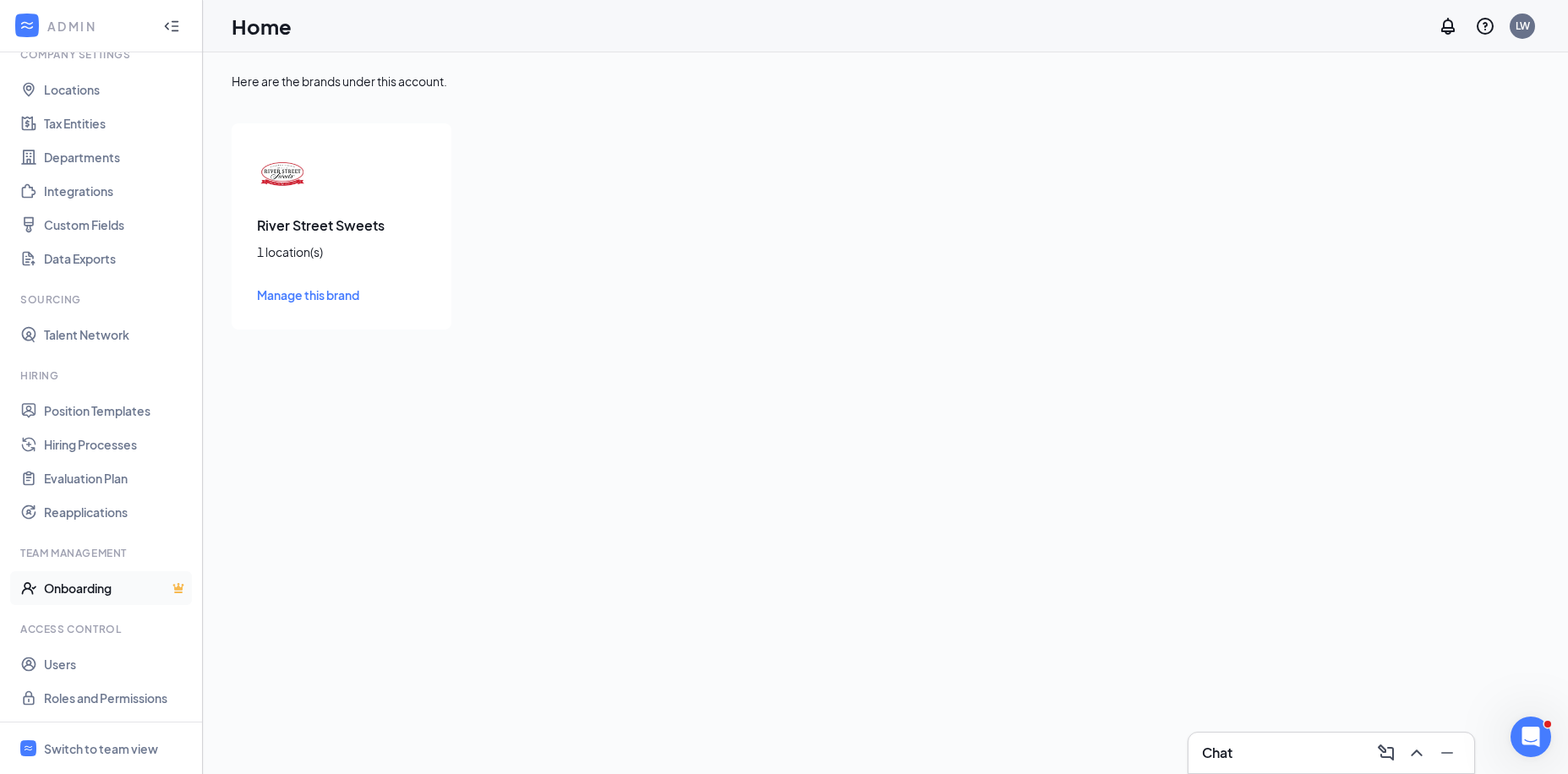
click at [86, 584] on link "Onboarding" at bounding box center [116, 588] width 144 height 34
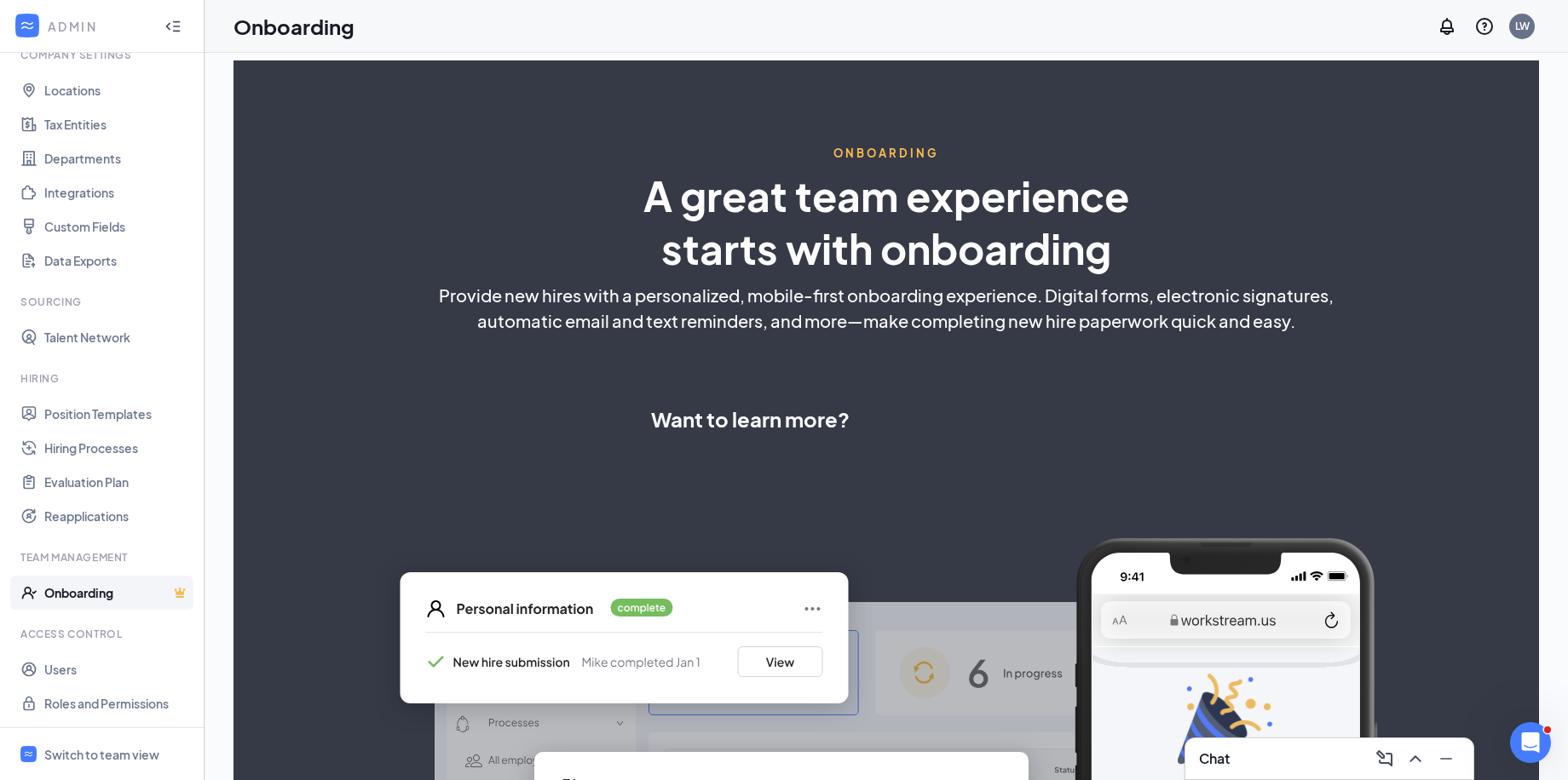
select select "US"
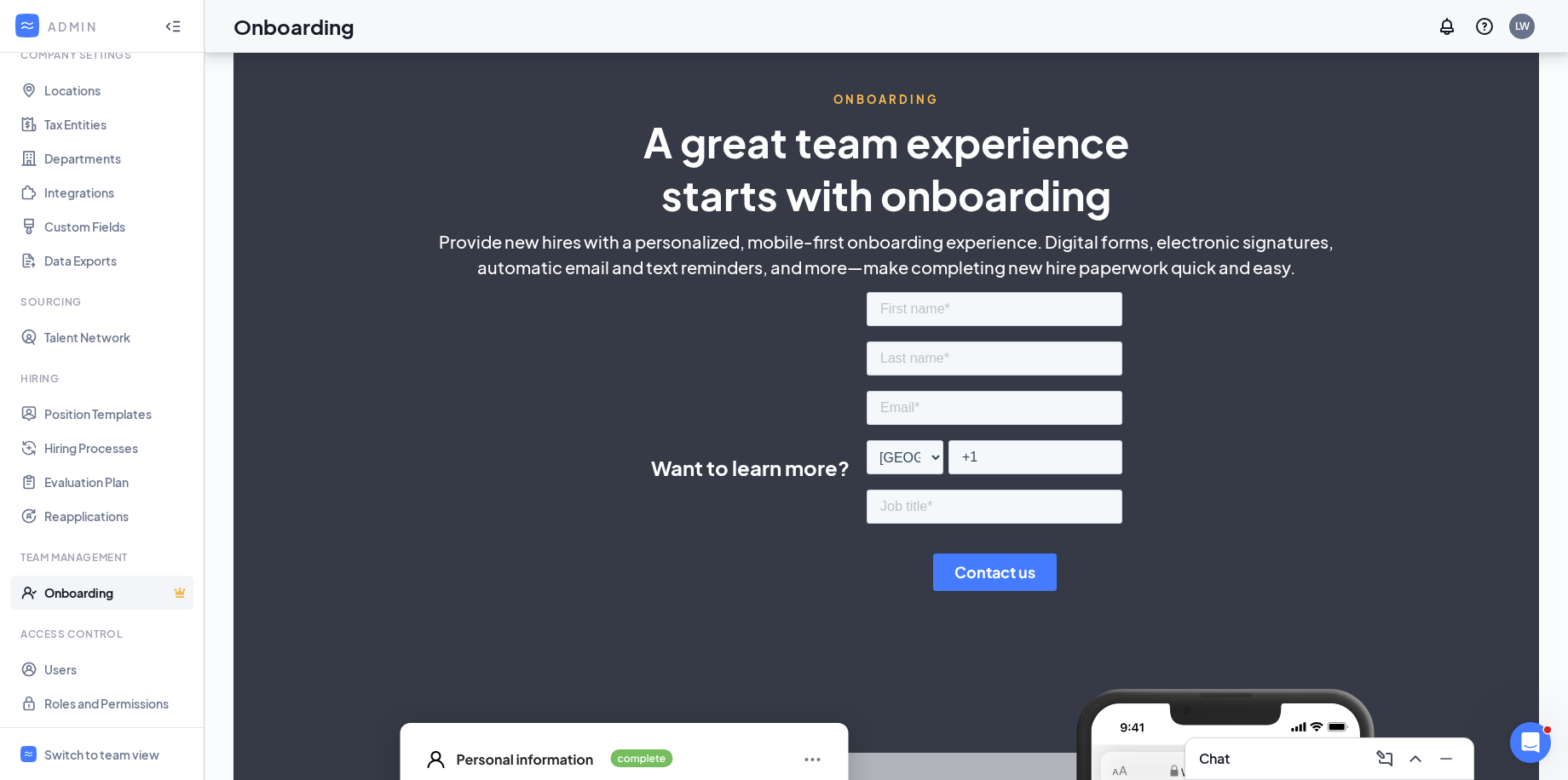
scroll to position [28, 0]
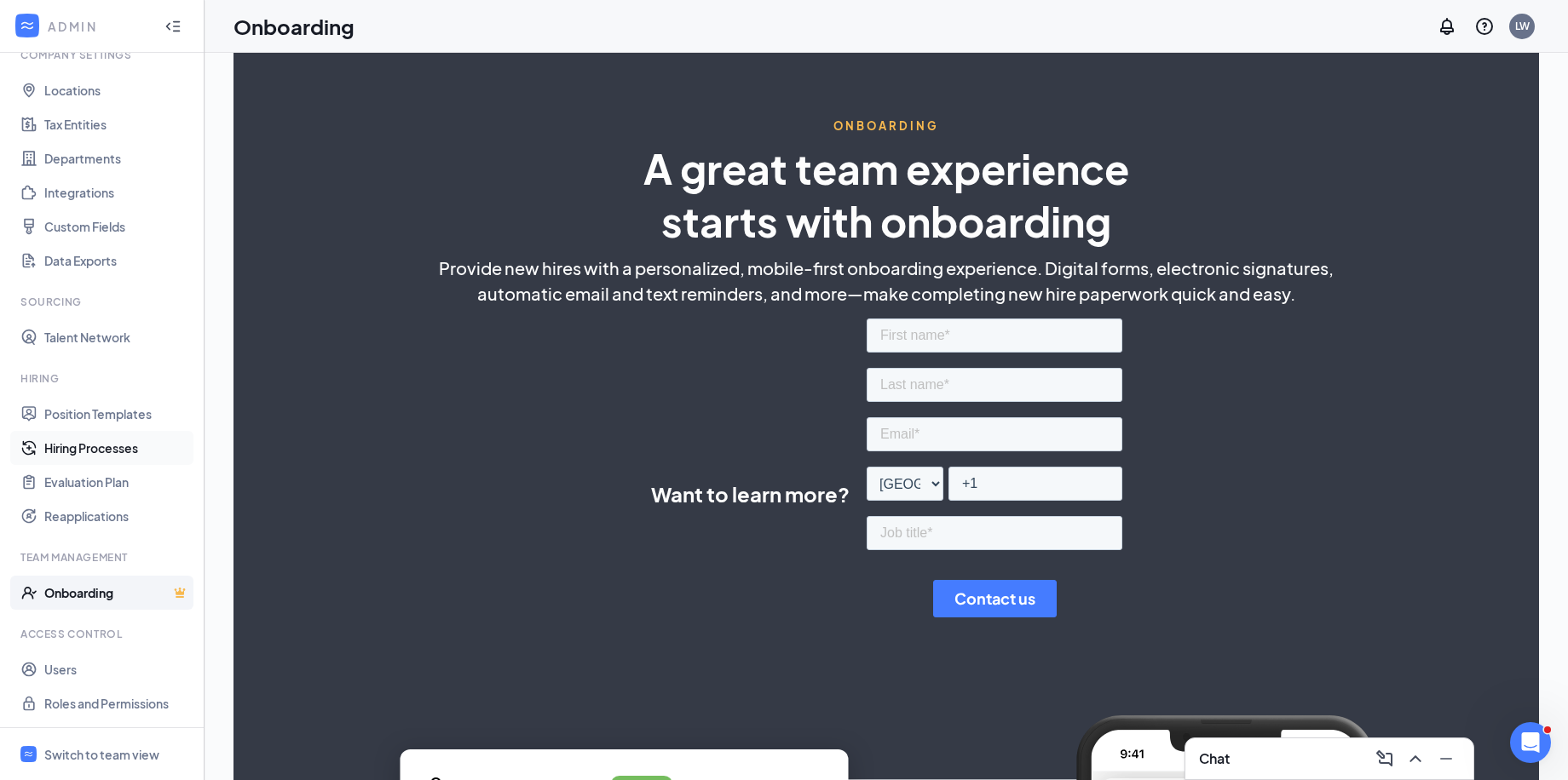
click at [95, 440] on link "Hiring Processes" at bounding box center [117, 448] width 145 height 34
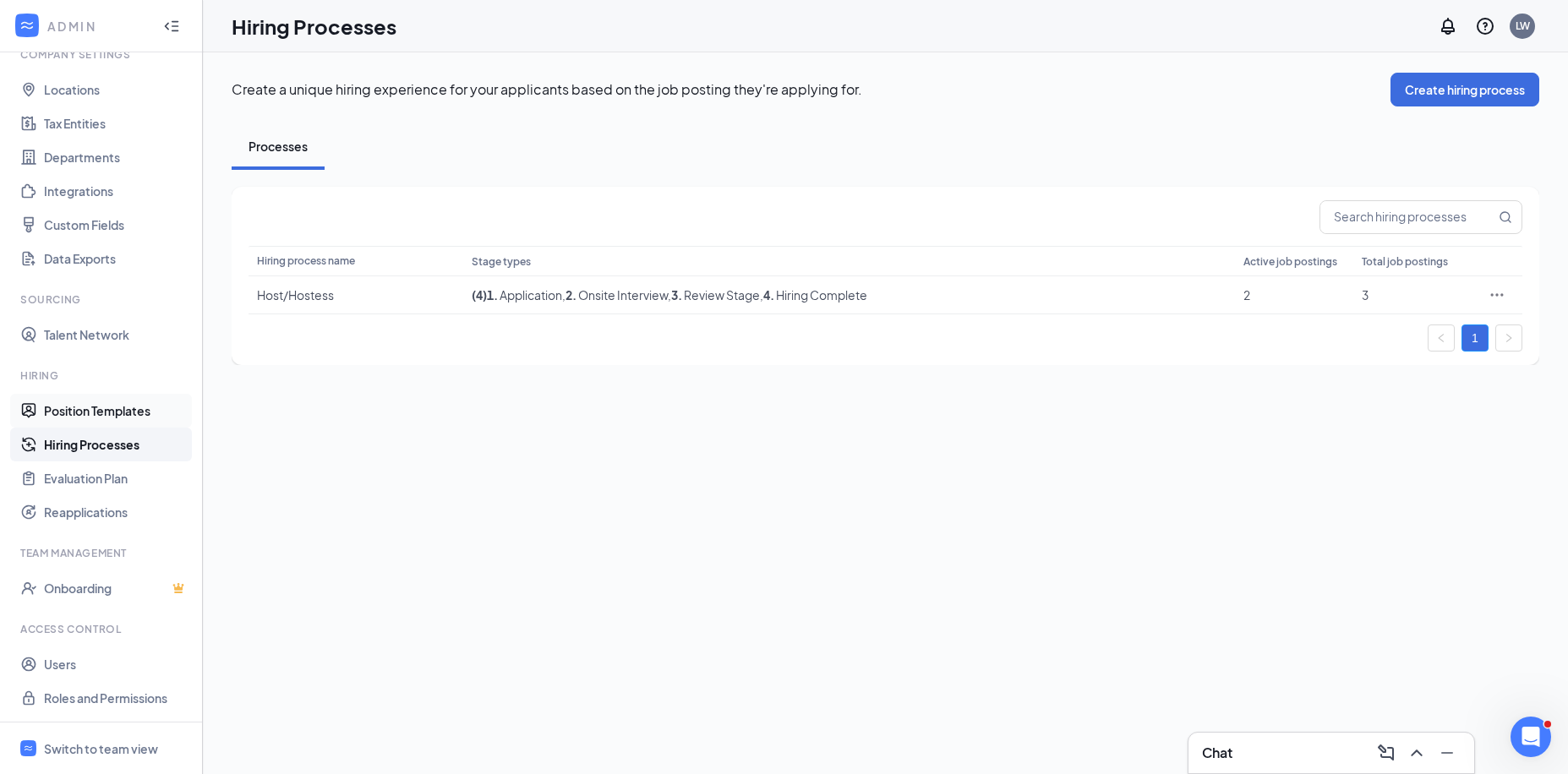
click at [103, 409] on link "Position Templates" at bounding box center [116, 411] width 144 height 34
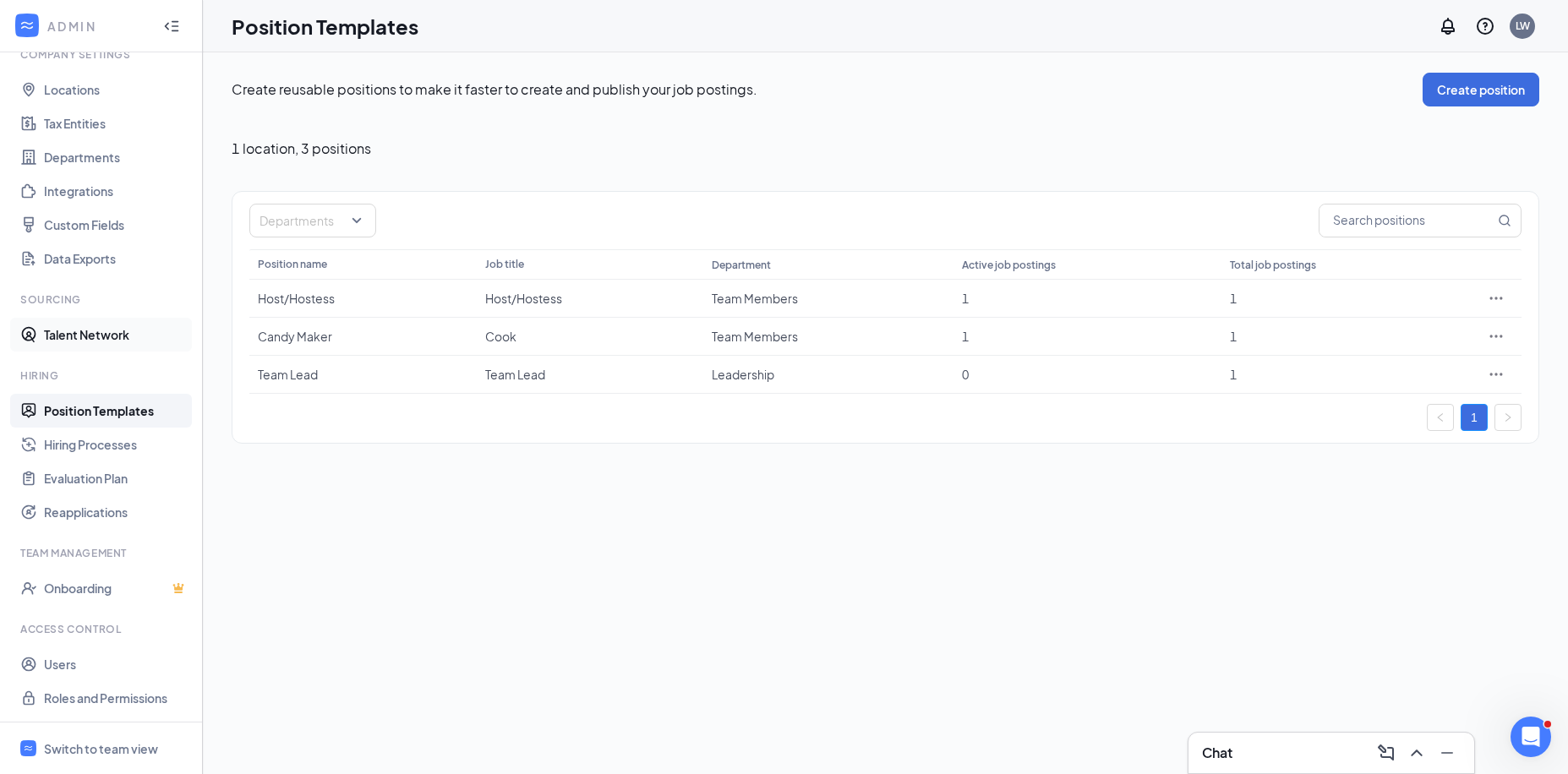
click at [104, 329] on link "Talent Network" at bounding box center [116, 335] width 144 height 34
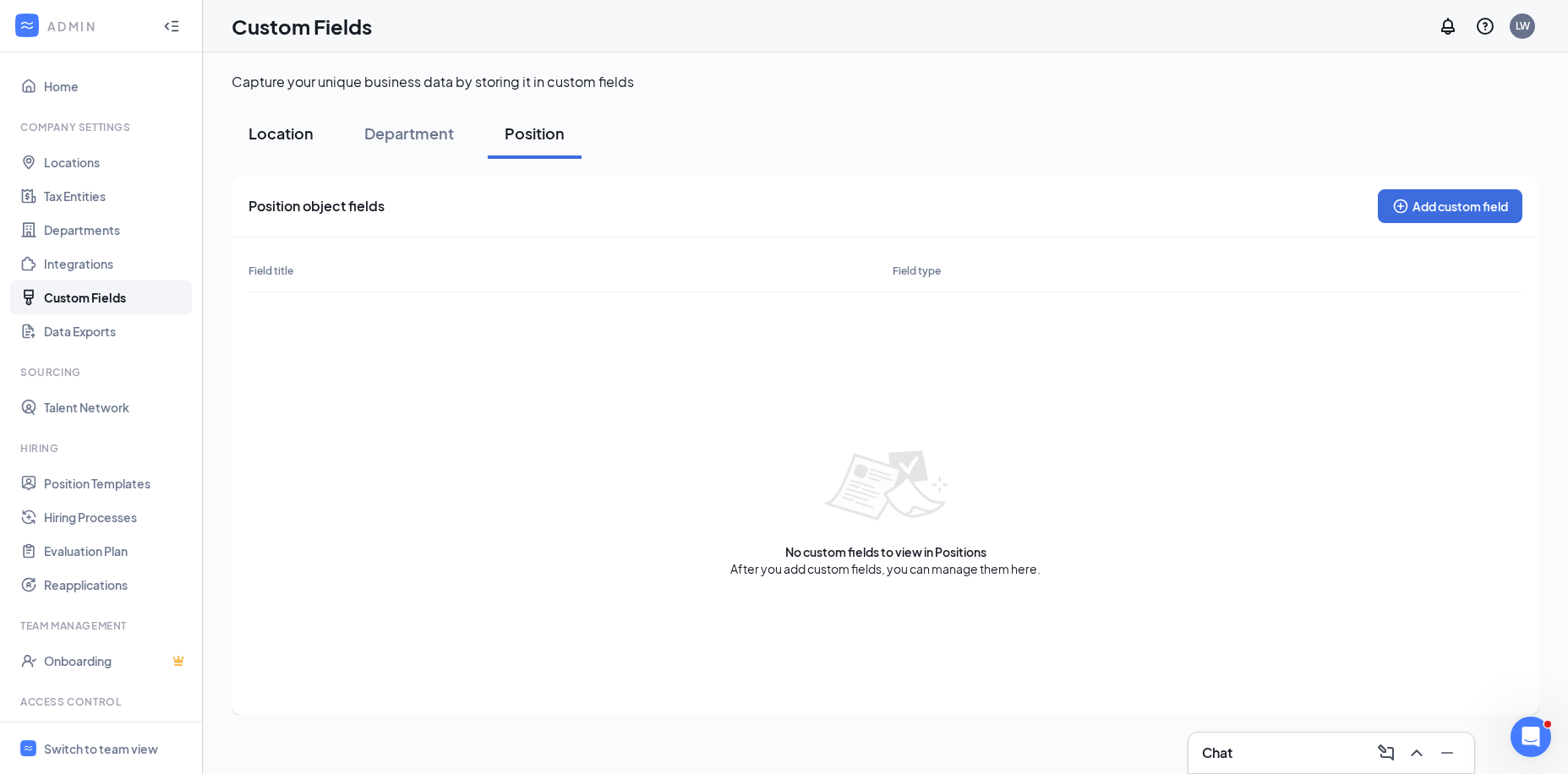
click at [263, 136] on div "Location" at bounding box center [282, 133] width 66 height 21
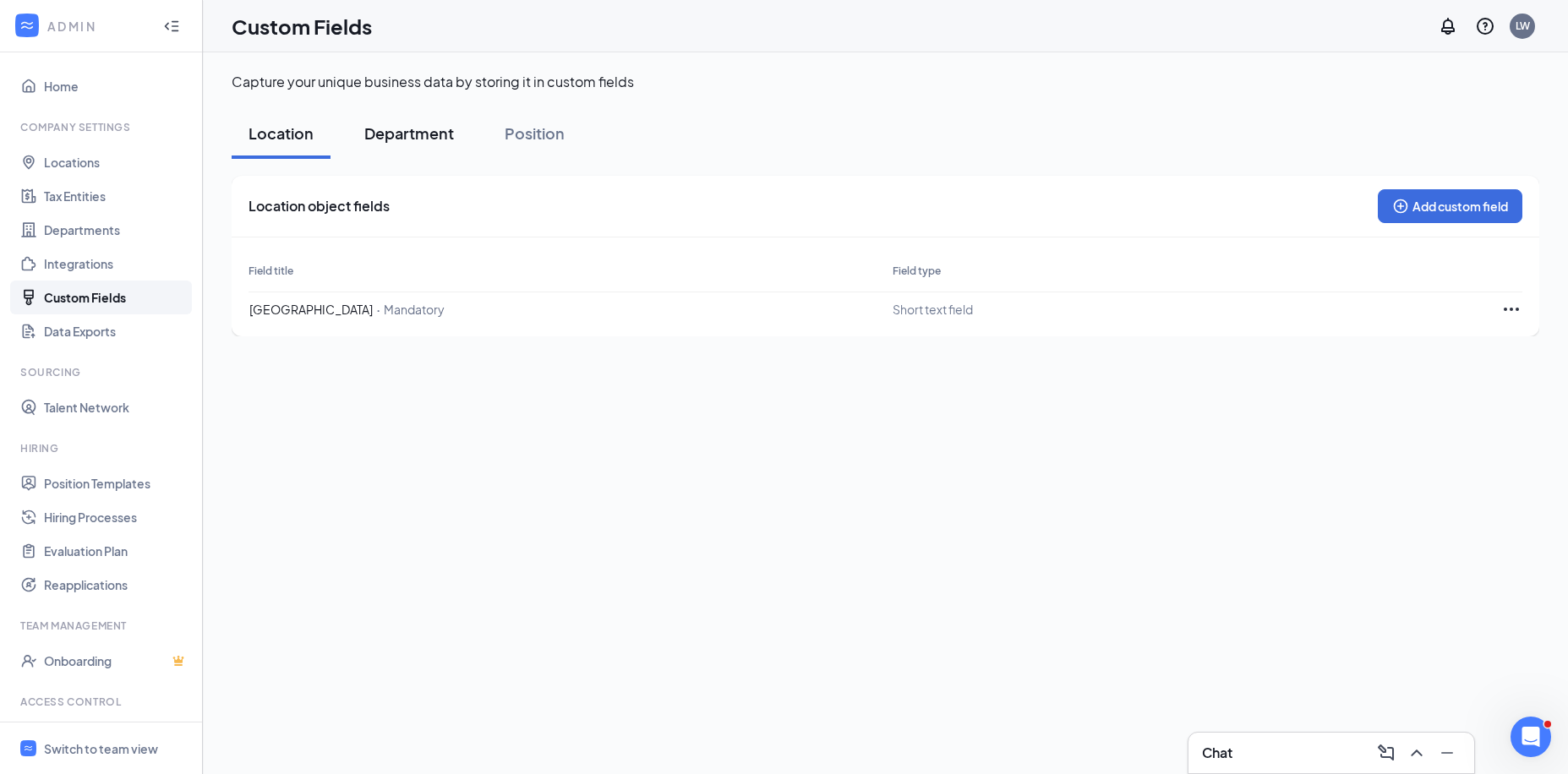
click at [444, 124] on div "Department" at bounding box center [408, 133] width 89 height 21
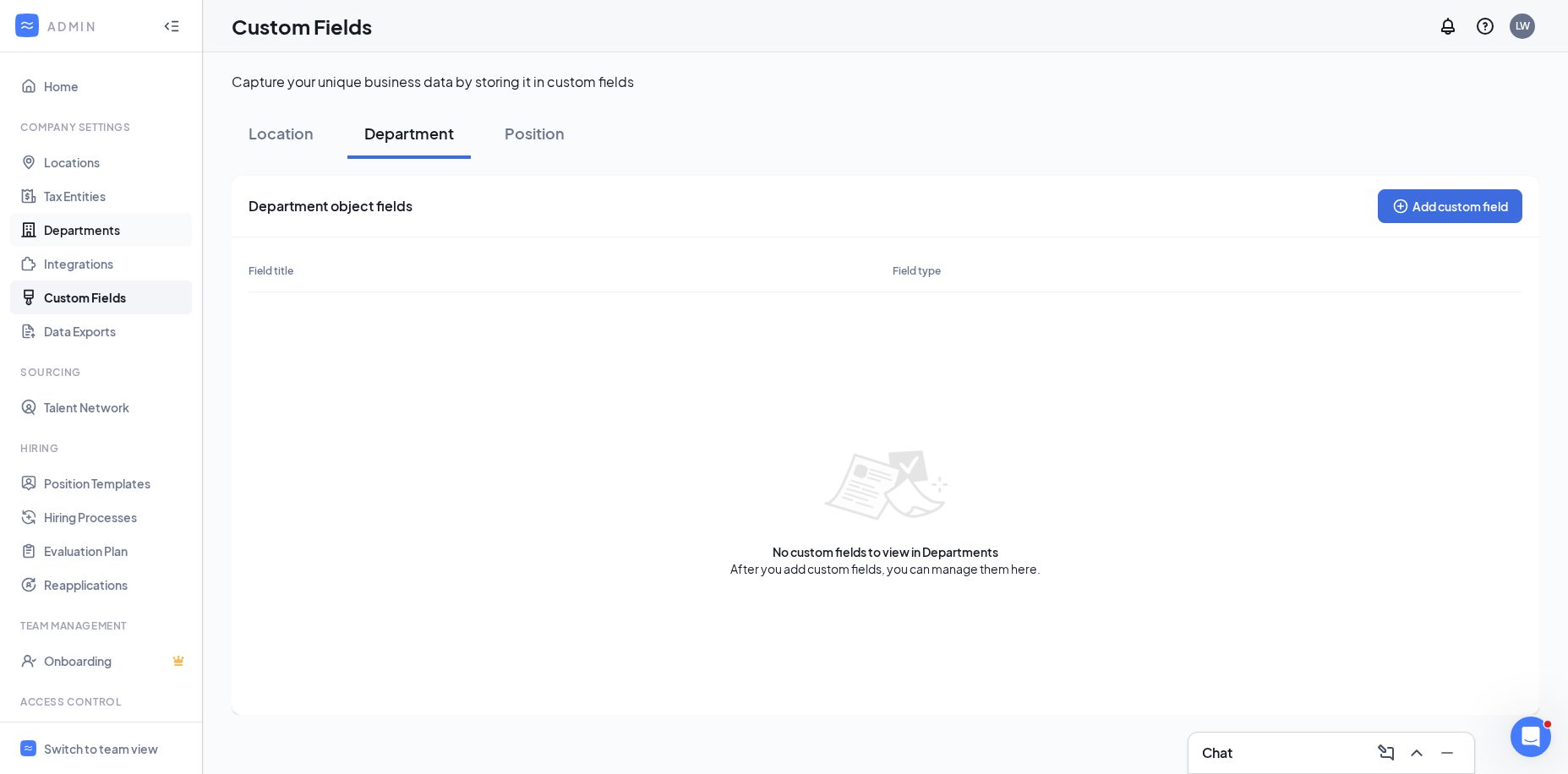
click at [104, 232] on link "Departments" at bounding box center [116, 230] width 144 height 34
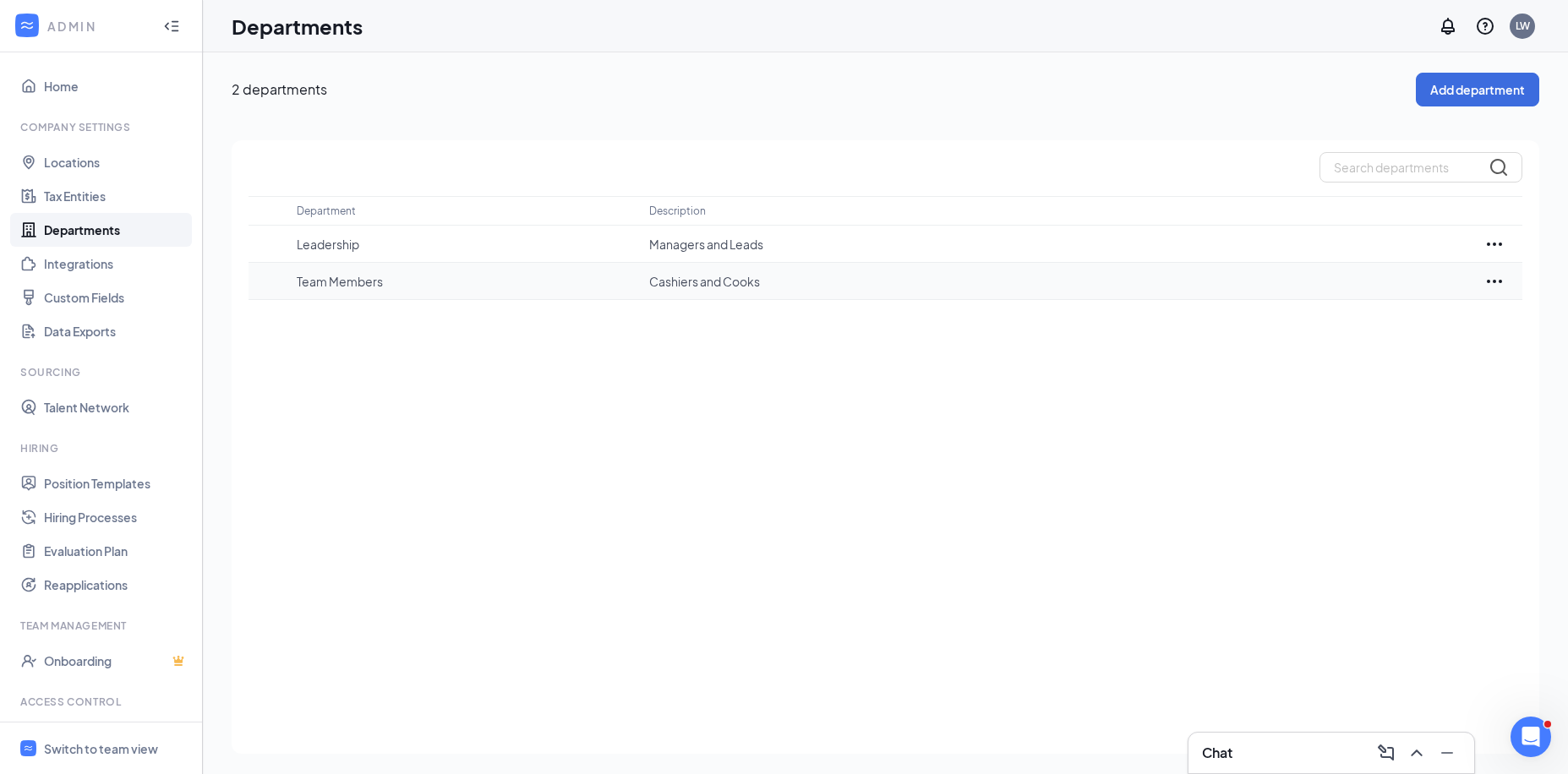
click at [347, 282] on p "Team Members" at bounding box center [464, 281] width 336 height 17
click at [1502, 279] on icon "Ellipses" at bounding box center [1494, 281] width 20 height 20
click at [886, 436] on div "Department Description Leadership Managers and Leads Team Members Cashiers and …" at bounding box center [885, 446] width 1308 height 614
click at [104, 160] on link "Locations" at bounding box center [116, 162] width 144 height 34
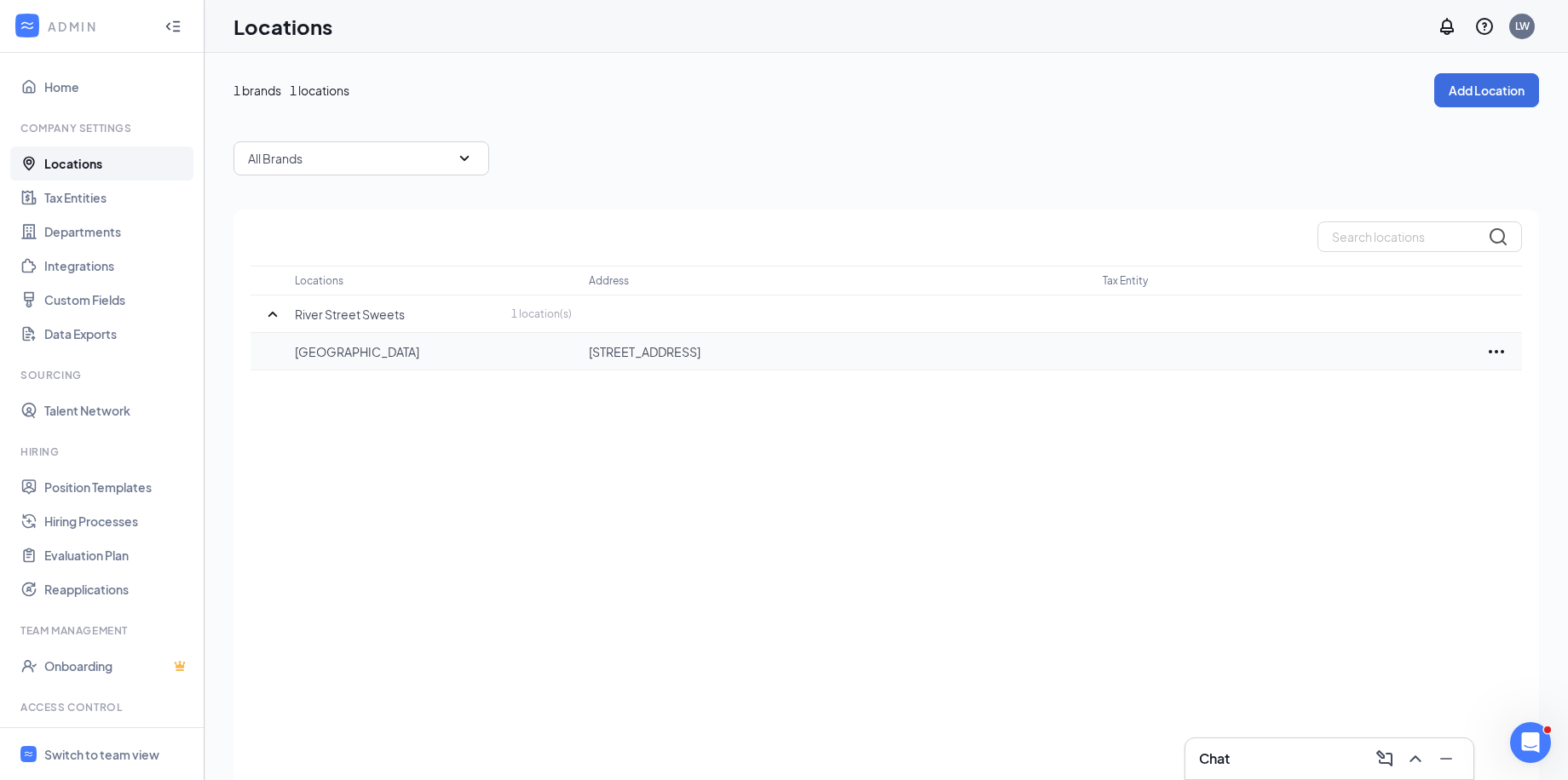
click at [415, 356] on p "[GEOGRAPHIC_DATA]" at bounding box center [433, 352] width 277 height 17
click at [98, 755] on div "Switch to team view" at bounding box center [102, 754] width 115 height 17
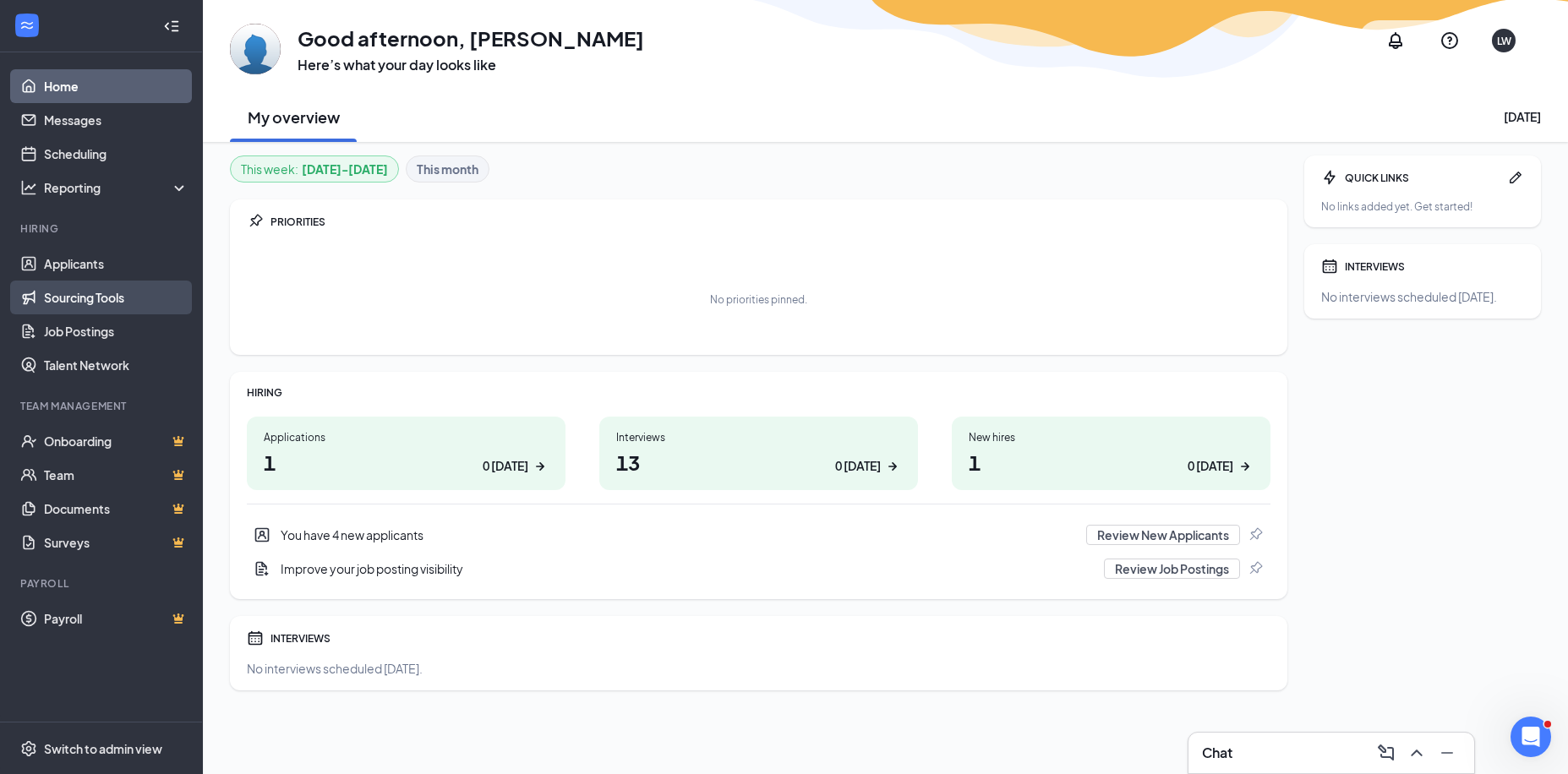
click at [95, 301] on link "Sourcing Tools" at bounding box center [116, 298] width 144 height 34
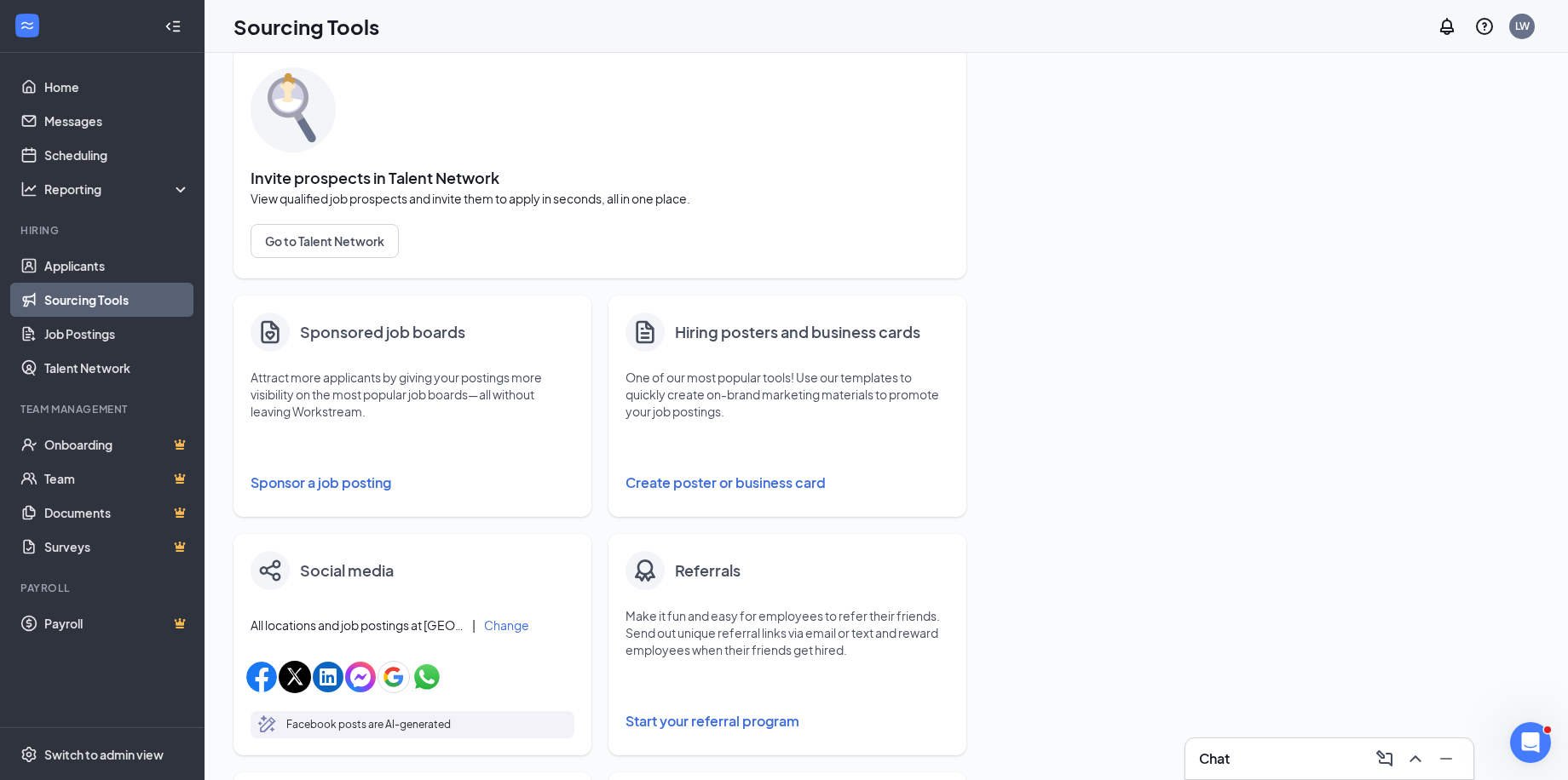
scroll to position [39, 0]
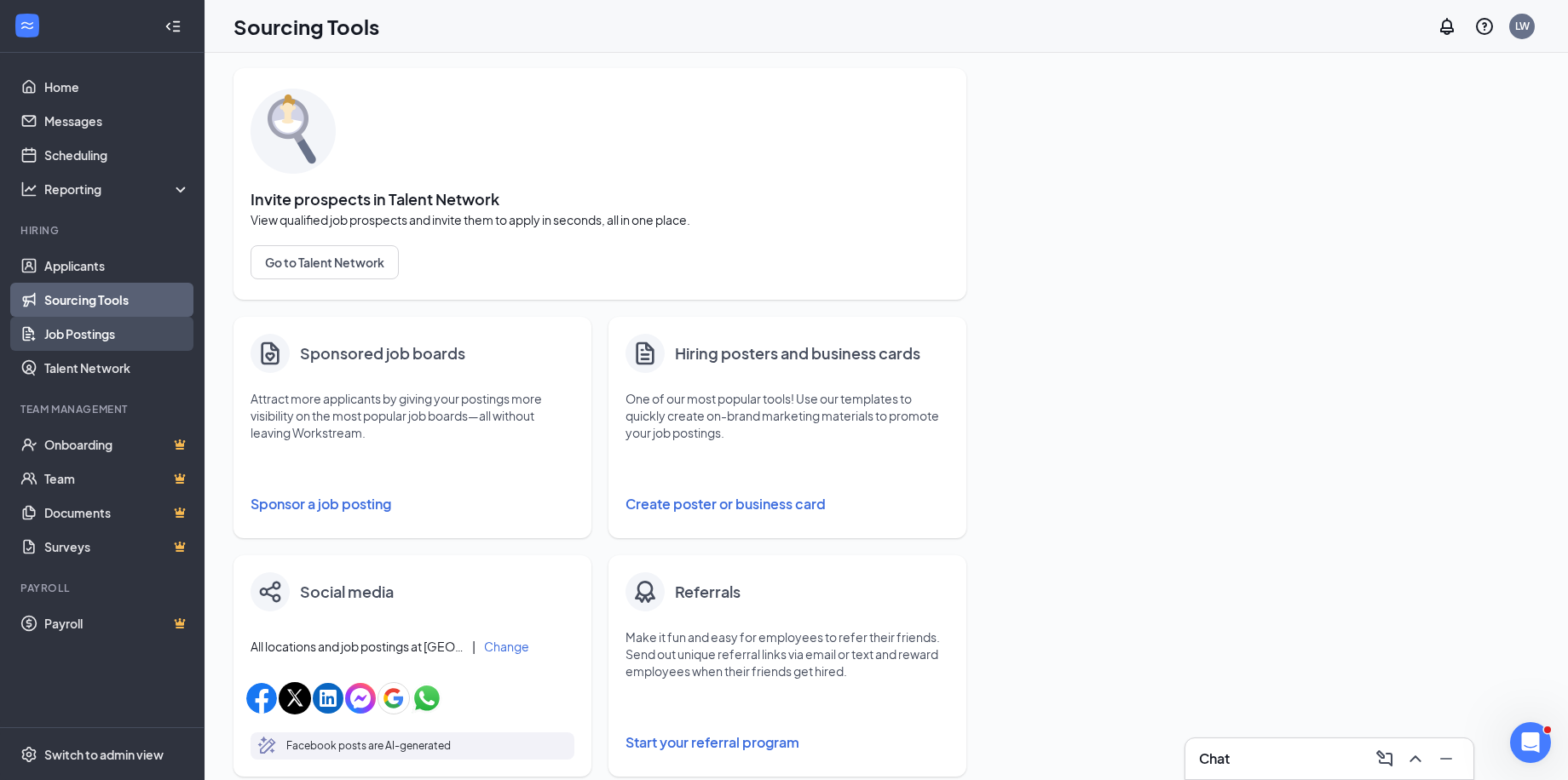
click at [81, 329] on link "Job Postings" at bounding box center [117, 334] width 145 height 34
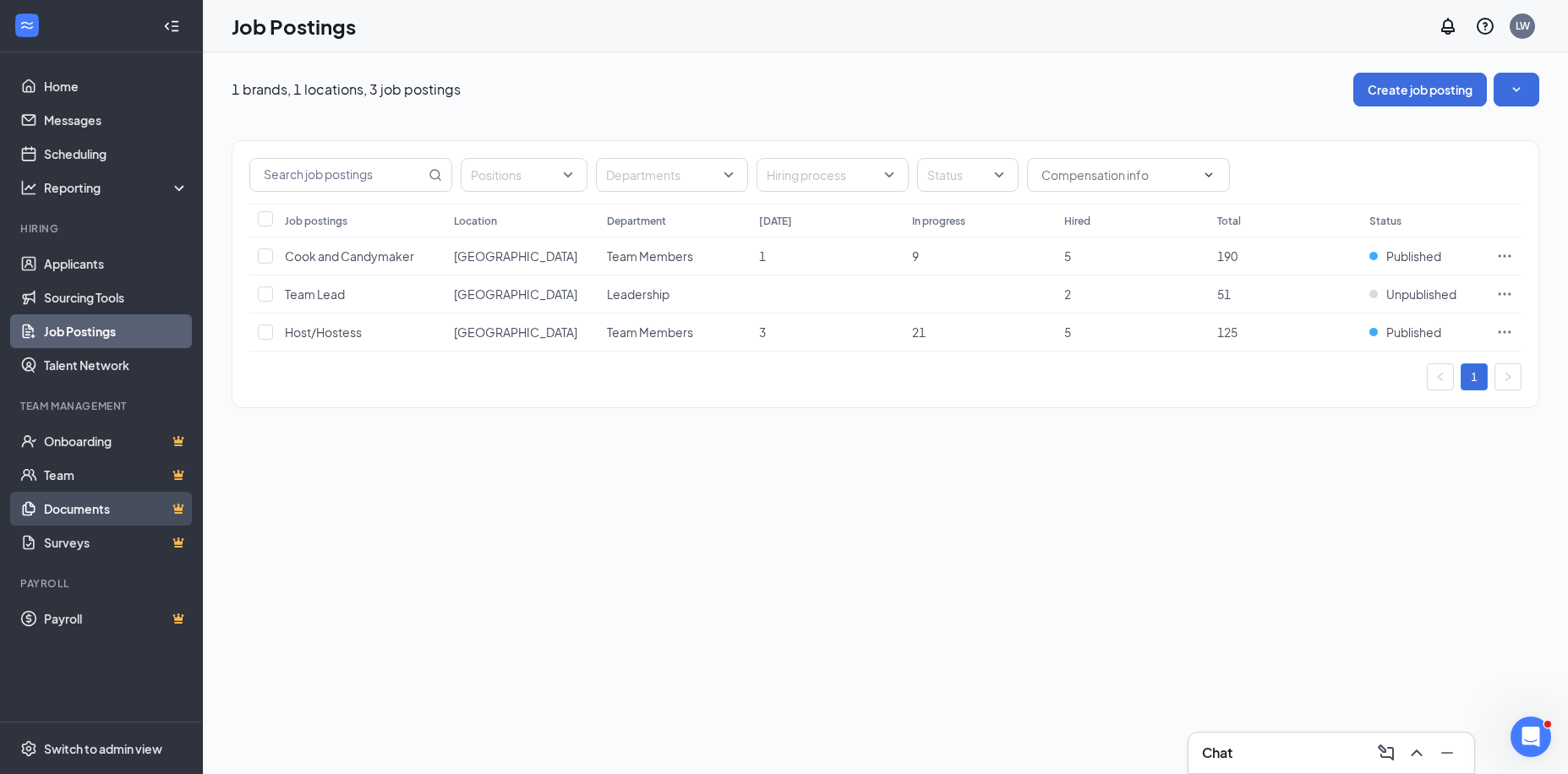
click at [73, 511] on link "Documents" at bounding box center [116, 509] width 144 height 34
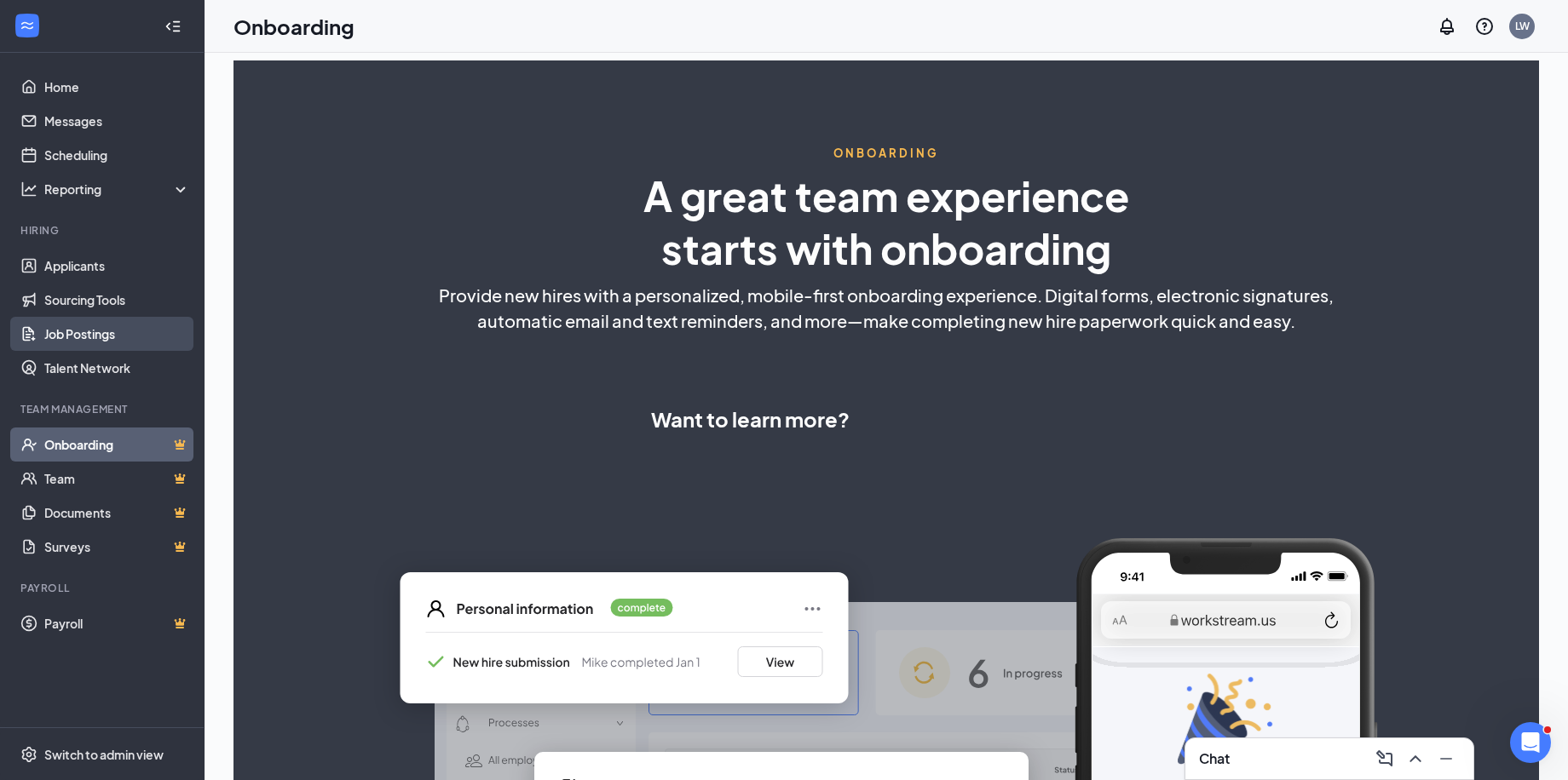
select select "US"
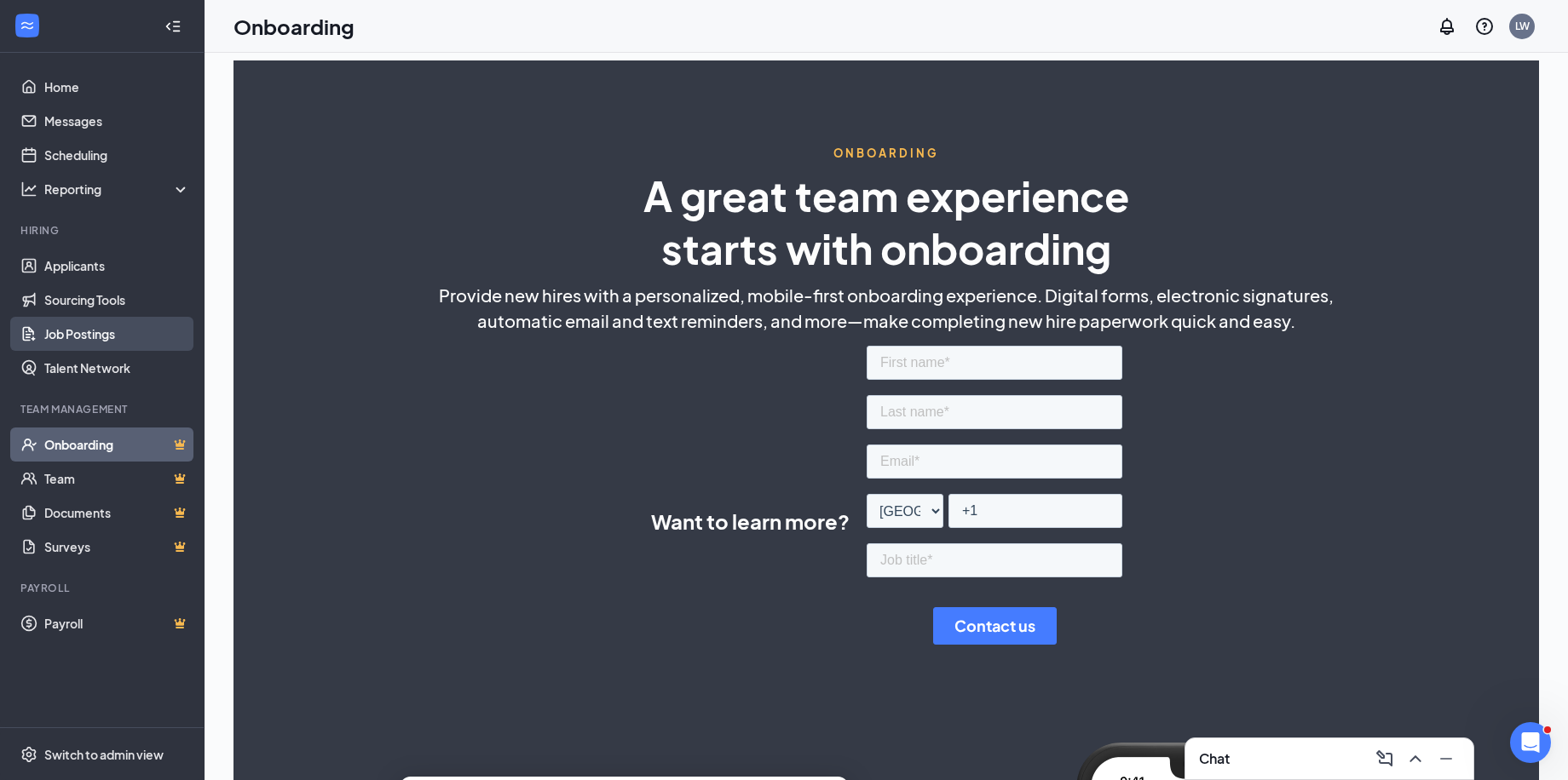
click at [83, 333] on link "Job Postings" at bounding box center [117, 334] width 145 height 34
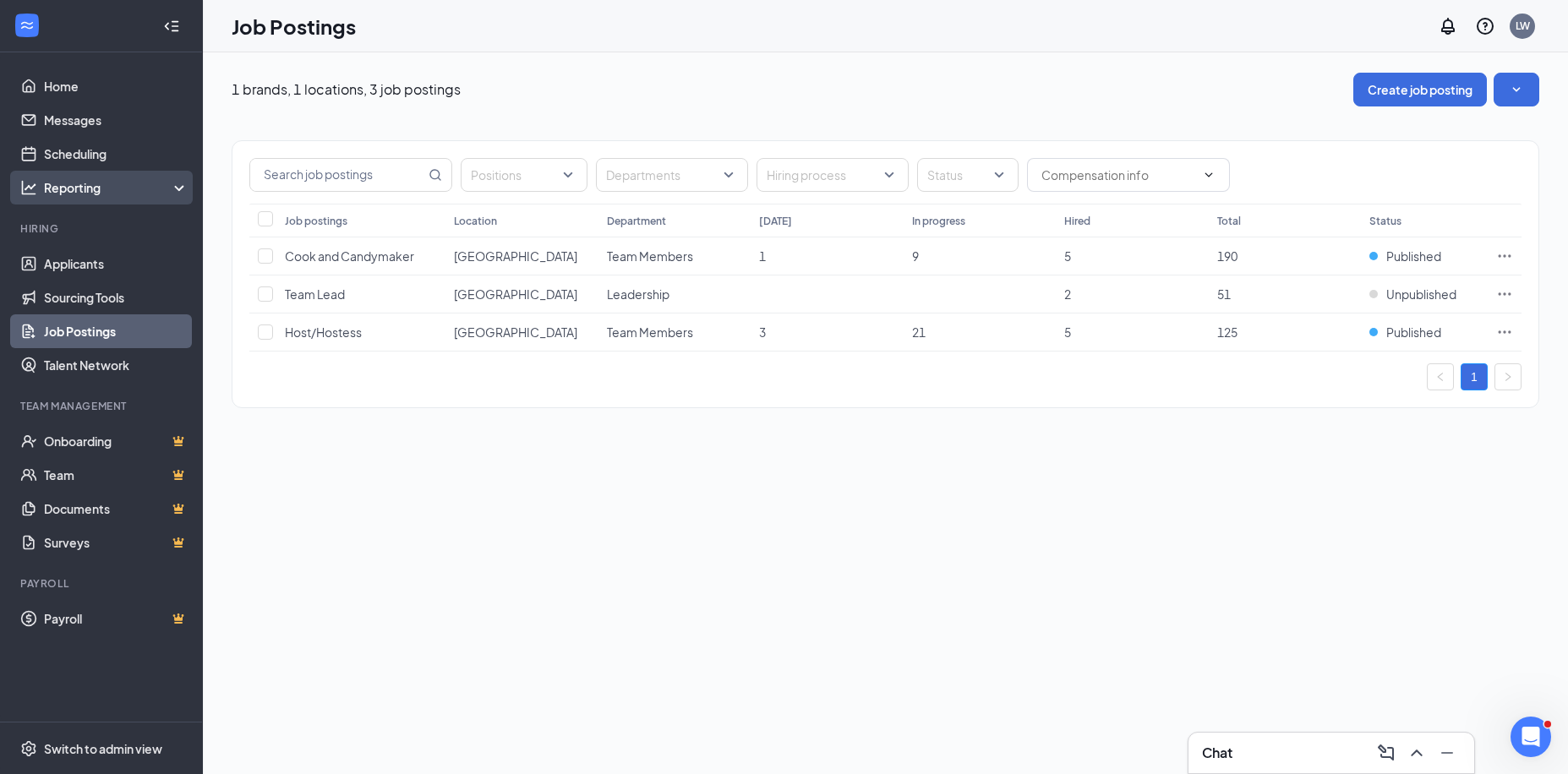
click at [74, 179] on div "Reporting" at bounding box center [117, 187] width 145 height 17
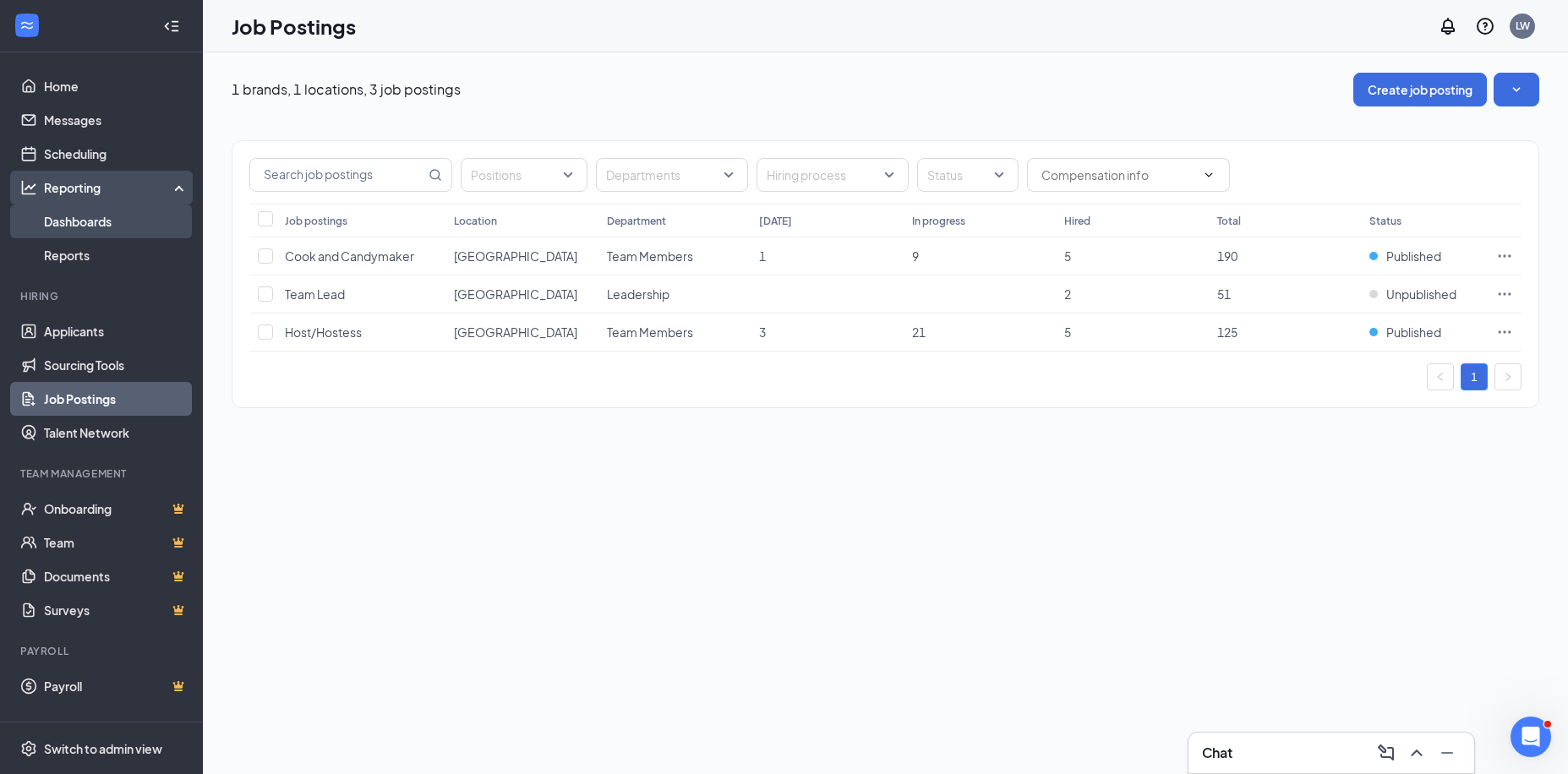
click at [78, 224] on link "Dashboards" at bounding box center [116, 221] width 144 height 34
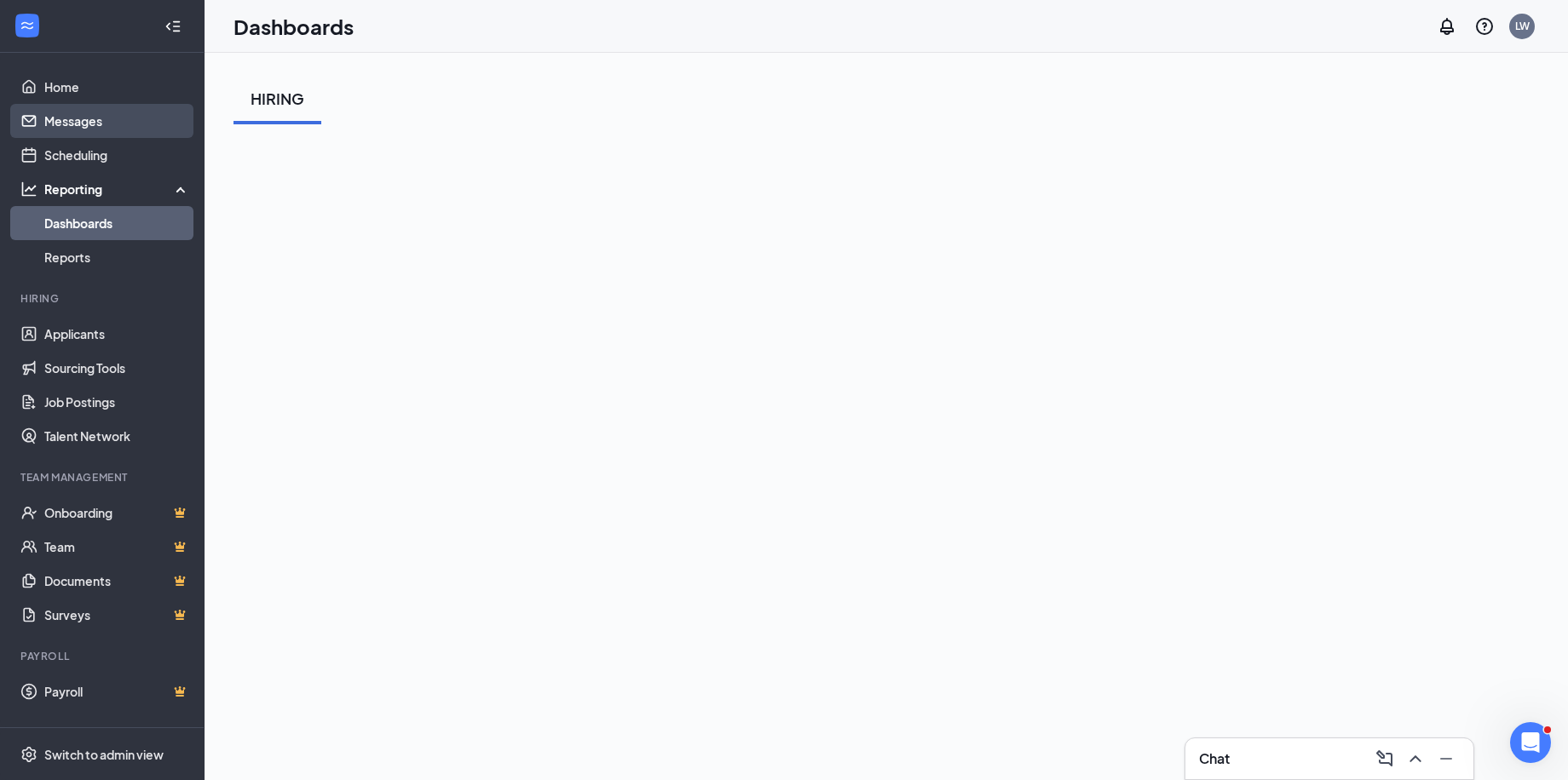
click at [68, 120] on link "Messages" at bounding box center [117, 120] width 145 height 34
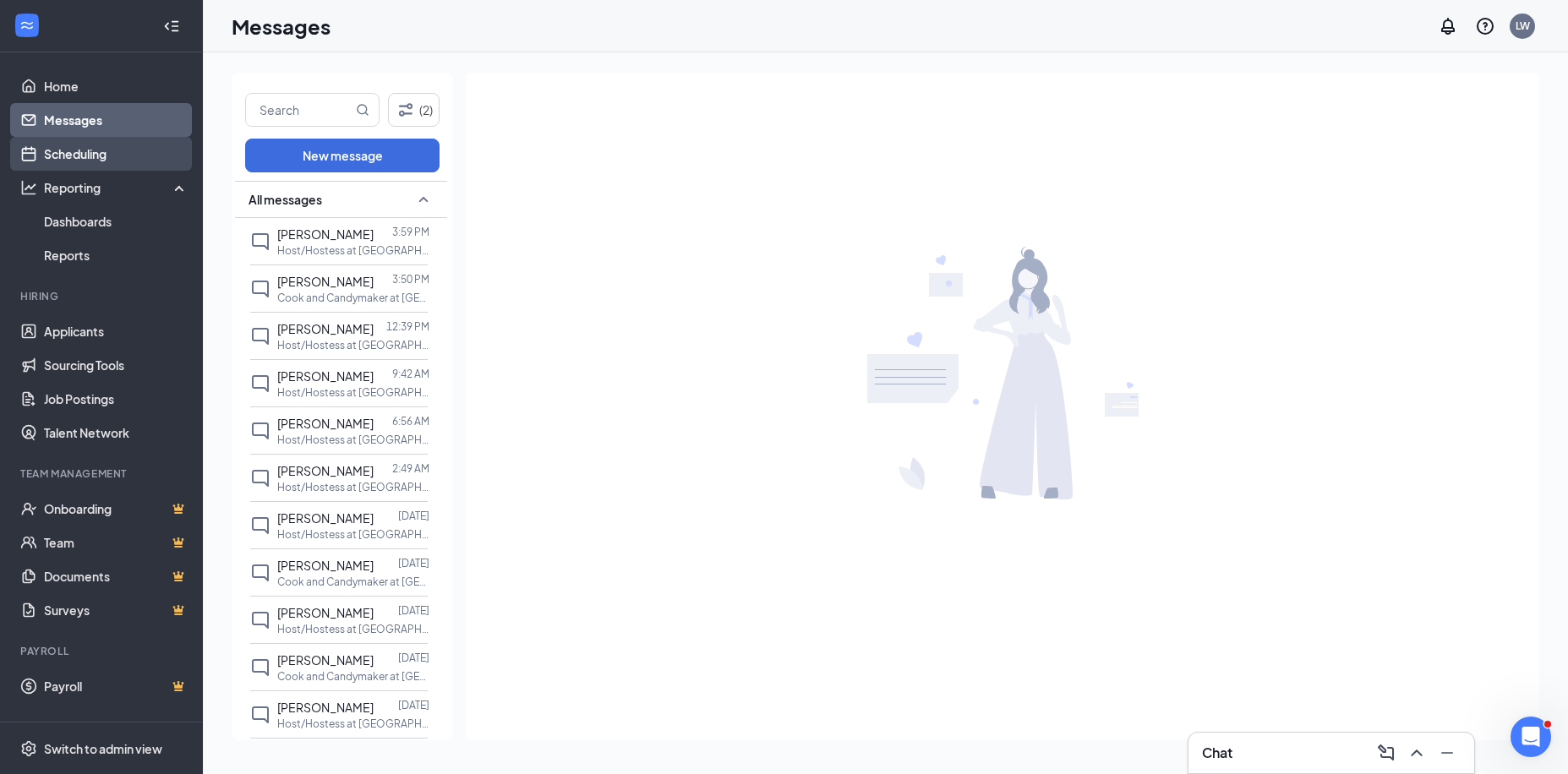
click at [75, 155] on link "Scheduling" at bounding box center [116, 154] width 144 height 34
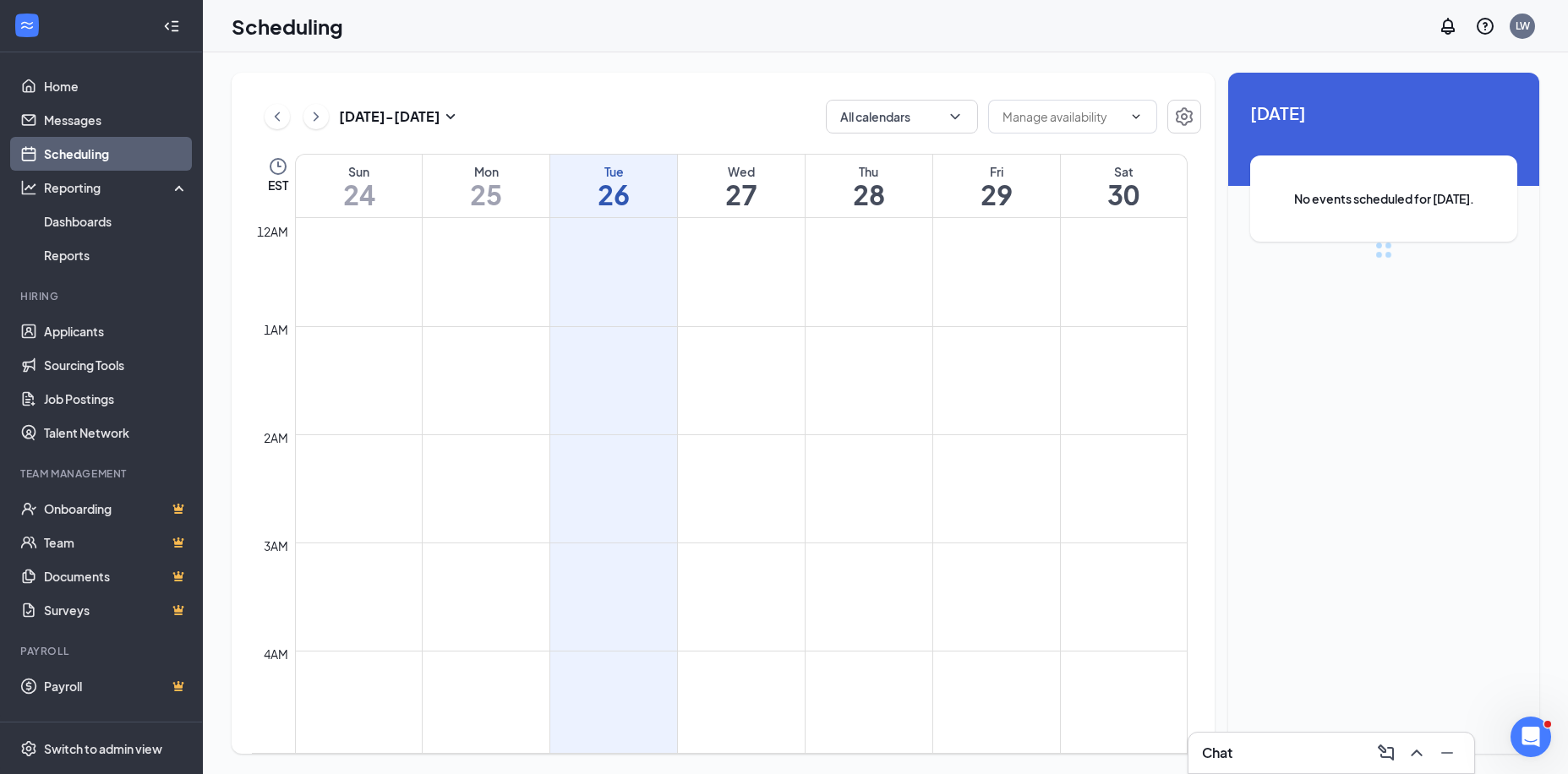
scroll to position [831, 0]
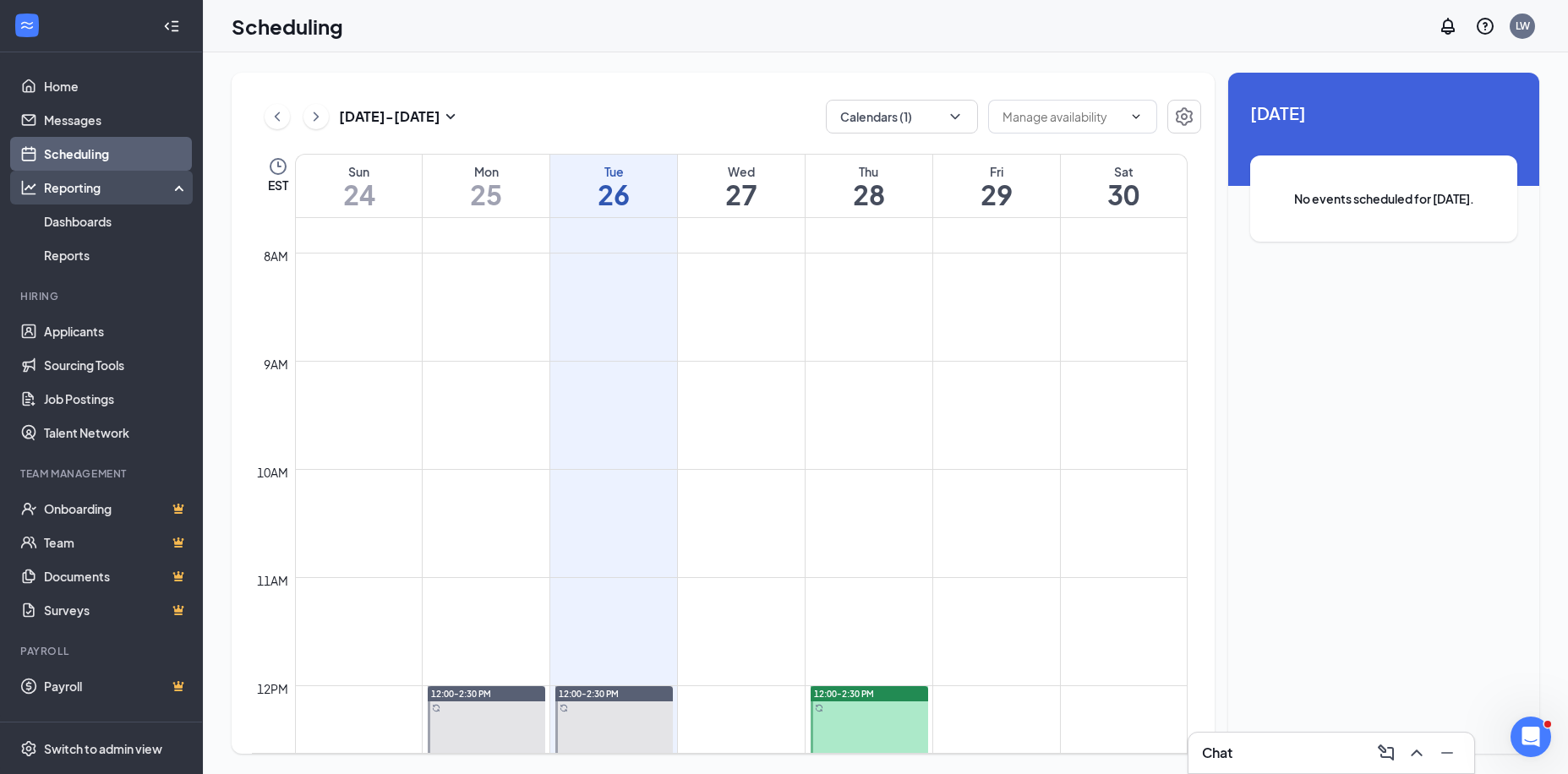
click at [72, 195] on div "Reporting" at bounding box center [117, 187] width 145 height 17
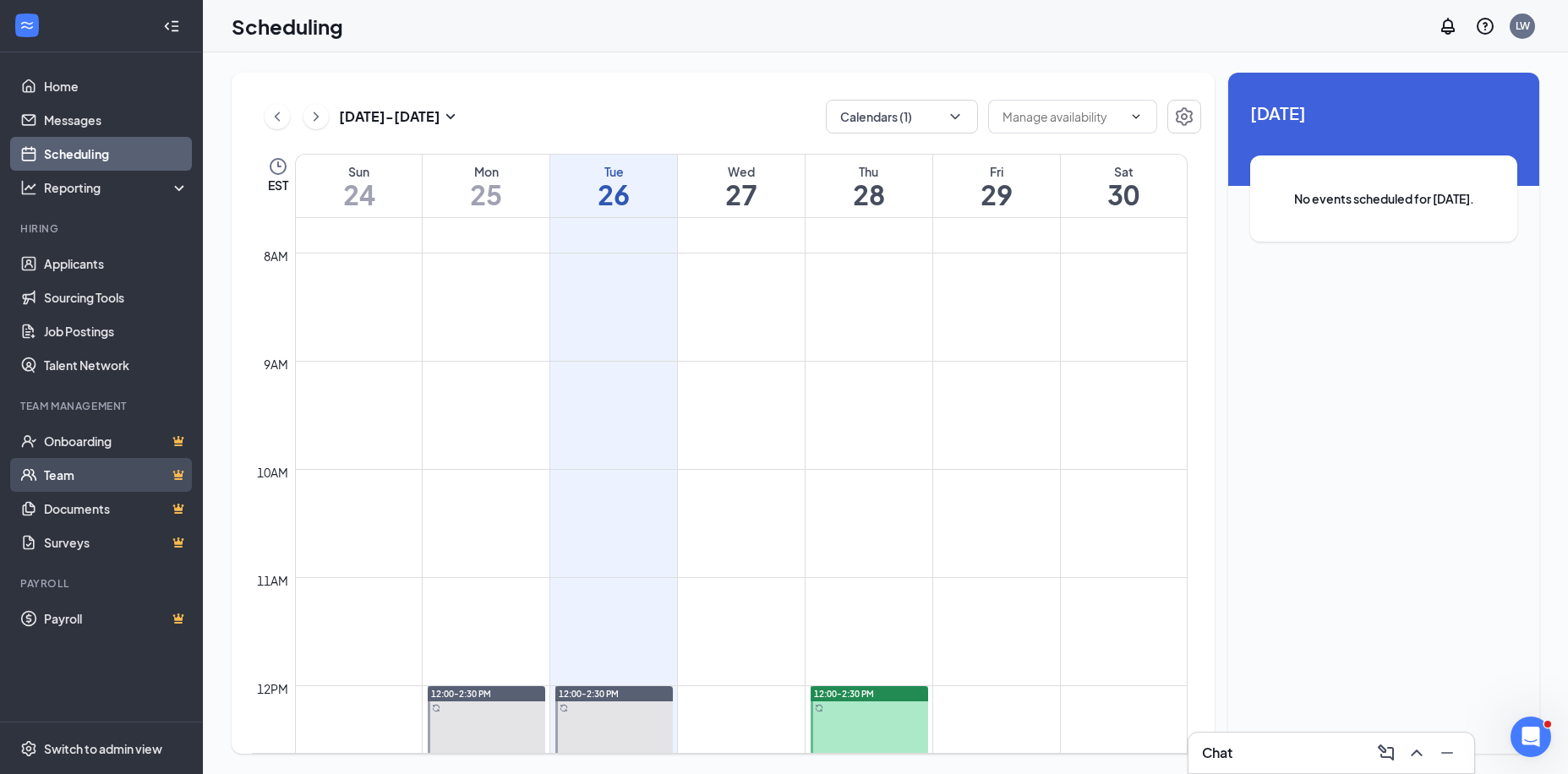
click at [58, 478] on link "Team" at bounding box center [116, 475] width 144 height 34
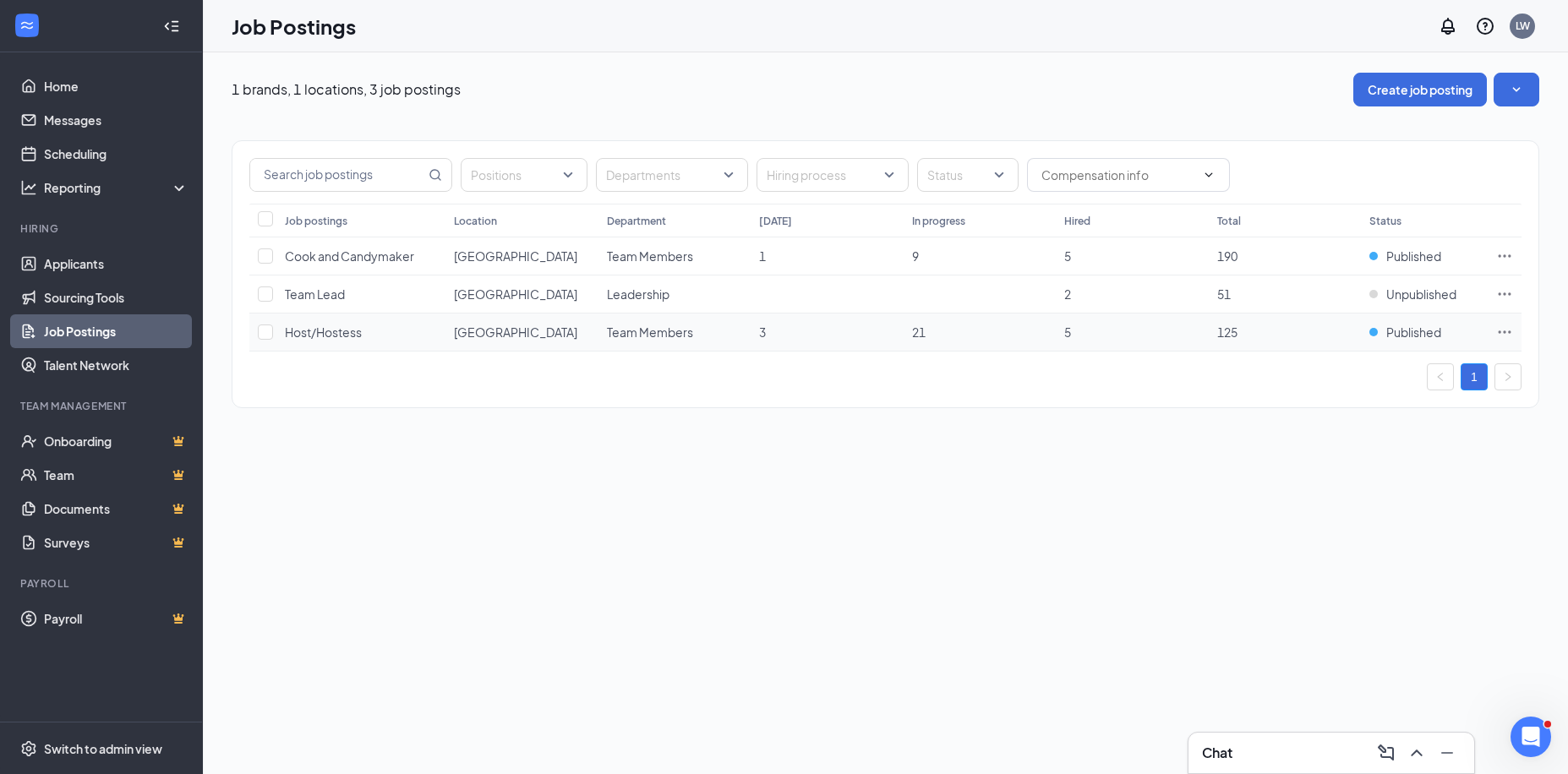
click at [1510, 330] on icon "Ellipses" at bounding box center [1504, 332] width 17 height 17
drag, startPoint x: 731, startPoint y: 548, endPoint x: 675, endPoint y: 531, distance: 58.5
click at [732, 546] on div "1 brands, 1 locations, 3 job postings Create job posting Positions Departments …" at bounding box center [885, 413] width 1365 height 722
drag, startPoint x: 66, startPoint y: 368, endPoint x: 109, endPoint y: 368, distance: 43.0
click at [66, 368] on link "Talent Network" at bounding box center [116, 365] width 144 height 34
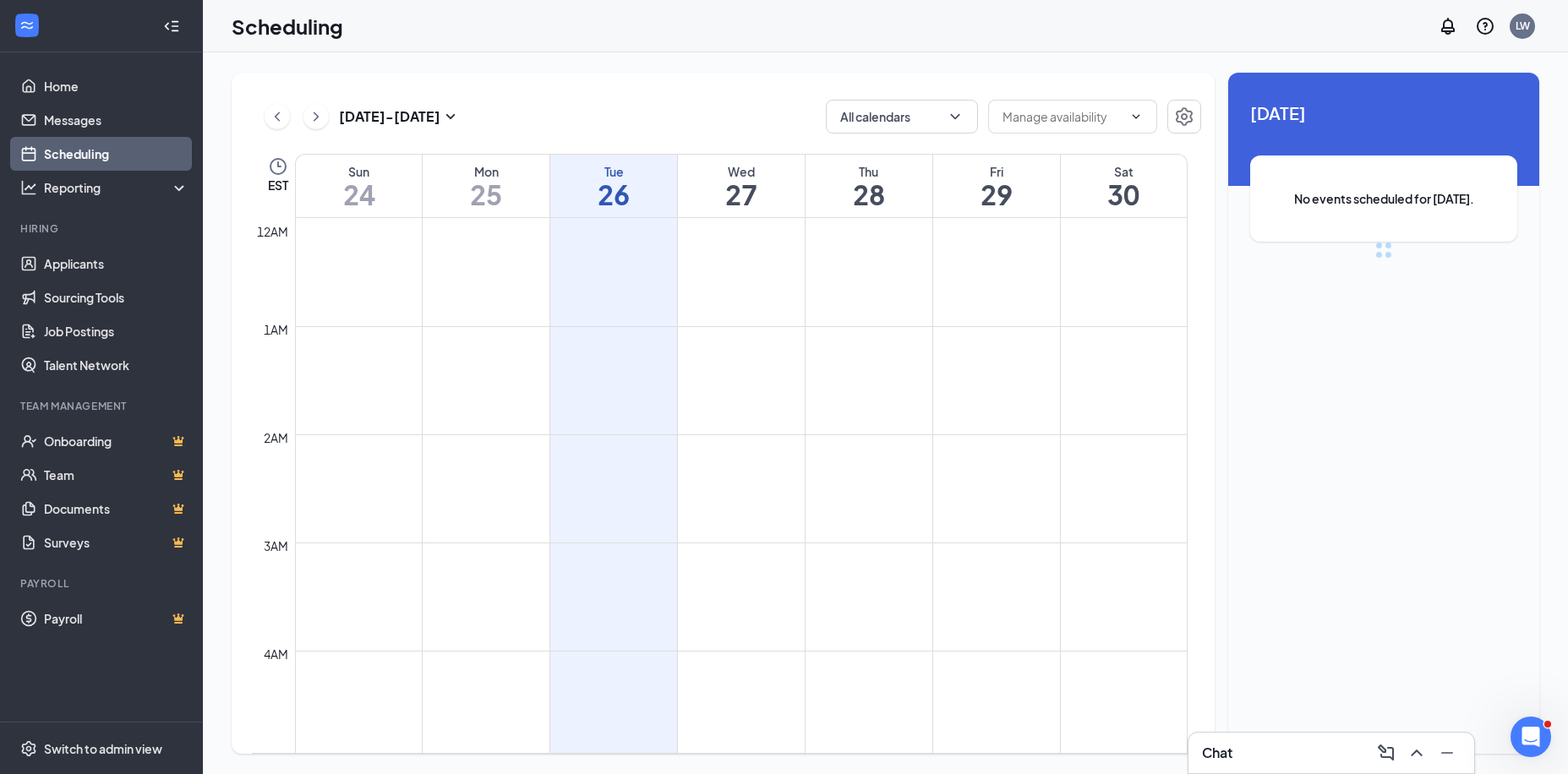
scroll to position [831, 0]
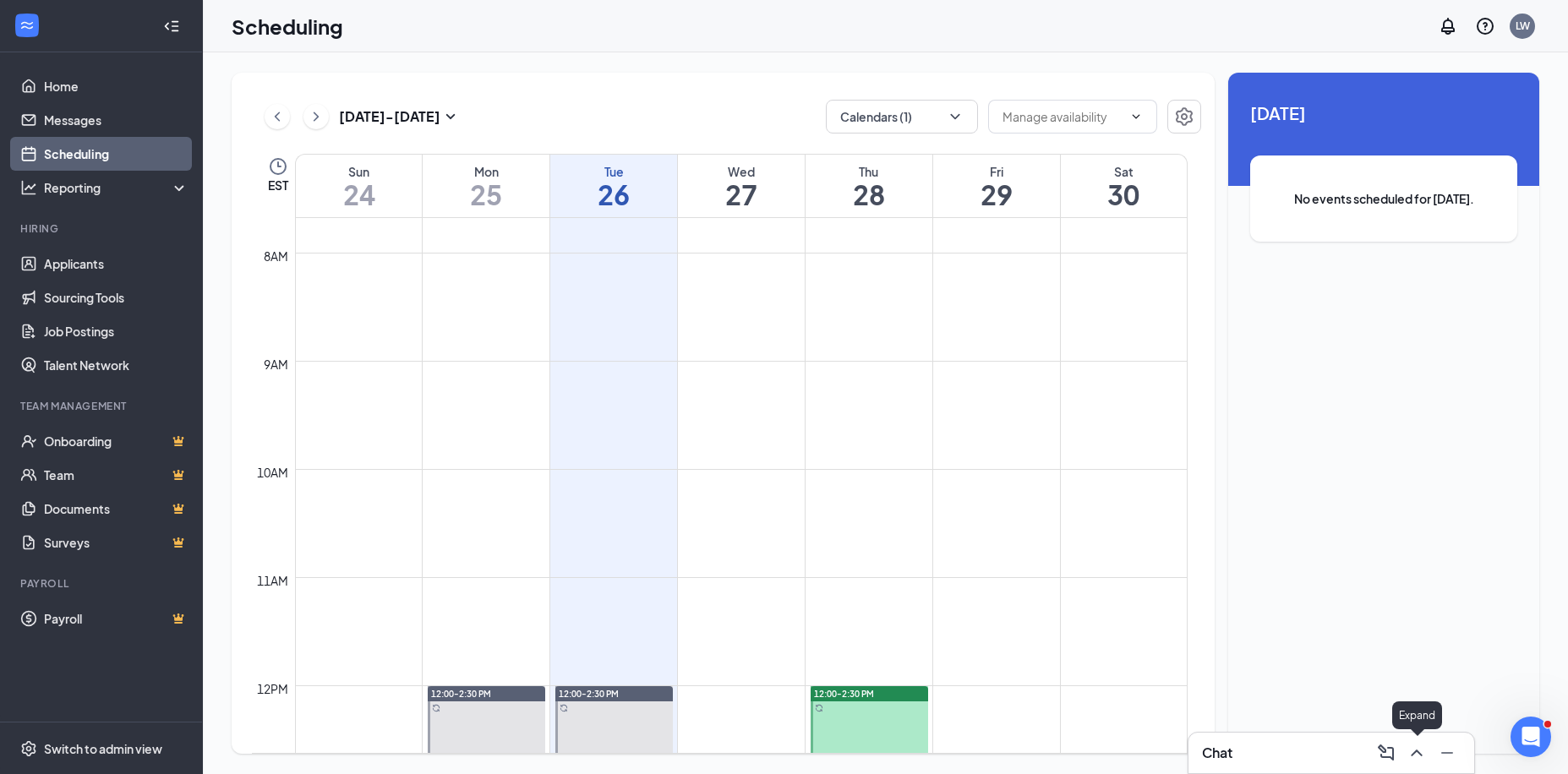
click at [1414, 754] on icon "ChevronUp" at bounding box center [1416, 754] width 11 height 7
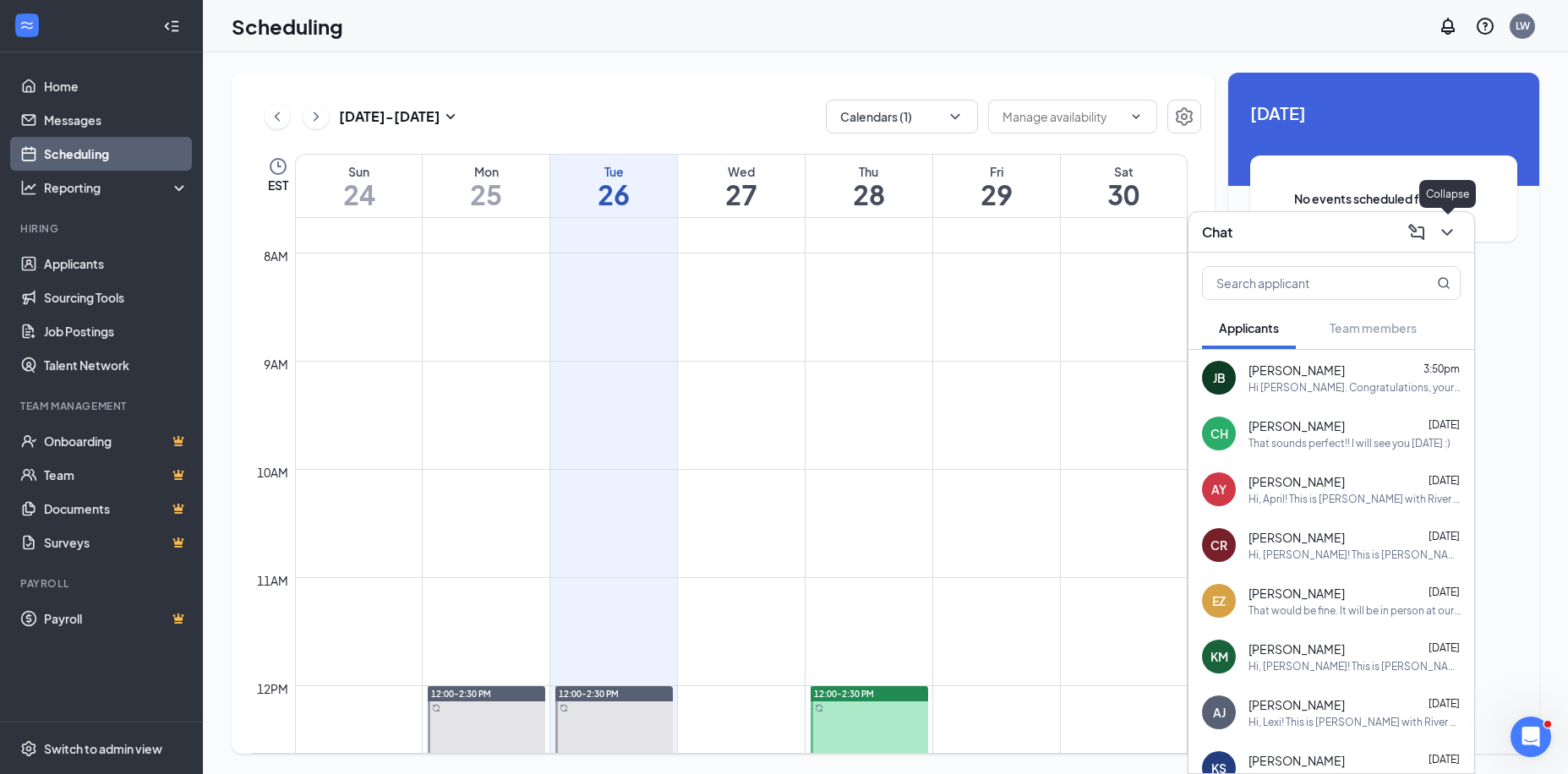
click at [1453, 230] on icon "ChevronDown" at bounding box center [1447, 232] width 20 height 20
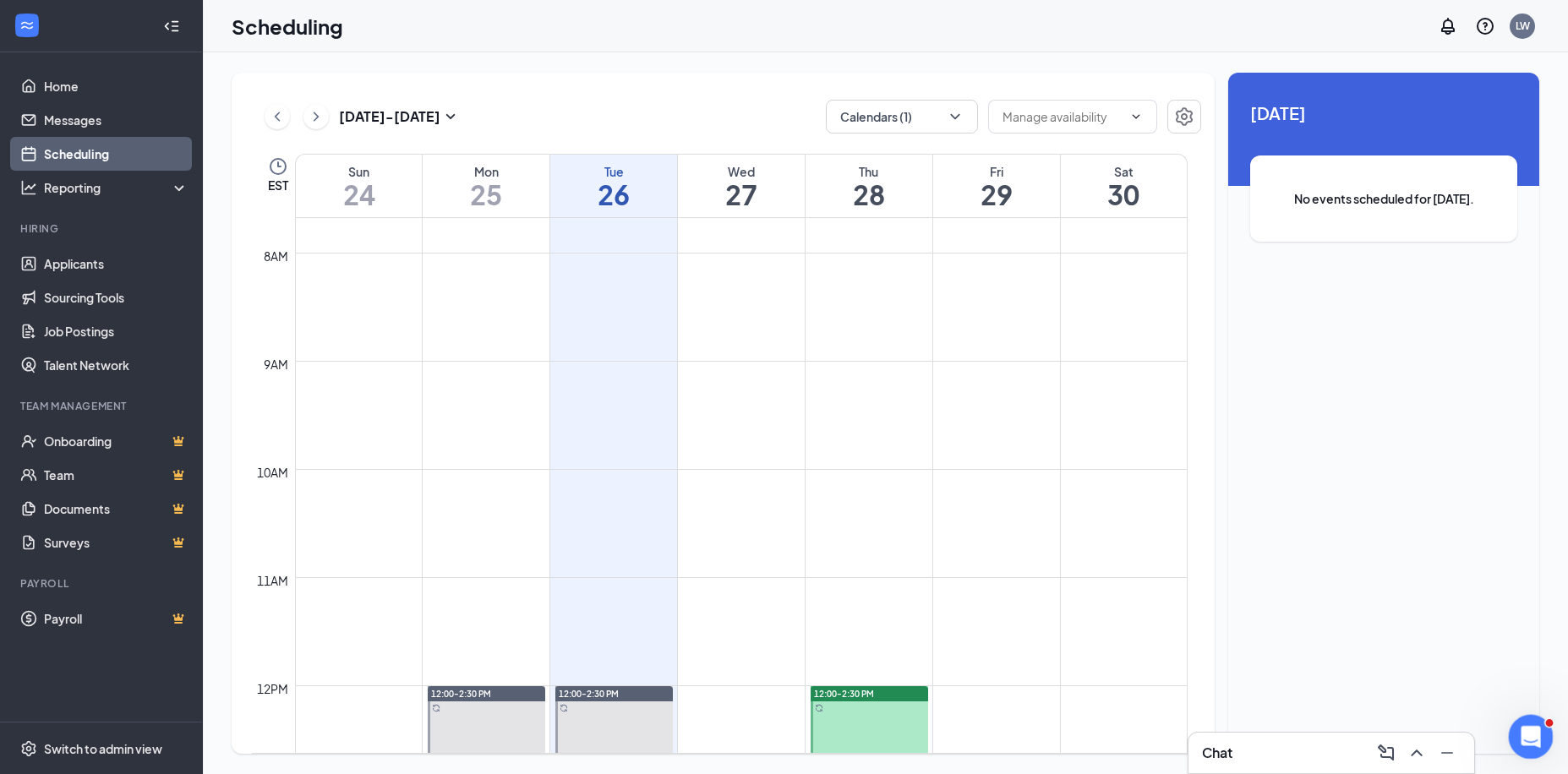
click at [1519, 719] on div "Open Intercom Messenger" at bounding box center [1528, 734] width 56 height 56
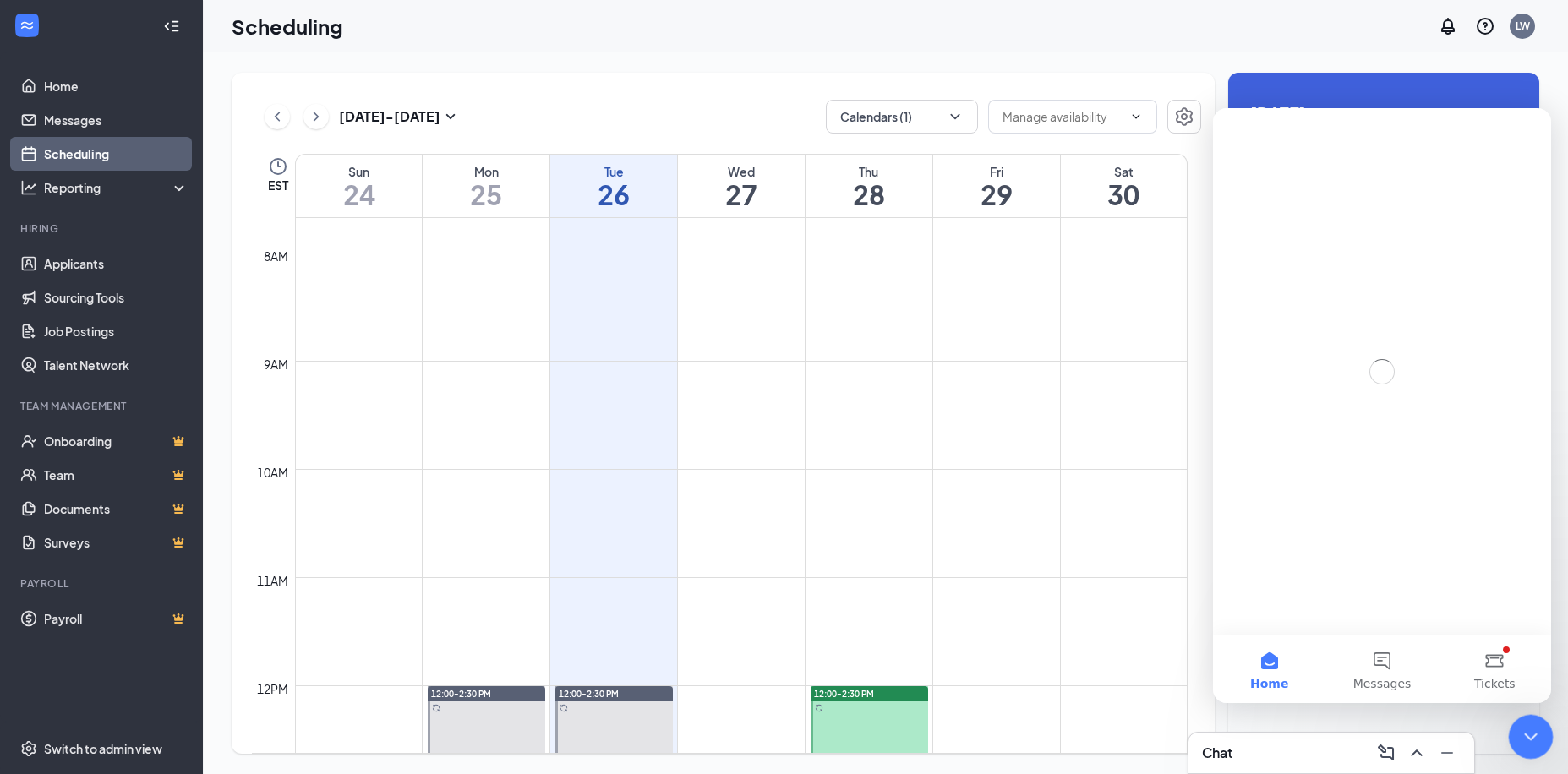
scroll to position [0, 0]
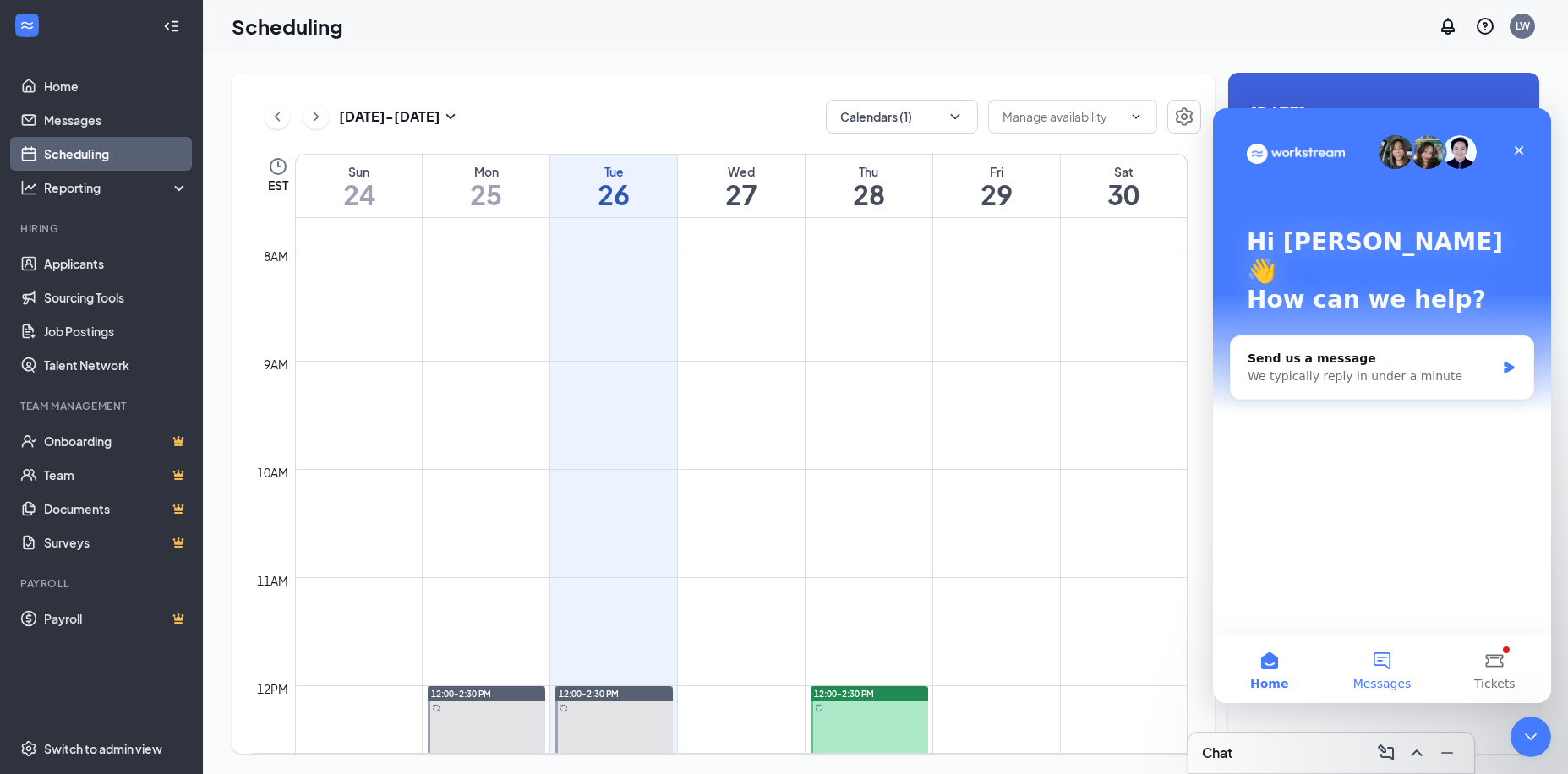
click at [1379, 649] on button "Messages" at bounding box center [1381, 670] width 112 height 67
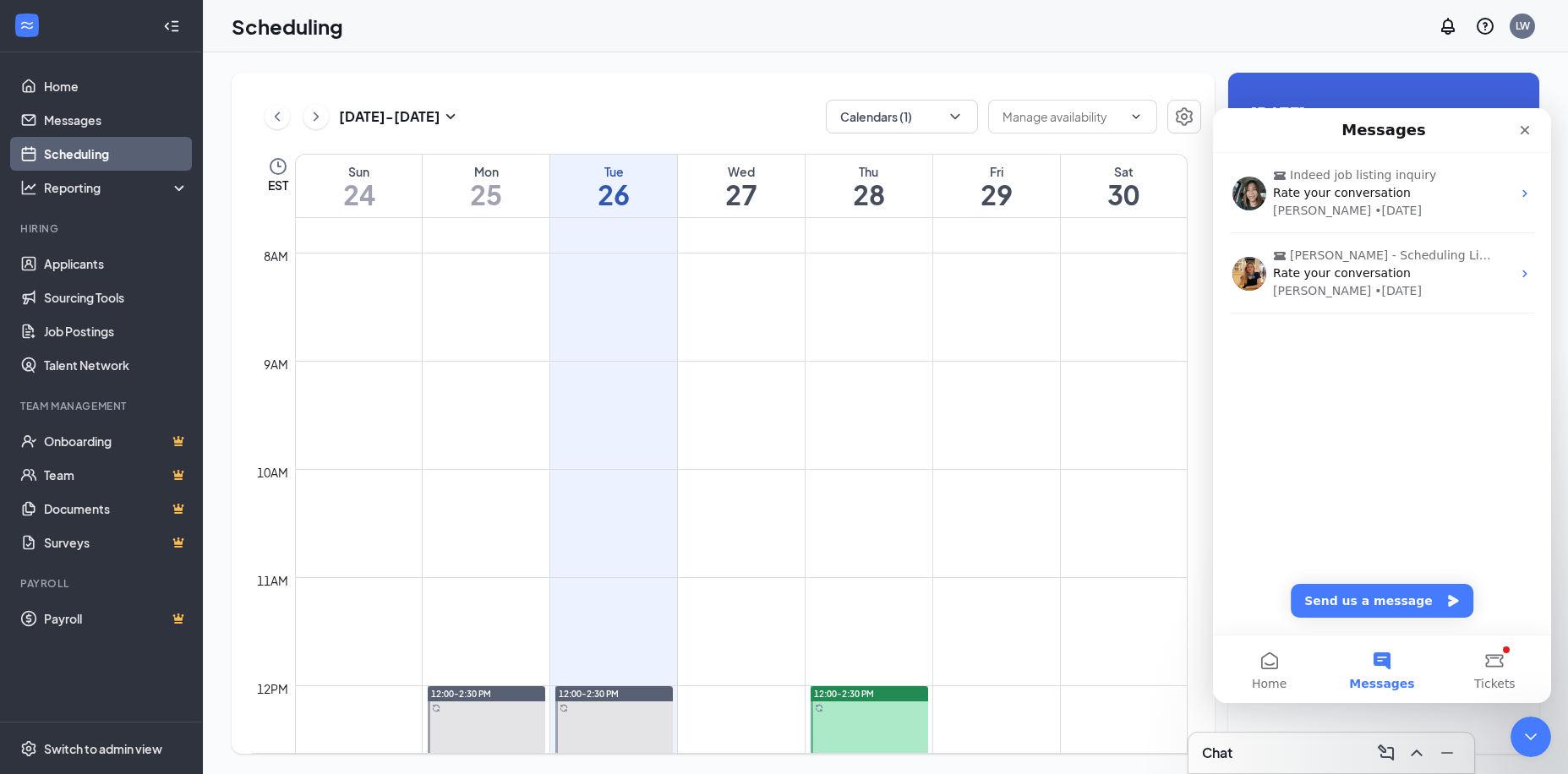
click at [1304, 368] on div "Indeed job listing inquiry Rate your conversation Hazel • 1w ago Sharlotte adai…" at bounding box center [1382, 267] width 338 height 228
click at [1395, 606] on button "Send us a message" at bounding box center [1382, 601] width 182 height 34
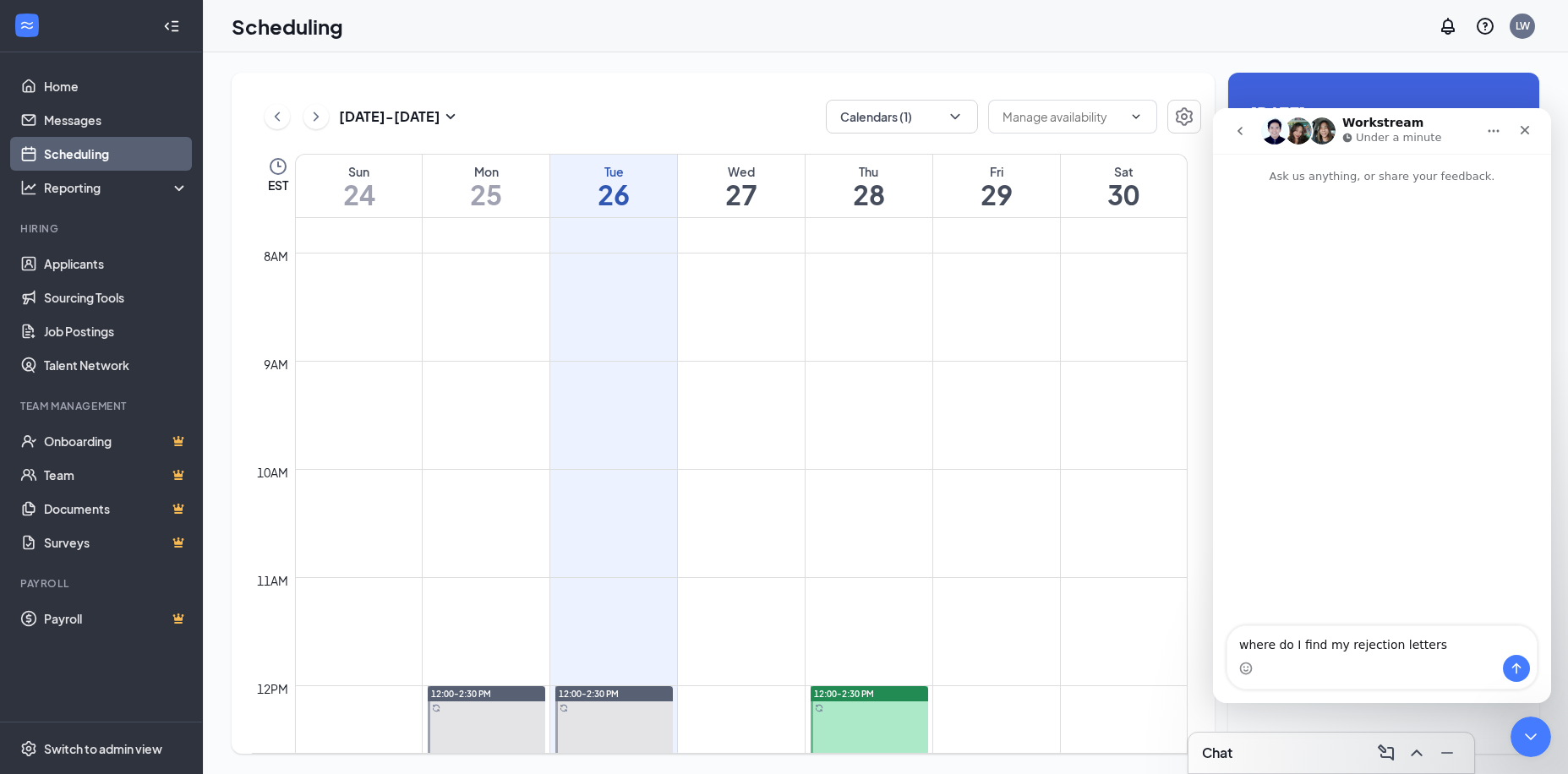
type textarea "where do I find my rejection letters"
click at [1520, 678] on button "Send a message…" at bounding box center [1516, 669] width 27 height 27
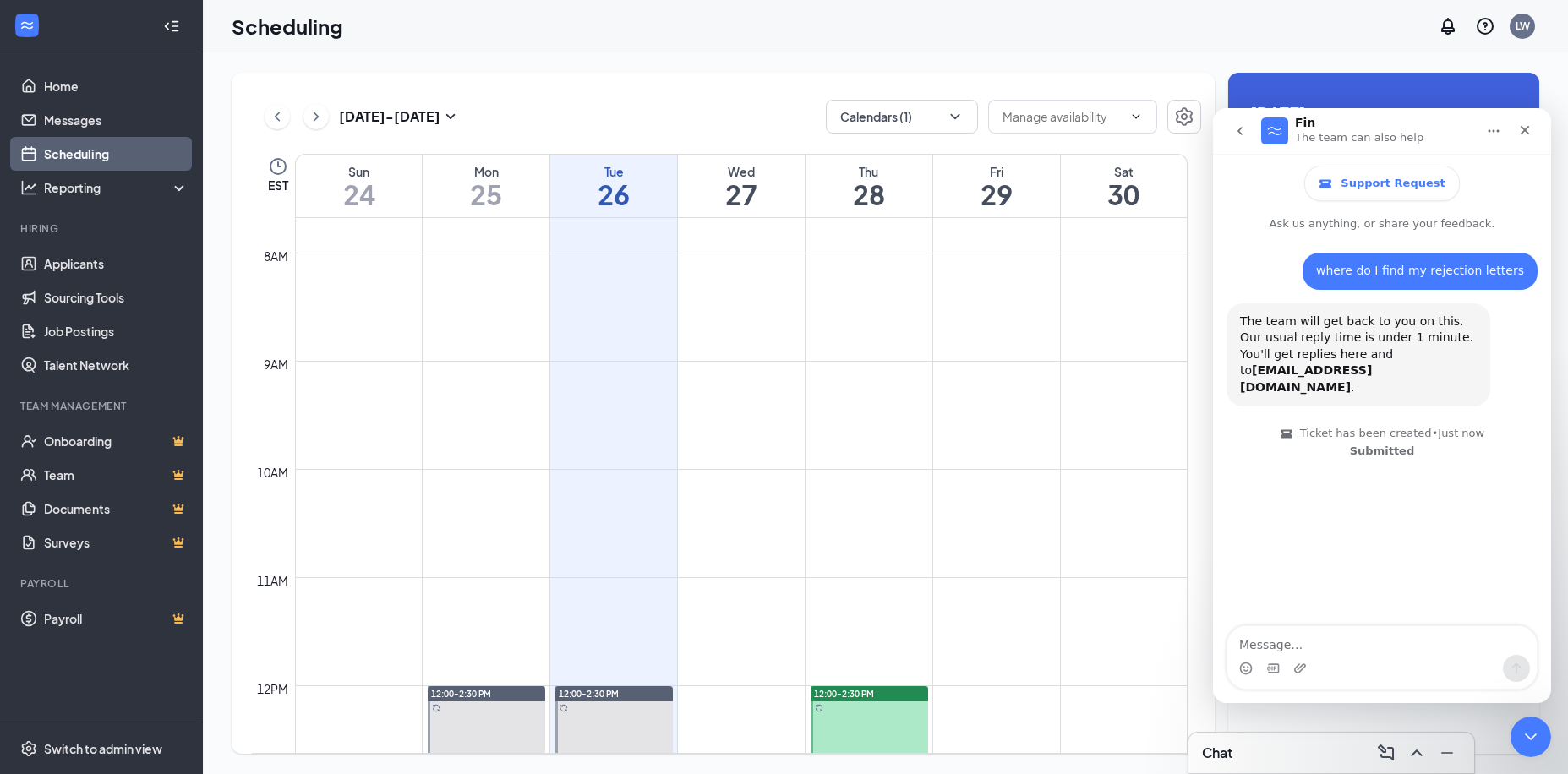
click at [26, 27] on icon "WorkstreamLogo" at bounding box center [27, 26] width 12 height 8
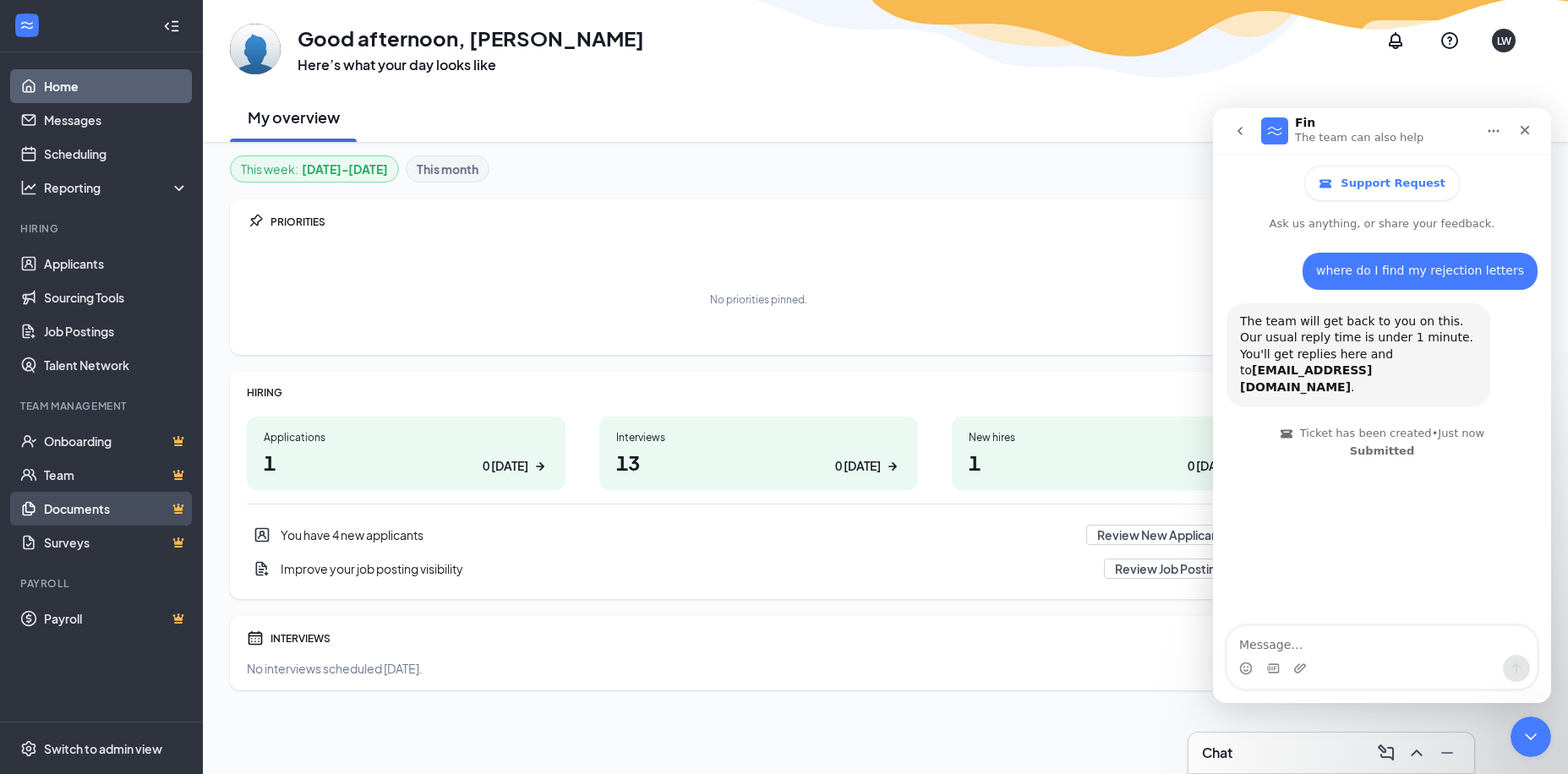
click at [85, 506] on link "Documents" at bounding box center [116, 509] width 144 height 34
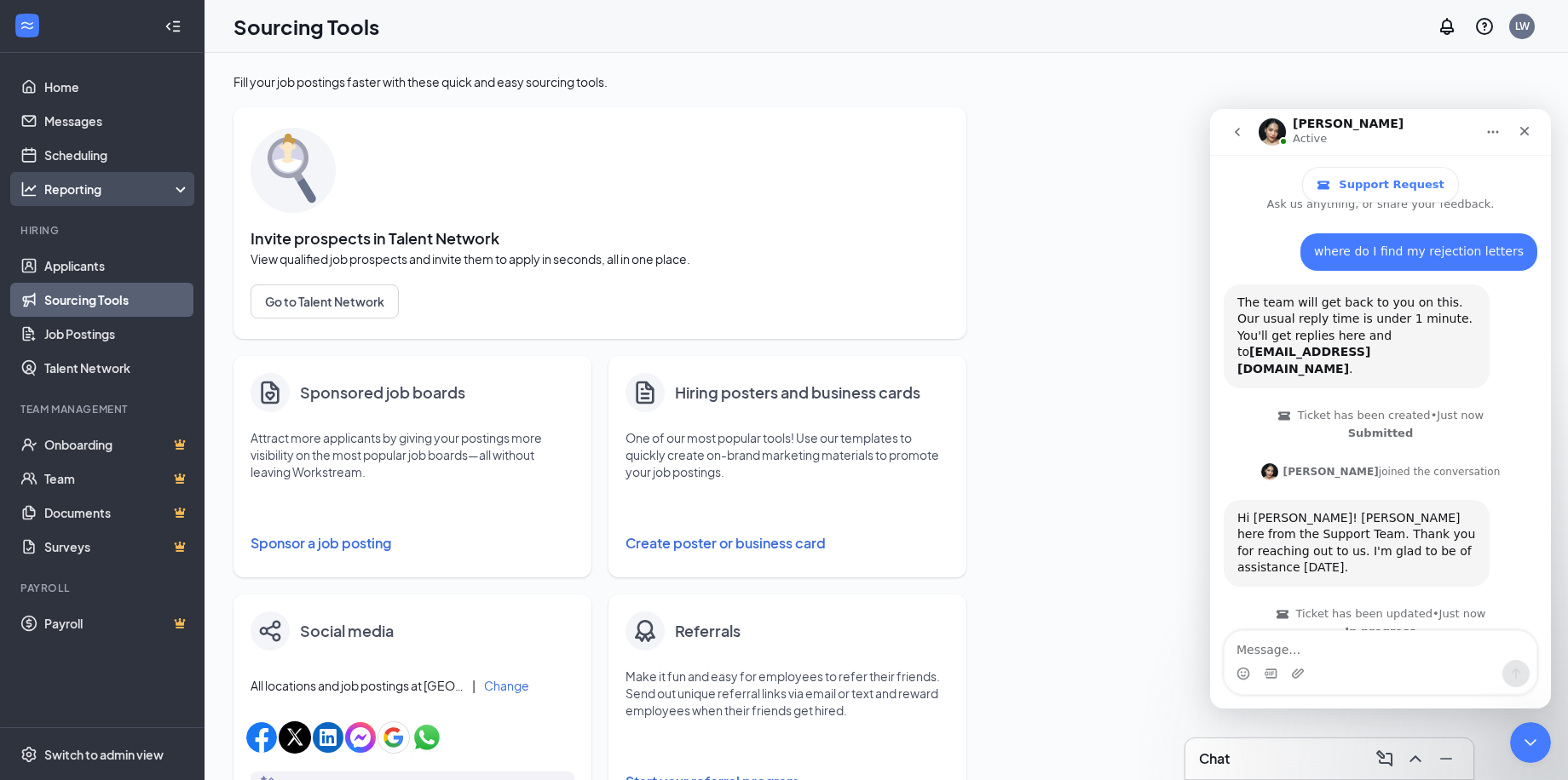
click at [74, 191] on div "Reporting" at bounding box center [118, 188] width 146 height 17
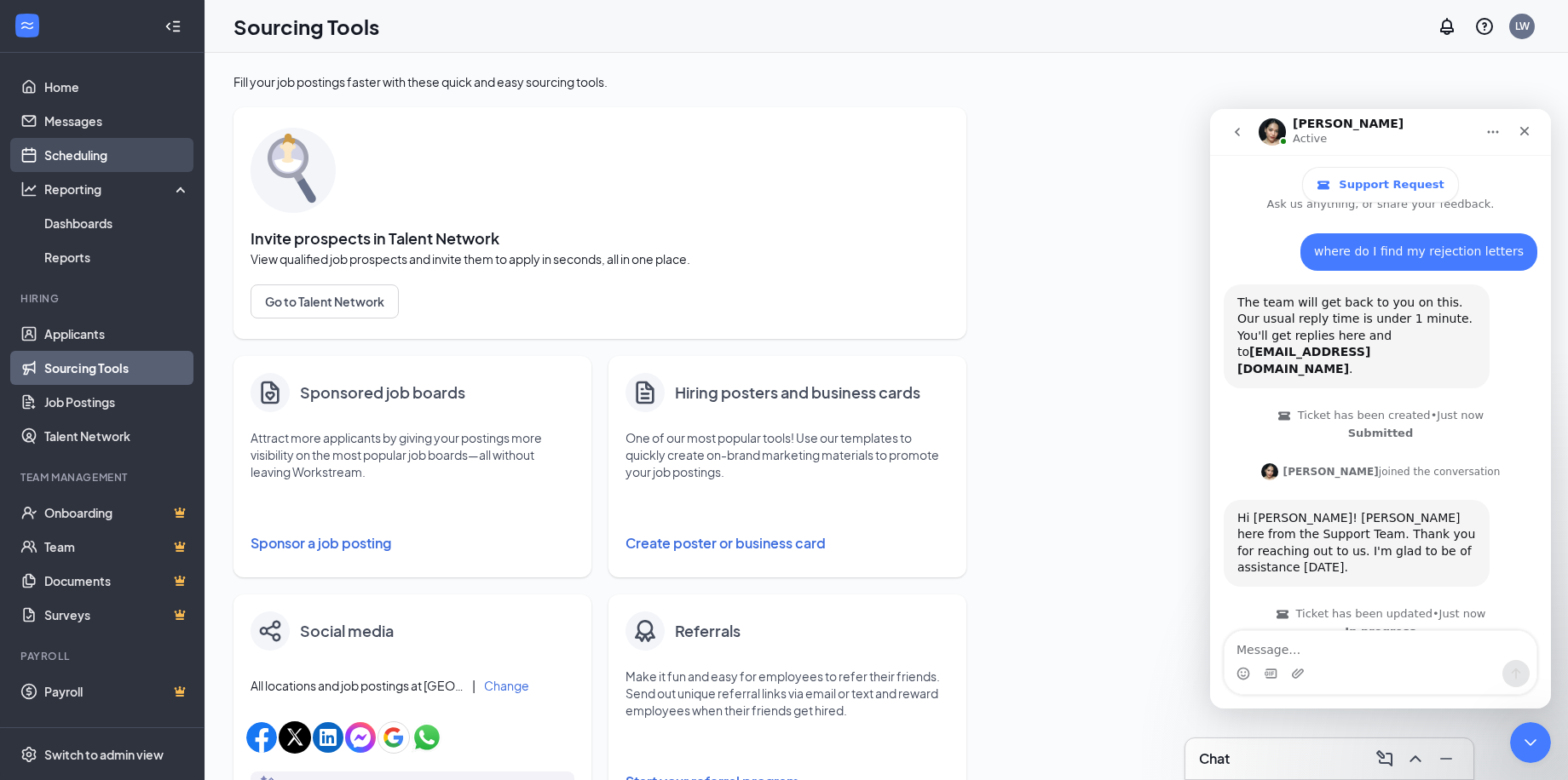
click at [85, 161] on link "Scheduling" at bounding box center [117, 155] width 145 height 34
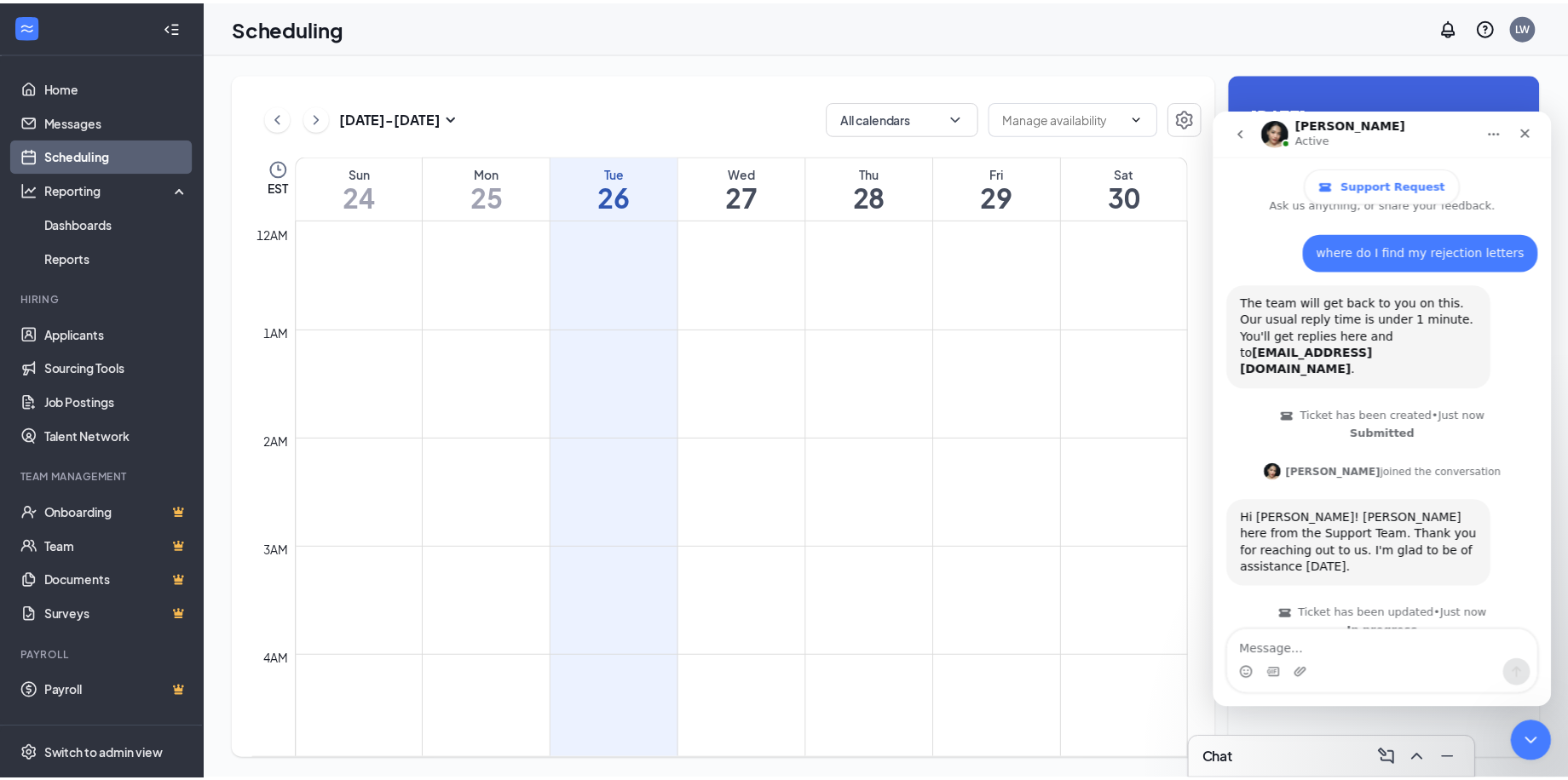
scroll to position [837, 0]
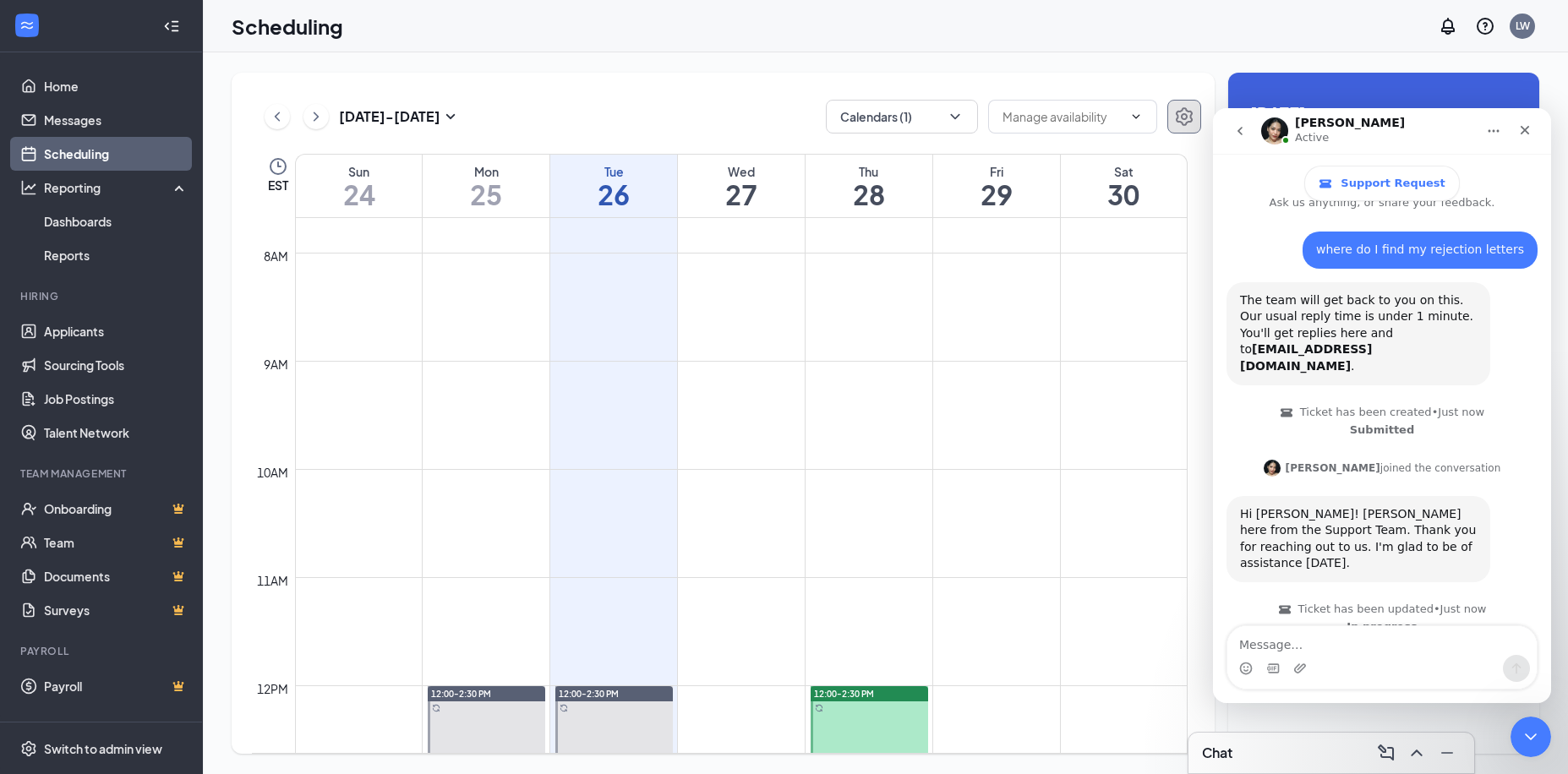
click at [1176, 113] on icon "Settings" at bounding box center [1184, 116] width 20 height 20
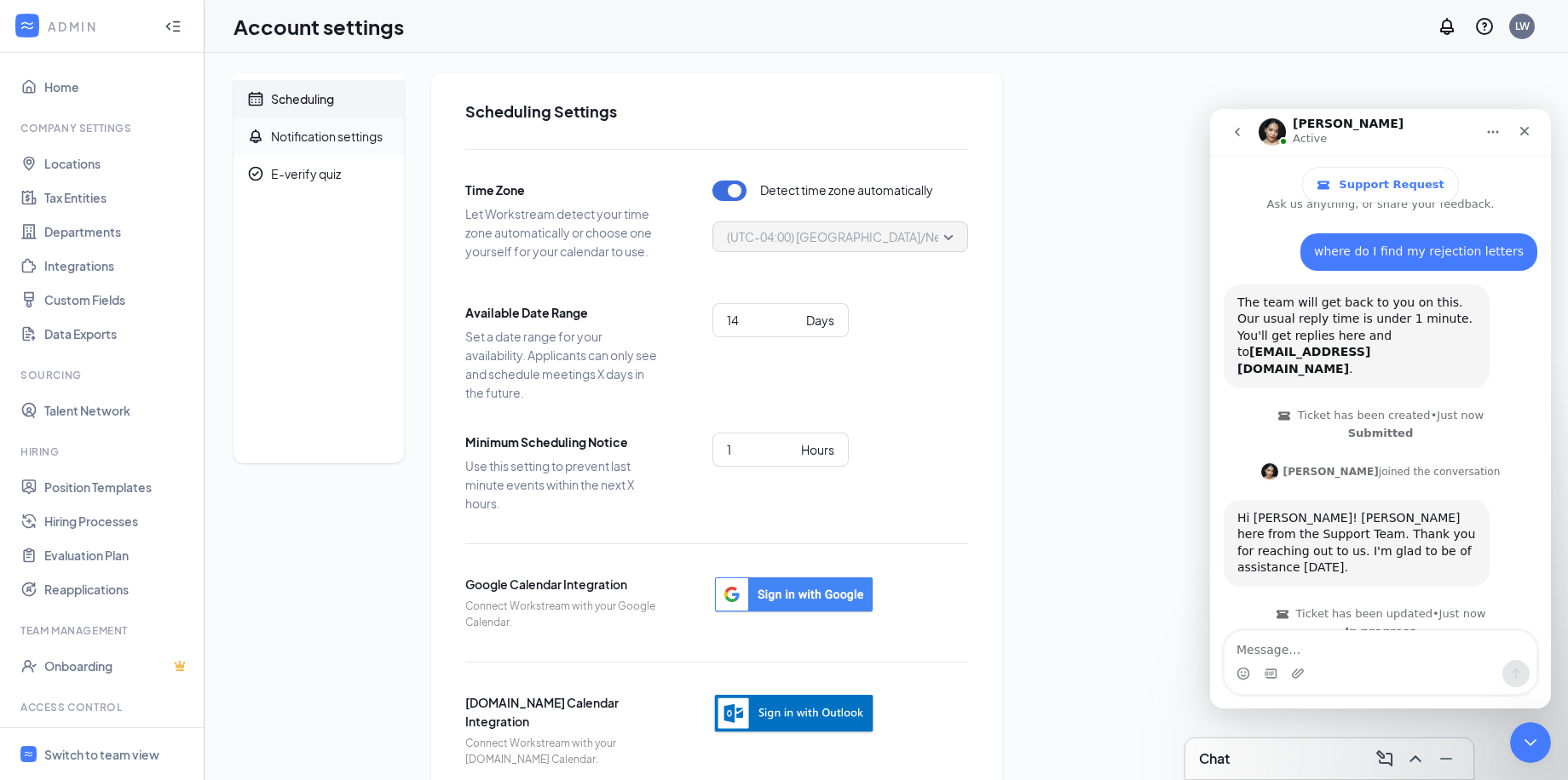
click at [302, 141] on div "Notification settings" at bounding box center [327, 136] width 112 height 17
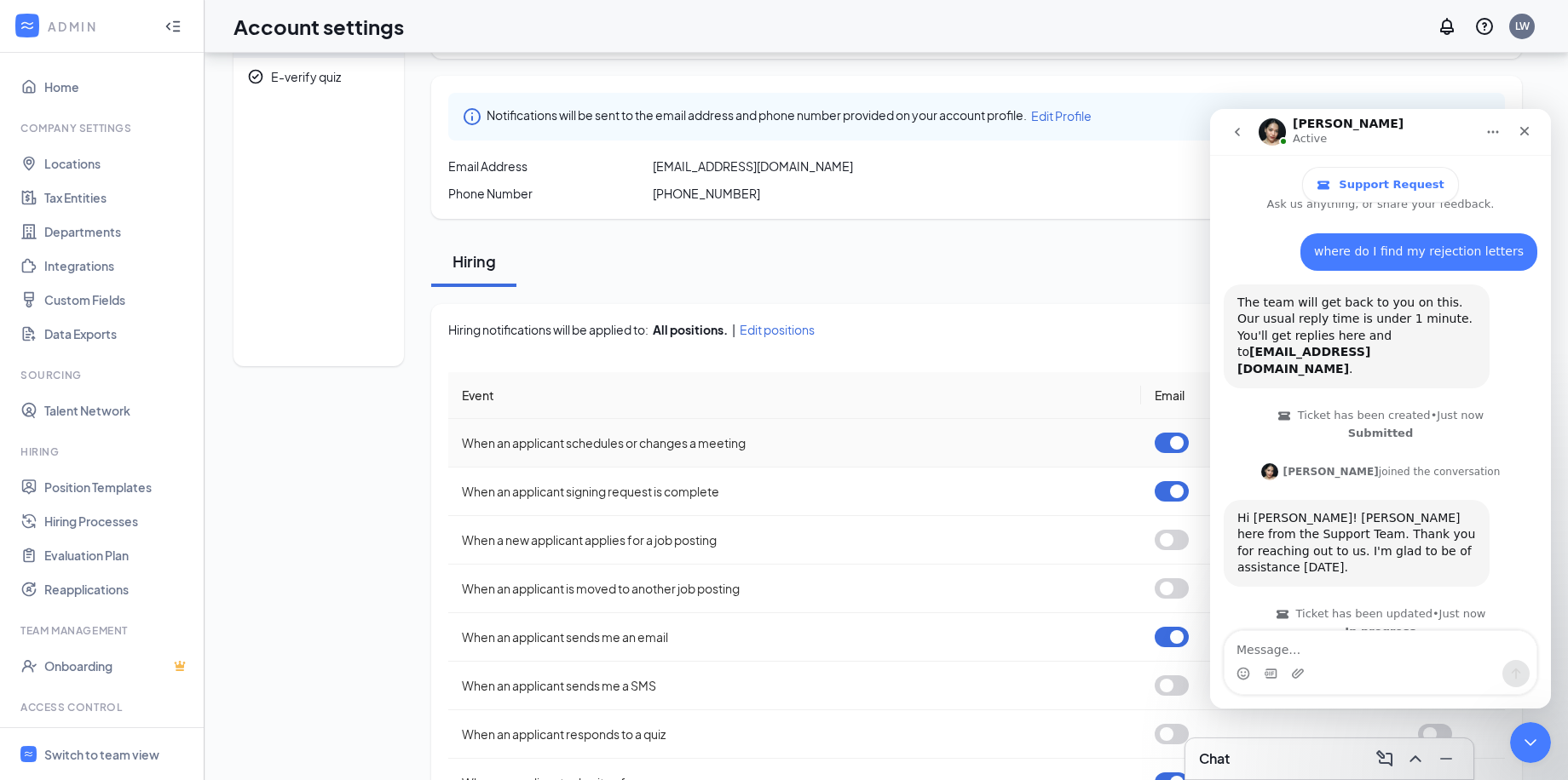
scroll to position [259, 0]
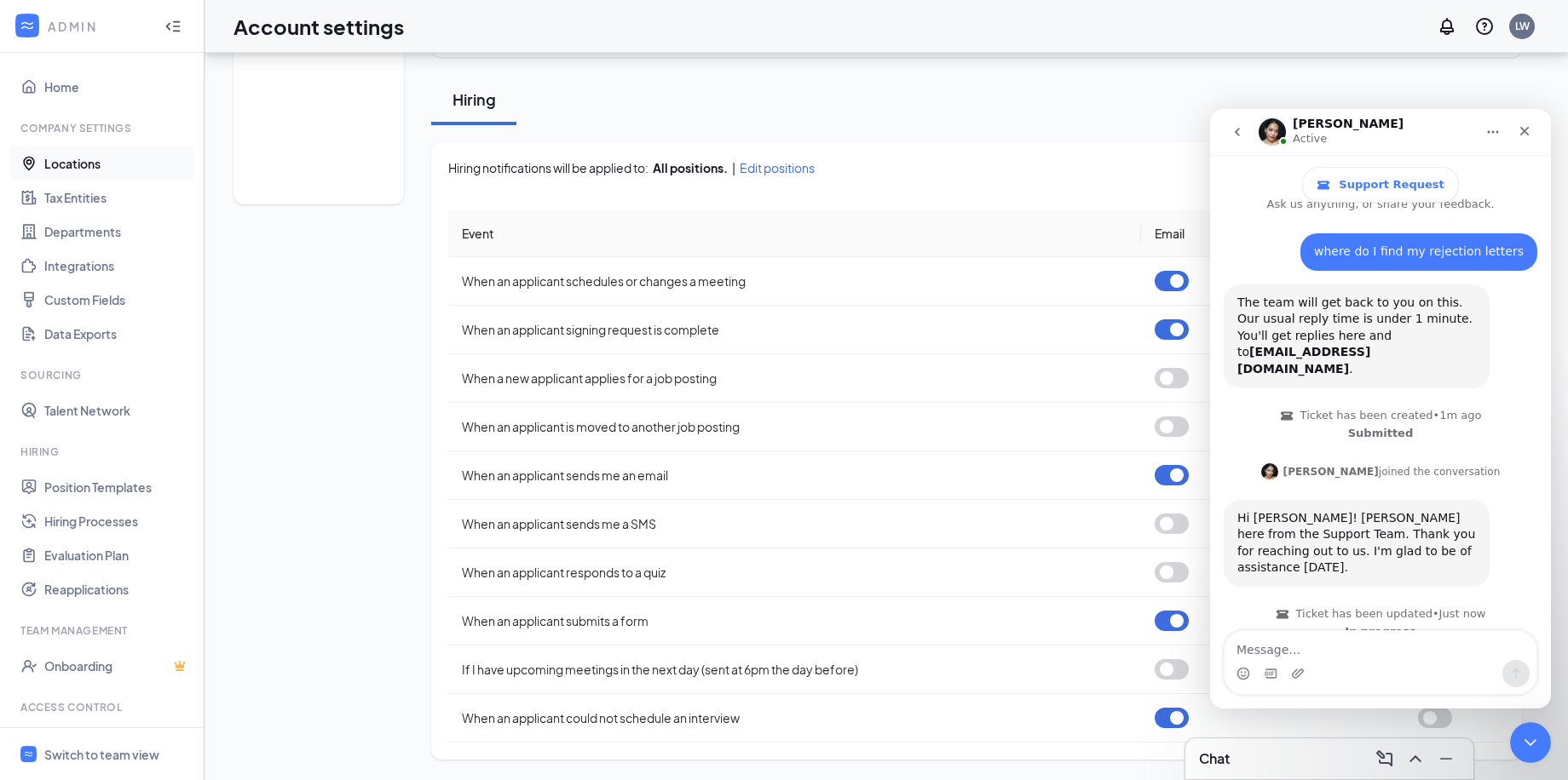
click at [64, 163] on link "Locations" at bounding box center [117, 163] width 145 height 34
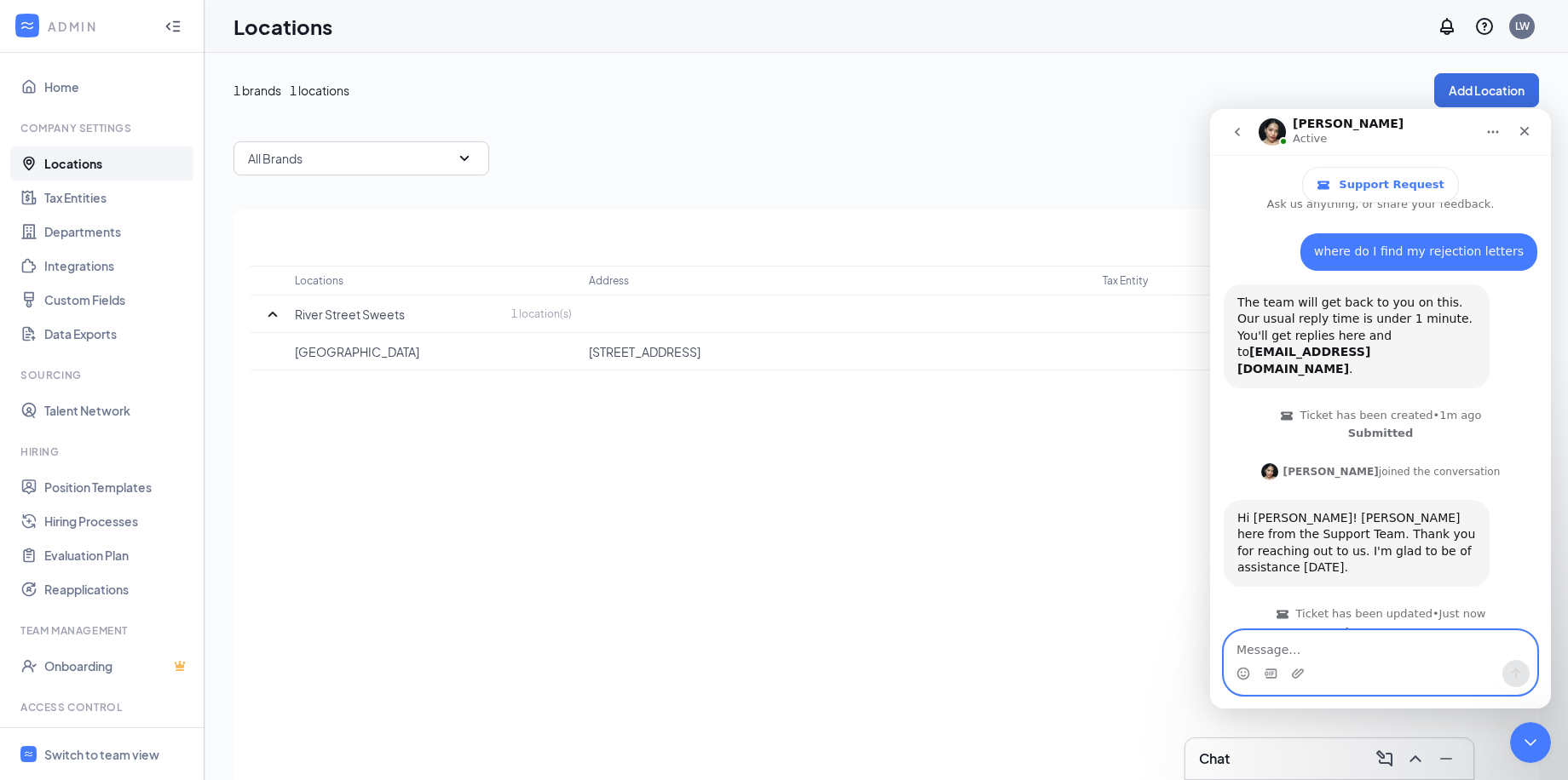
click at [1242, 647] on textarea "Message…" at bounding box center [1380, 645] width 311 height 29
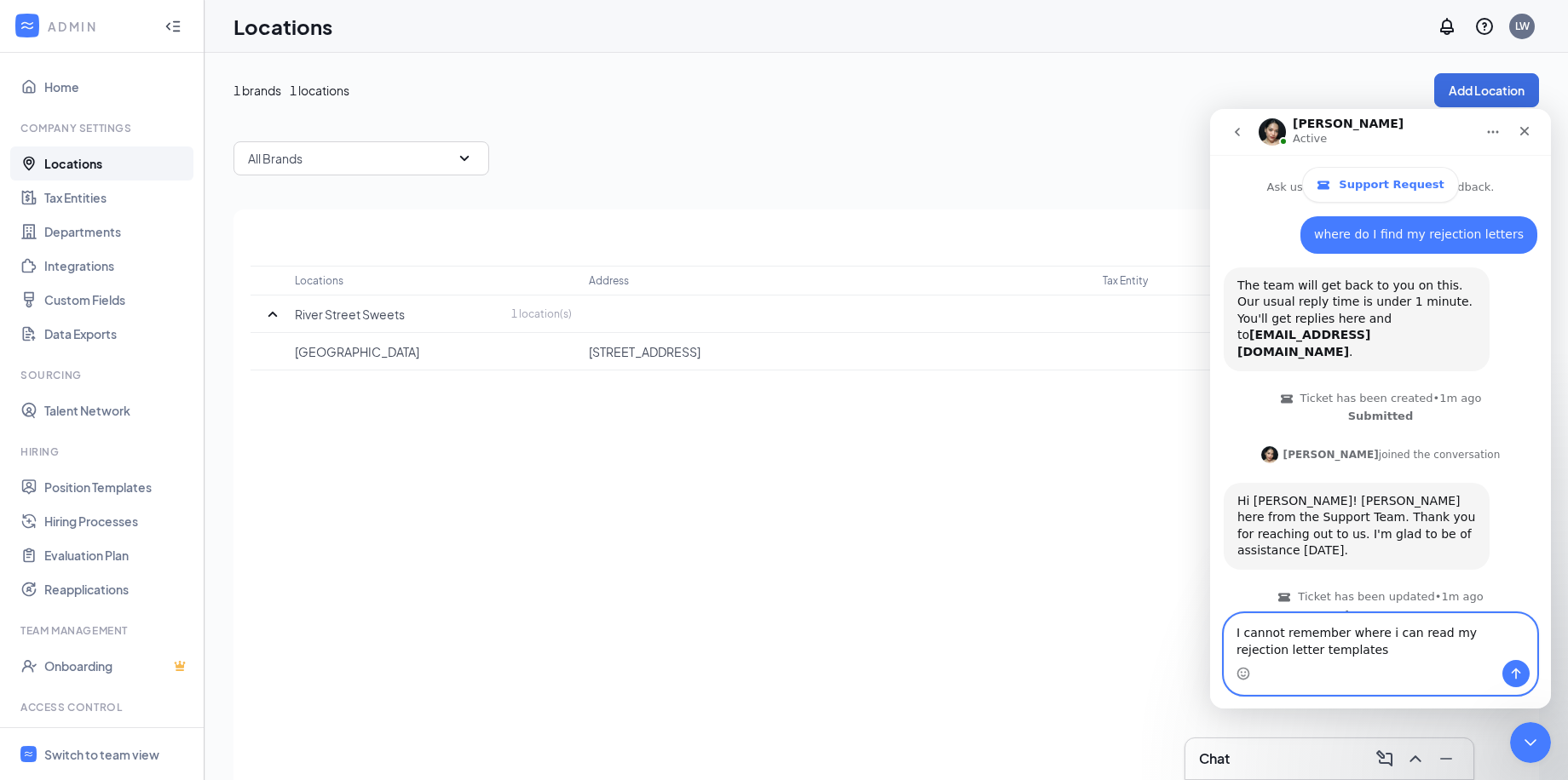
click at [1511, 649] on textarea "I cannot remember where i can read my rejection letter templates" at bounding box center [1380, 637] width 311 height 46
type textarea "I cannot remember where i can read my rejection letter templates"
click at [1513, 680] on icon "Send a message…" at bounding box center [1515, 673] width 13 height 13
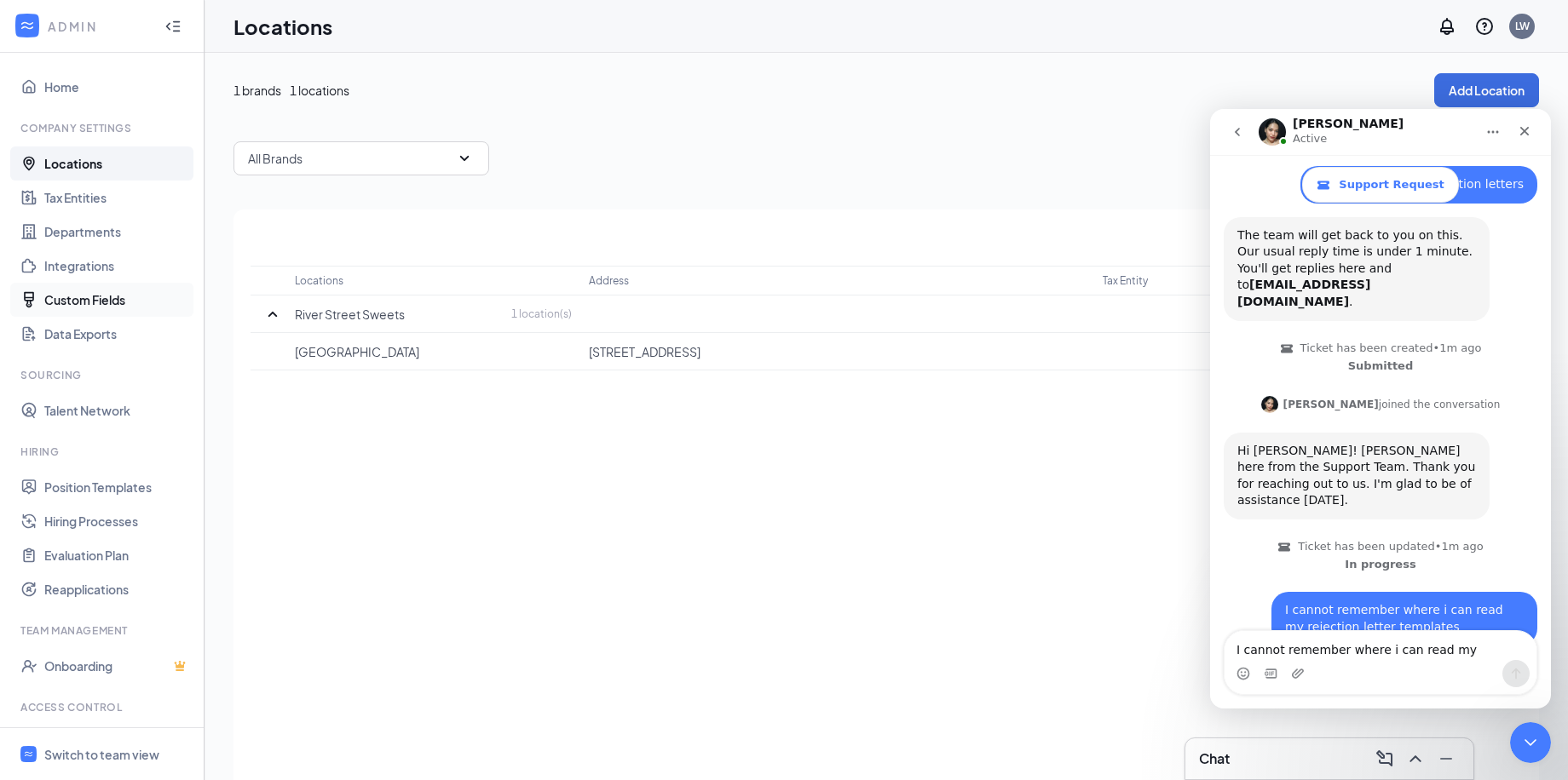
click at [71, 301] on link "Custom Fields" at bounding box center [117, 300] width 145 height 34
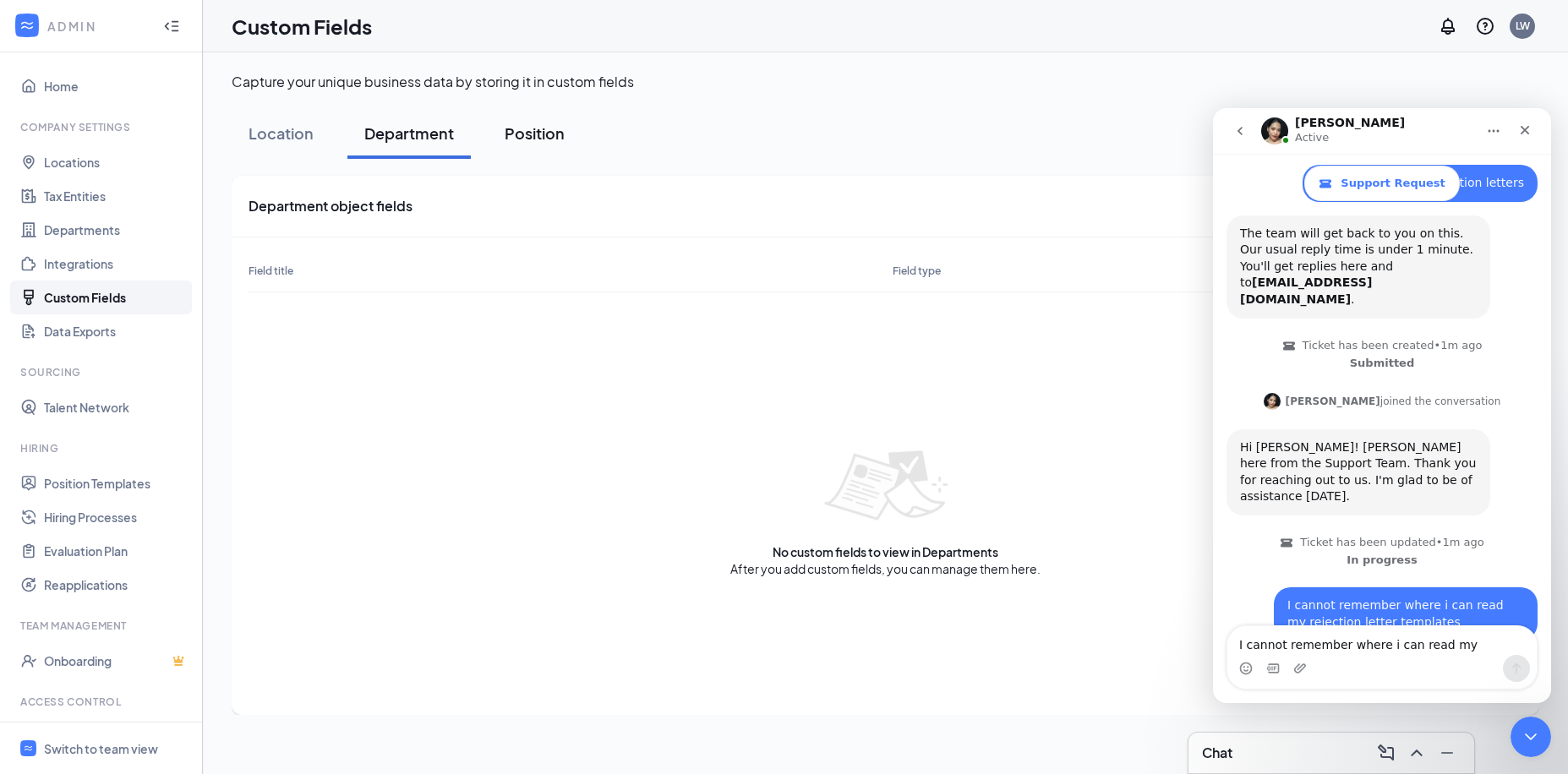
click at [531, 129] on div "Position" at bounding box center [535, 133] width 60 height 21
click at [281, 128] on div "Location" at bounding box center [282, 133] width 66 height 21
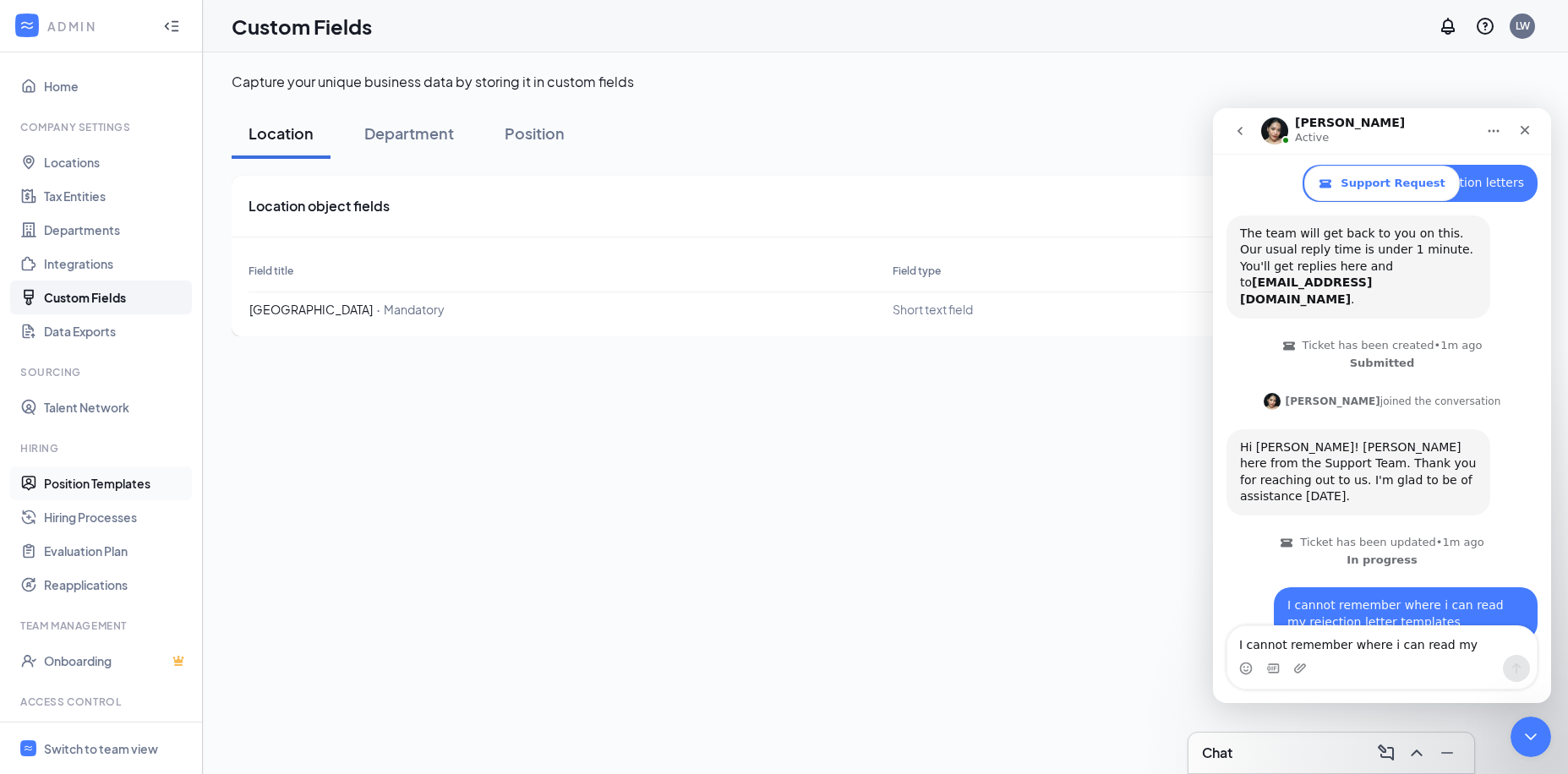
click at [89, 481] on link "Position Templates" at bounding box center [116, 484] width 144 height 34
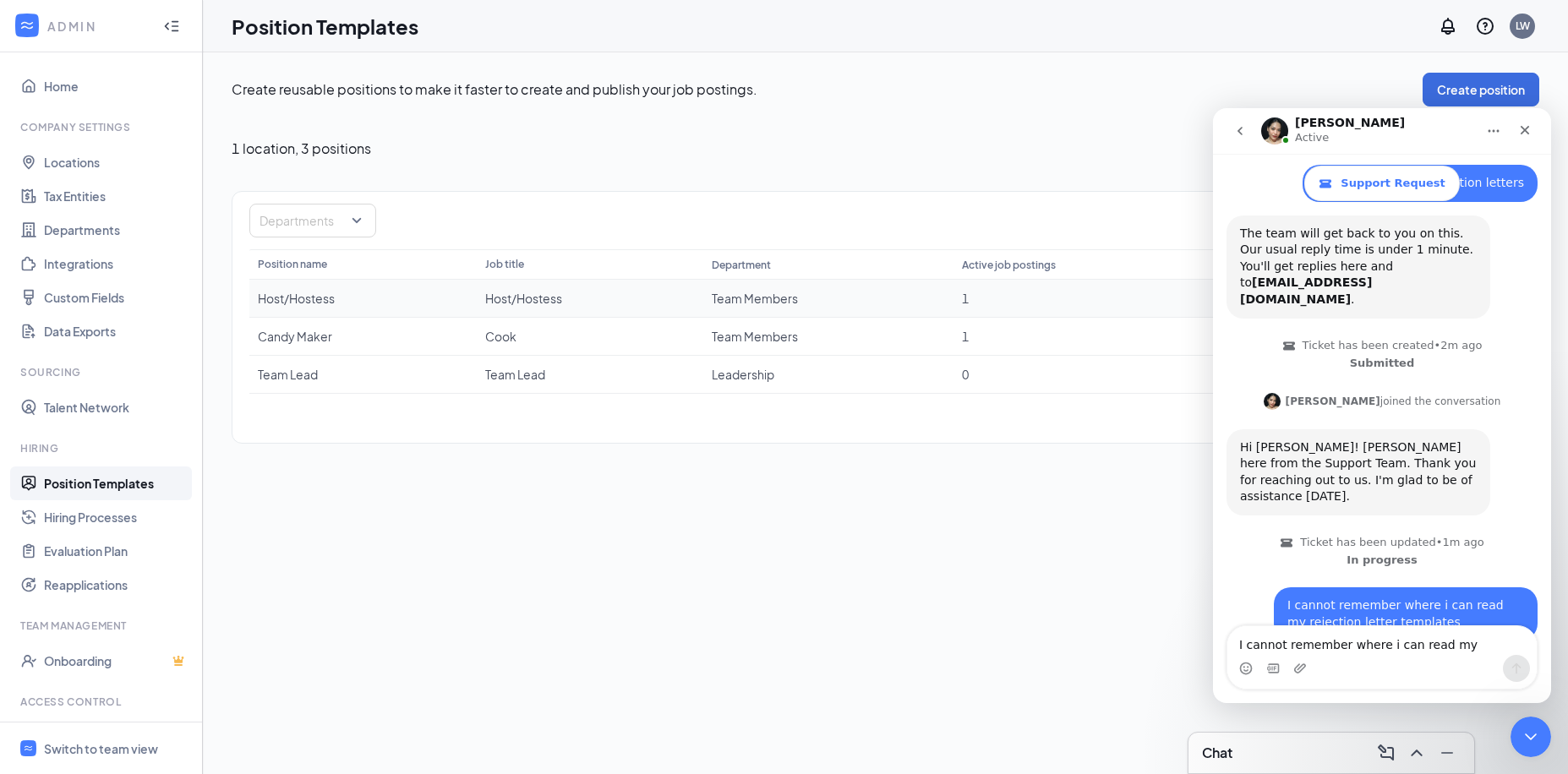
click at [513, 297] on div "Host/Hostess" at bounding box center [591, 298] width 211 height 17
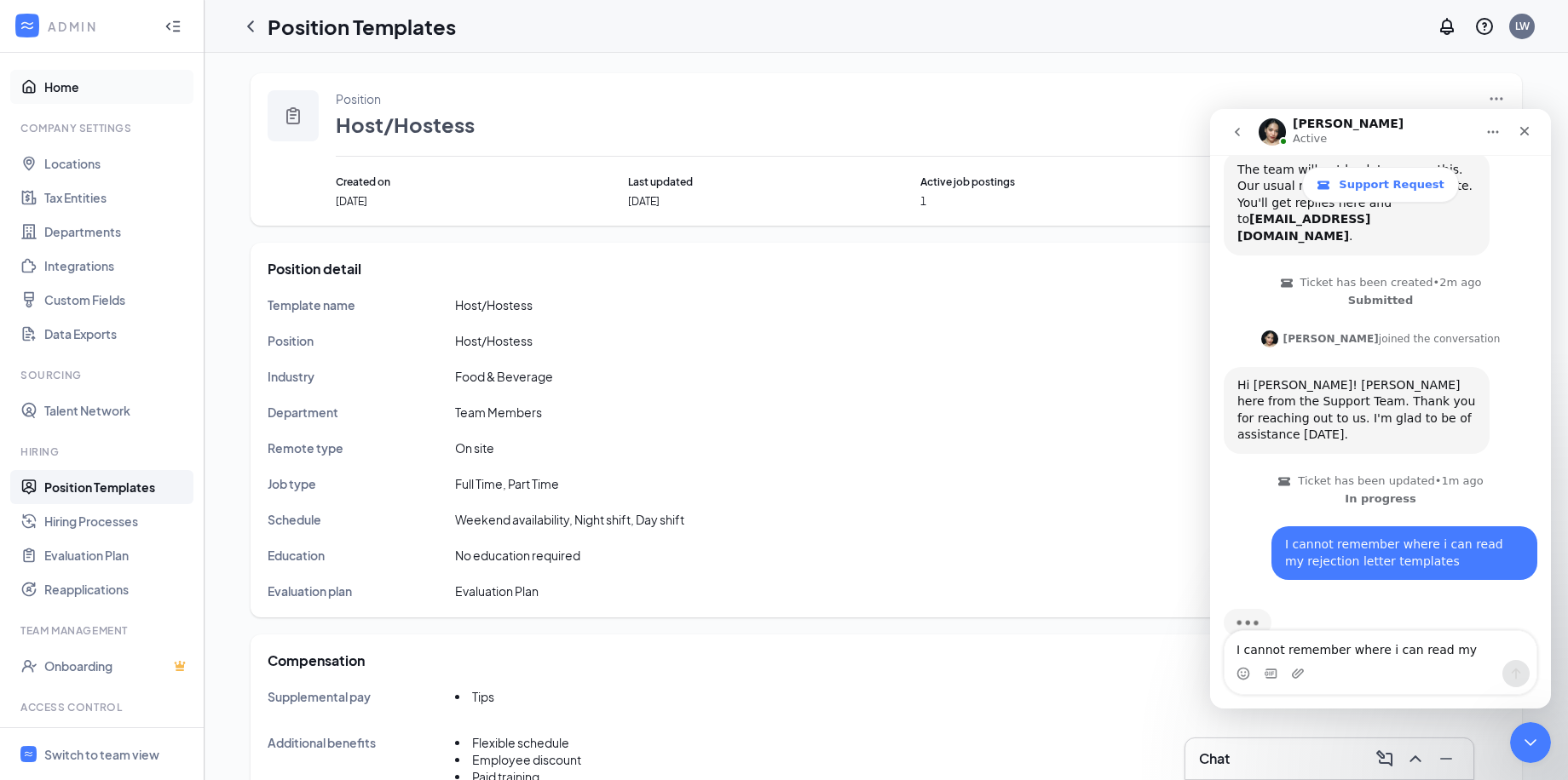
click at [64, 85] on link "Home" at bounding box center [117, 87] width 145 height 34
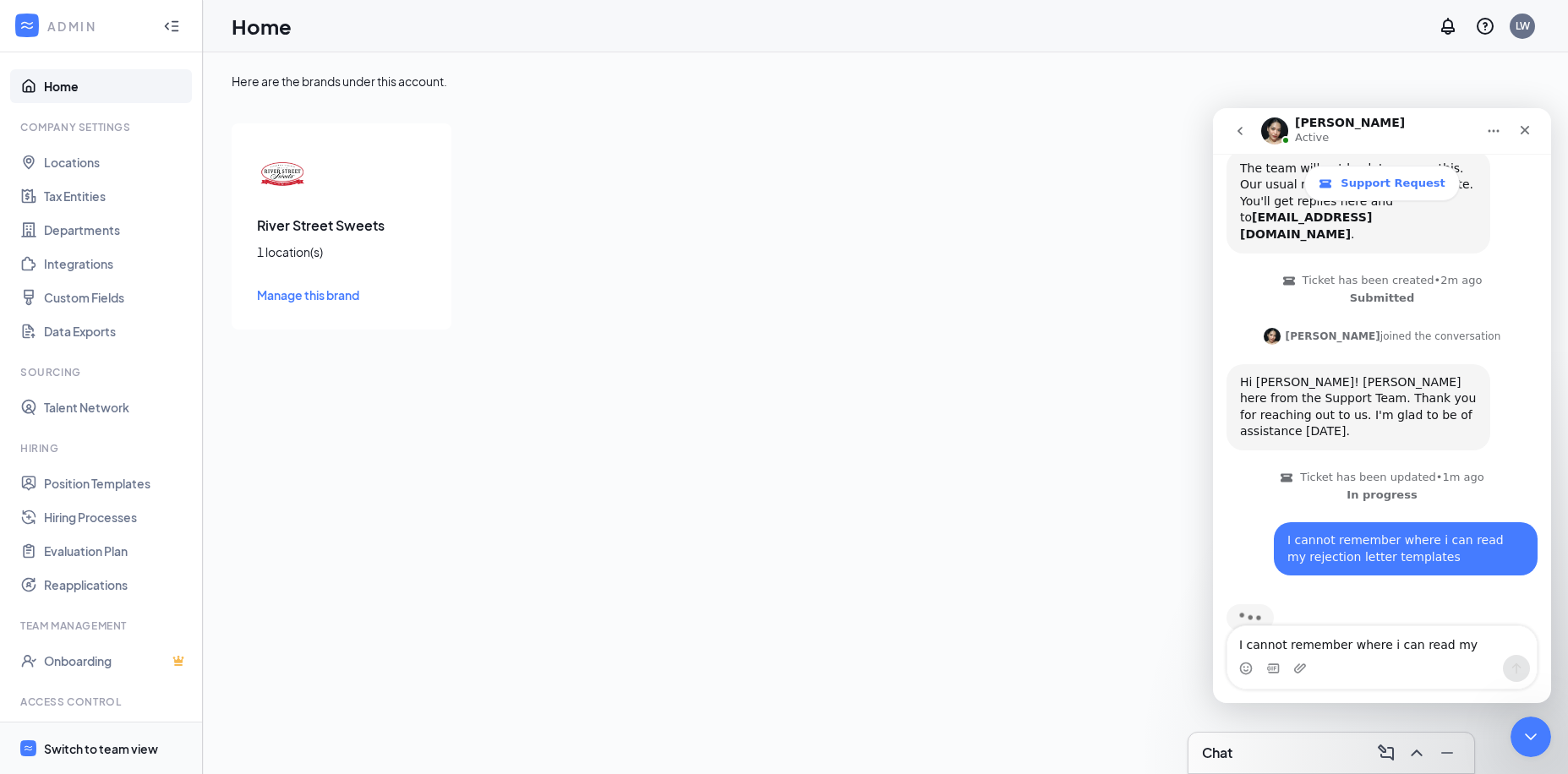
click at [100, 742] on div "Switch to team view" at bounding box center [101, 748] width 114 height 17
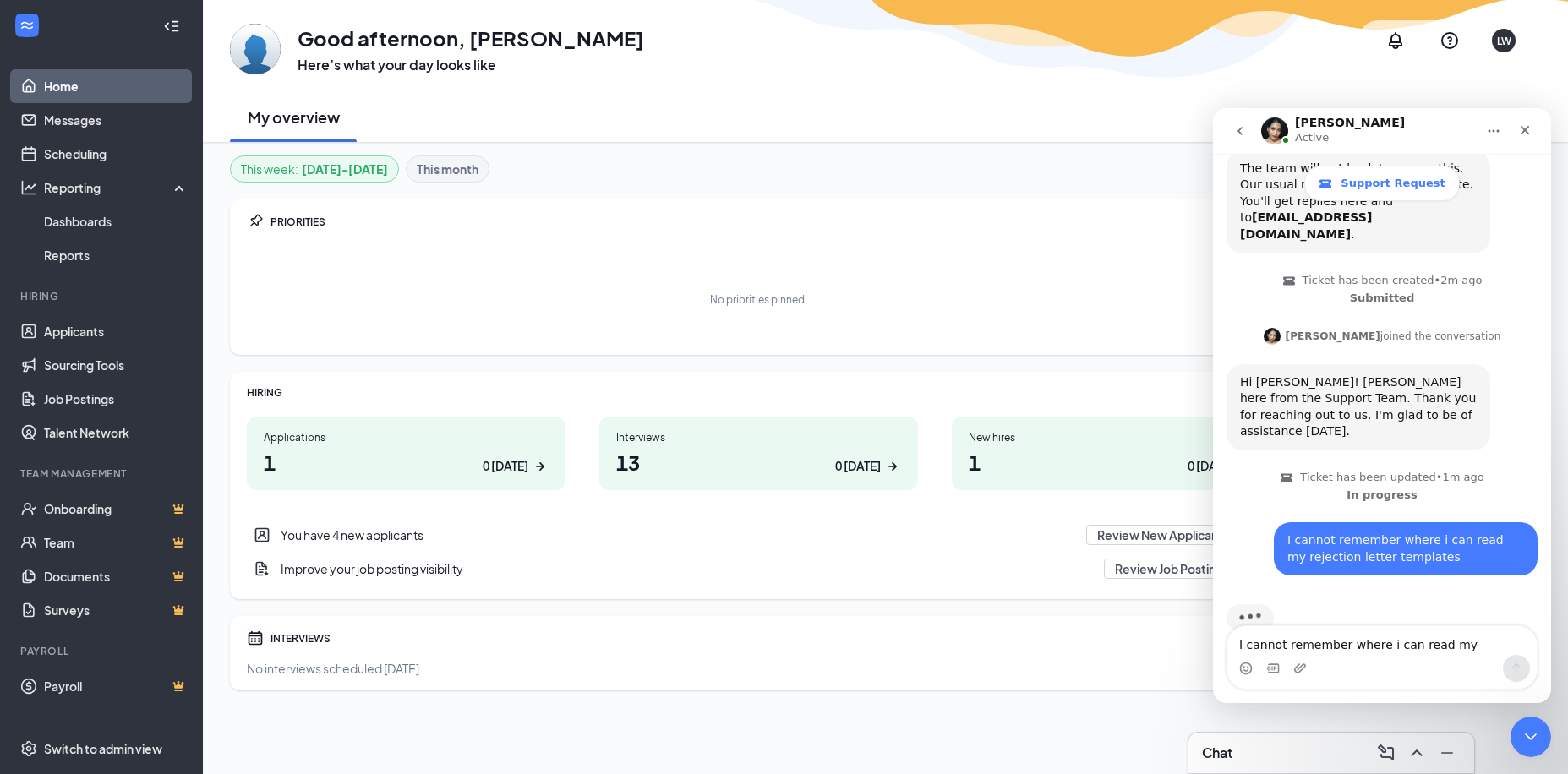
scroll to position [88, 0]
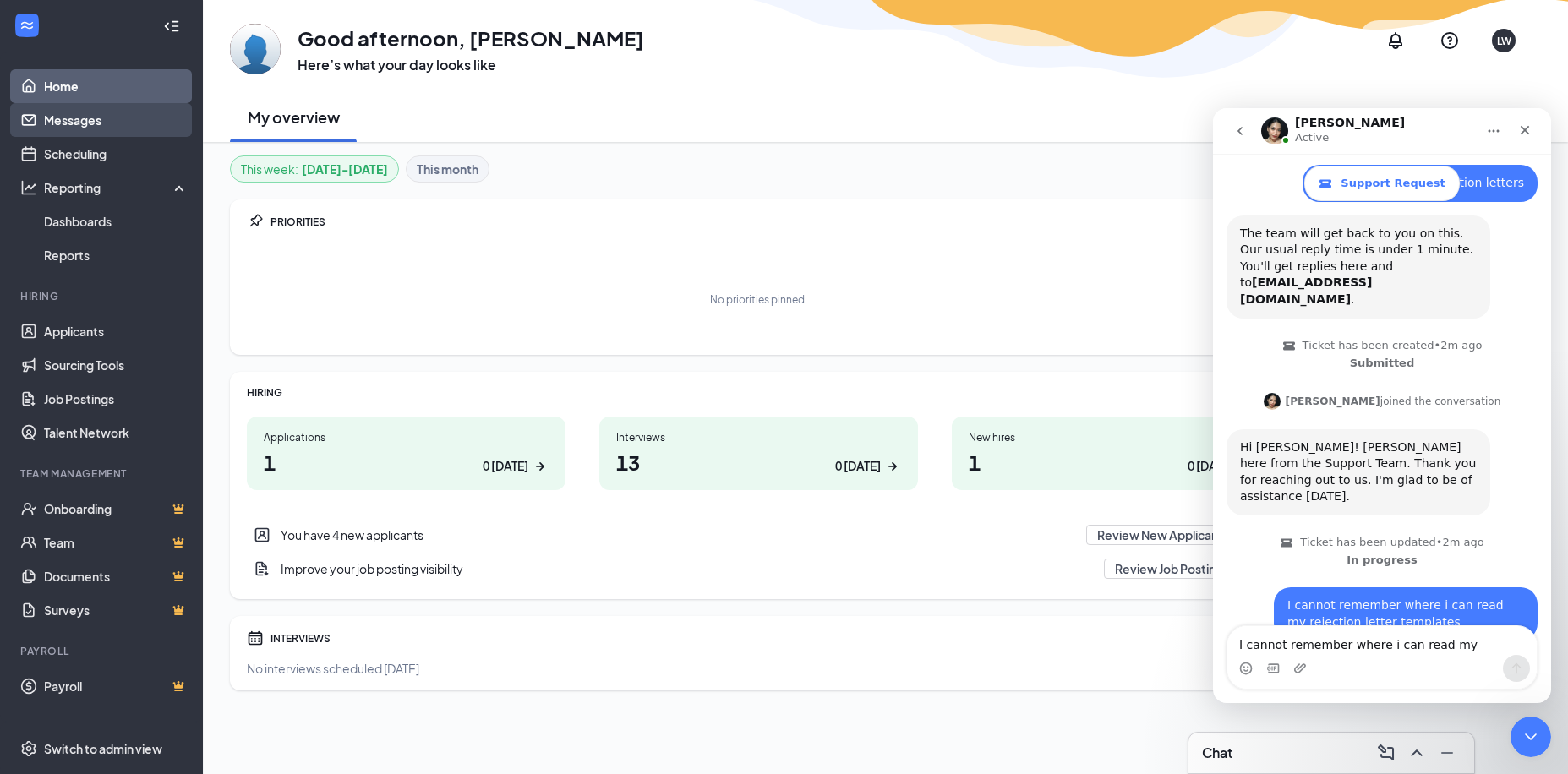
click at [65, 120] on link "Messages" at bounding box center [116, 120] width 144 height 34
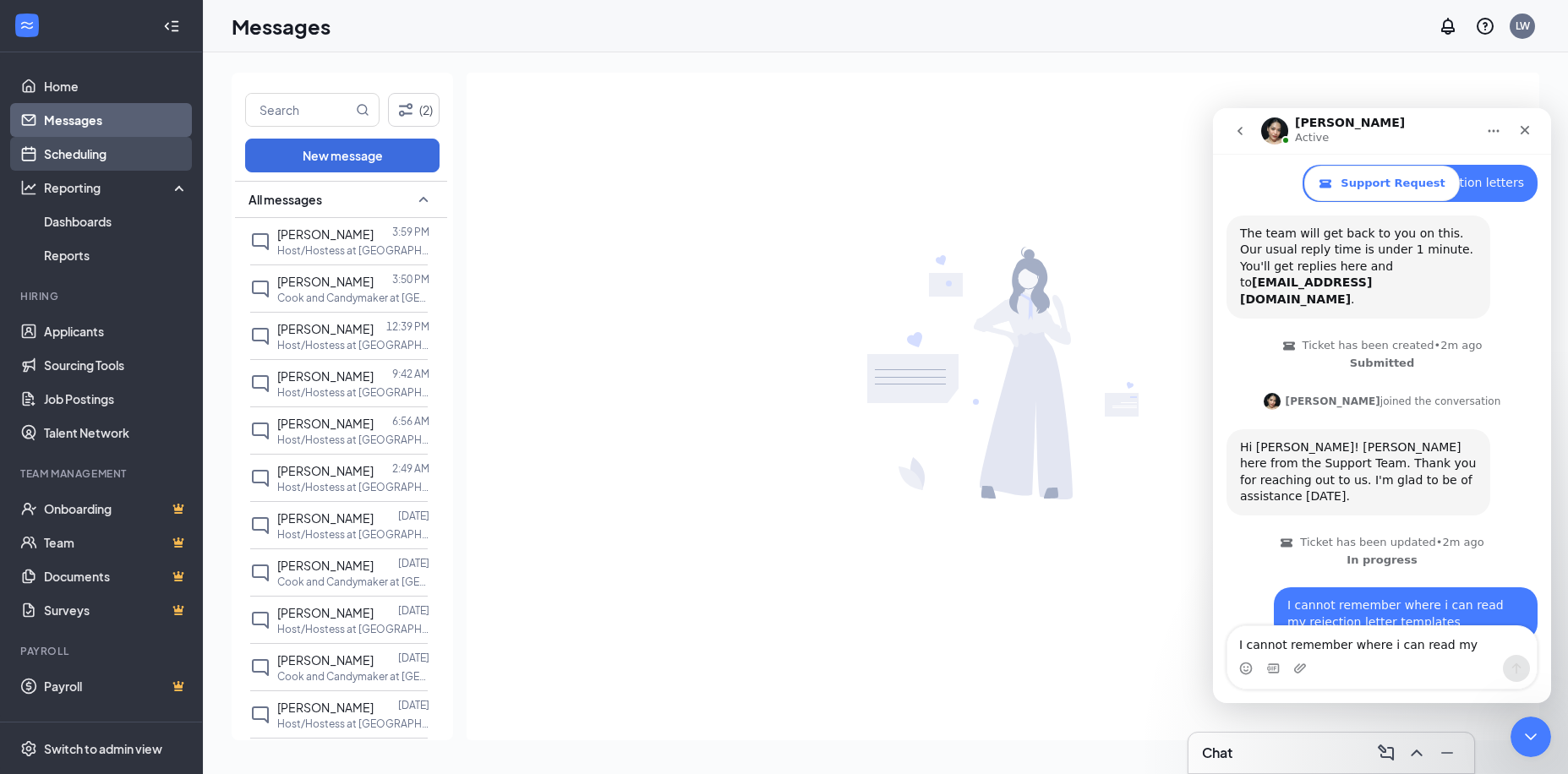
click at [76, 155] on link "Scheduling" at bounding box center [116, 154] width 144 height 34
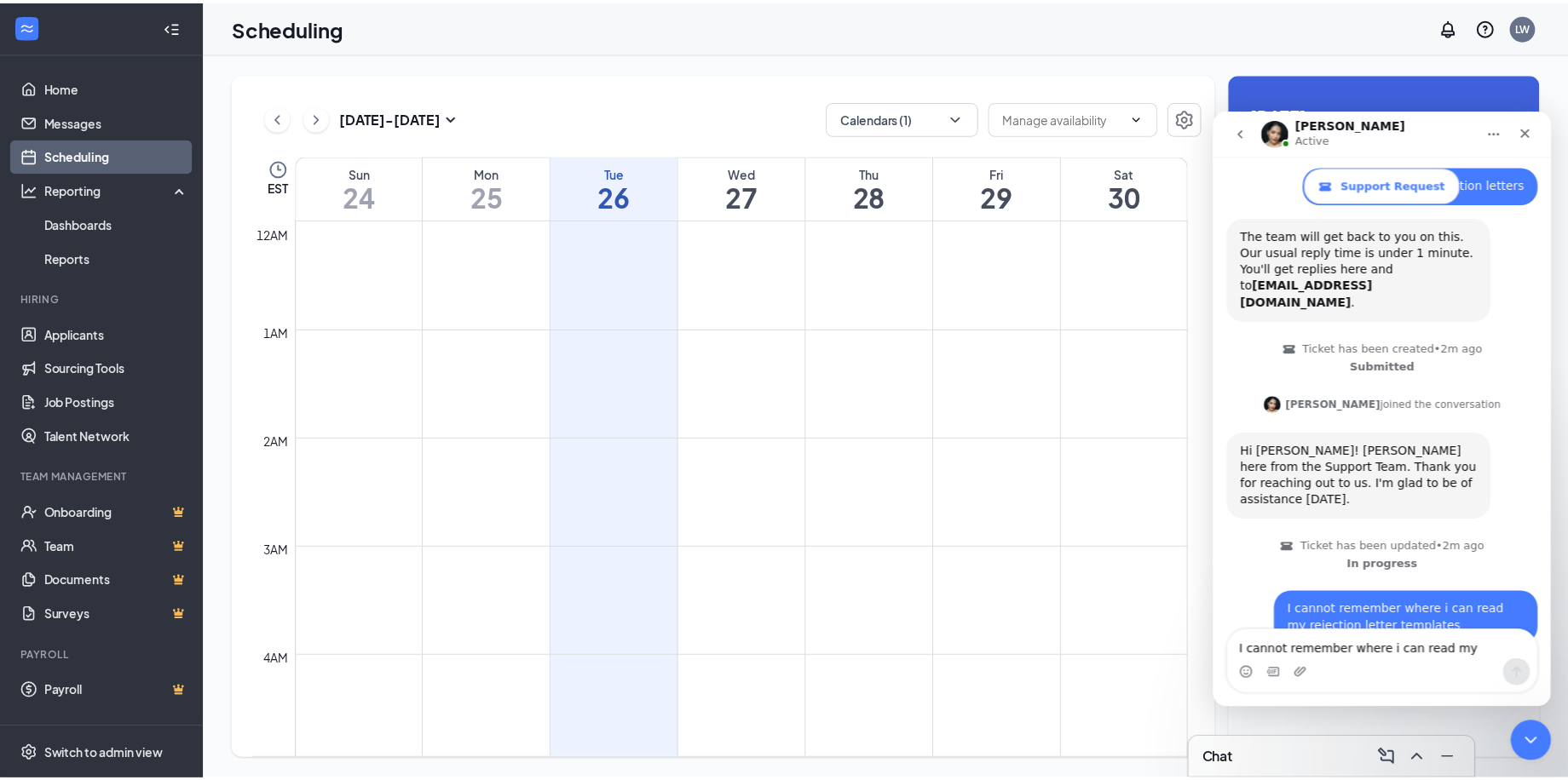
scroll to position [837, 0]
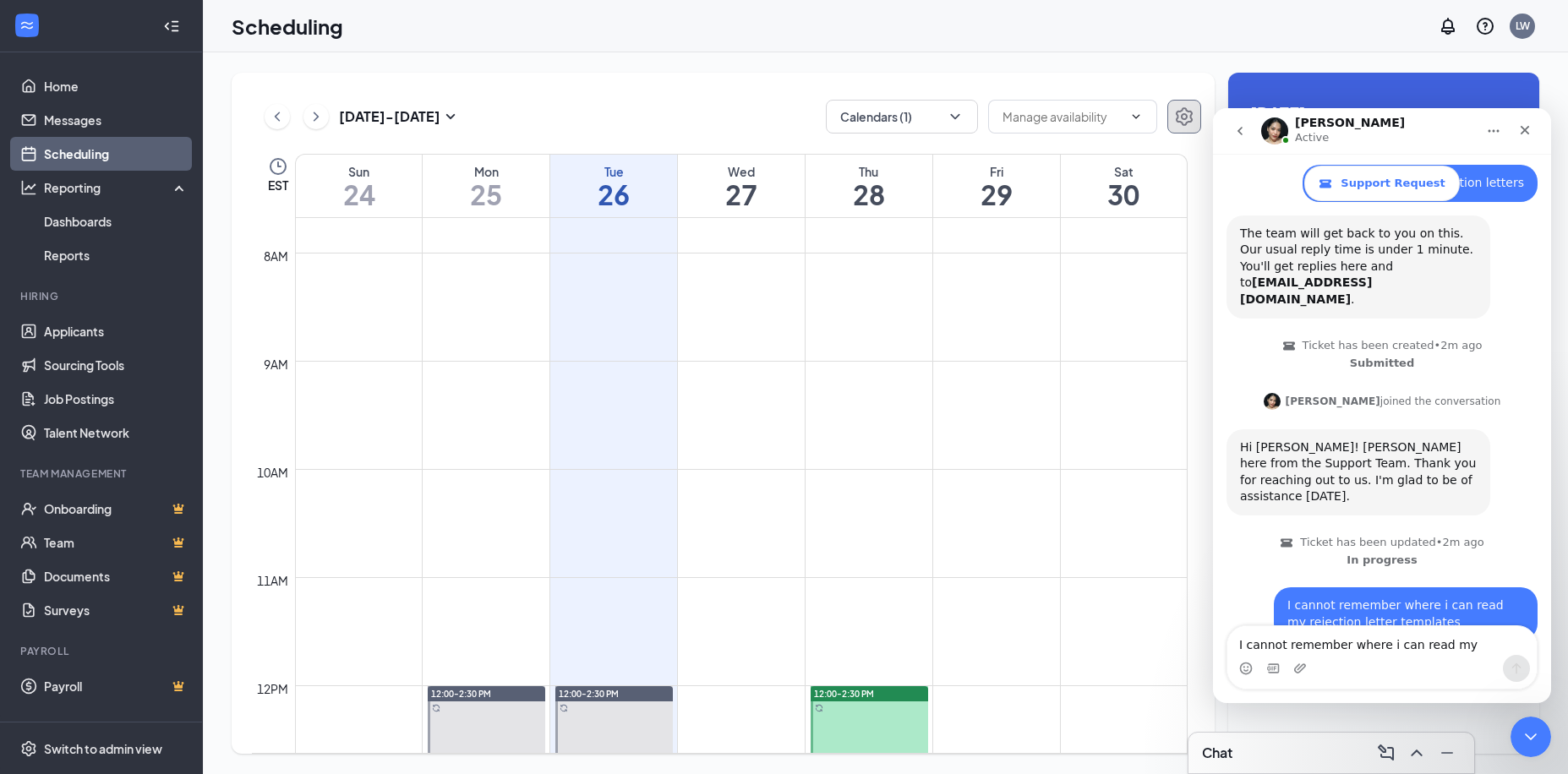
click at [1184, 112] on icon "Settings" at bounding box center [1184, 116] width 20 height 20
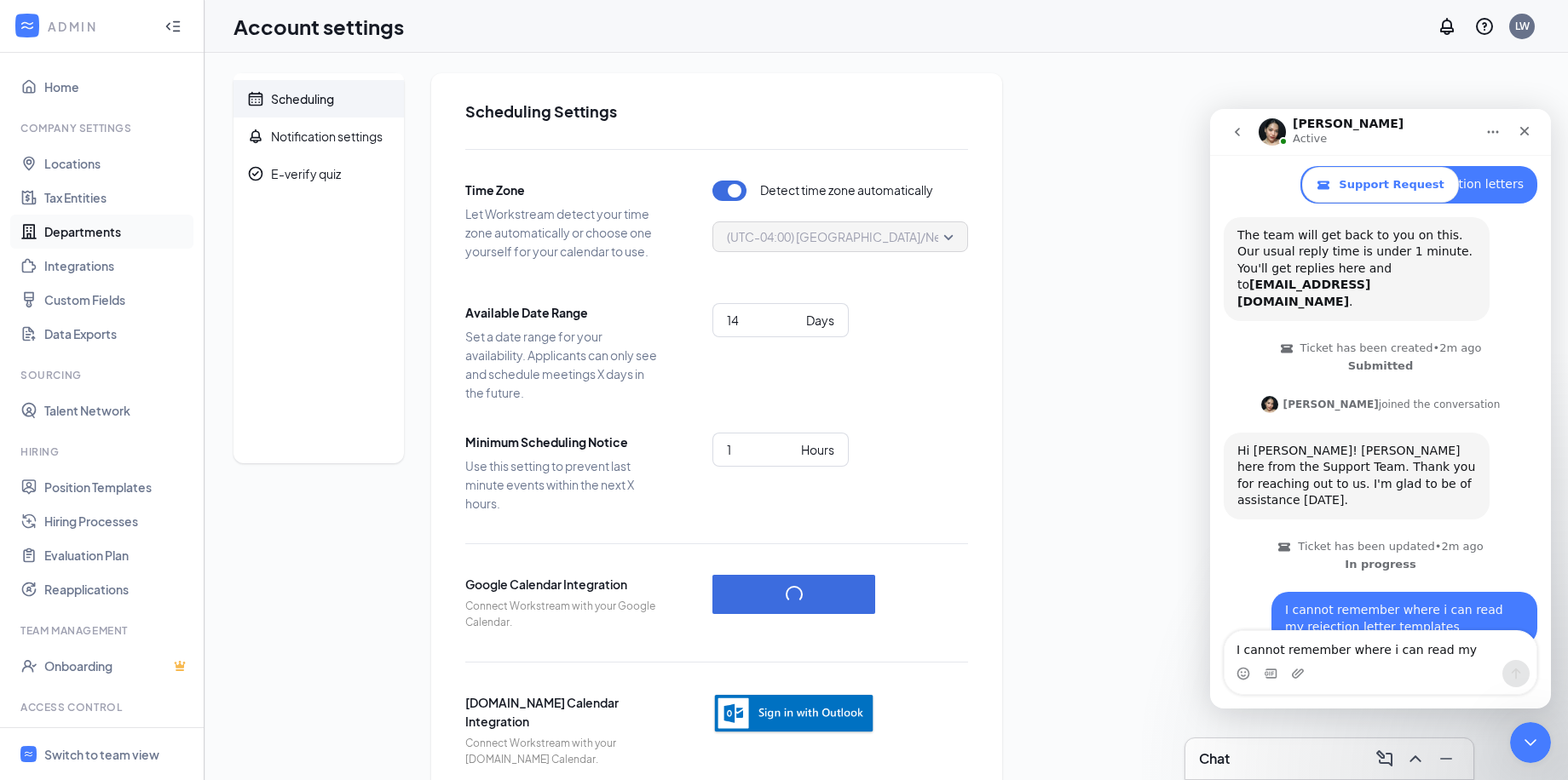
click at [75, 222] on link "Departments" at bounding box center [117, 232] width 145 height 34
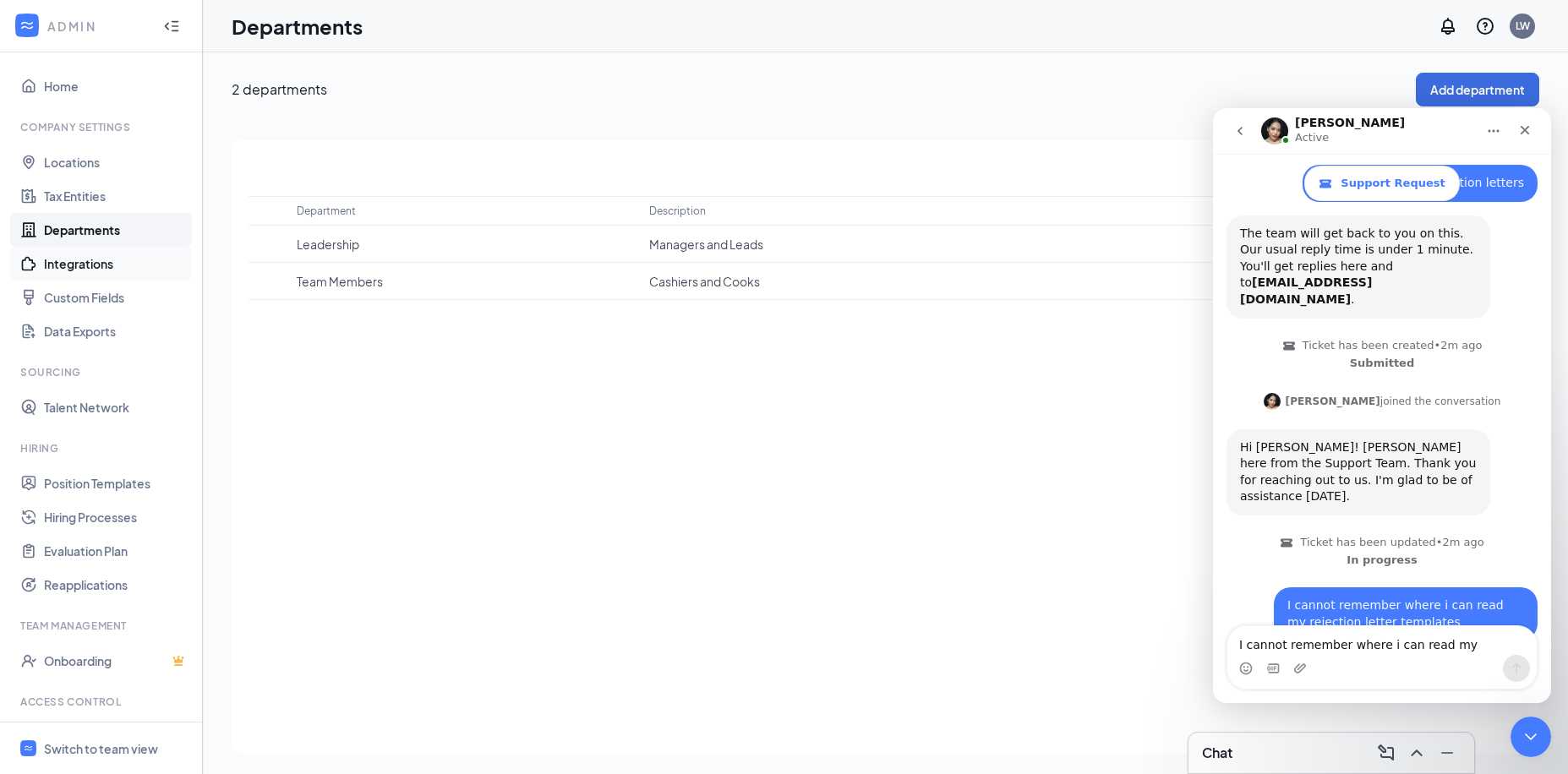
click at [62, 264] on link "Integrations" at bounding box center [116, 264] width 144 height 34
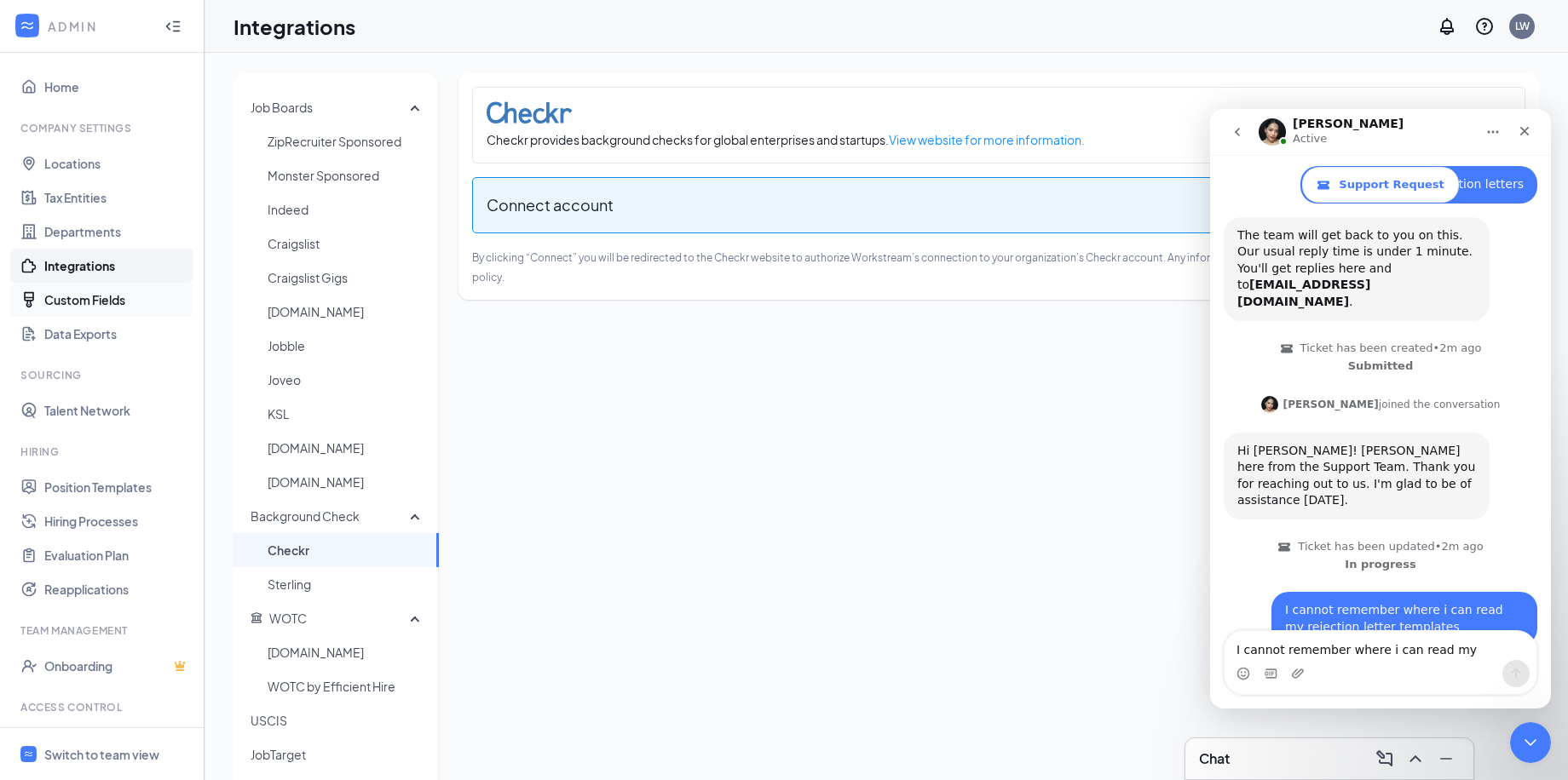
click at [95, 297] on link "Custom Fields" at bounding box center [117, 300] width 145 height 34
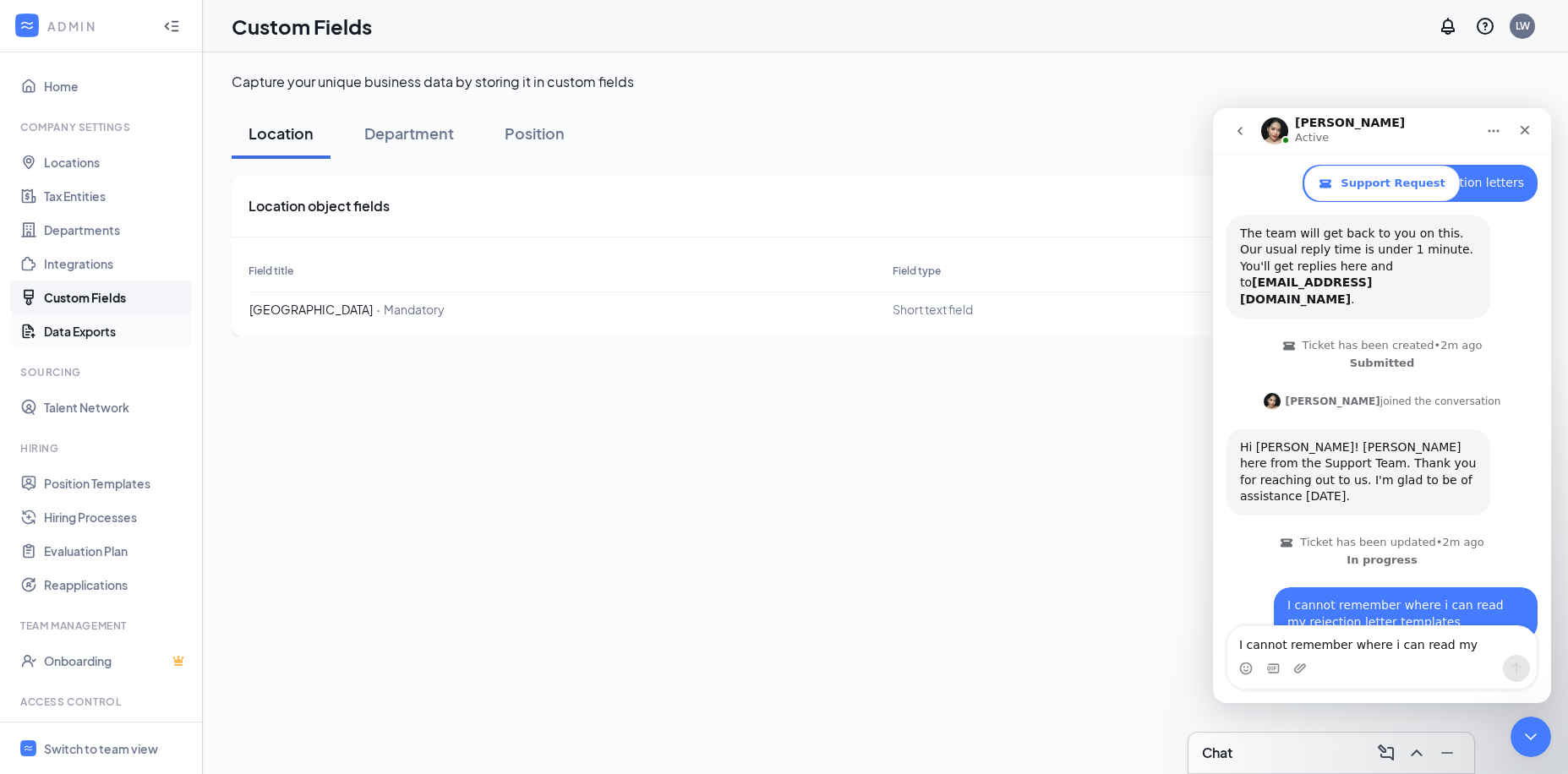
click at [77, 330] on link "Data Exports" at bounding box center [116, 331] width 144 height 34
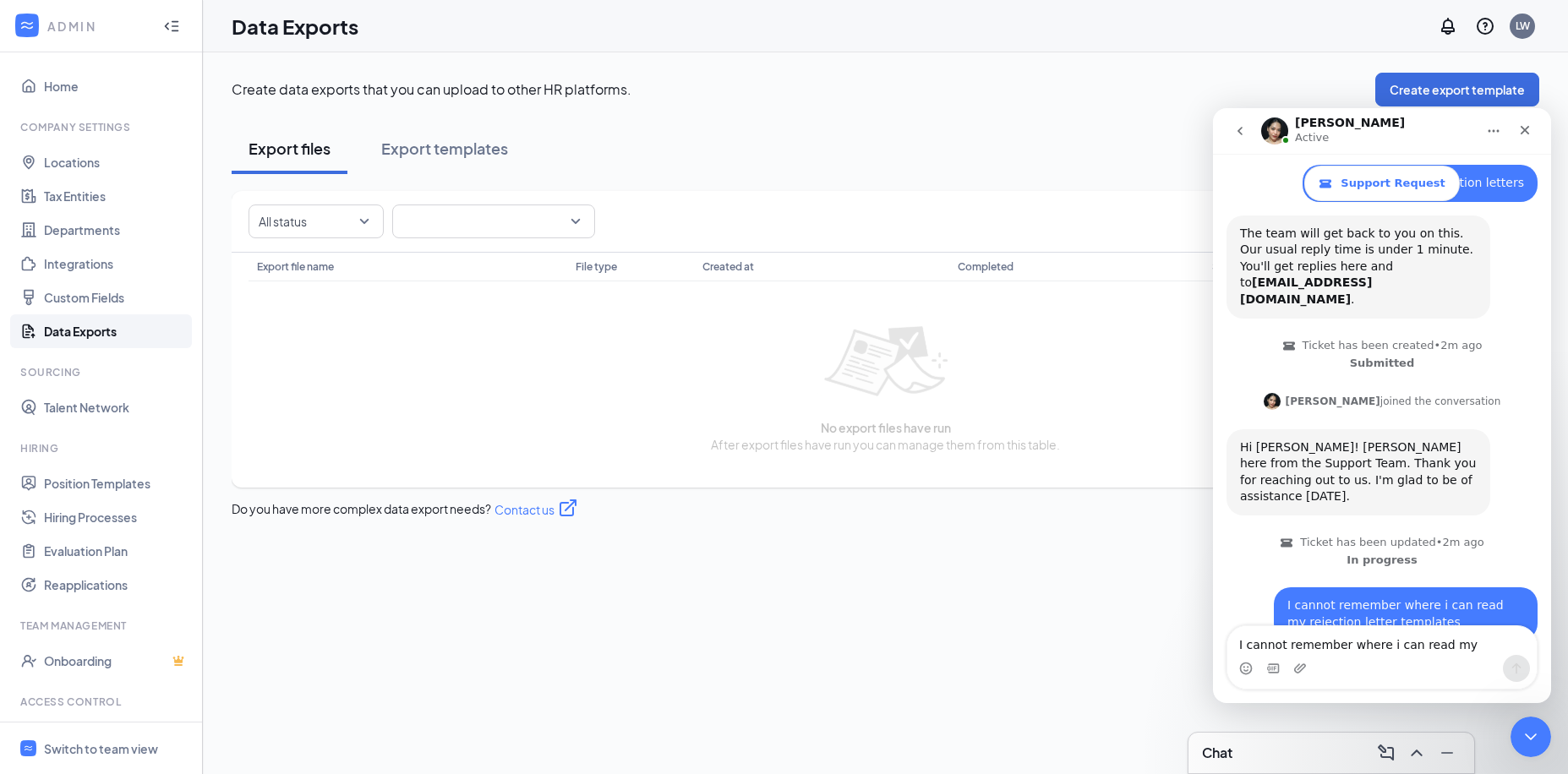
click at [367, 217] on div "All status" at bounding box center [316, 221] width 135 height 34
click at [582, 222] on span at bounding box center [493, 221] width 182 height 32
click at [575, 222] on span at bounding box center [493, 221] width 182 height 32
click at [97, 483] on link "Position Templates" at bounding box center [116, 484] width 144 height 34
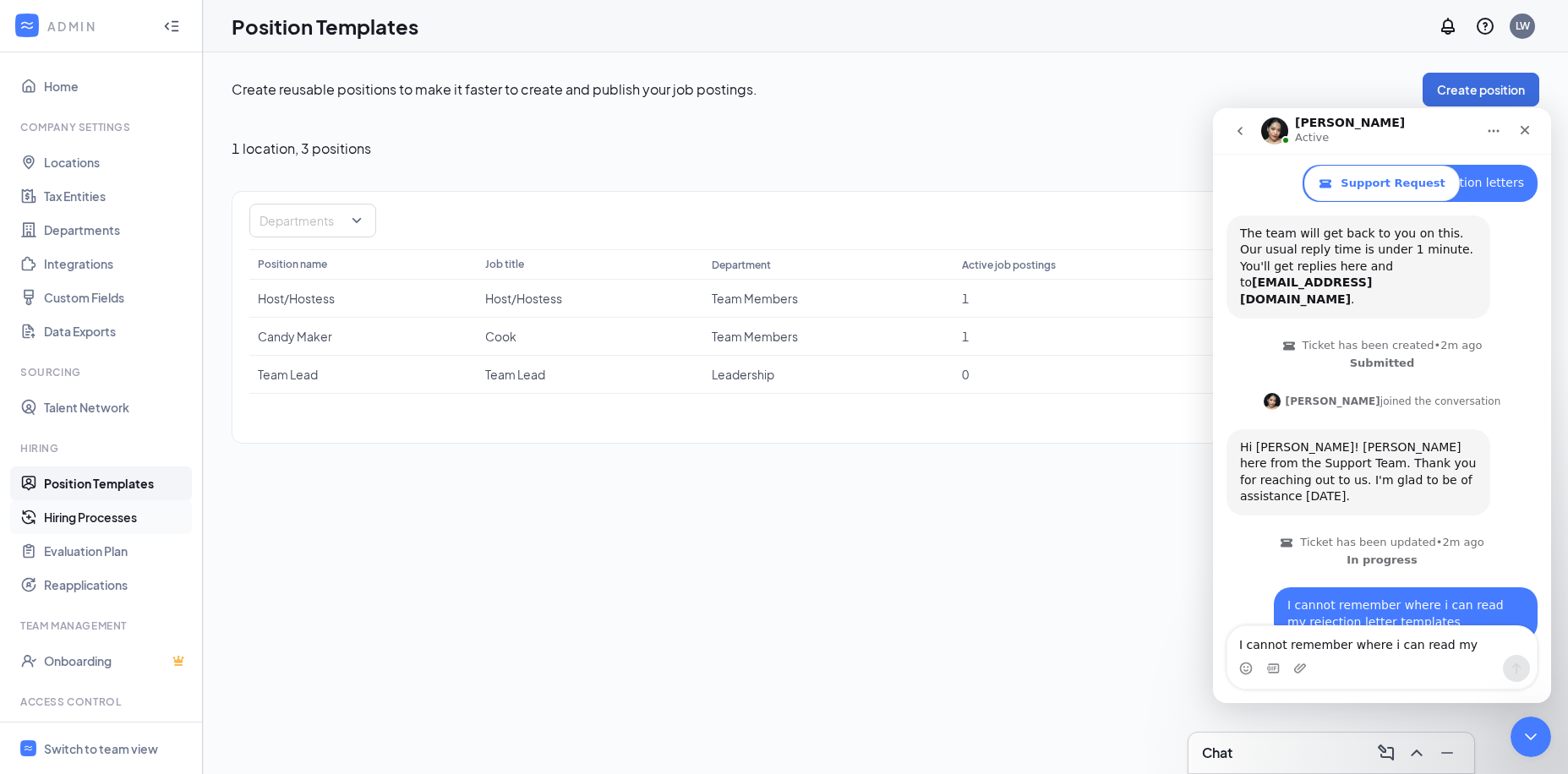
click at [83, 515] on link "Hiring Processes" at bounding box center [116, 517] width 144 height 34
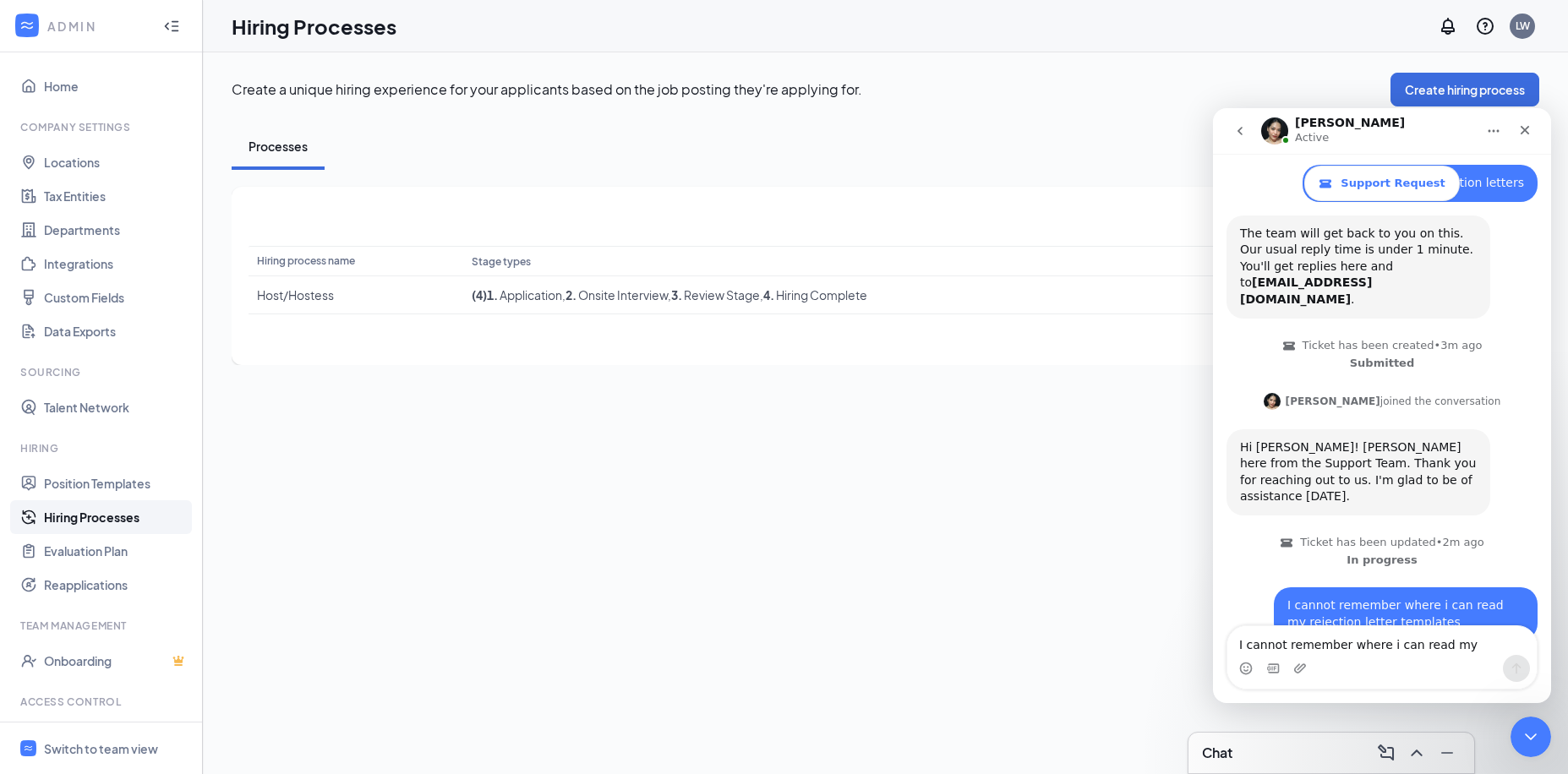
click at [1297, 638] on textarea "I cannot remember where i can read my rejection letter templates" at bounding box center [1381, 640] width 309 height 28
type textarea "hello"
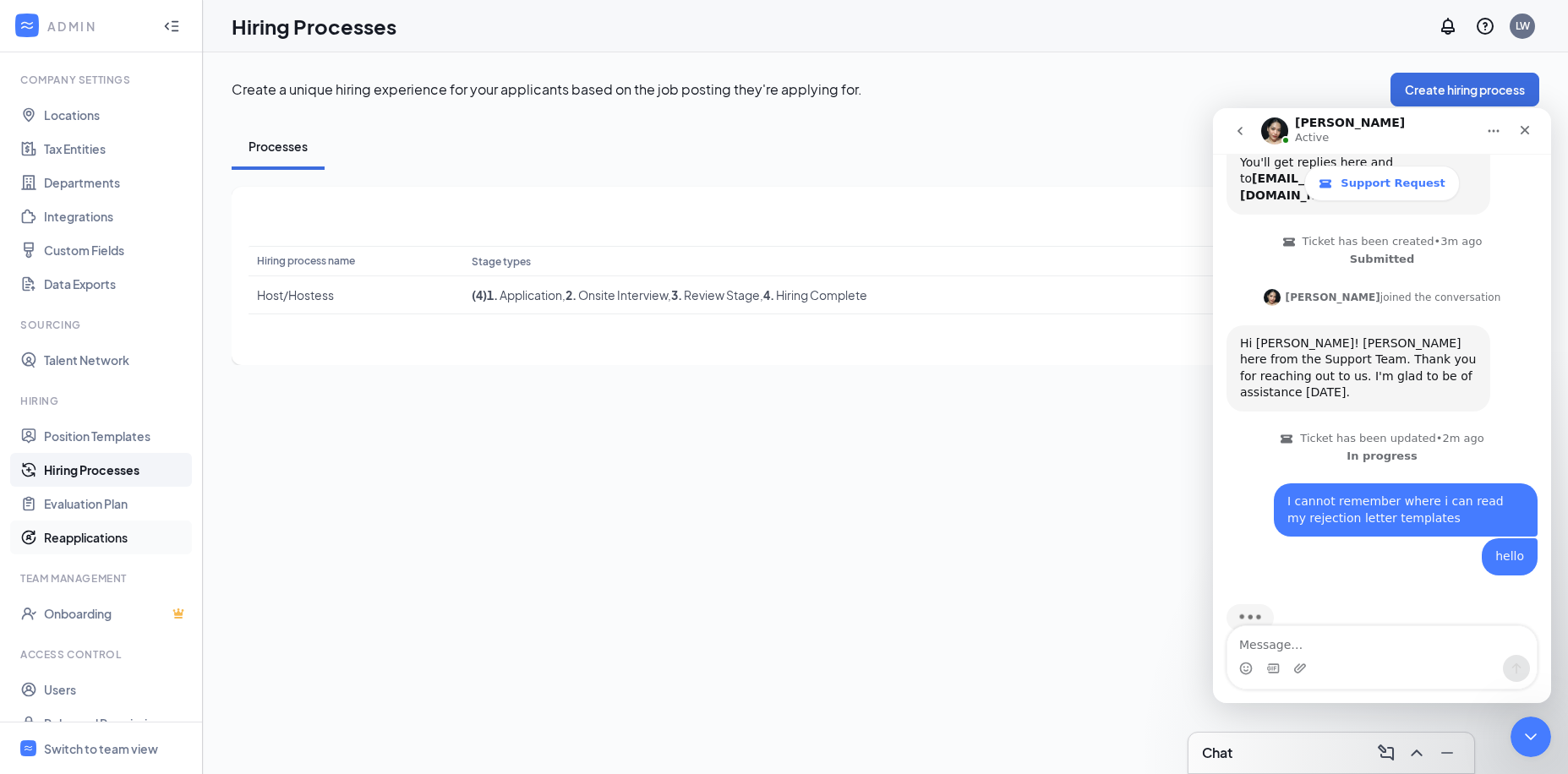
scroll to position [73, 0]
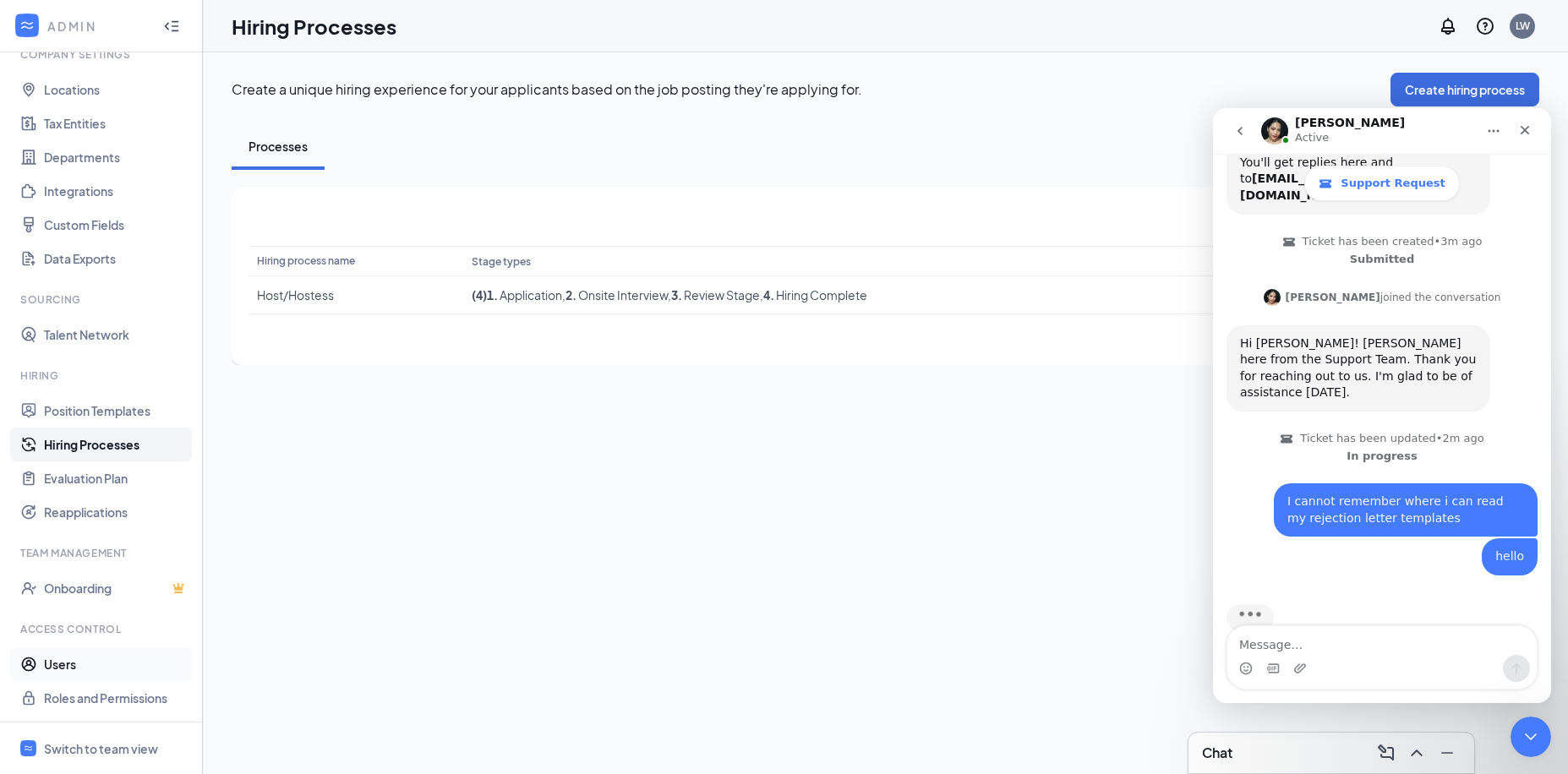
click at [75, 654] on link "Users" at bounding box center [116, 664] width 144 height 34
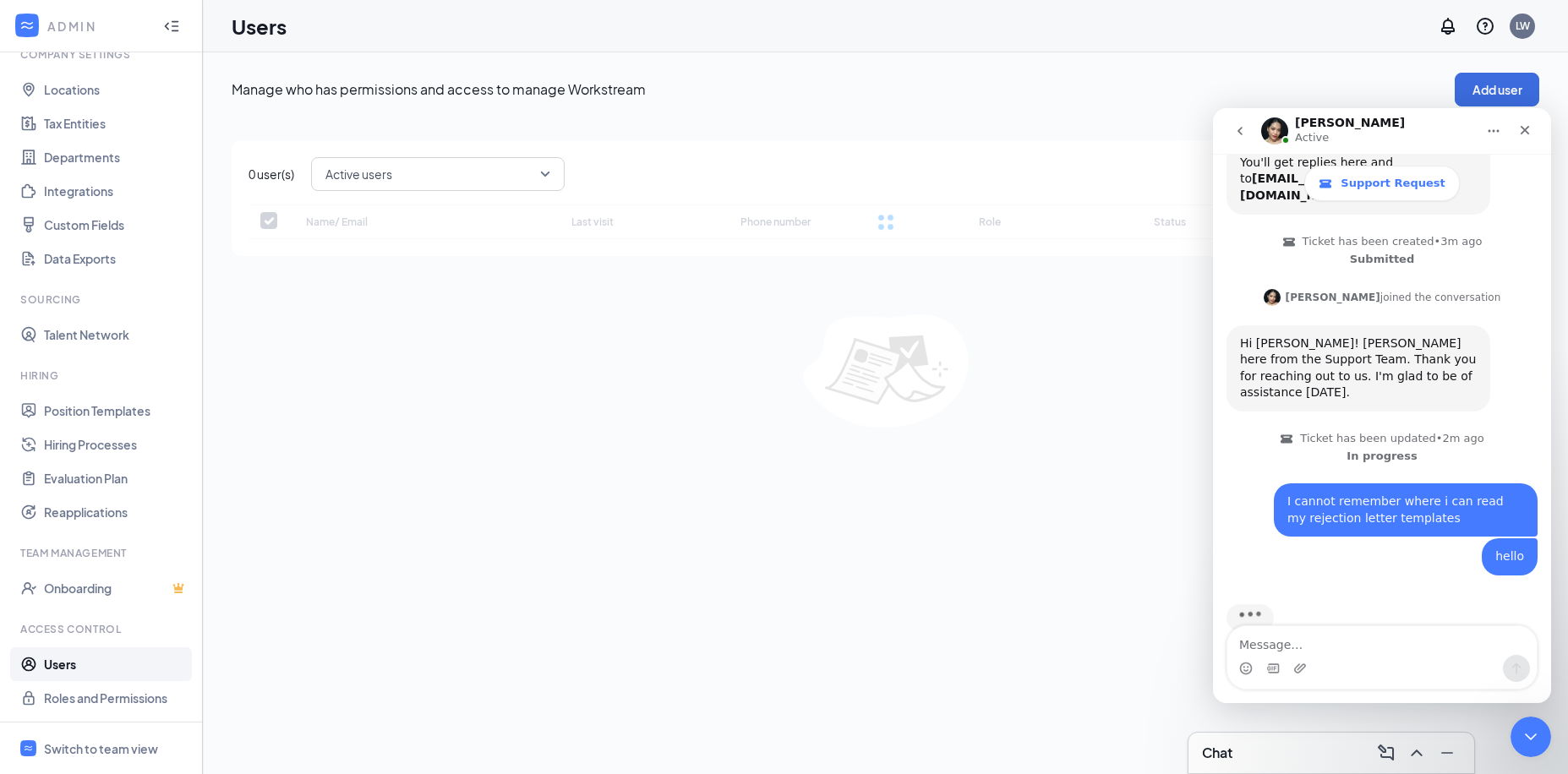
checkbox input "false"
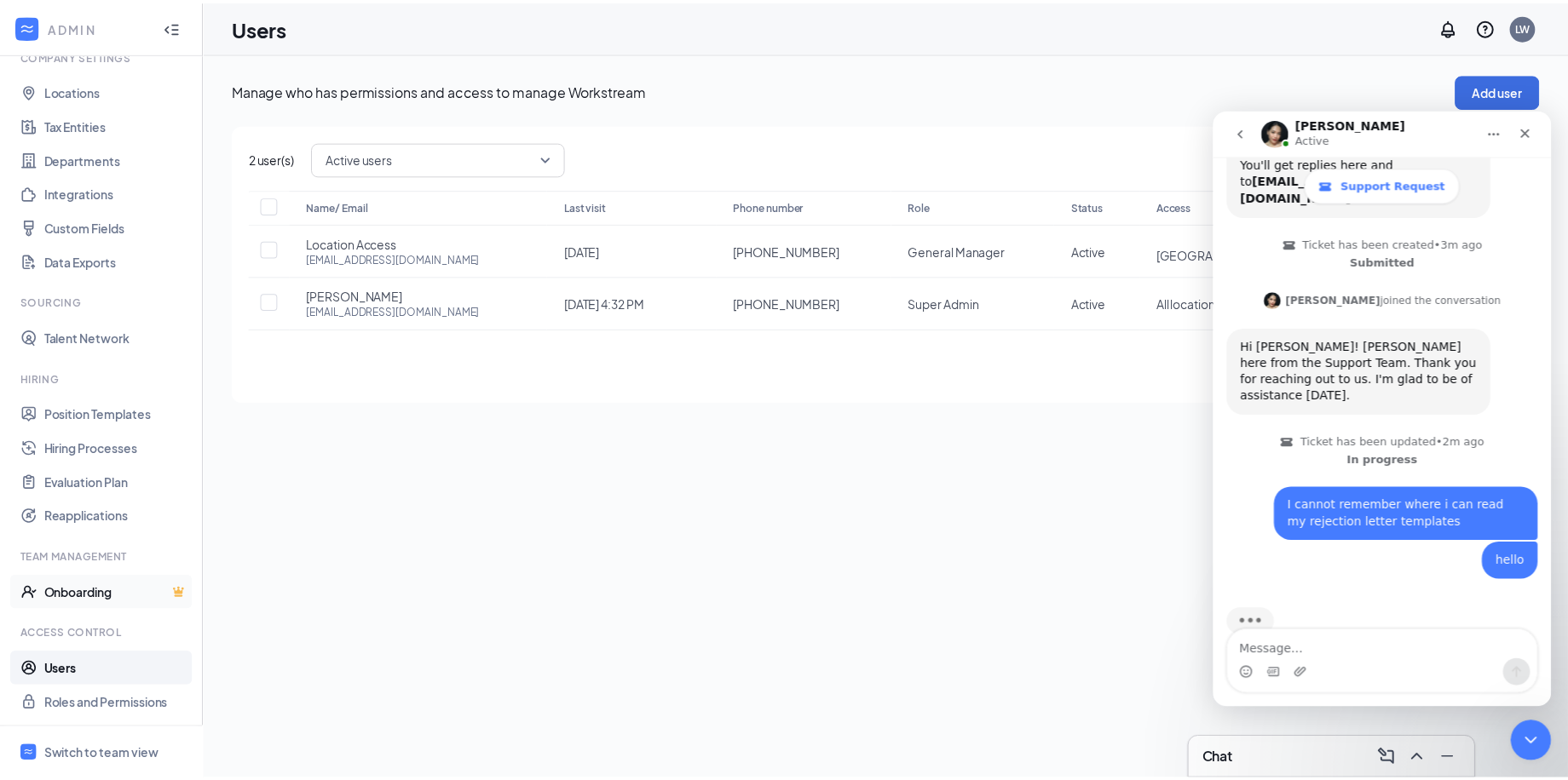
scroll to position [128, 0]
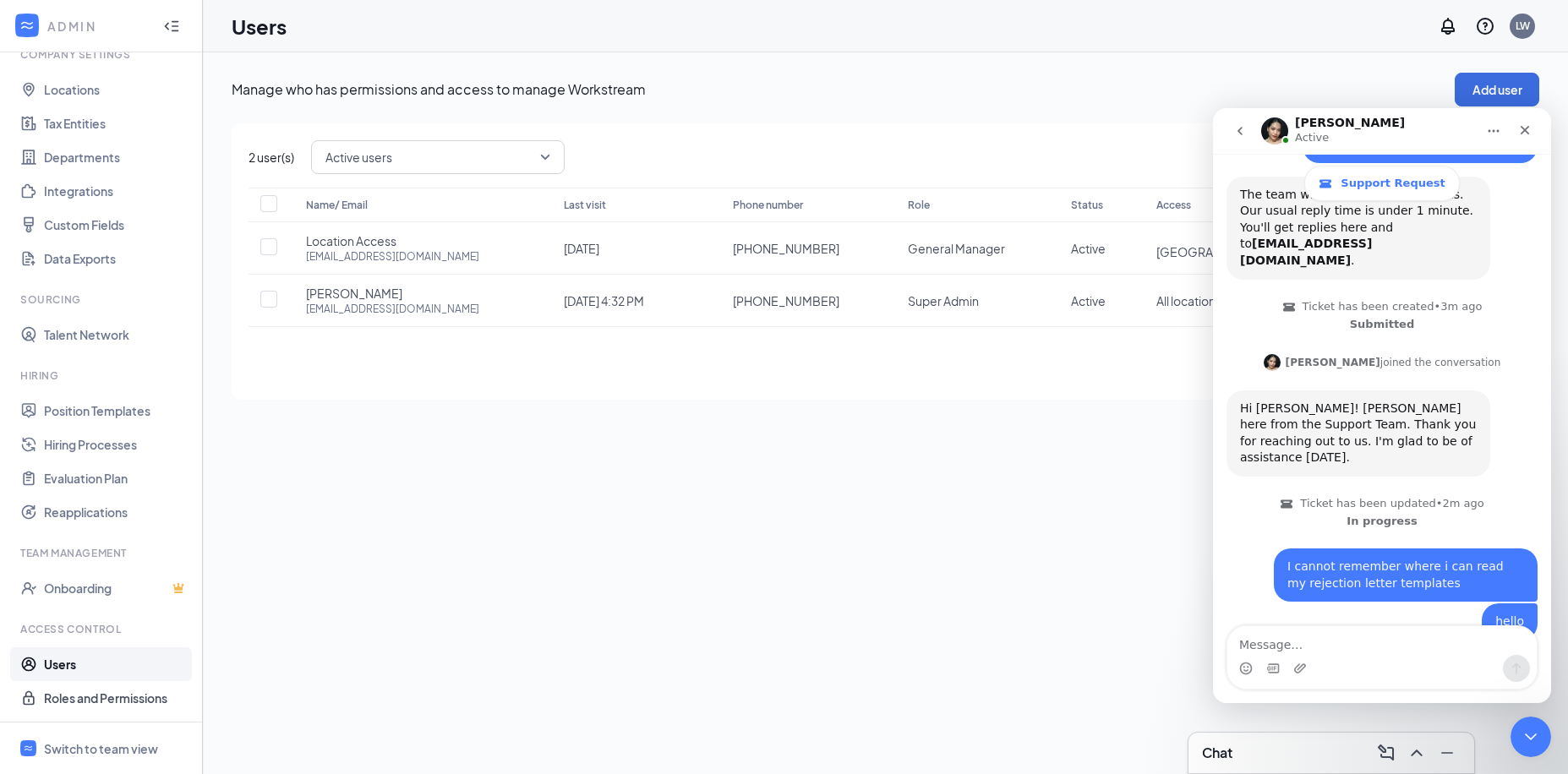
drag, startPoint x: 58, startPoint y: 693, endPoint x: 226, endPoint y: 685, distance: 168.2
click at [59, 693] on link "Roles and Permissions" at bounding box center [116, 698] width 144 height 34
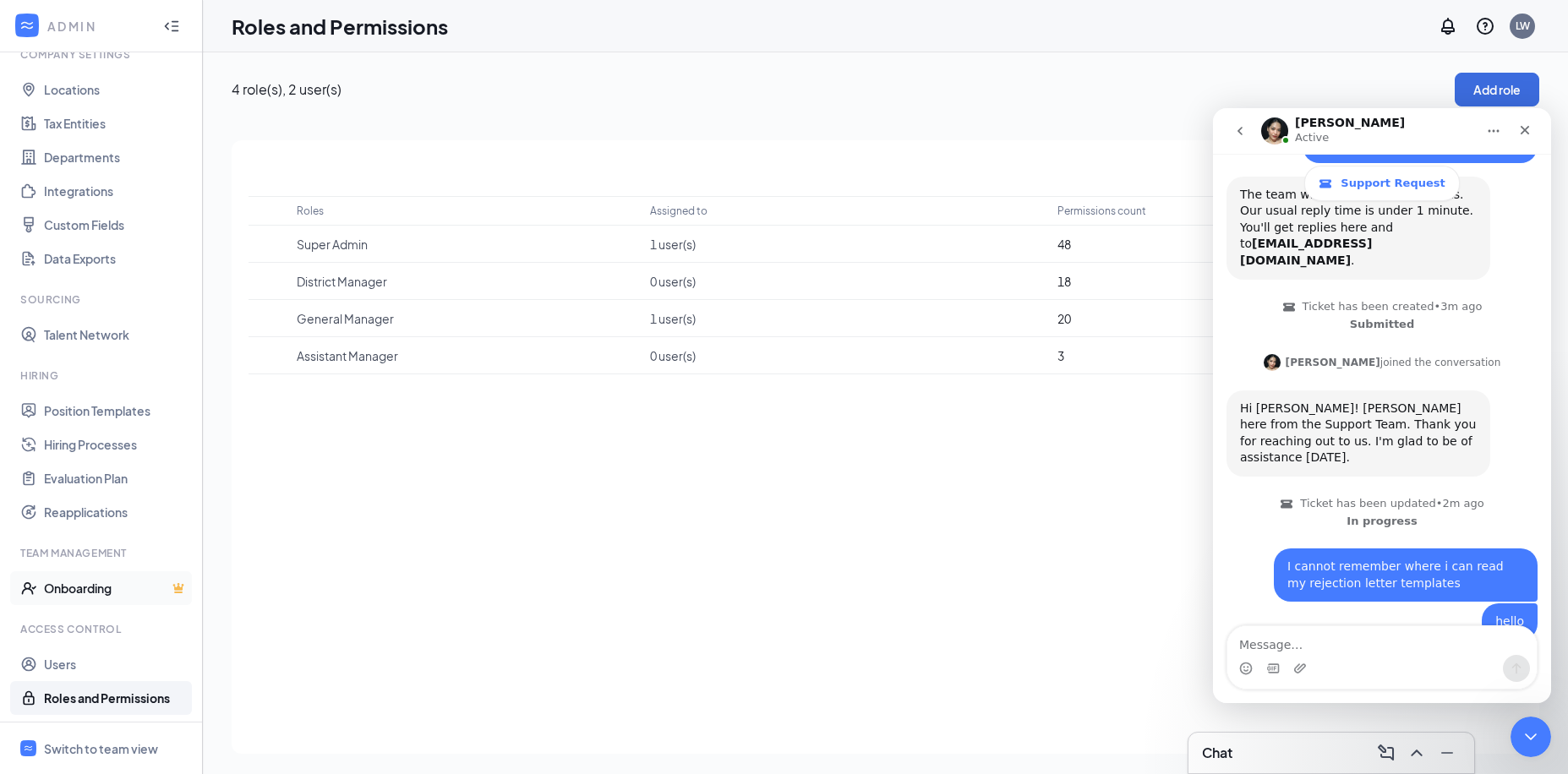
click at [84, 587] on link "Onboarding" at bounding box center [116, 588] width 144 height 34
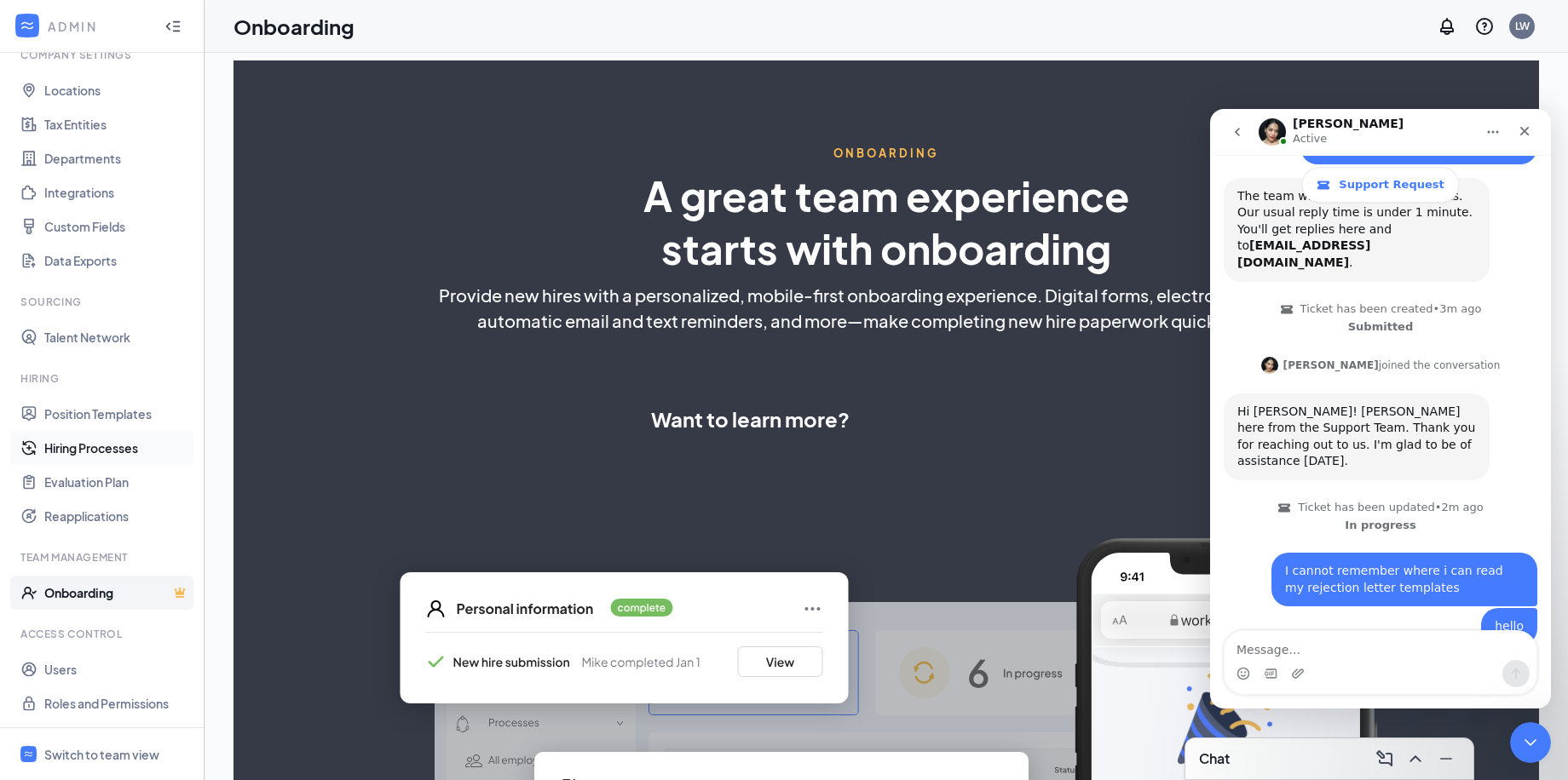
select select "US"
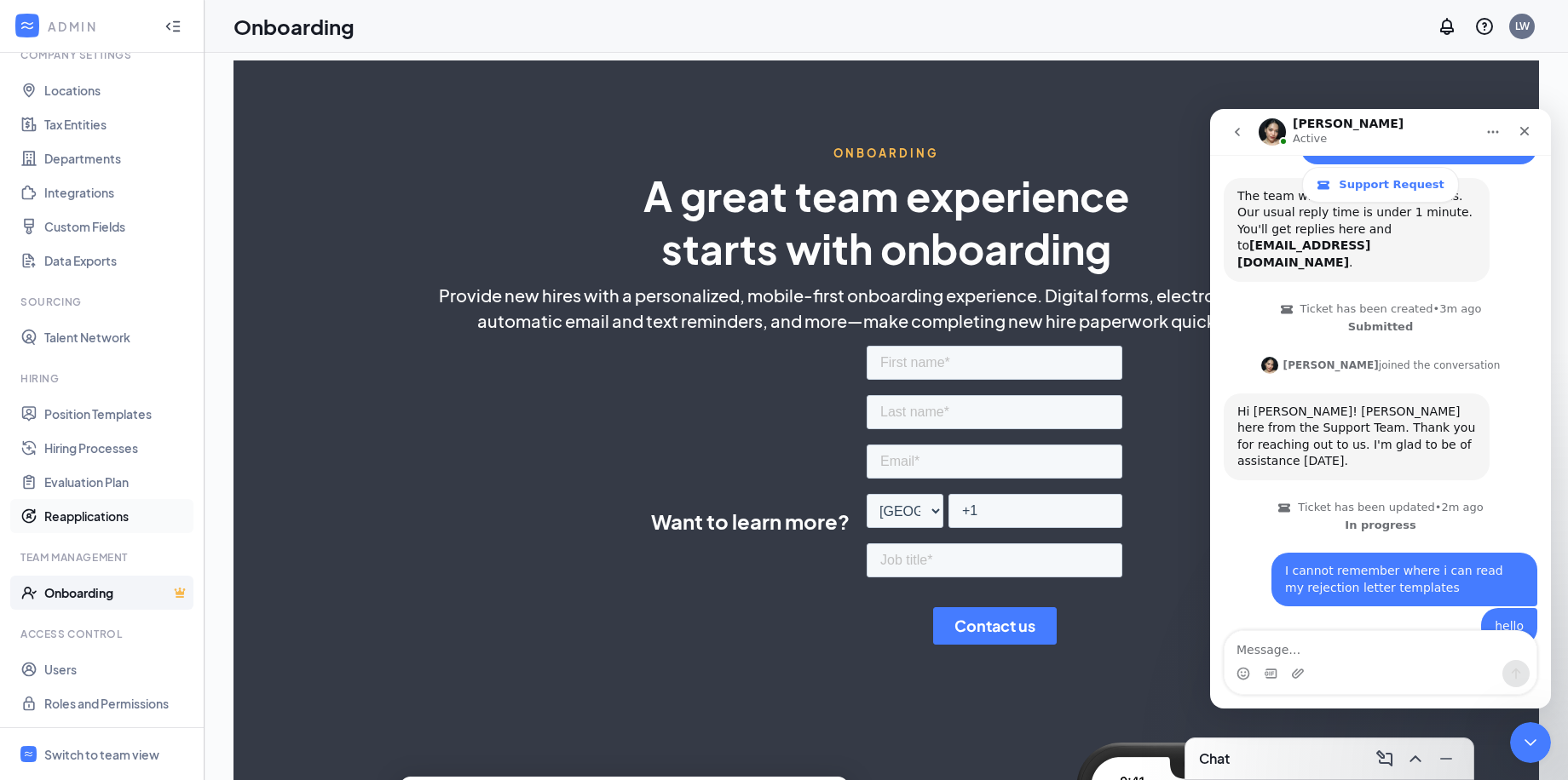
click at [66, 517] on link "Reapplications" at bounding box center [117, 516] width 145 height 34
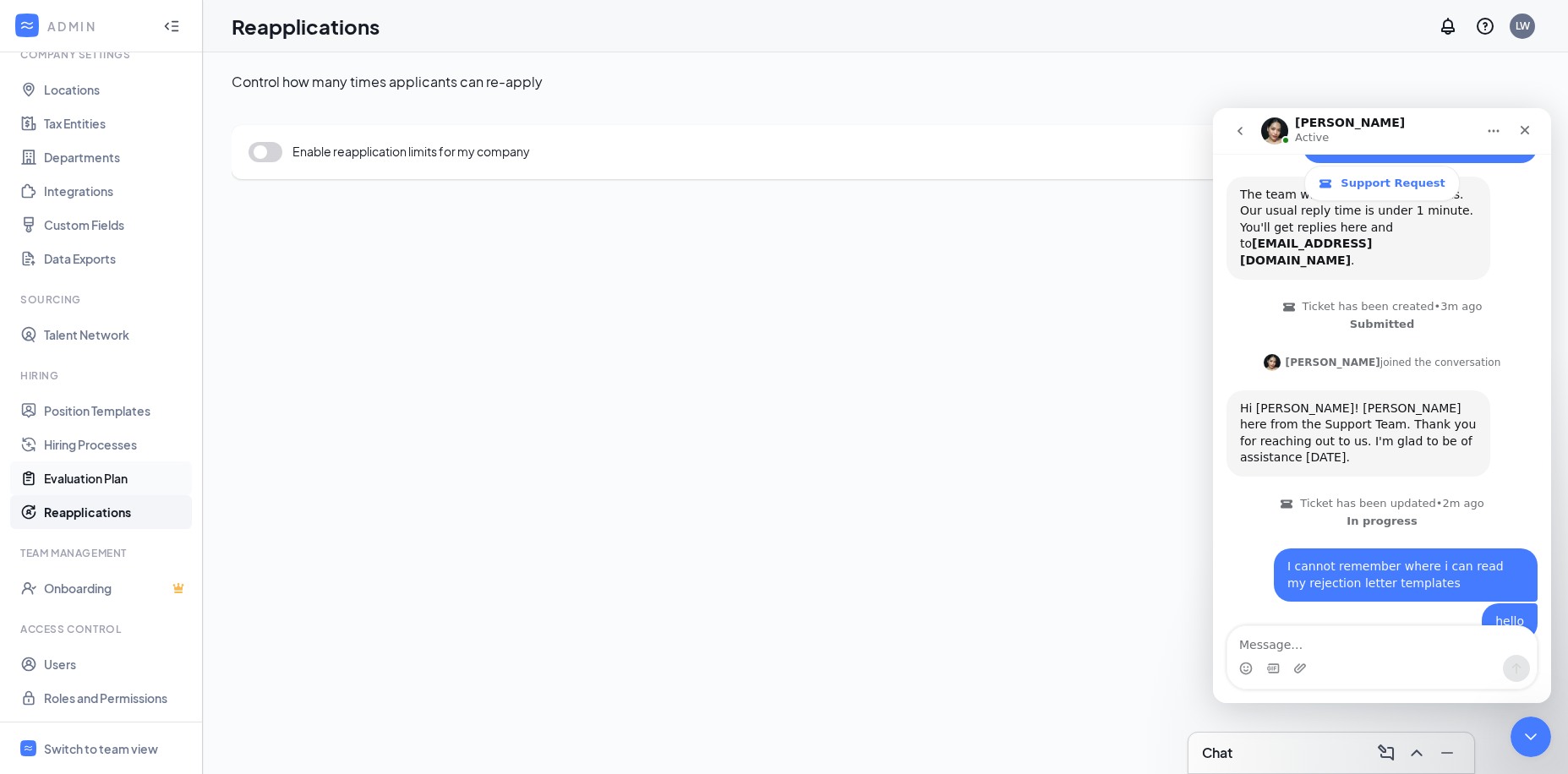
click at [73, 469] on link "Evaluation Plan" at bounding box center [116, 478] width 144 height 34
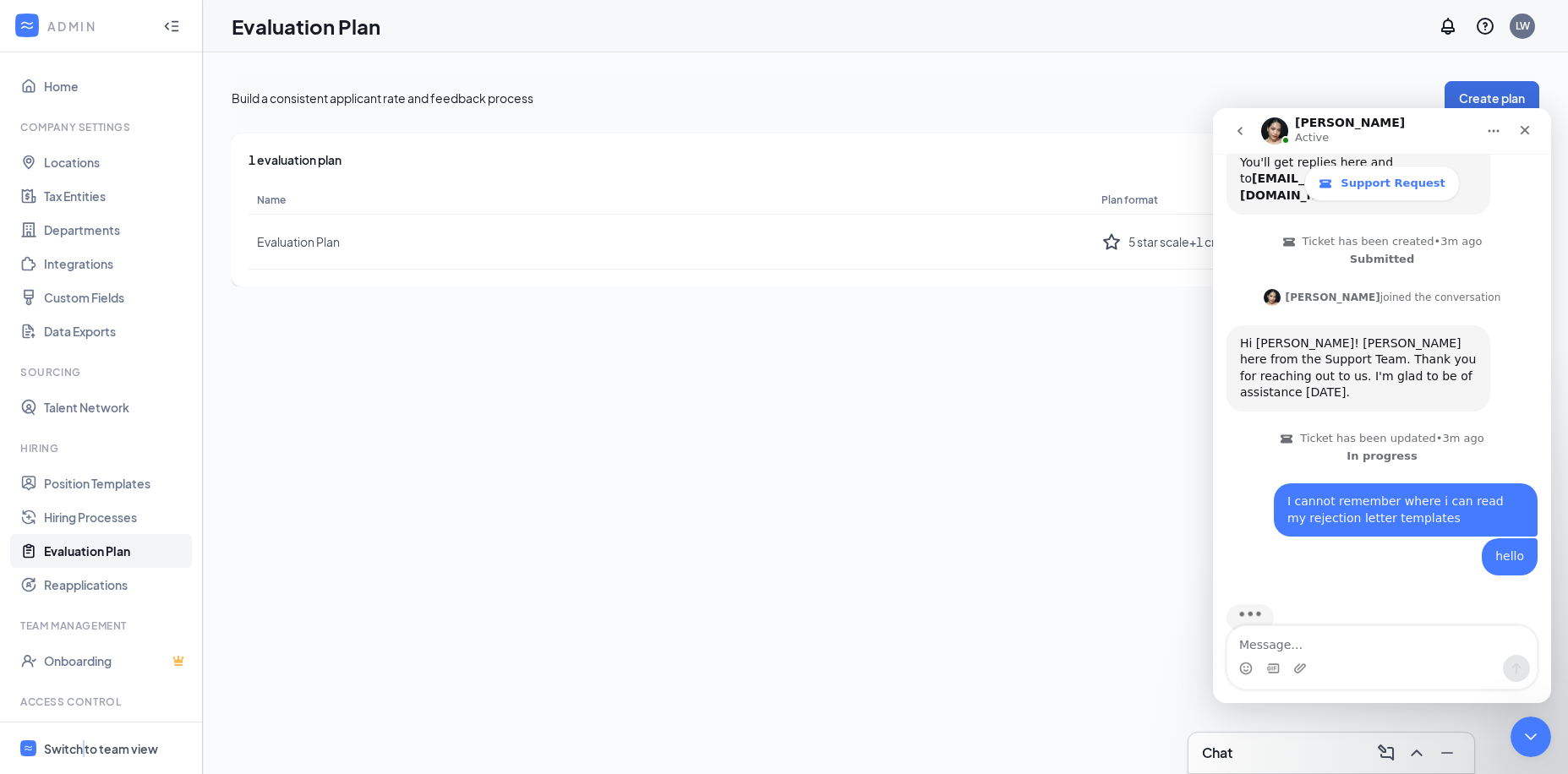
drag, startPoint x: 82, startPoint y: 742, endPoint x: 134, endPoint y: 704, distance: 64.4
click at [85, 739] on span "Switch to team view" at bounding box center [116, 748] width 144 height 51
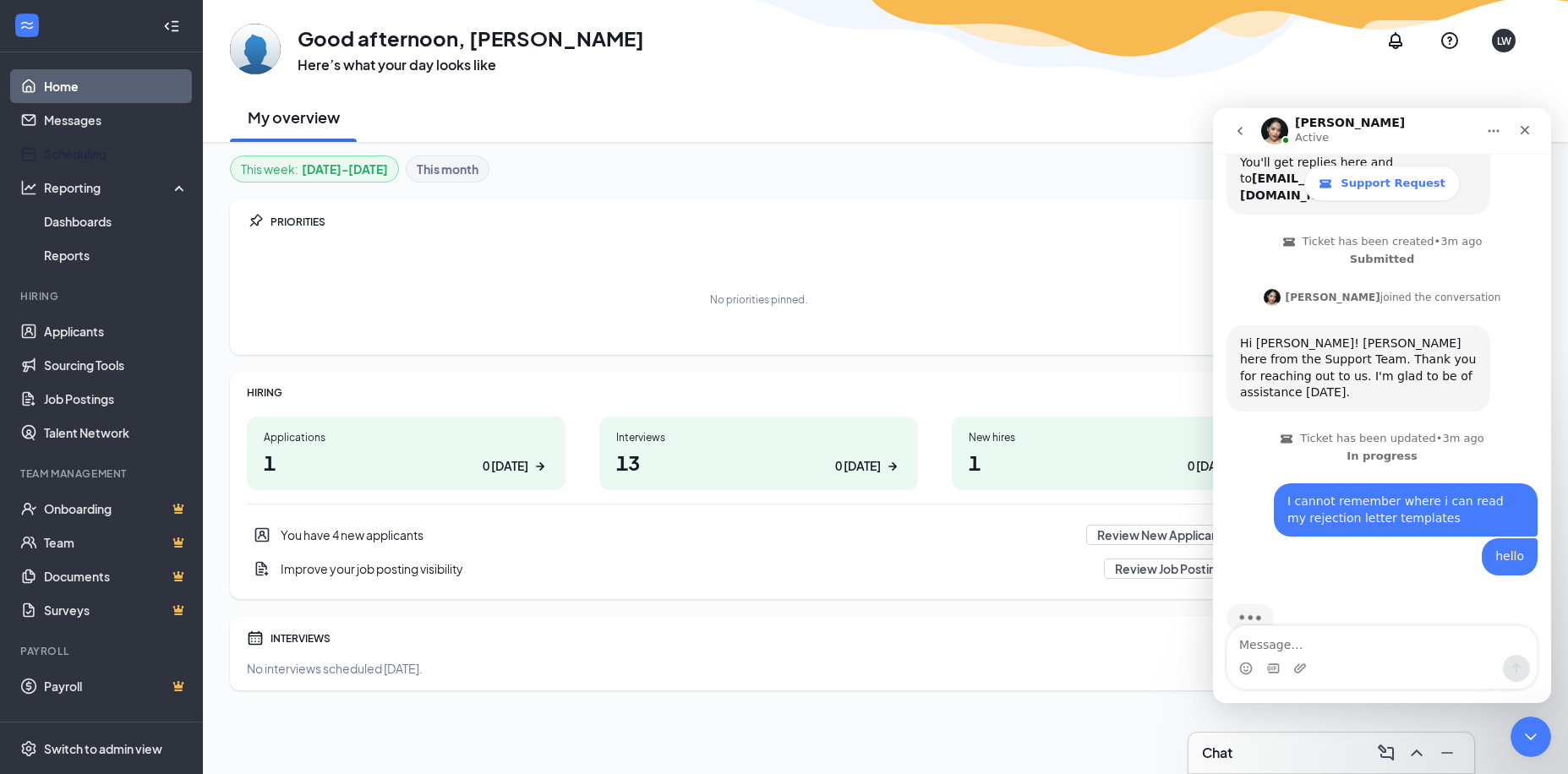
scroll to position [127, 0]
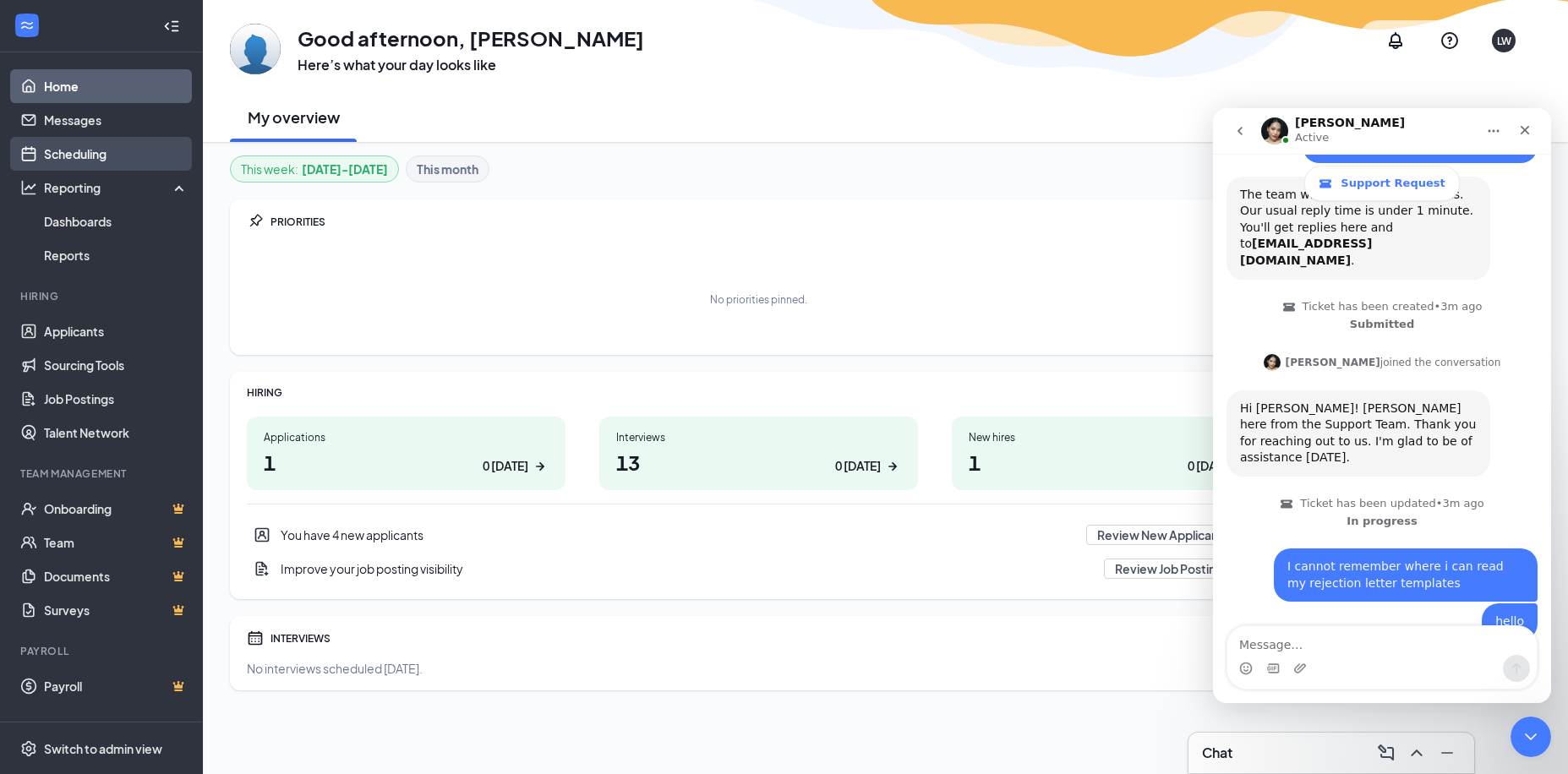
click at [66, 152] on link "Scheduling" at bounding box center [116, 154] width 144 height 34
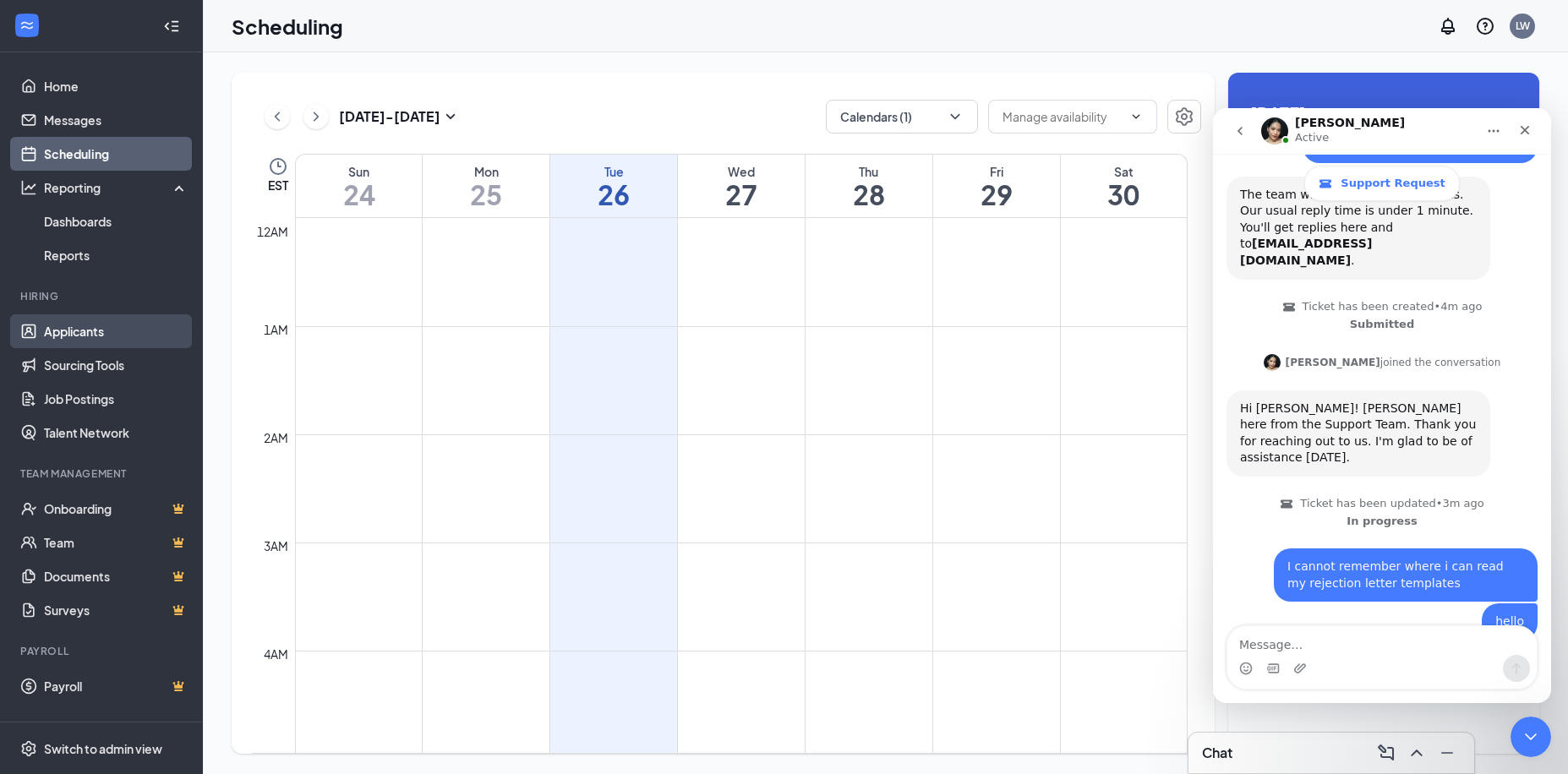
click at [68, 325] on link "Applicants" at bounding box center [116, 331] width 144 height 34
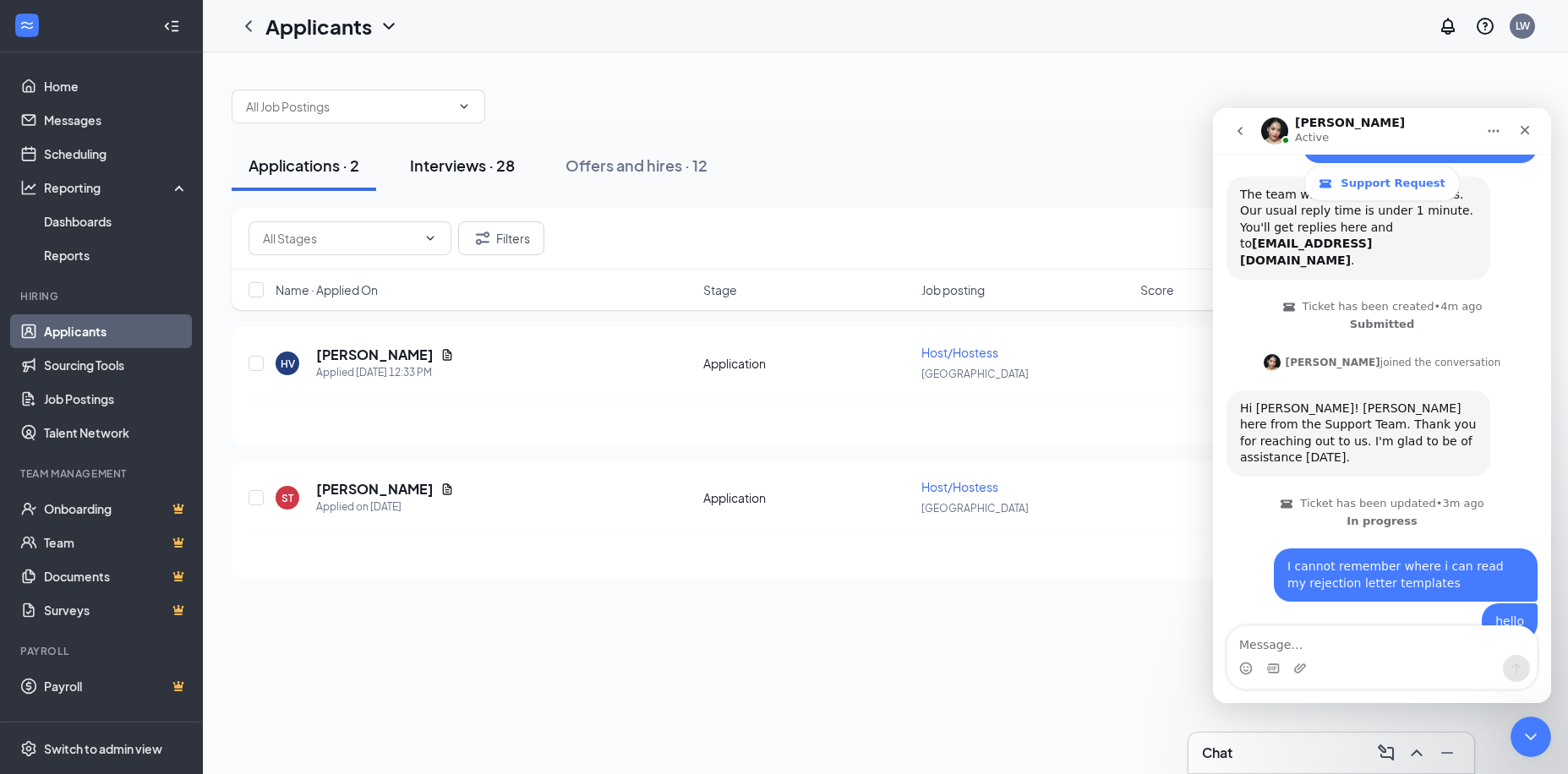
click at [468, 163] on div "Interviews · 28" at bounding box center [462, 166] width 104 height 21
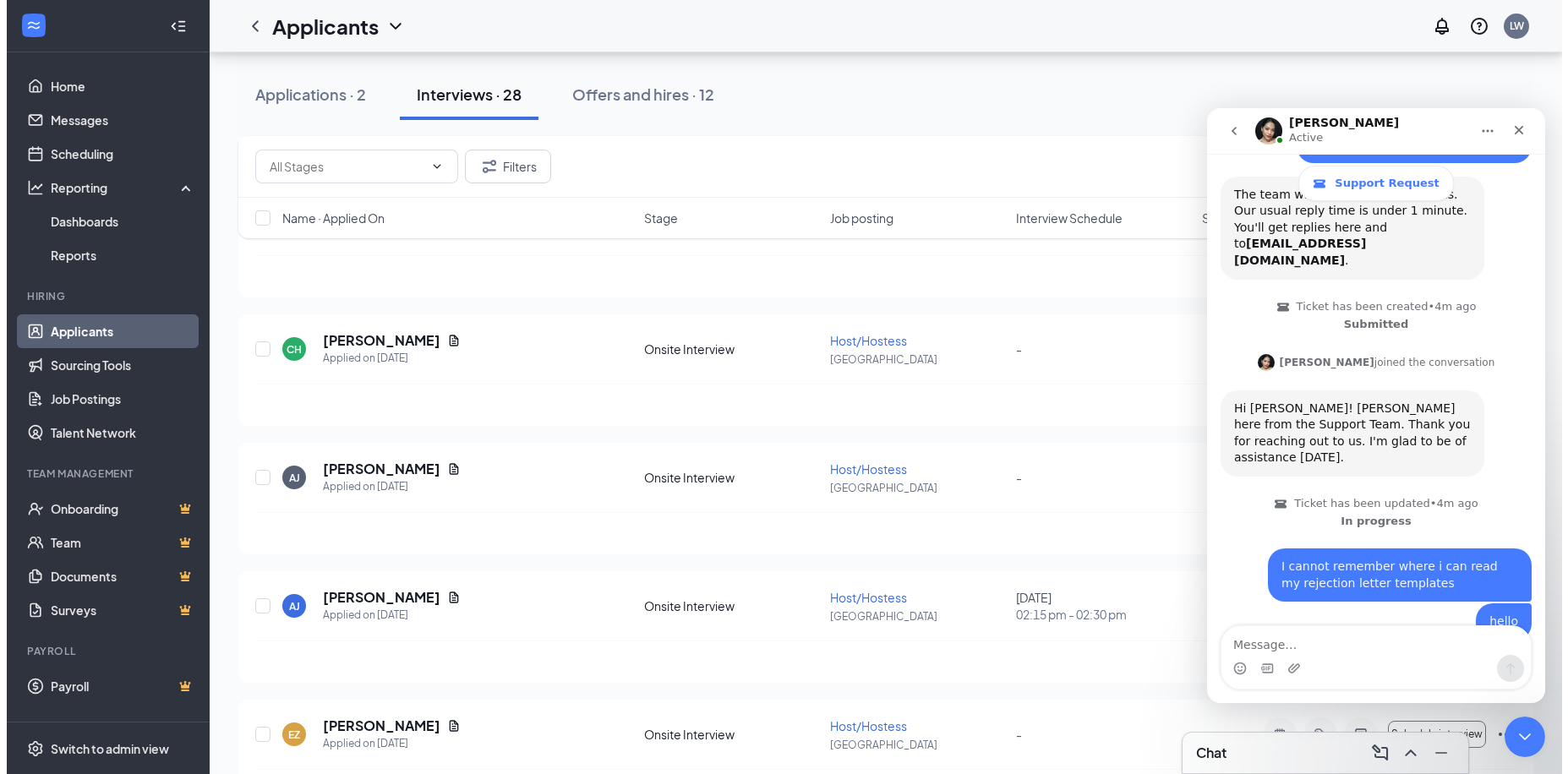
scroll to position [2394, 0]
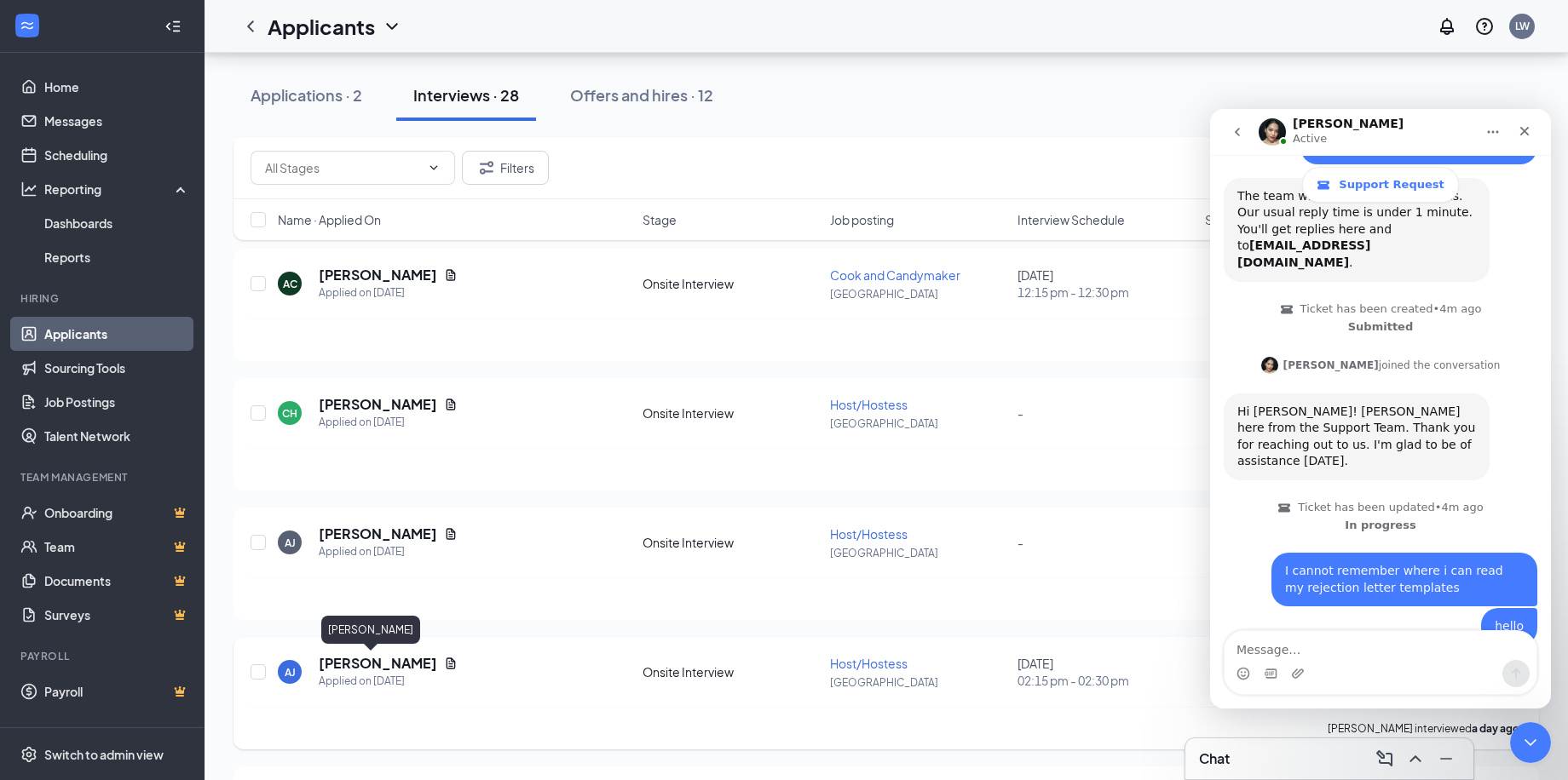
click at [361, 643] on div "Axel Juan" at bounding box center [370, 630] width 99 height 29
click at [346, 664] on h5 "Axel Juan" at bounding box center [377, 663] width 119 height 19
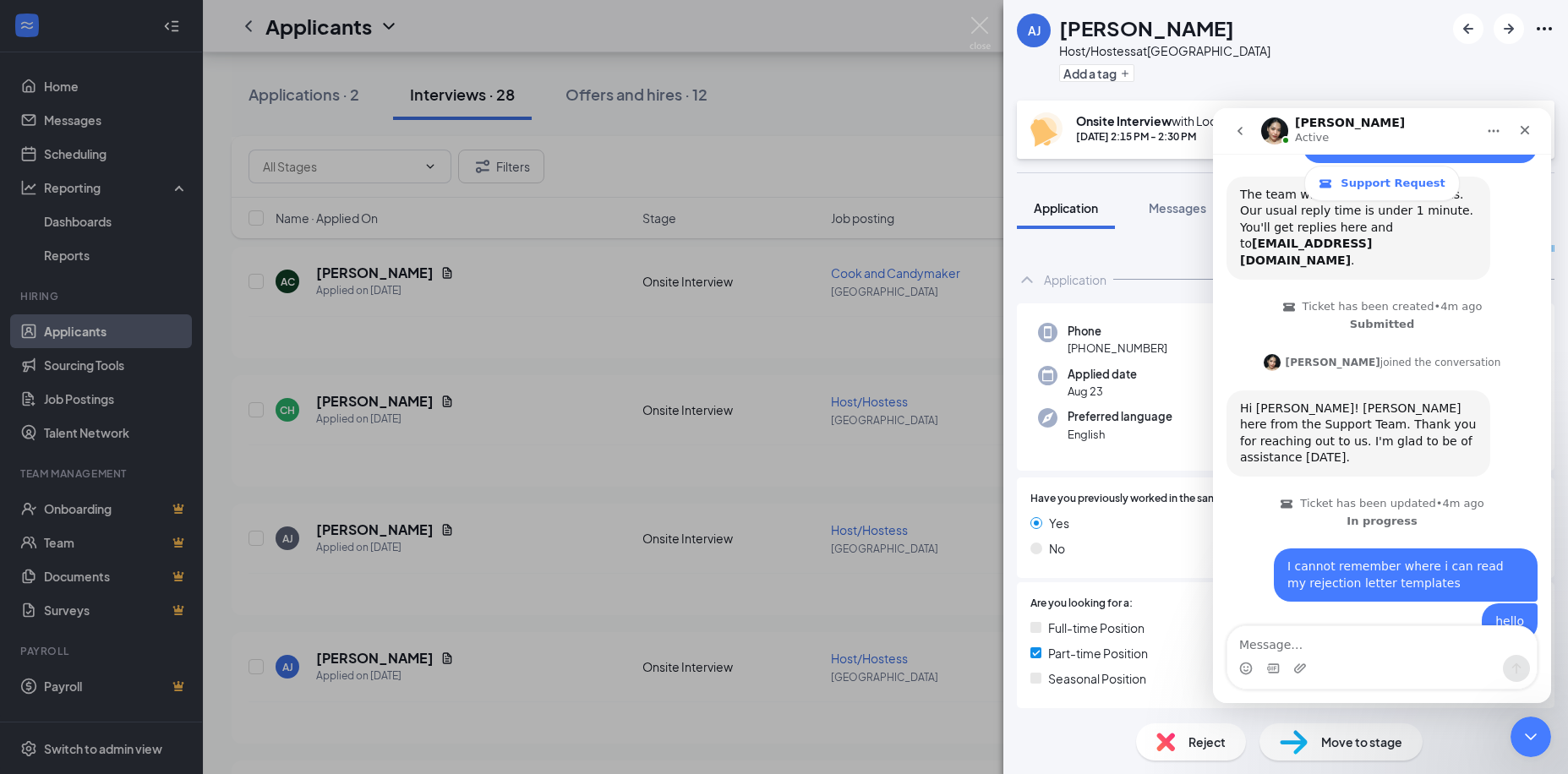
click at [1240, 129] on icon "go back" at bounding box center [1240, 131] width 5 height 9
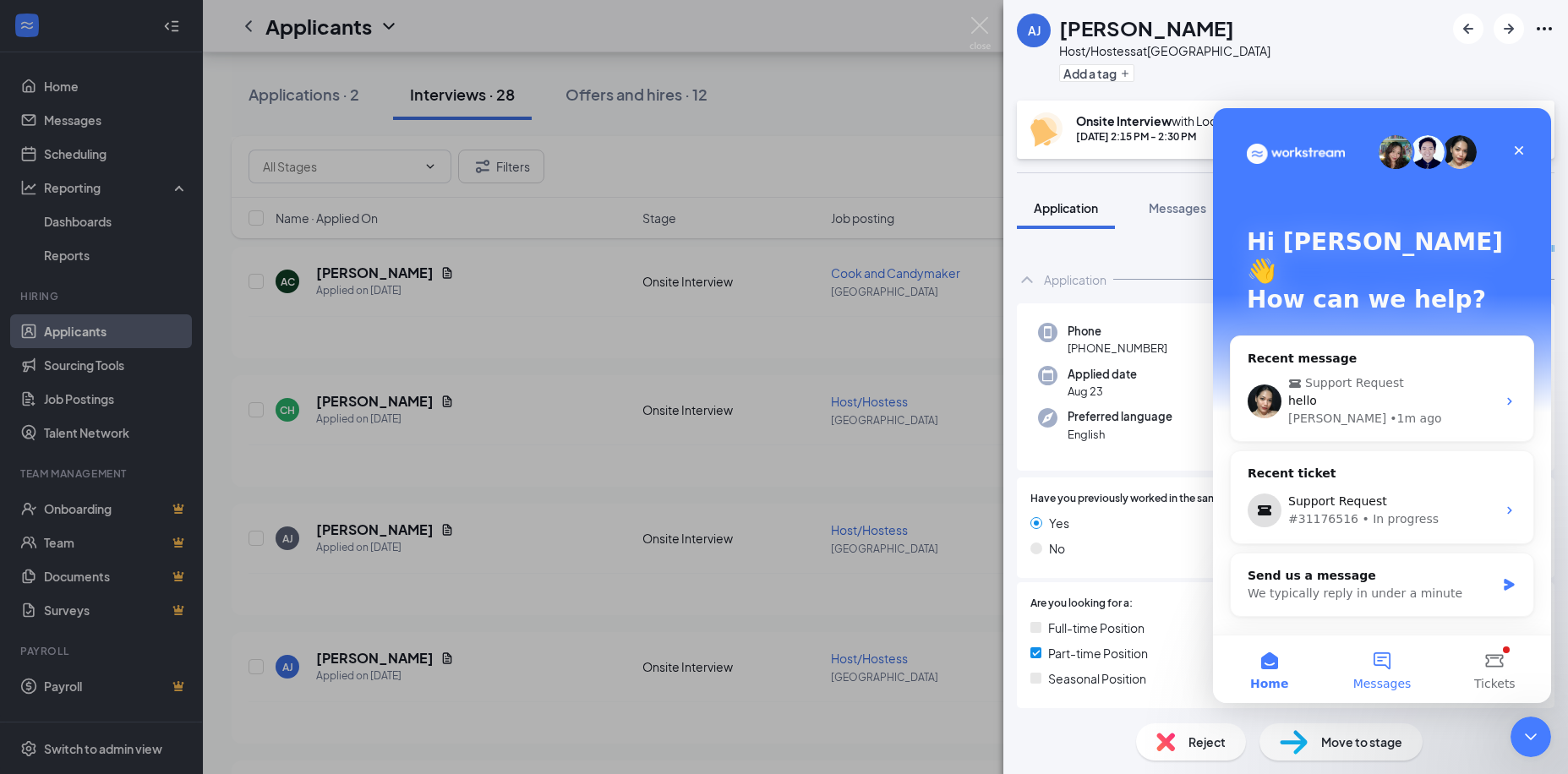
click at [1366, 662] on button "Messages" at bounding box center [1381, 670] width 112 height 67
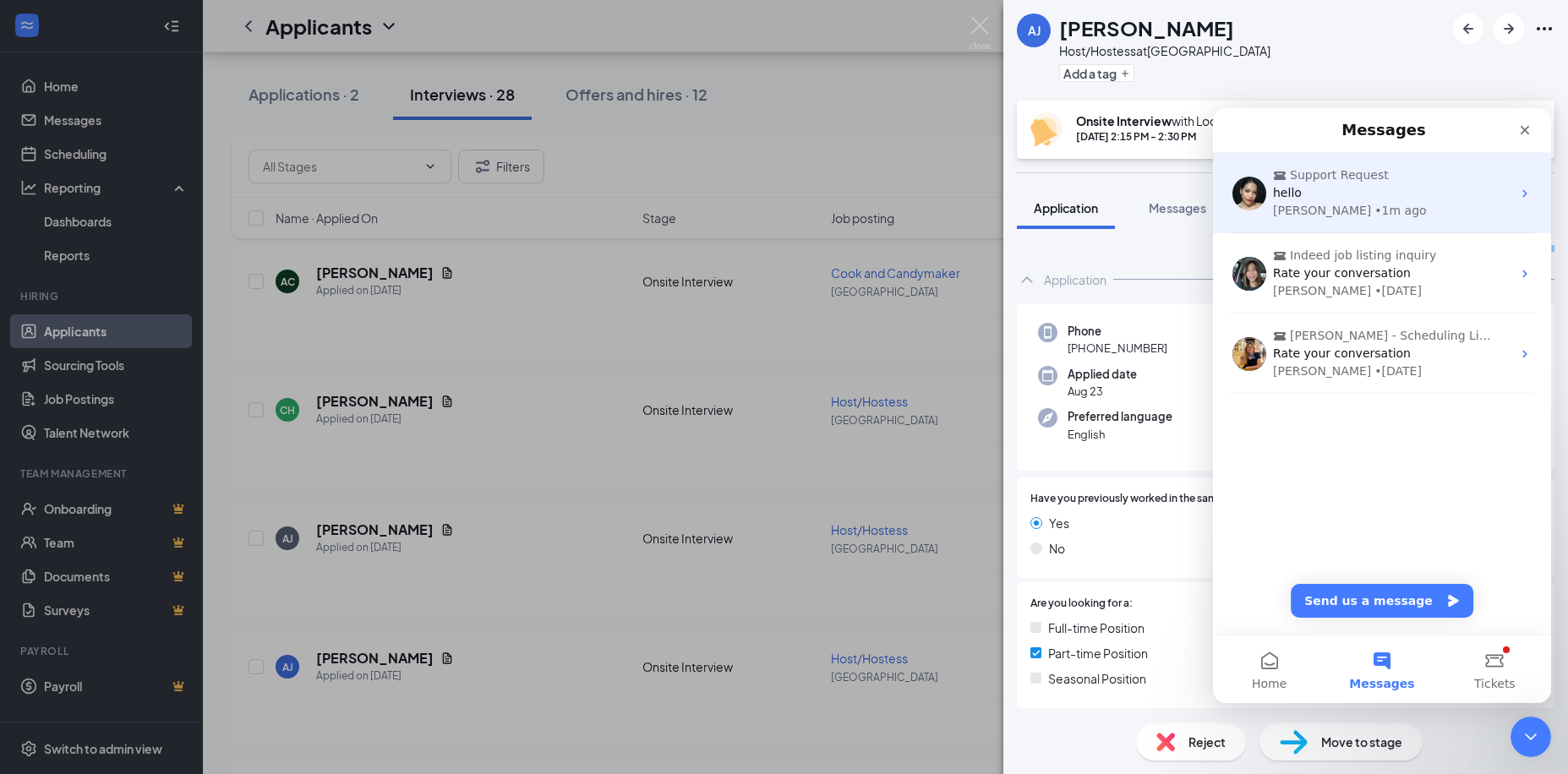
click at [1338, 171] on span "Support Request" at bounding box center [1340, 175] width 99 height 18
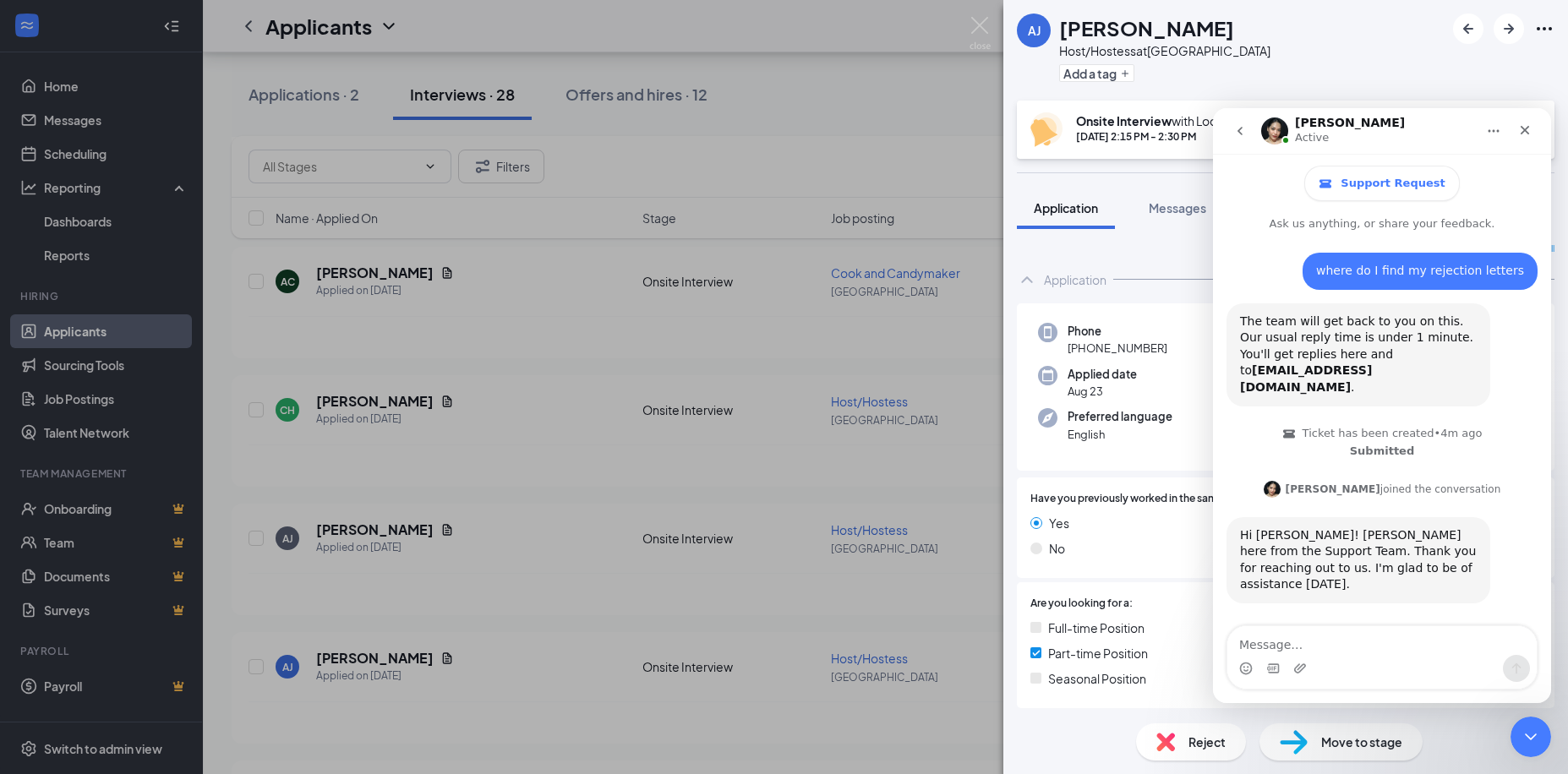
scroll to position [127, 0]
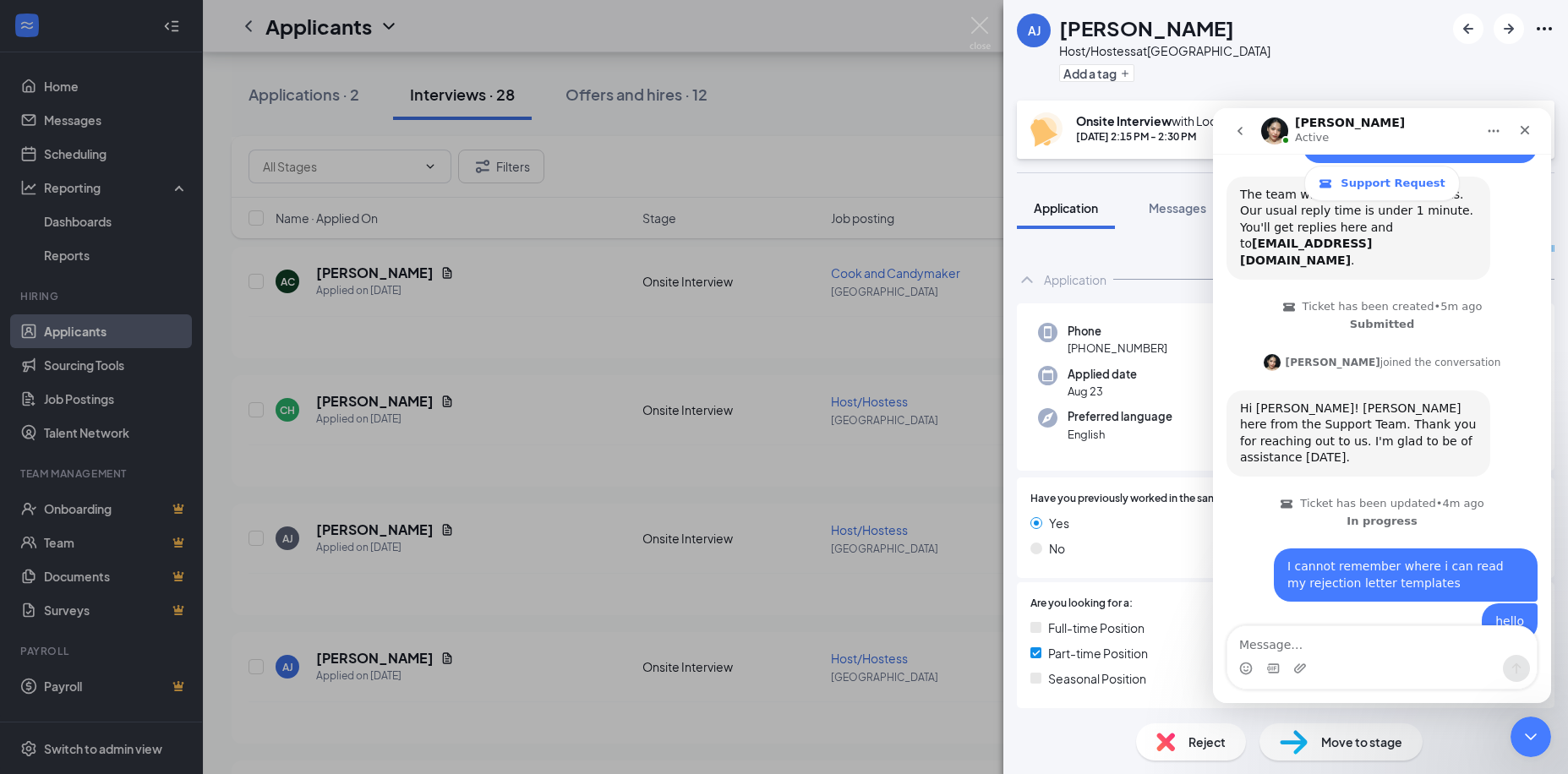
click at [1393, 35] on div "AJ Axel Juan Host/Hostess at Greenville Add a tag" at bounding box center [1286, 50] width 565 height 101
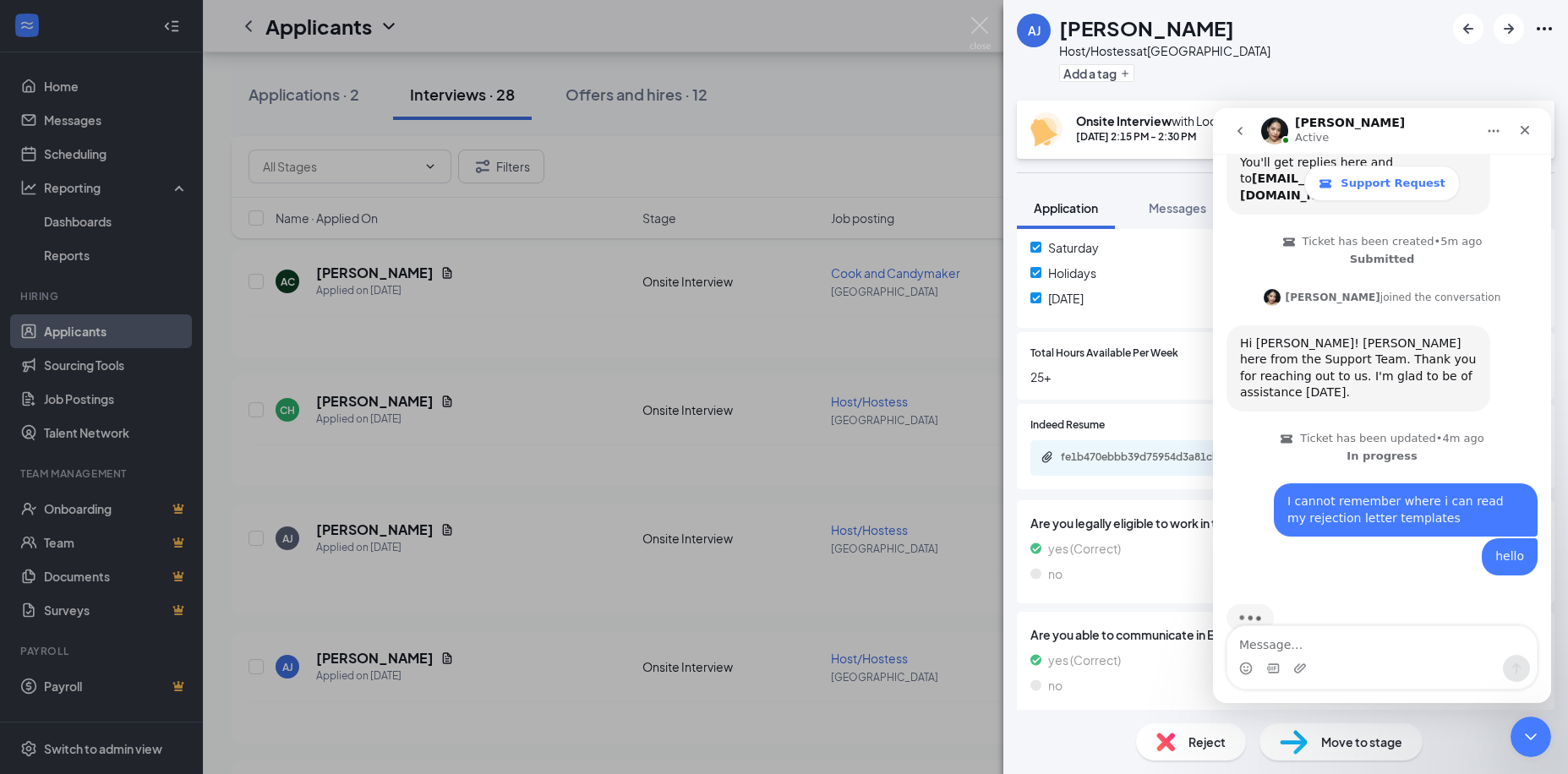
scroll to position [650, 0]
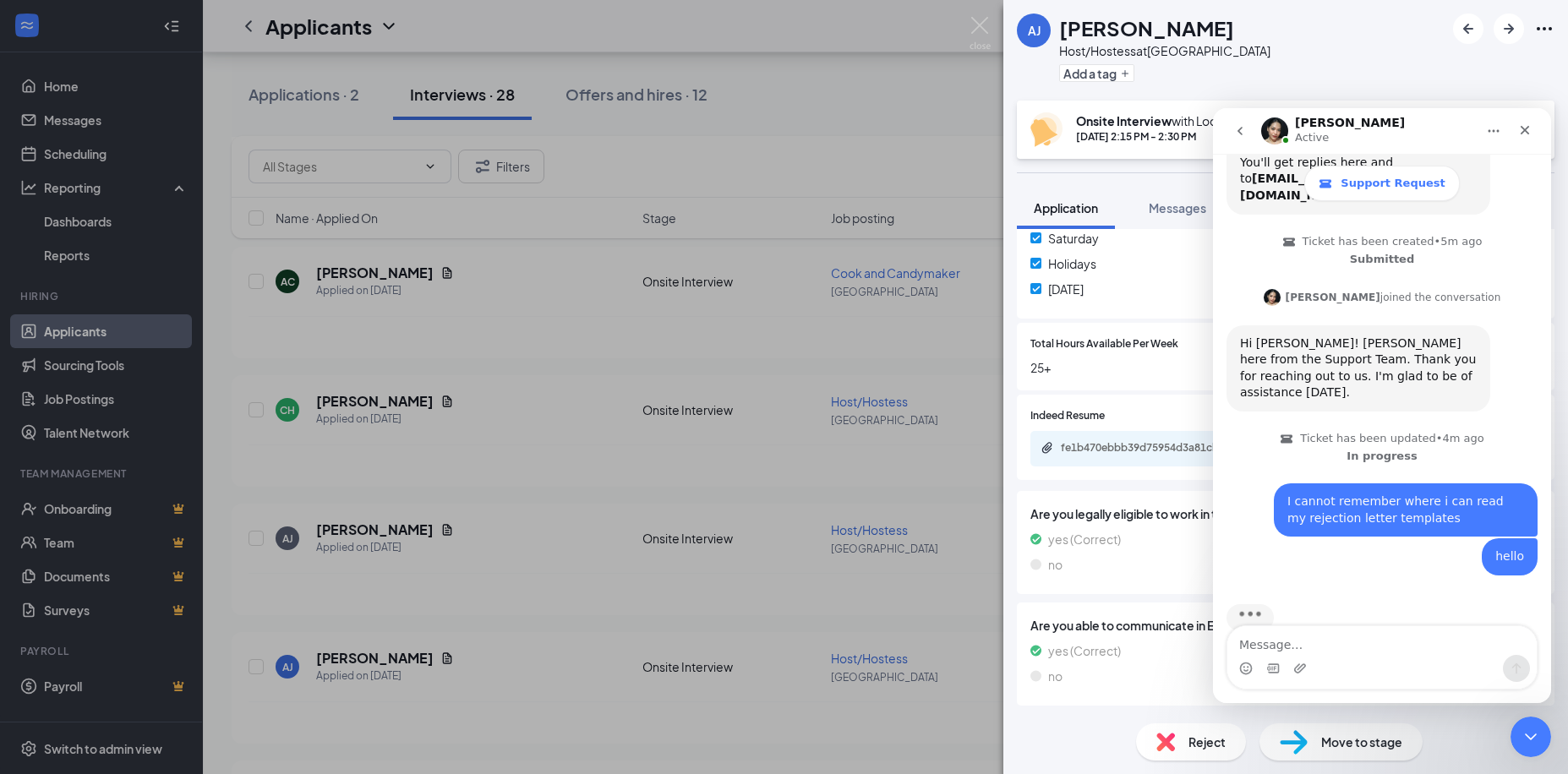
click at [1201, 744] on span "Reject" at bounding box center [1207, 742] width 37 height 19
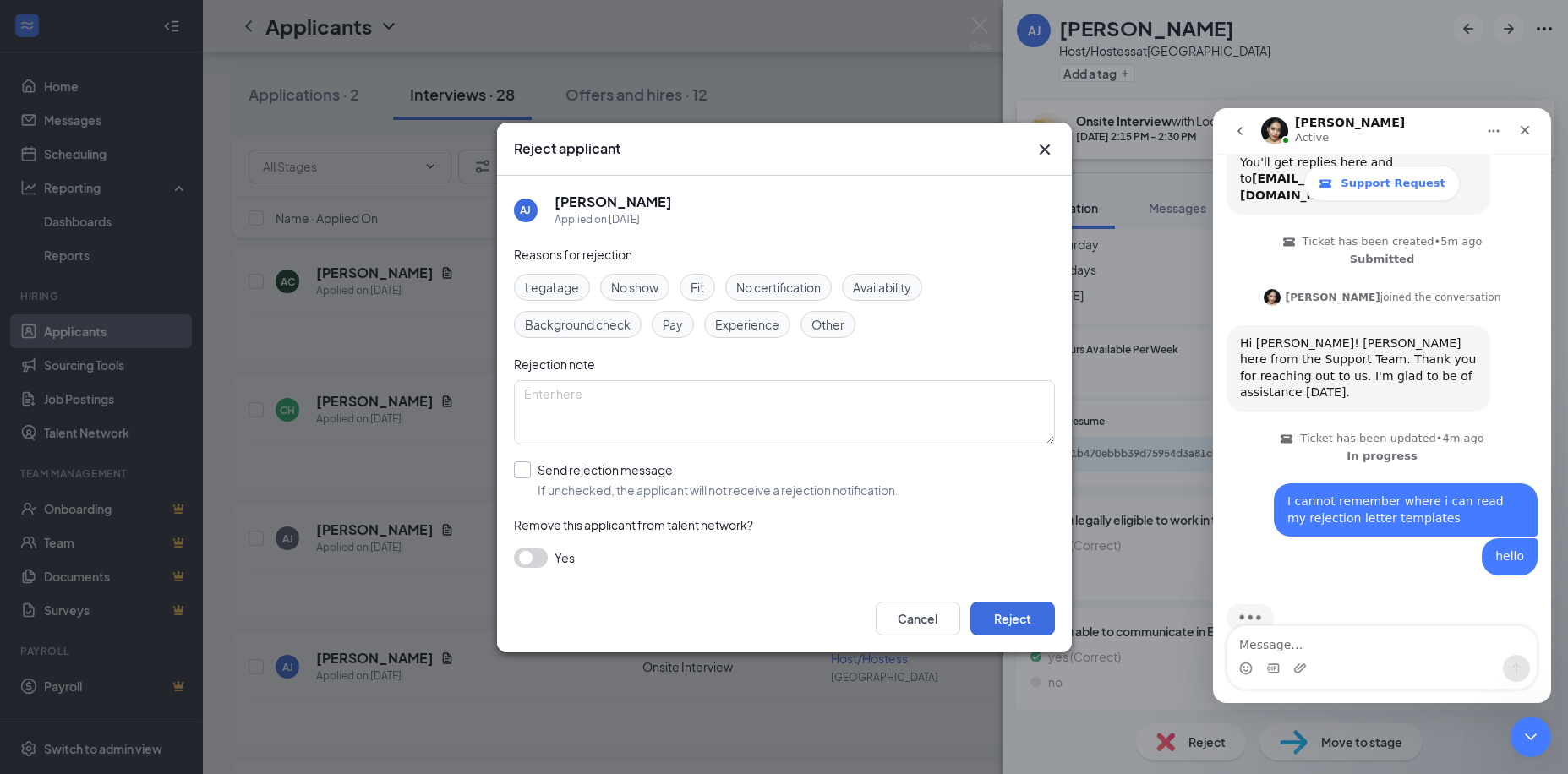
click at [518, 466] on input "Send rejection message If unchecked, the applicant will not receive a rejection…" at bounding box center [706, 480] width 384 height 37
checkbox input "true"
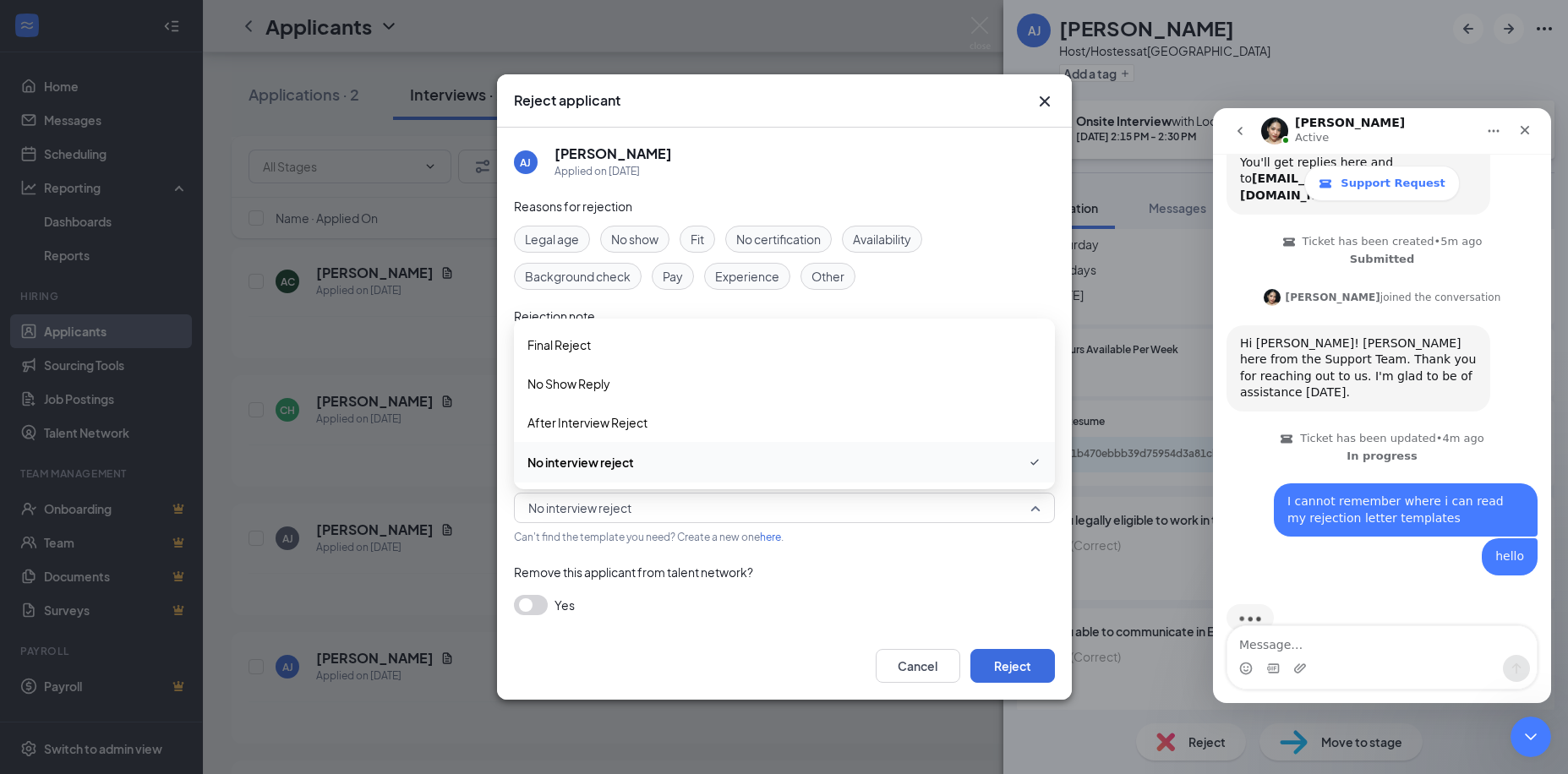
click at [738, 507] on span "No interview reject" at bounding box center [776, 507] width 497 height 26
click at [616, 420] on span "After Interview Reject" at bounding box center [588, 422] width 120 height 19
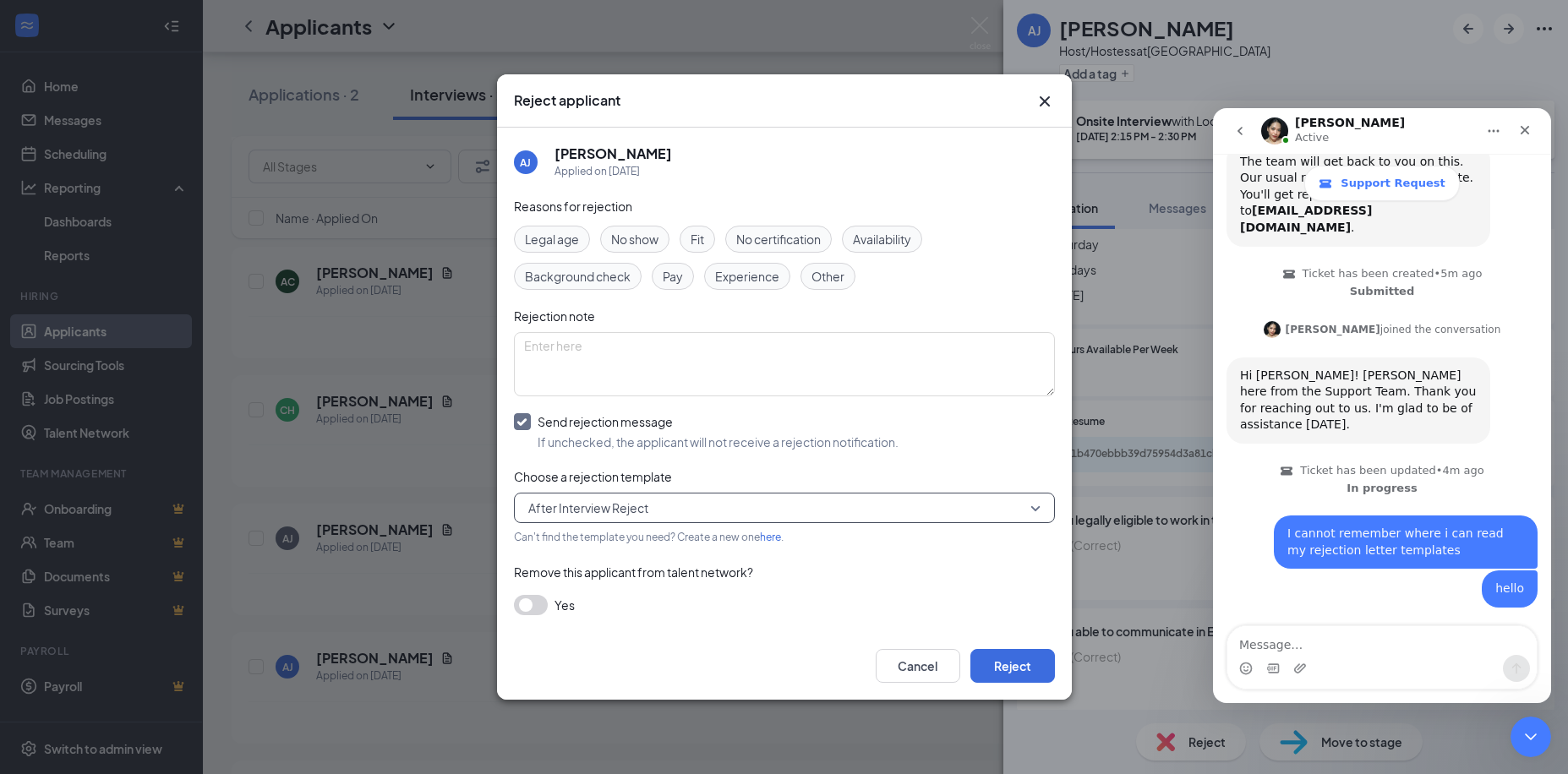
scroll to position [127, 0]
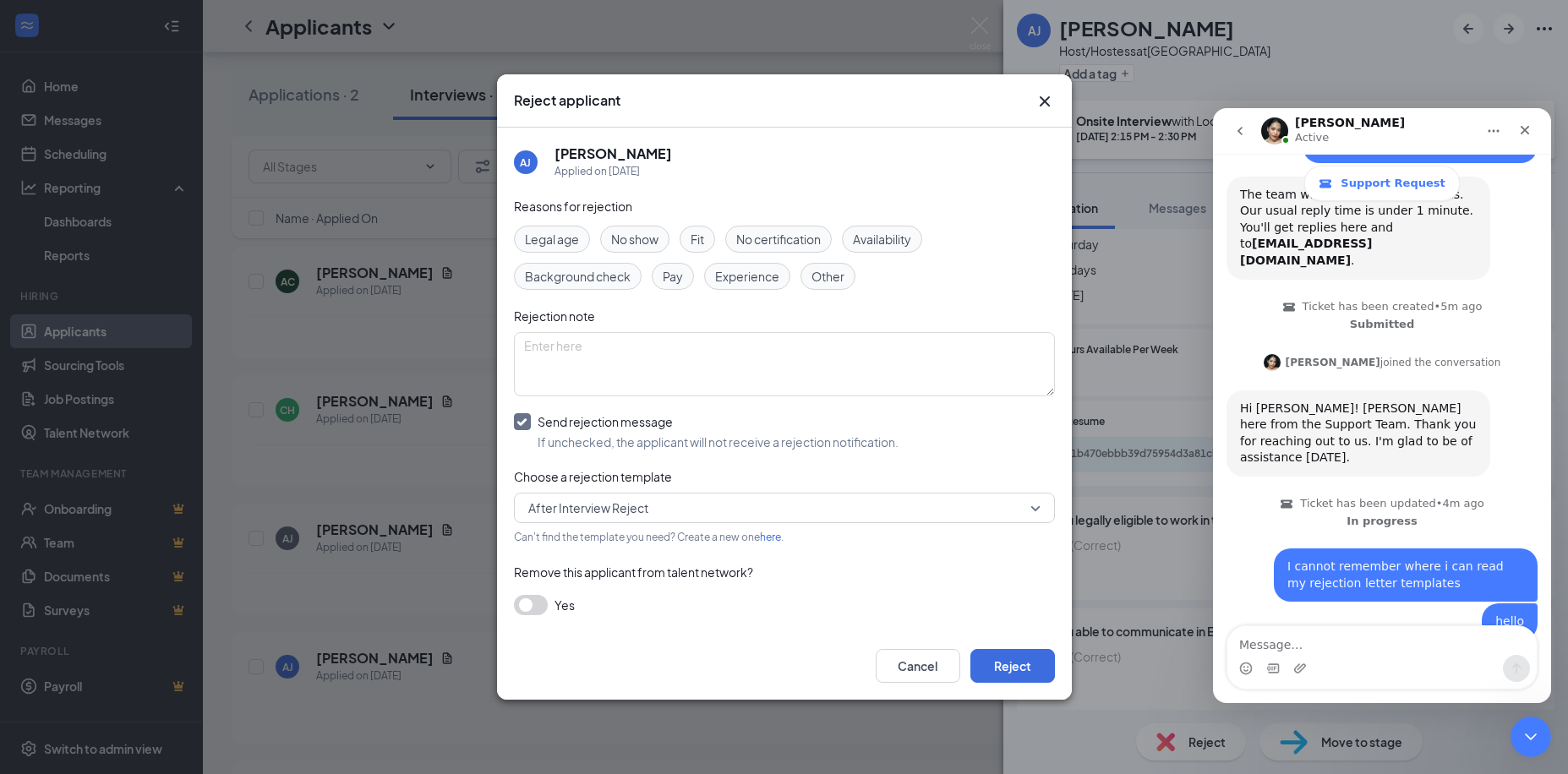
click at [776, 539] on link "here" at bounding box center [770, 538] width 21 height 12
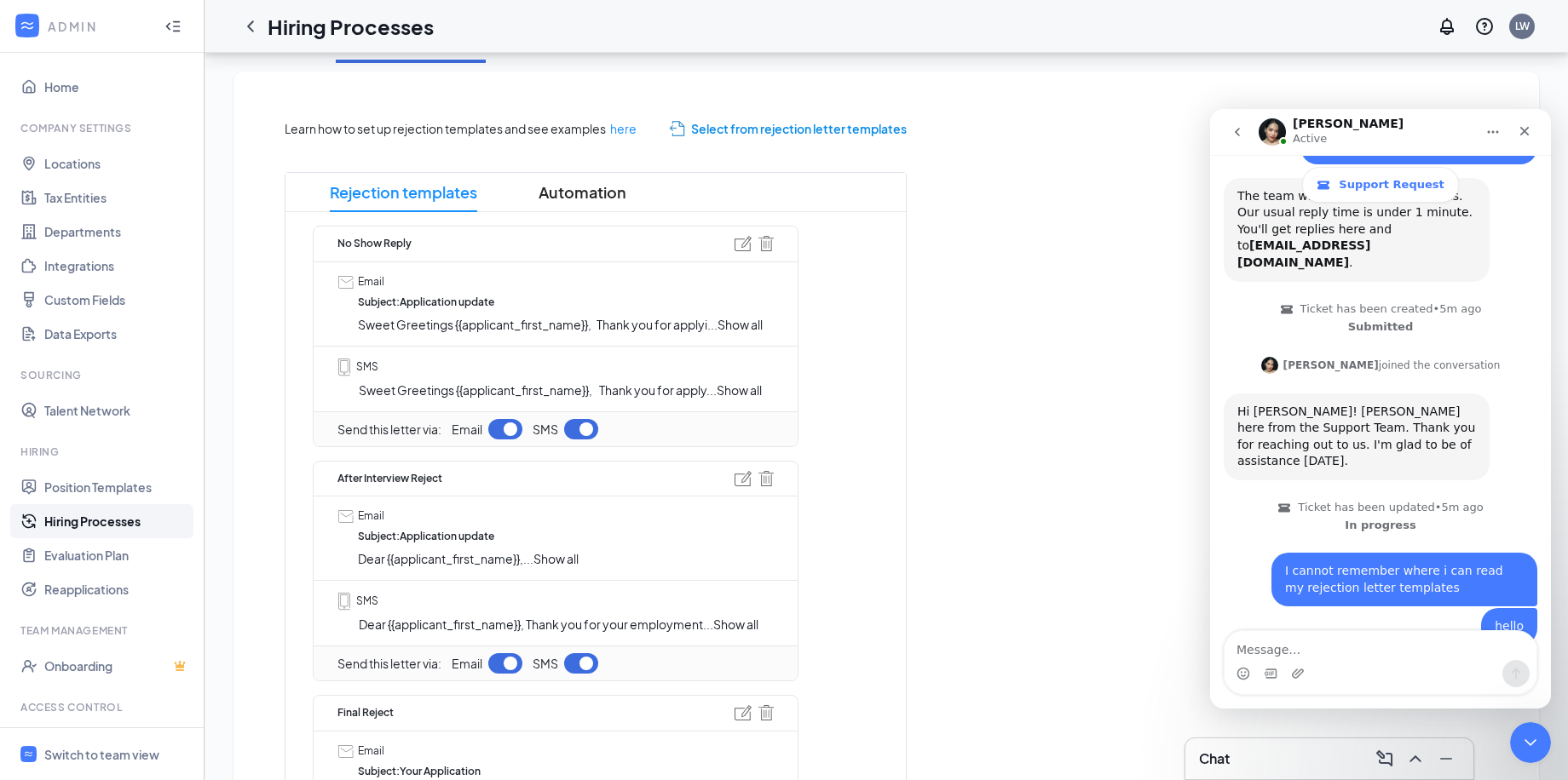
scroll to position [239, 0]
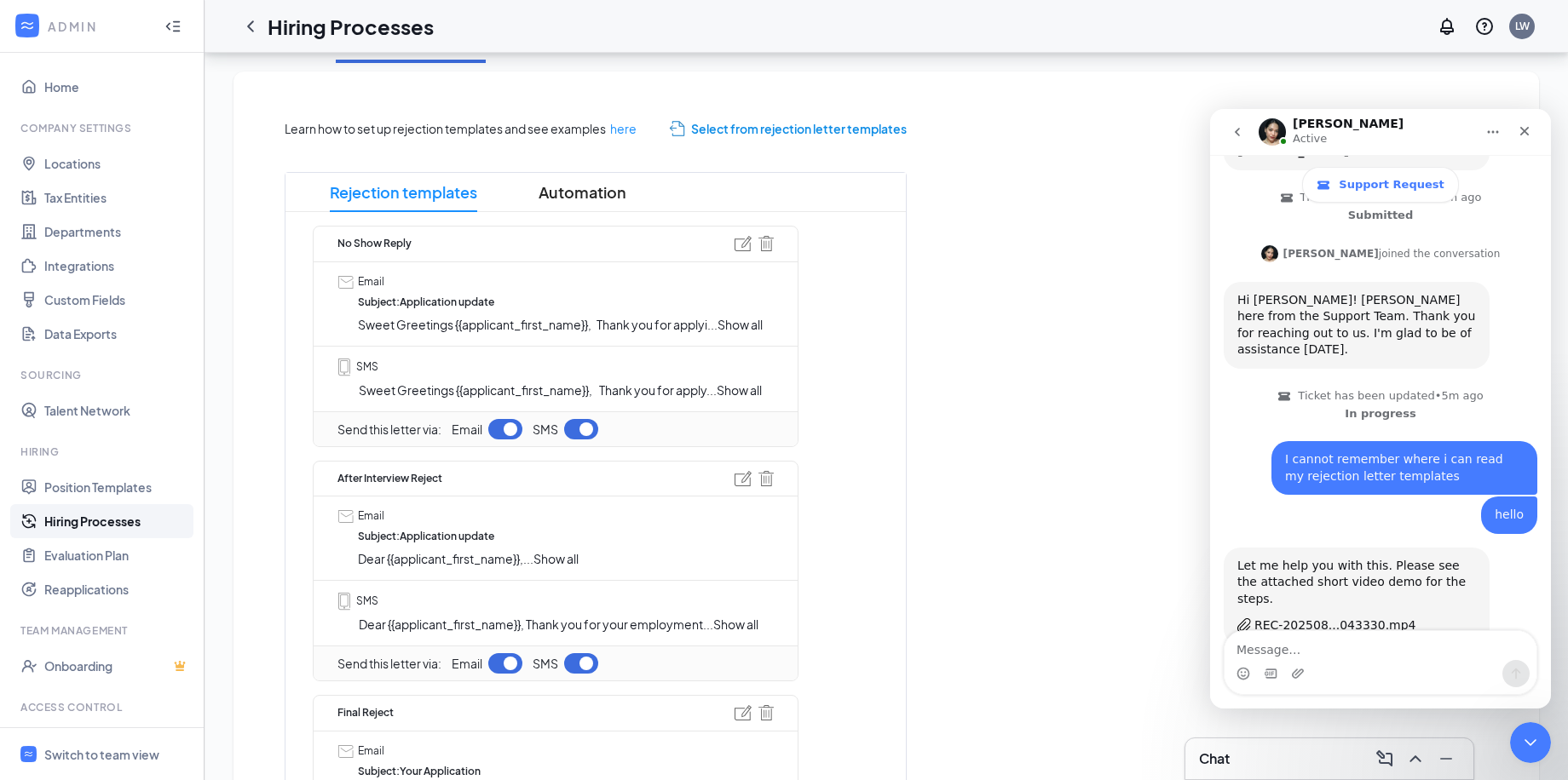
click at [1305, 645] on textarea "Message…" at bounding box center [1380, 645] width 311 height 29
type textarea "thanks"
click at [1512, 669] on icon "Send a message…" at bounding box center [1515, 673] width 13 height 13
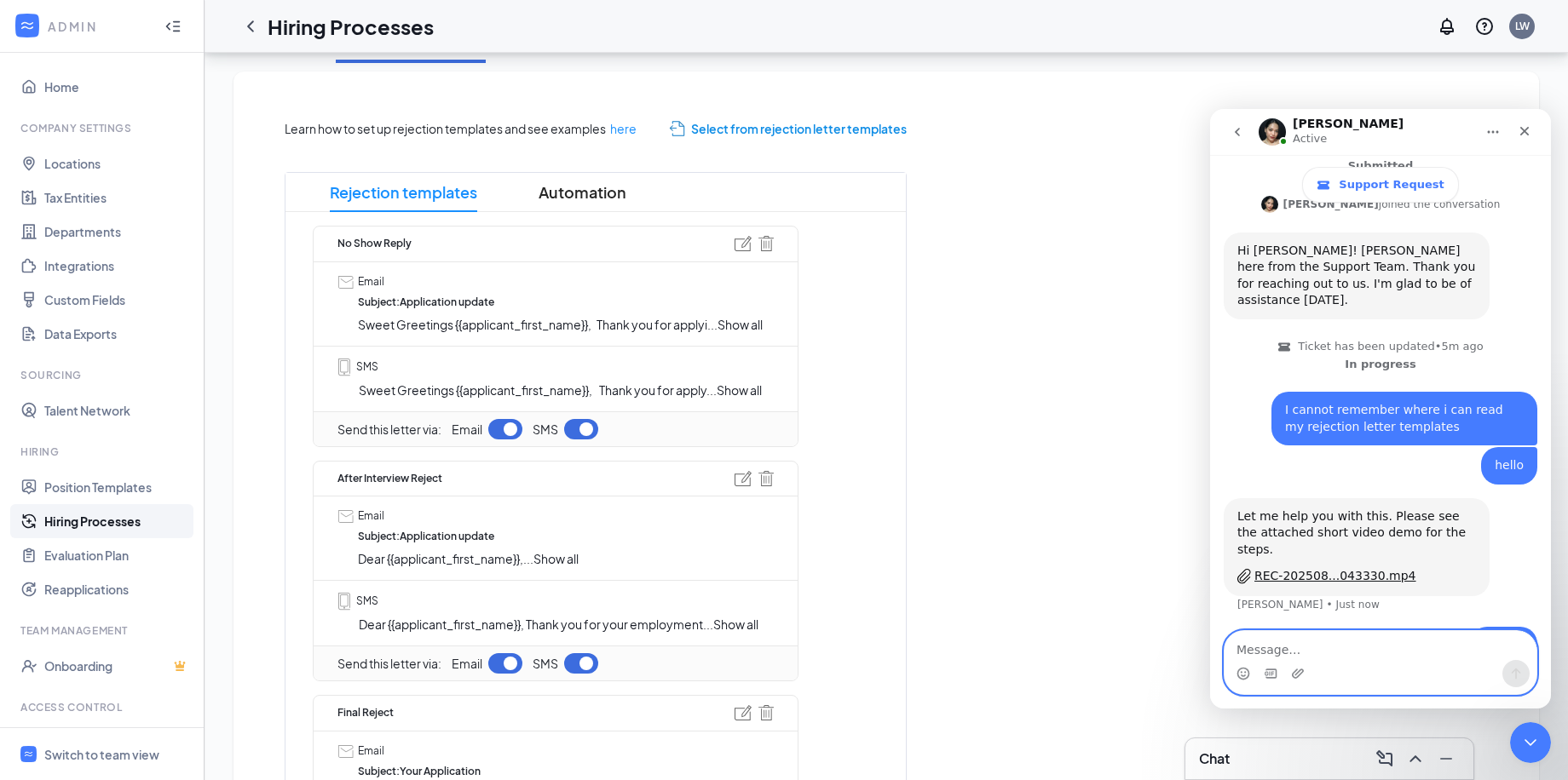
scroll to position [290, 0]
click at [1519, 130] on icon "Close" at bounding box center [1523, 130] width 13 height 13
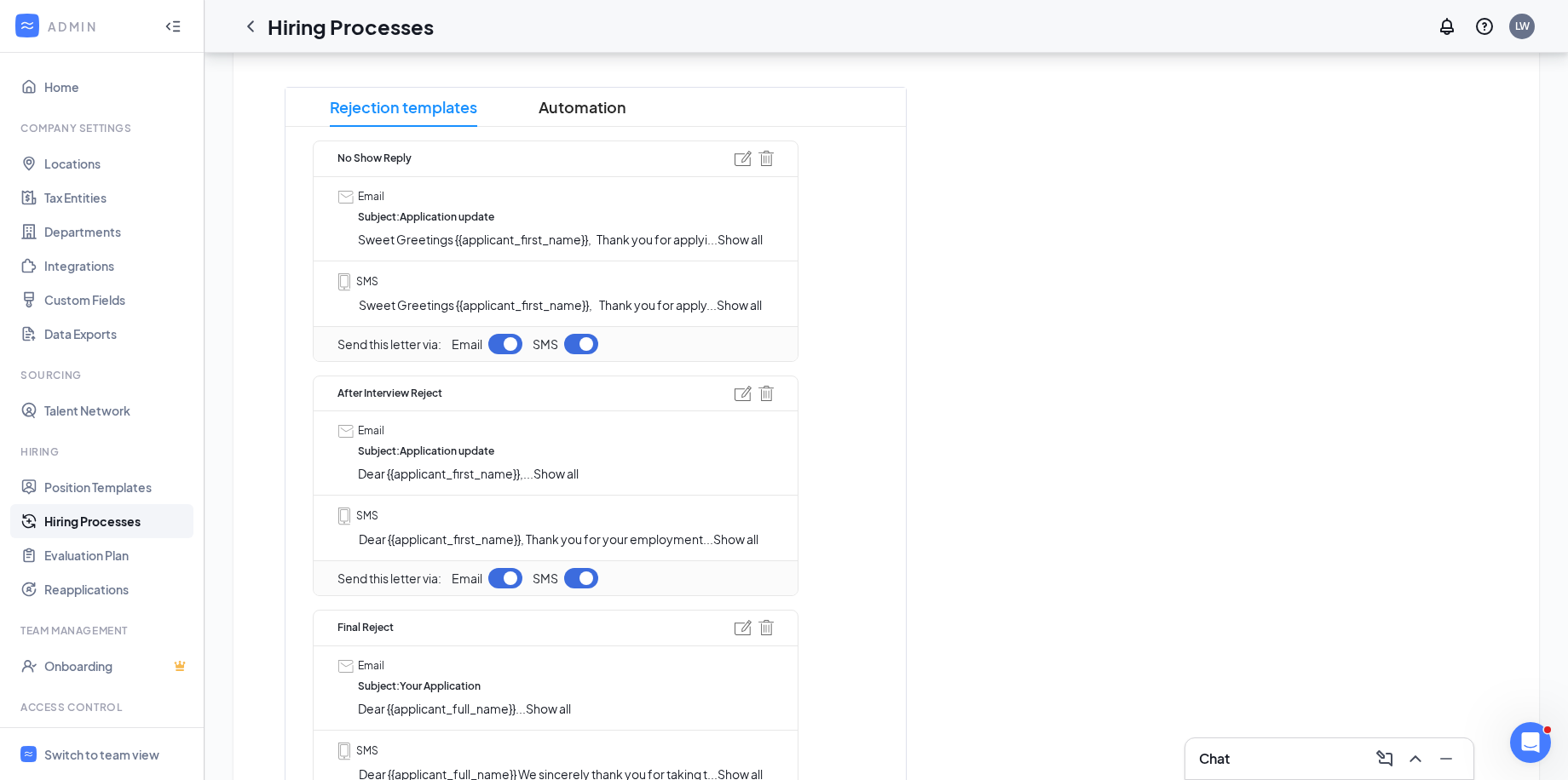
scroll to position [355, 0]
click at [742, 540] on div "Learn how to set up rejection templates and see examples here Select from rejec…" at bounding box center [886, 591] width 1271 height 1182
click at [742, 542] on span "Show all" at bounding box center [735, 539] width 46 height 15
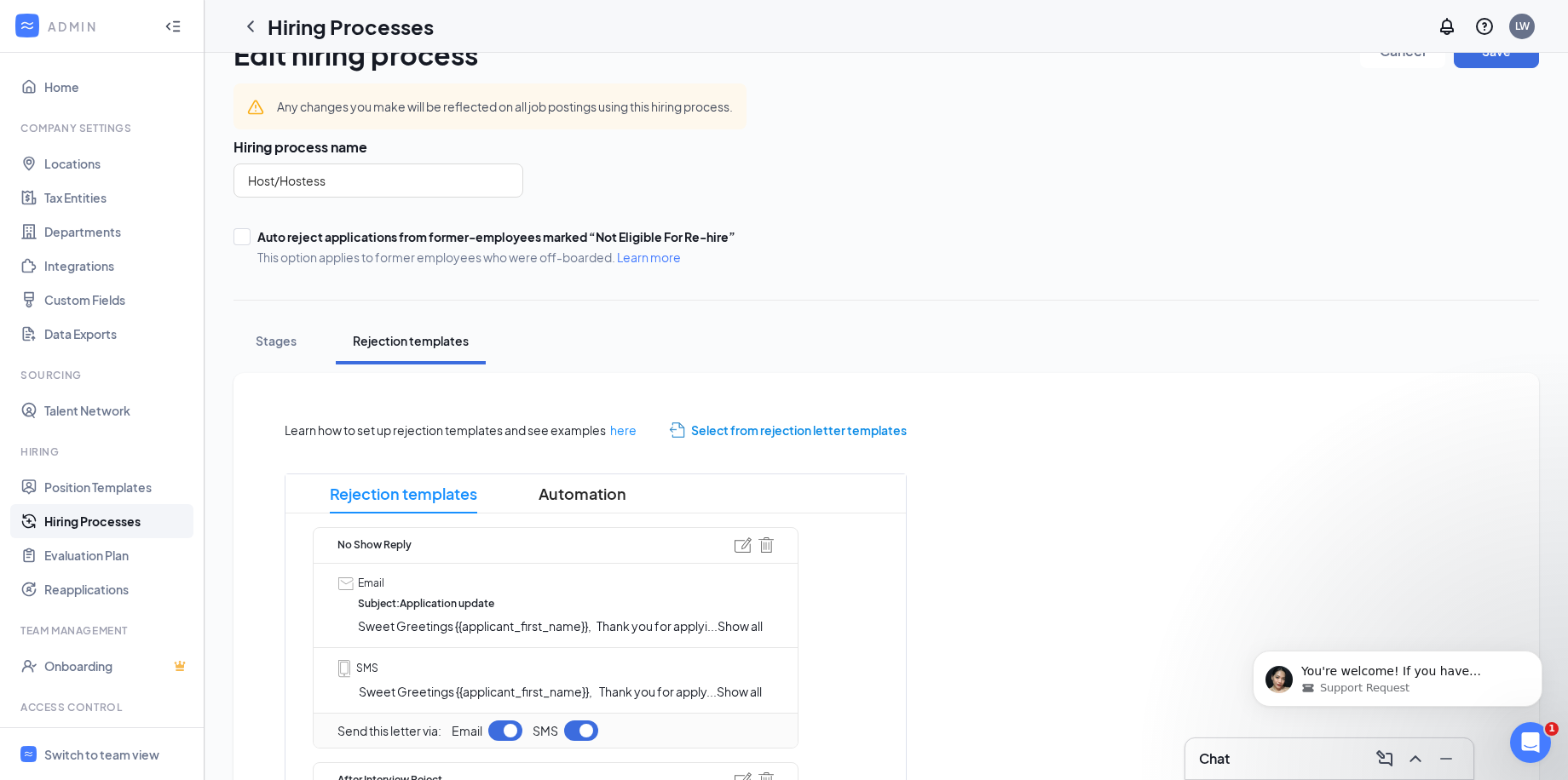
scroll to position [0, 0]
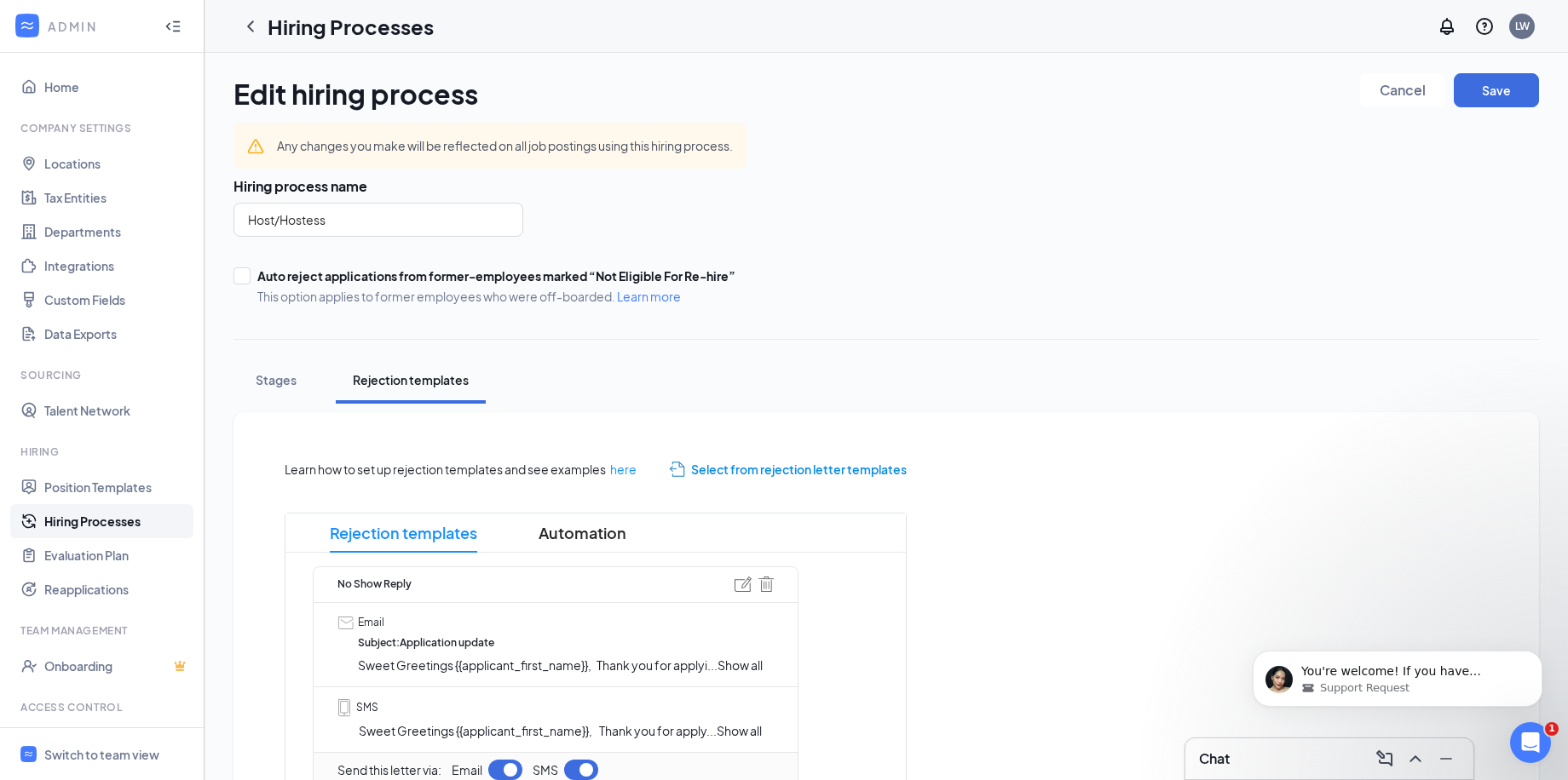
click at [94, 519] on link "Hiring Processes" at bounding box center [117, 521] width 145 height 34
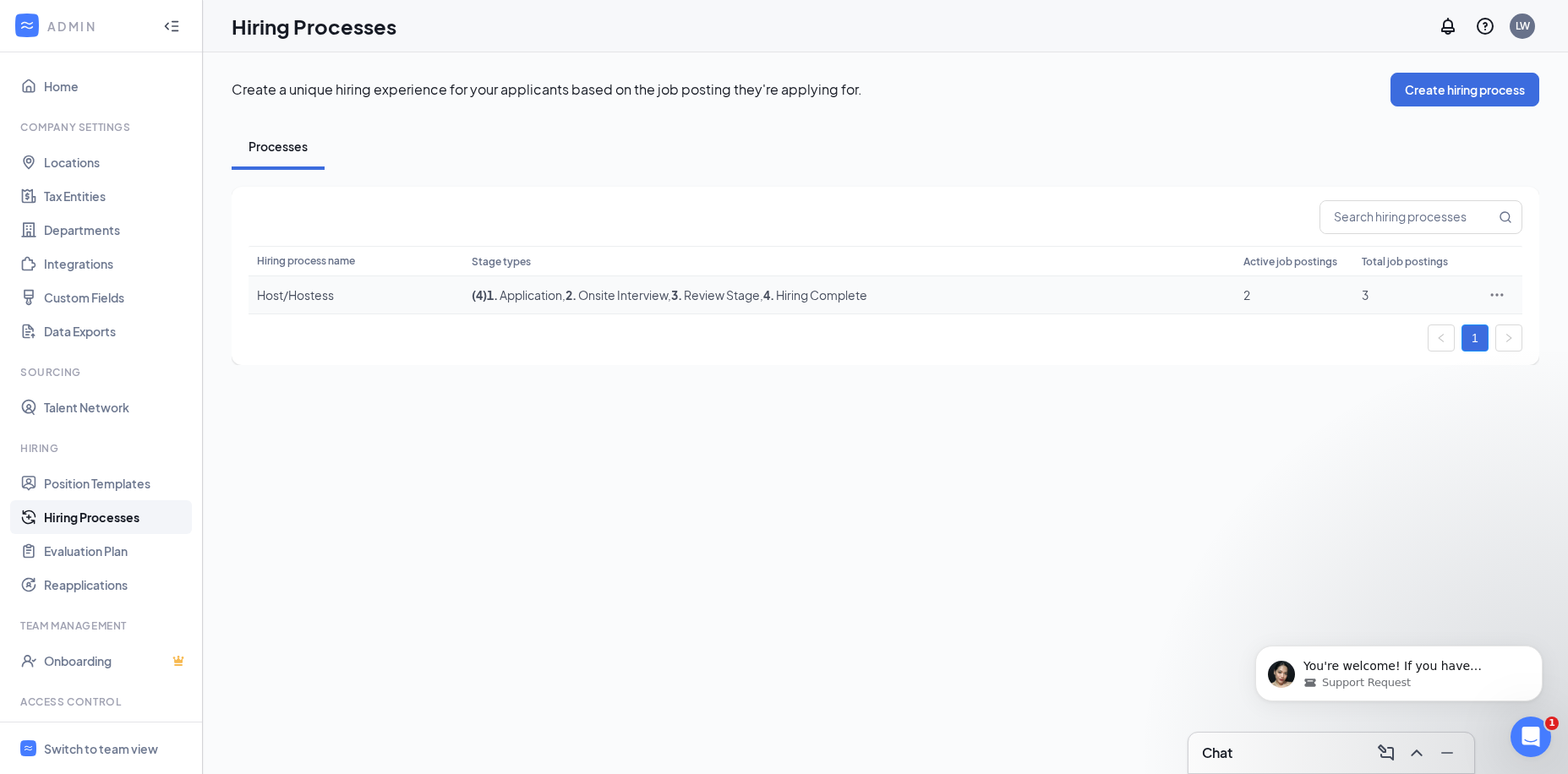
click at [318, 289] on div "Host/Hostess" at bounding box center [355, 295] width 197 height 17
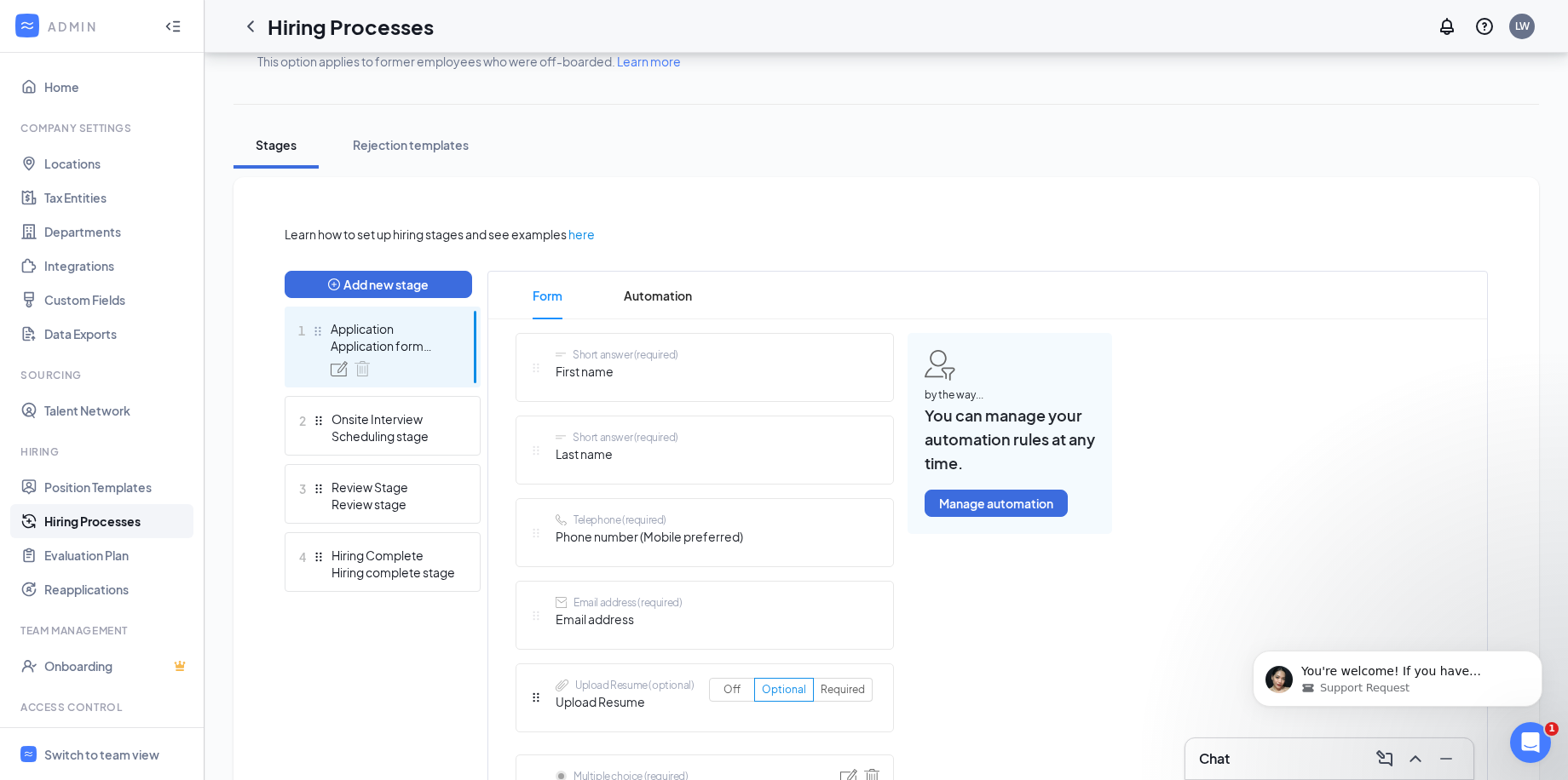
scroll to position [255, 0]
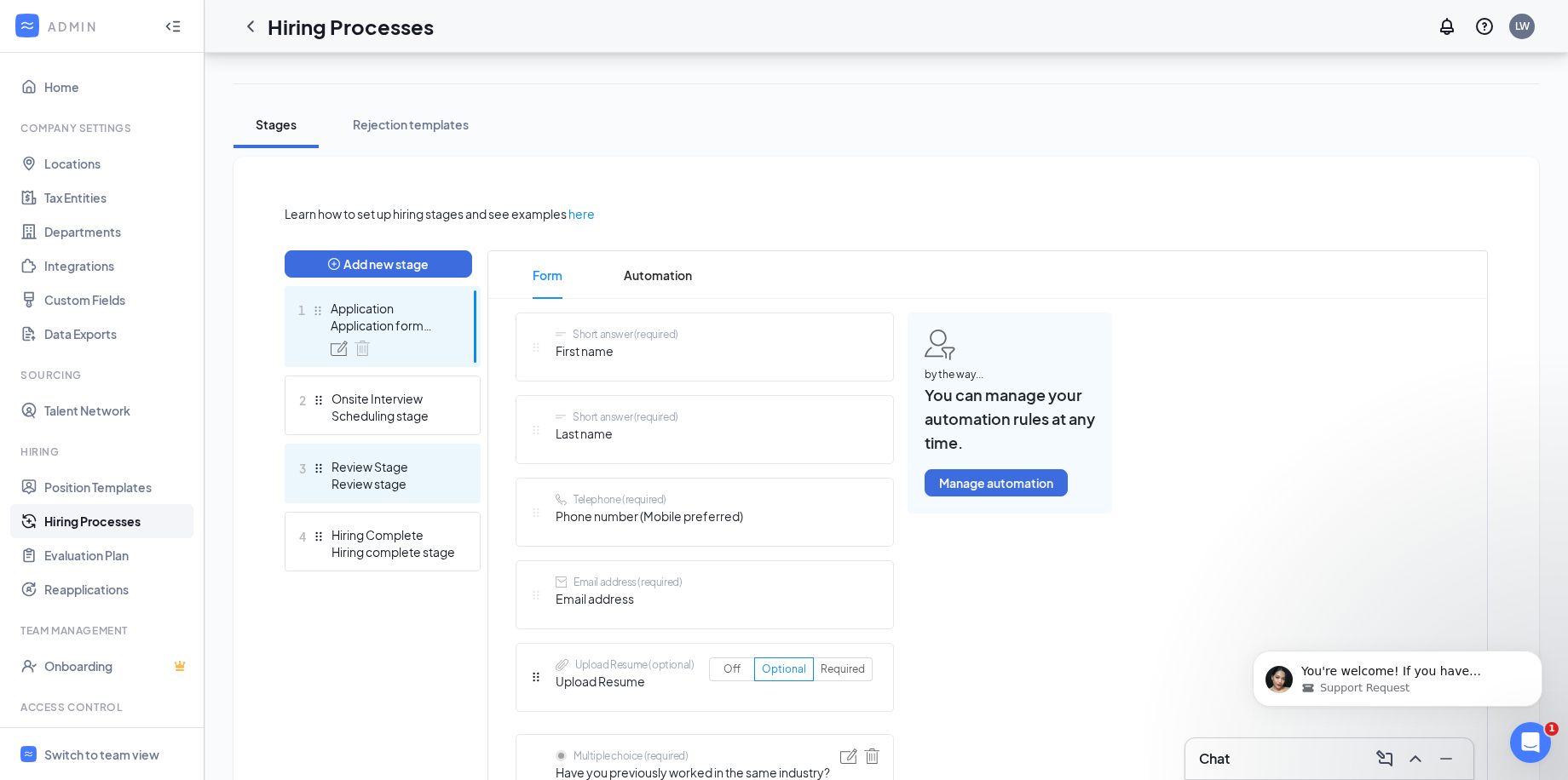
click at [369, 475] on div "Review Stage" at bounding box center [393, 467] width 124 height 17
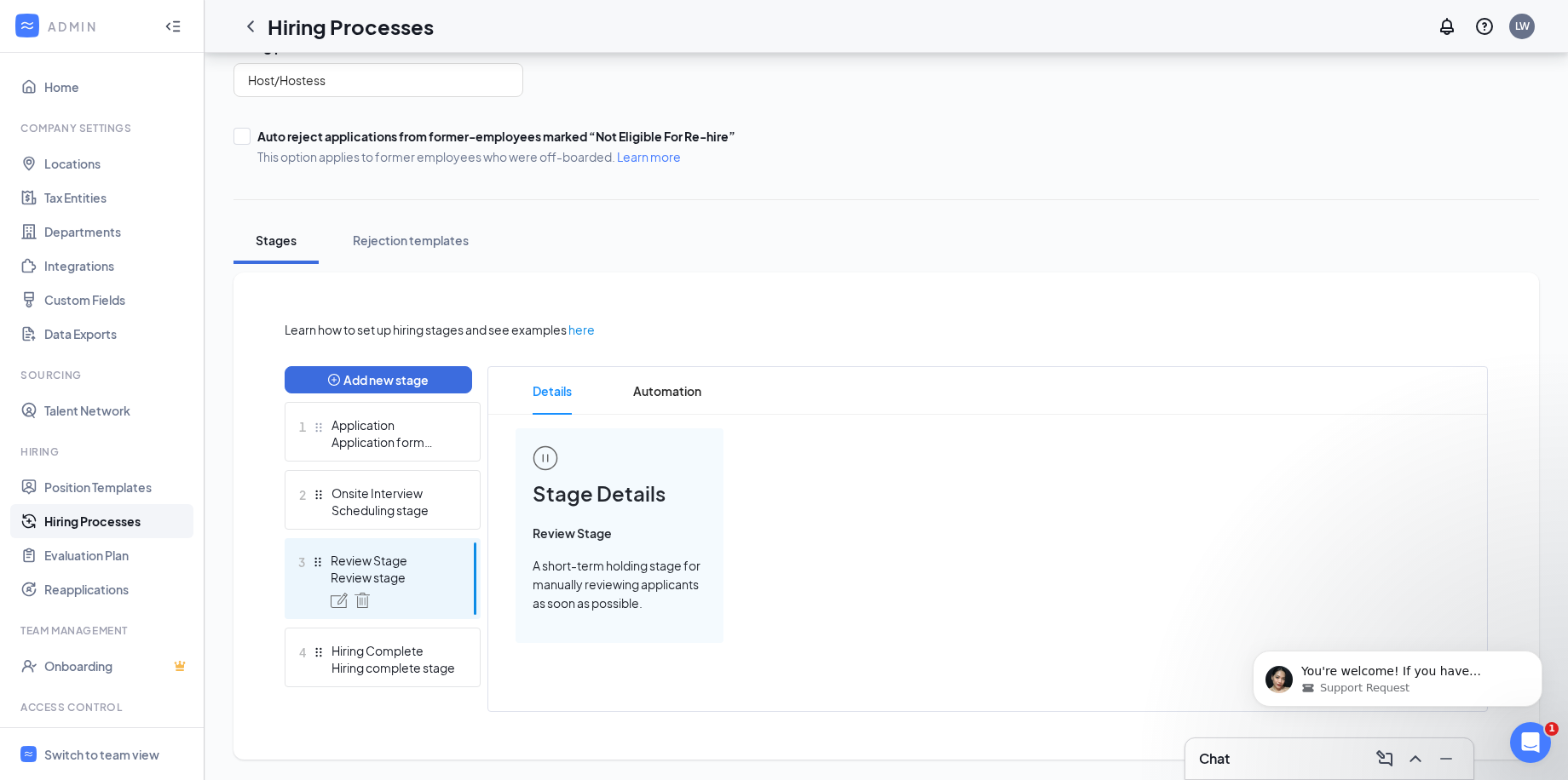
scroll to position [140, 0]
click at [393, 491] on div "Onsite Interview" at bounding box center [393, 493] width 124 height 17
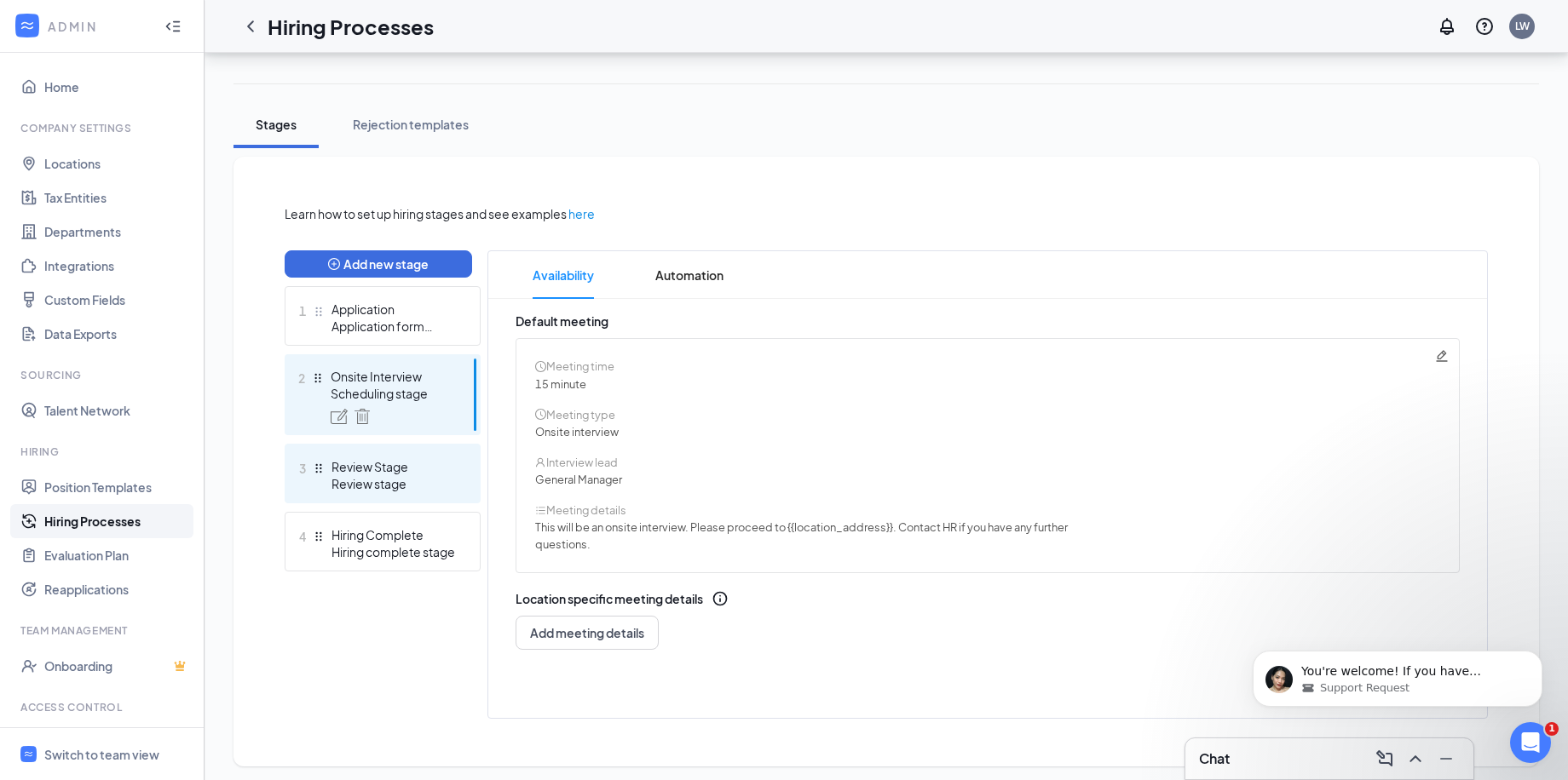
click at [396, 495] on div "3 Review Stage Review stage" at bounding box center [383, 473] width 196 height 60
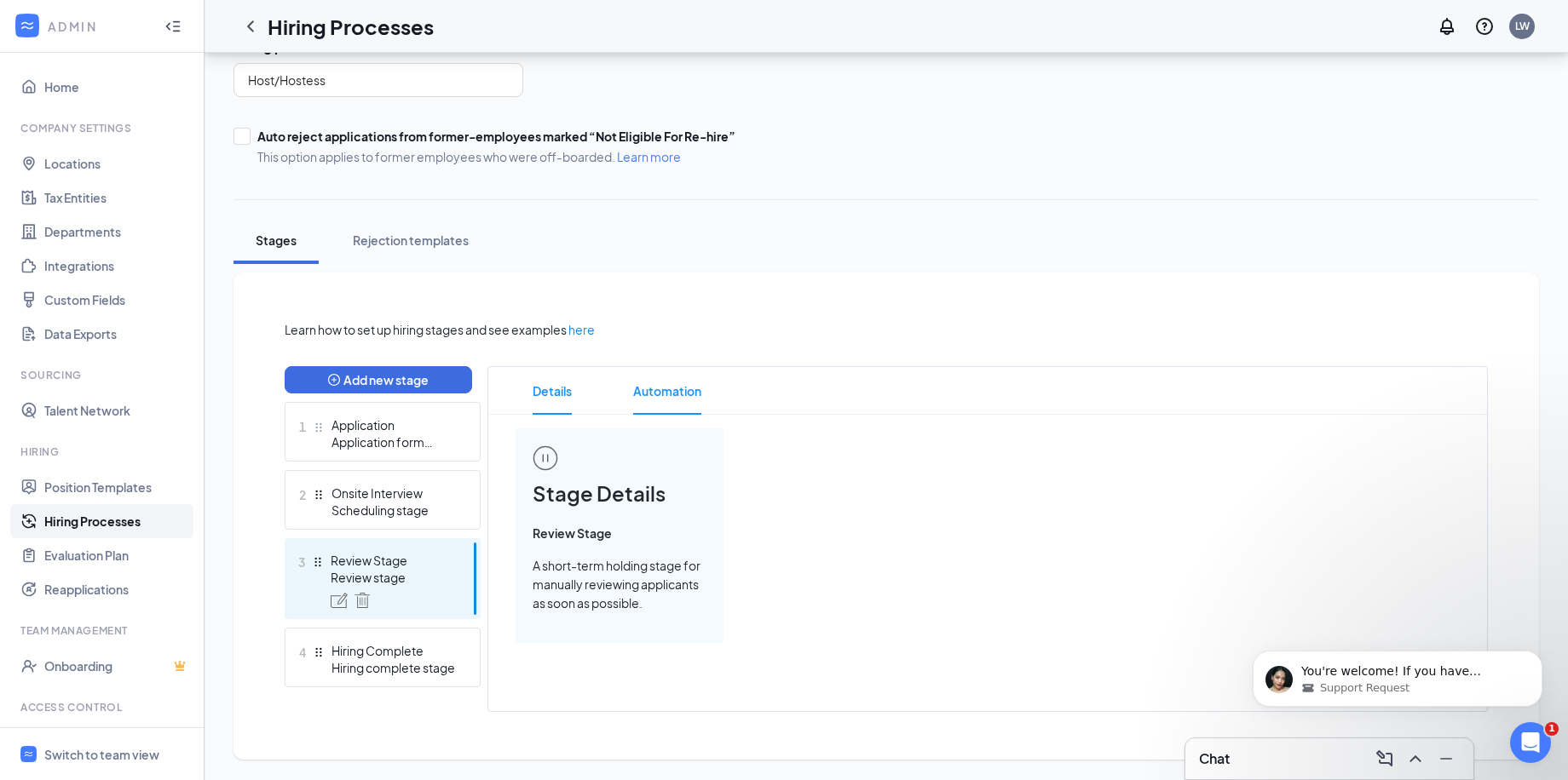
click at [660, 378] on span "Automation" at bounding box center [667, 390] width 68 height 47
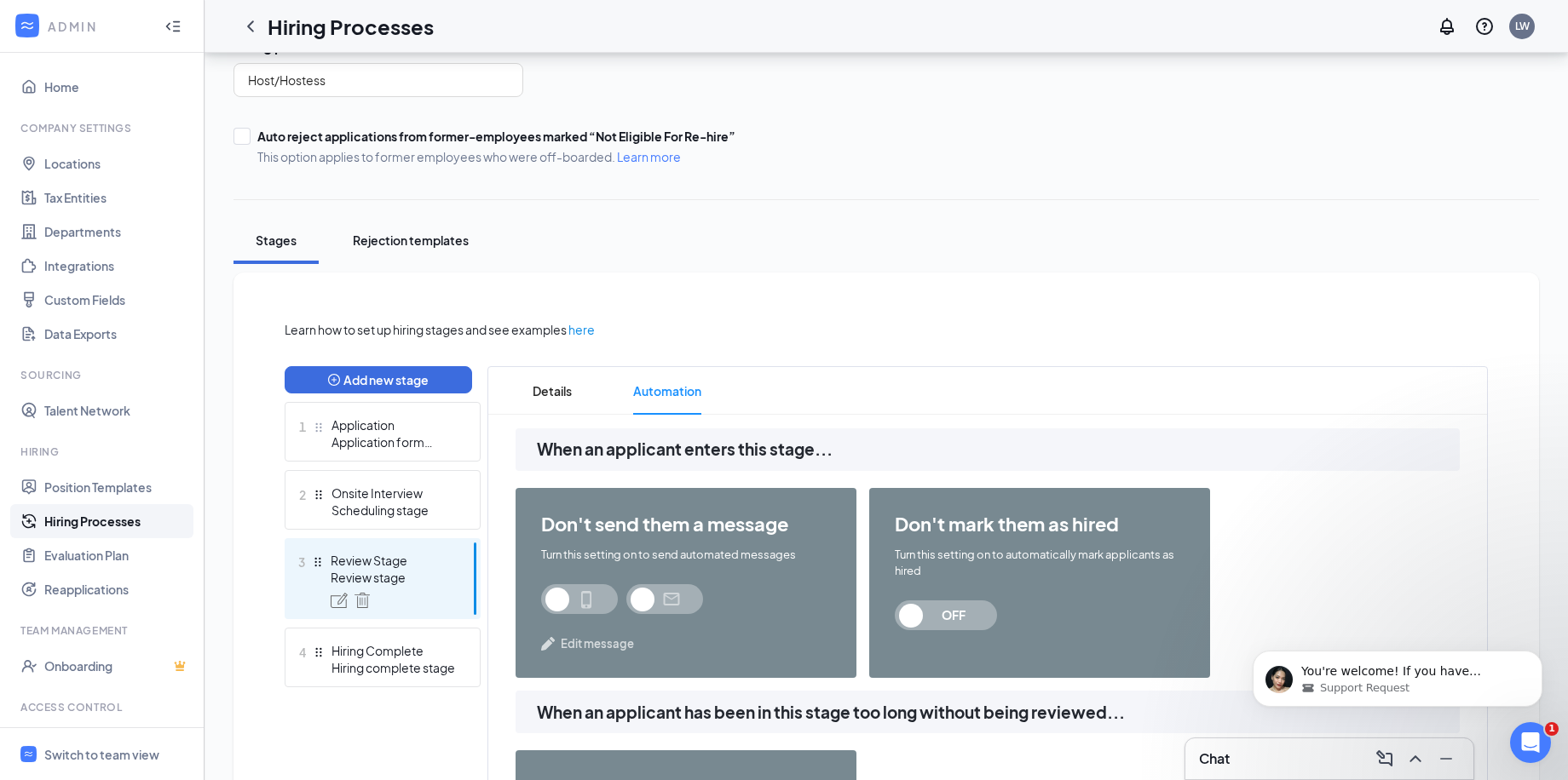
click at [393, 232] on div "Rejection templates" at bounding box center [411, 240] width 116 height 17
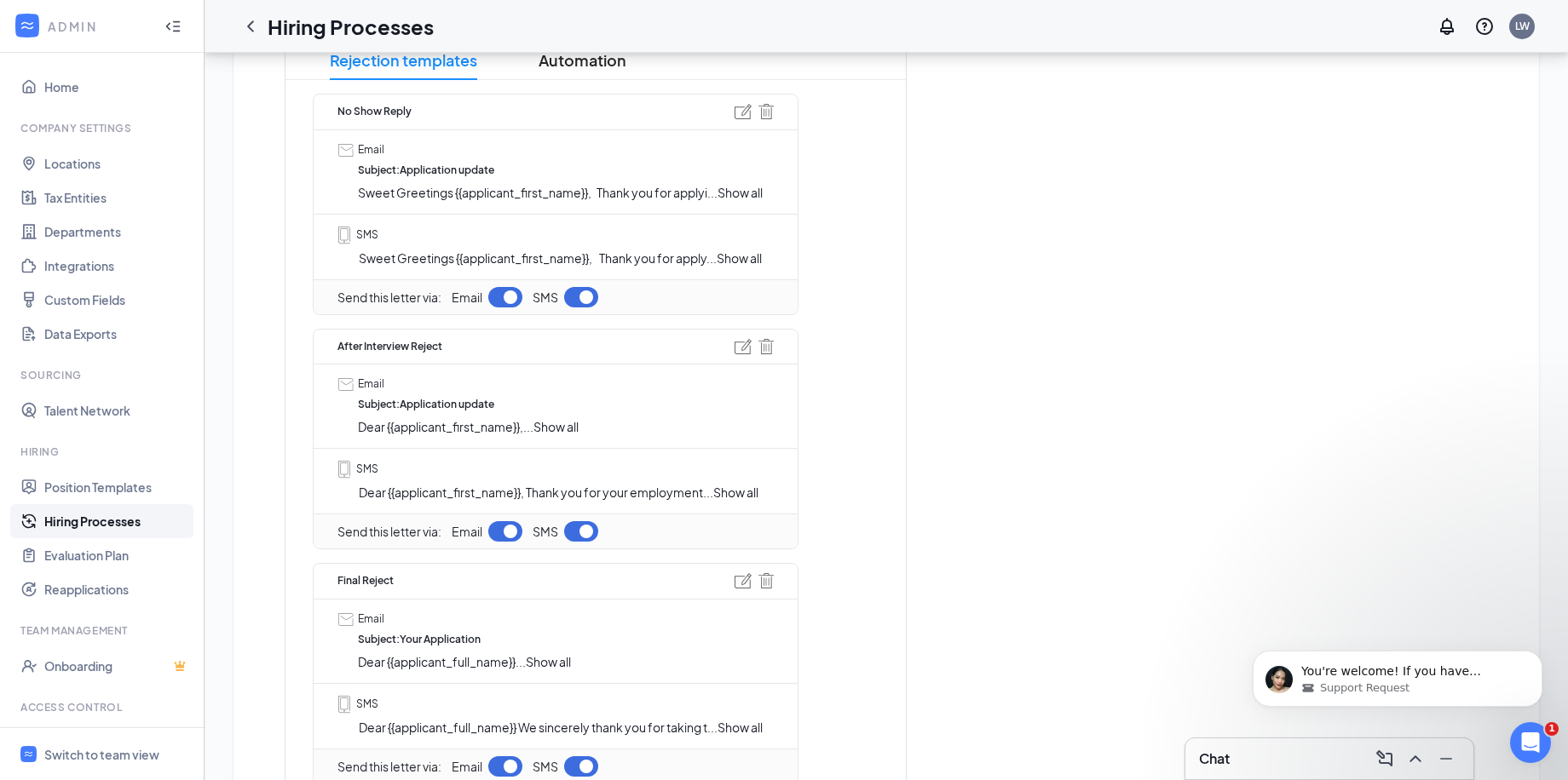
scroll to position [480, 0]
